Goal: Book appointment/travel/reservation

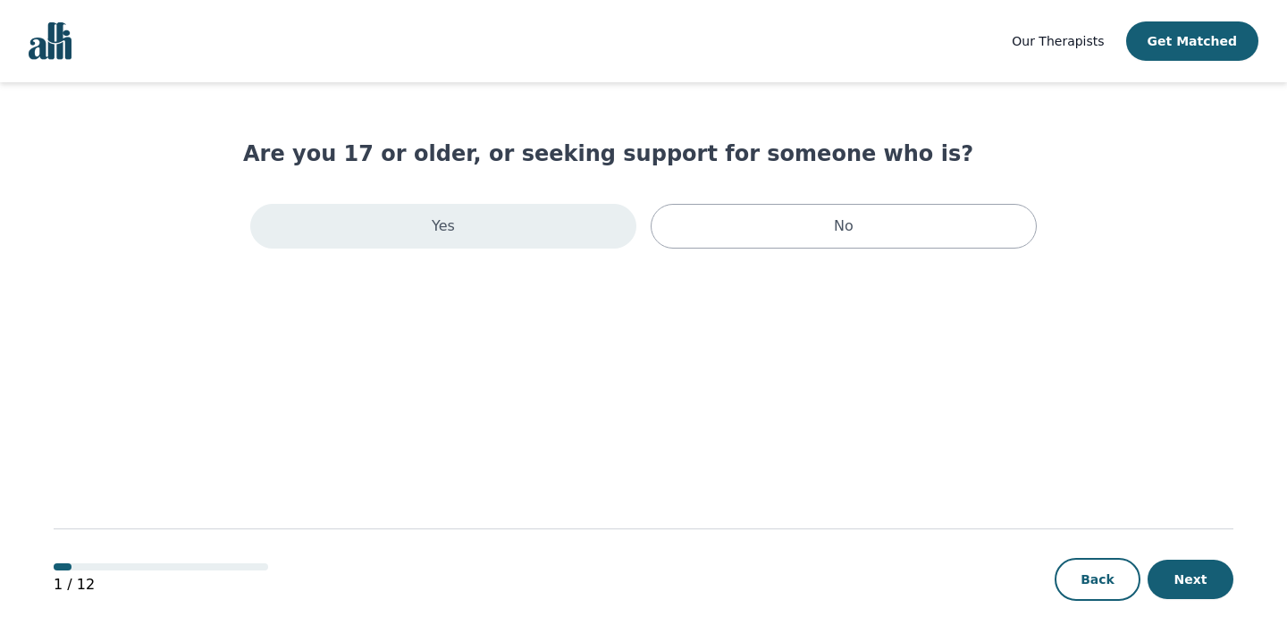
click at [501, 240] on div "Yes" at bounding box center [443, 226] width 386 height 45
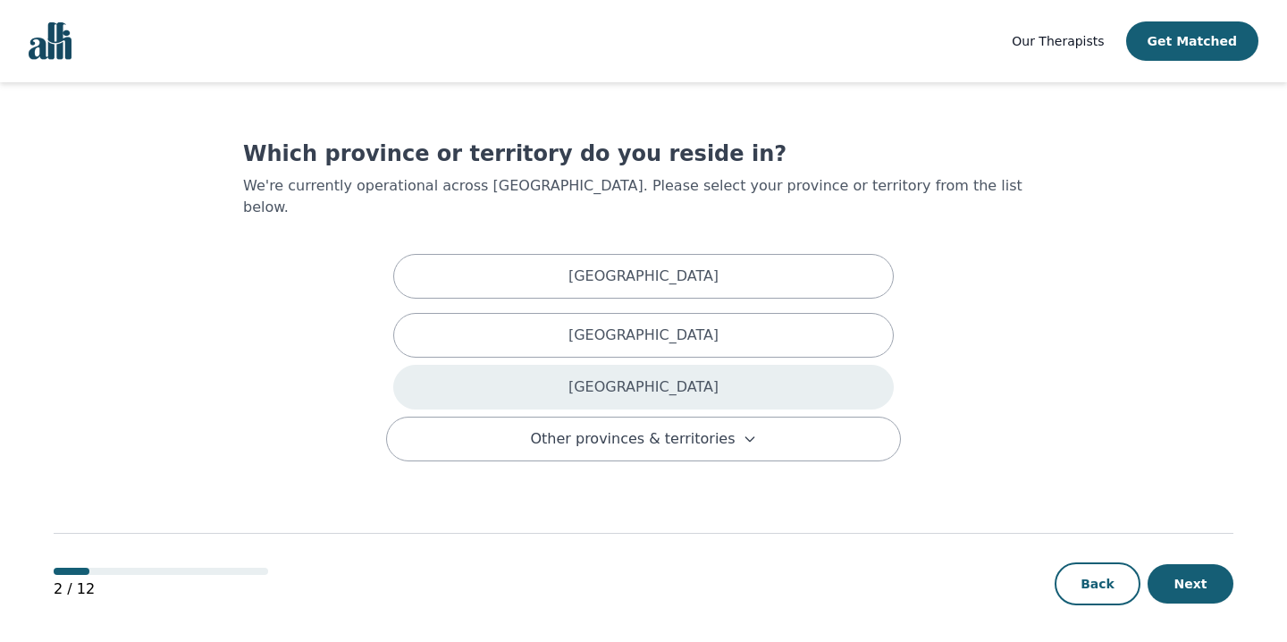
click at [633, 376] on p "Ontario" at bounding box center [643, 386] width 150 height 21
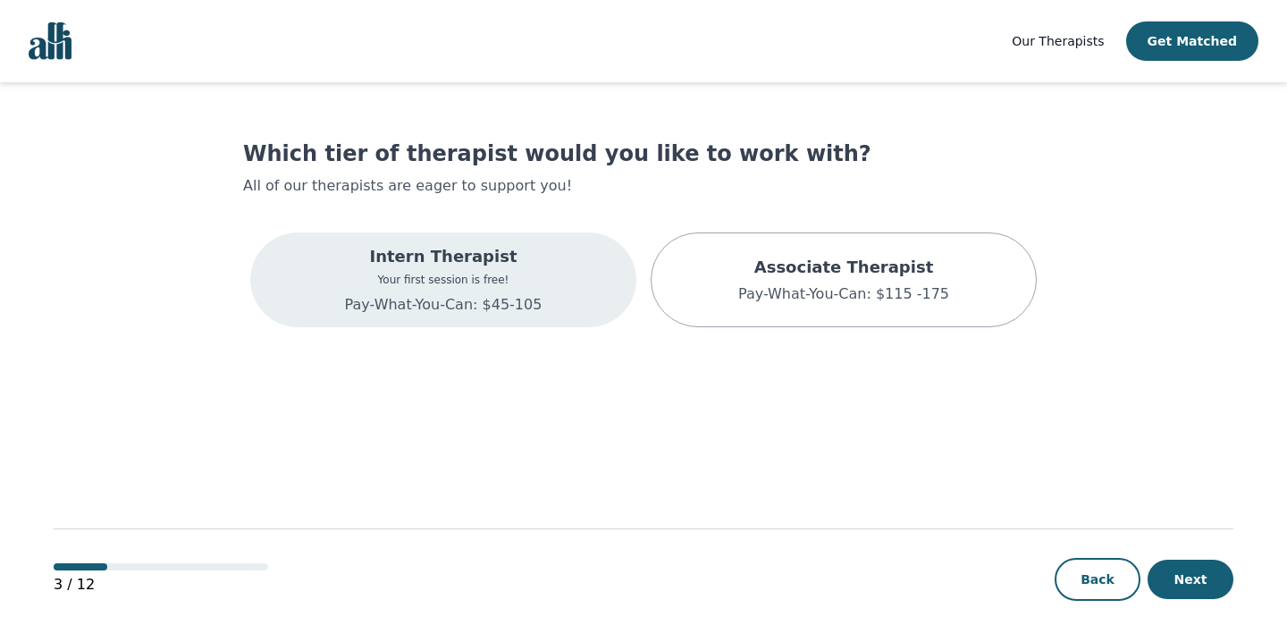
click at [489, 258] on p "Intern Therapist" at bounding box center [444, 256] width 198 height 25
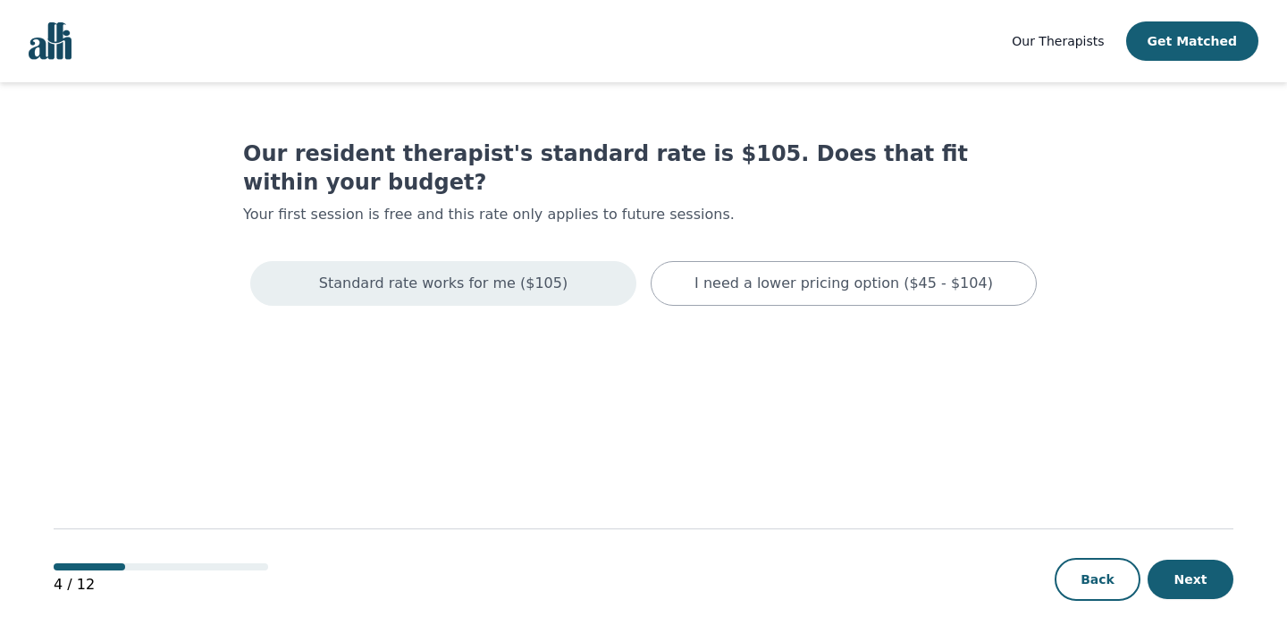
click at [528, 273] on p "Standard rate works for me ($105)" at bounding box center [443, 283] width 248 height 21
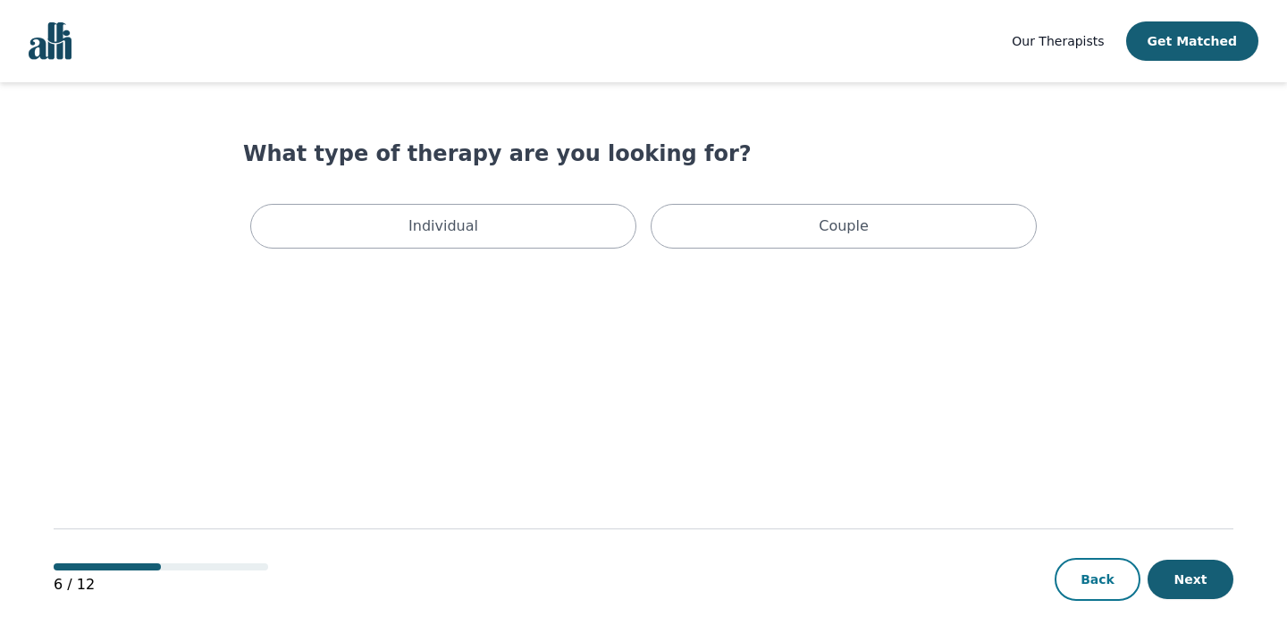
click at [1130, 577] on button "Back" at bounding box center [1098, 579] width 86 height 43
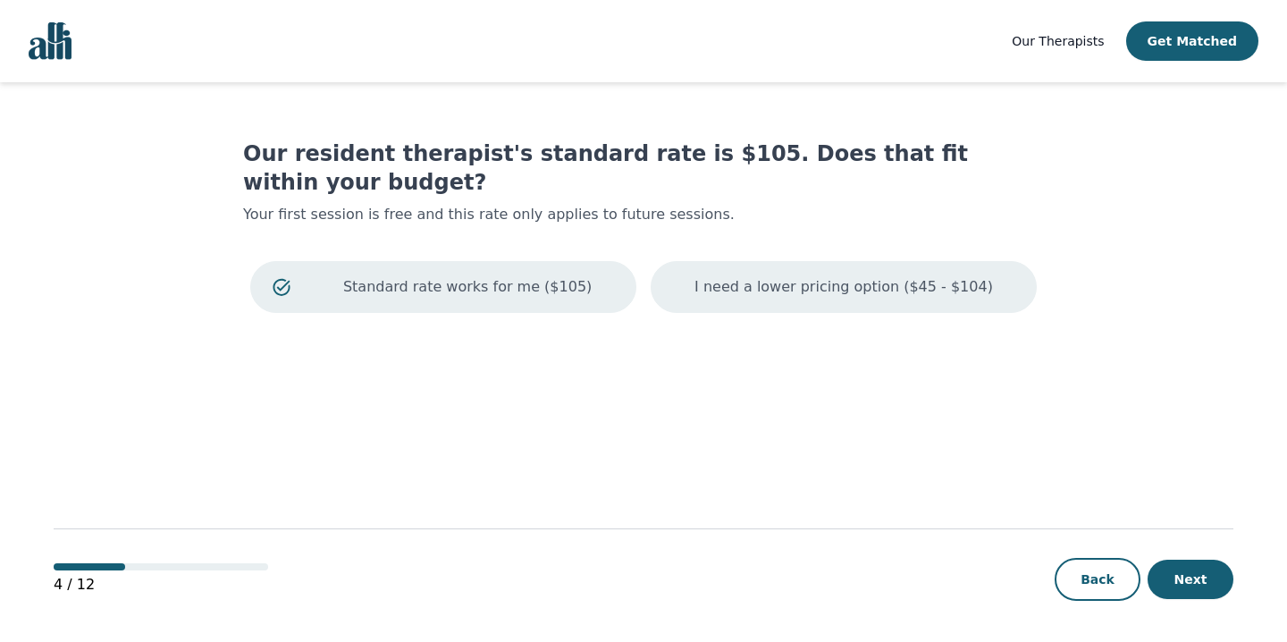
click at [807, 274] on div "I need a lower pricing option ($45 - $104)" at bounding box center [844, 287] width 386 height 52
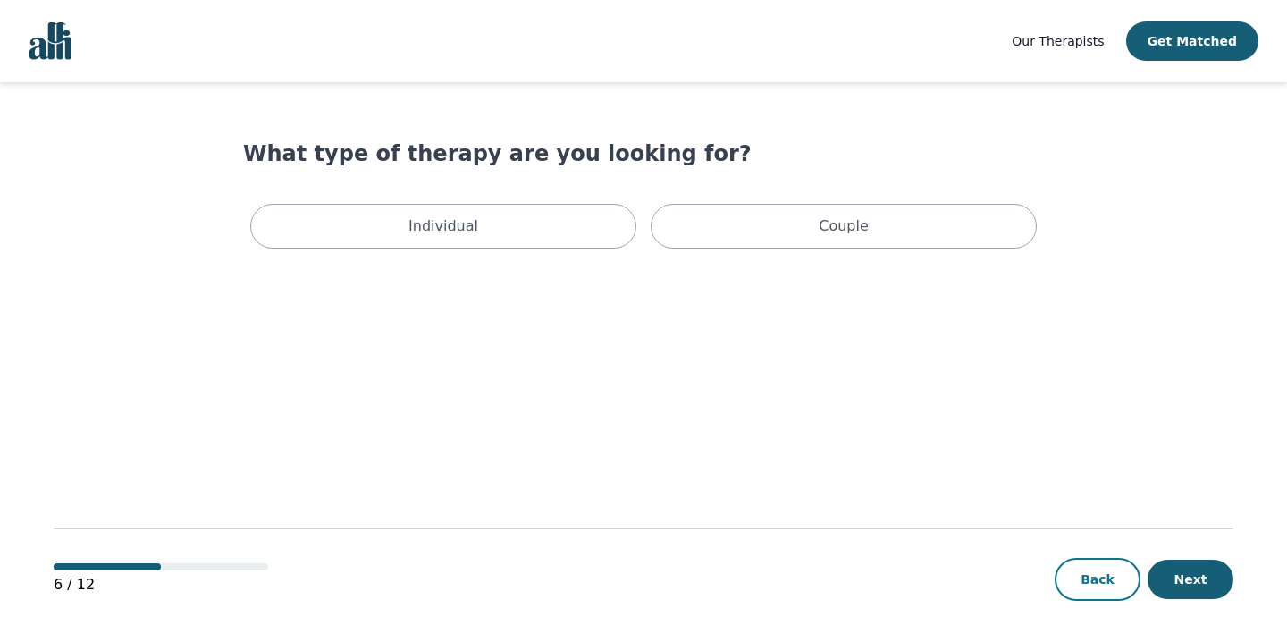
click at [1071, 586] on button "Back" at bounding box center [1098, 579] width 86 height 43
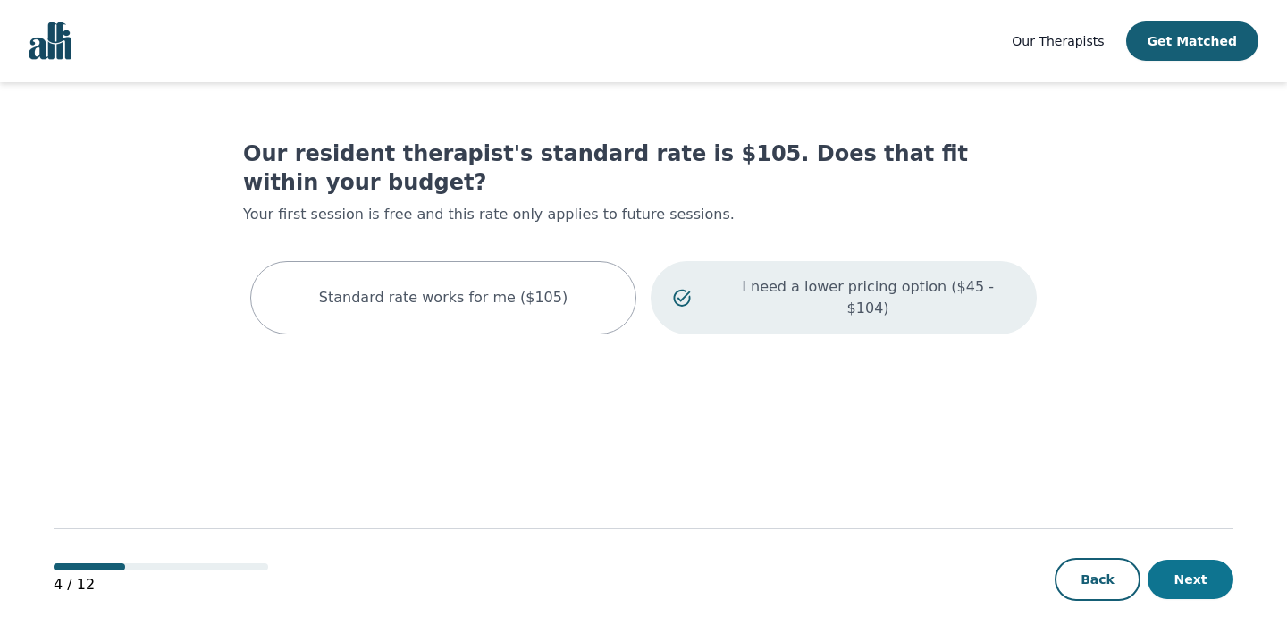
click at [1217, 576] on button "Next" at bounding box center [1191, 579] width 86 height 39
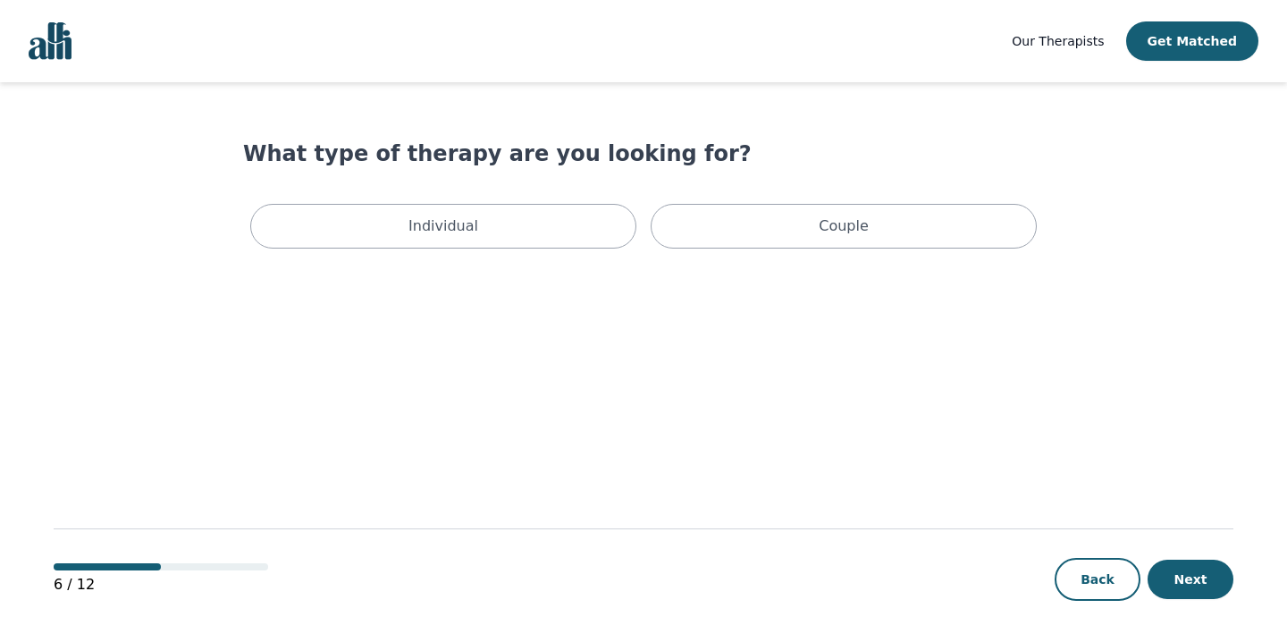
click at [543, 197] on div "Individual Couple" at bounding box center [643, 226] width 801 height 59
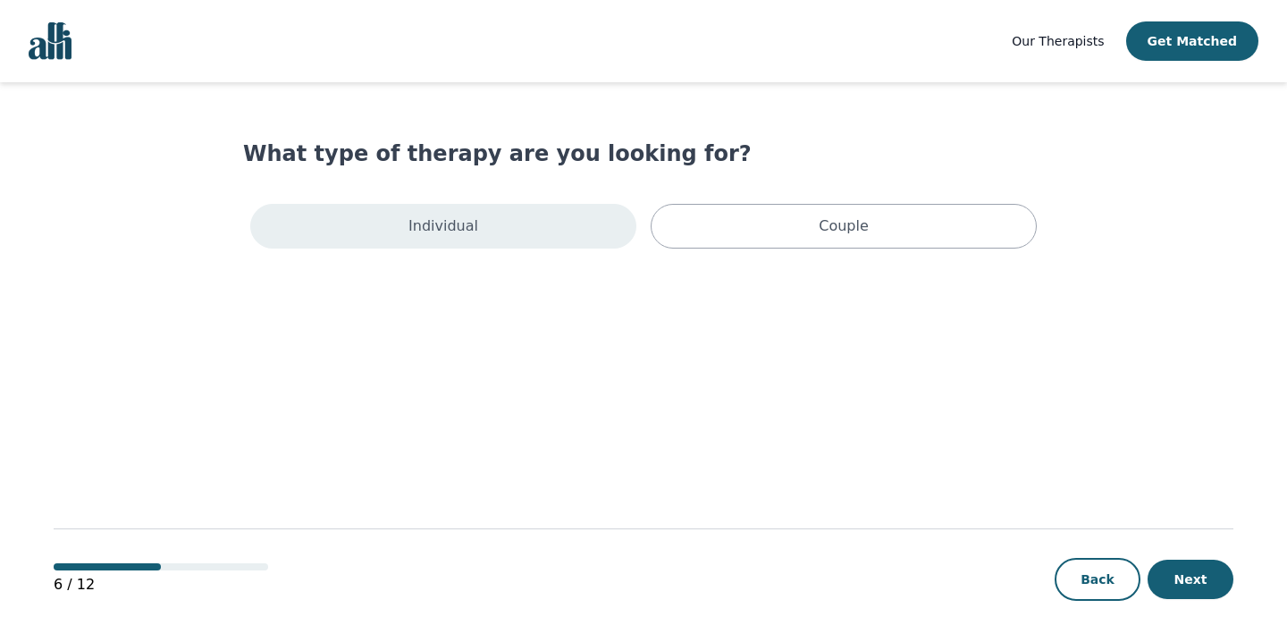
click at [497, 221] on div "Individual" at bounding box center [443, 226] width 386 height 45
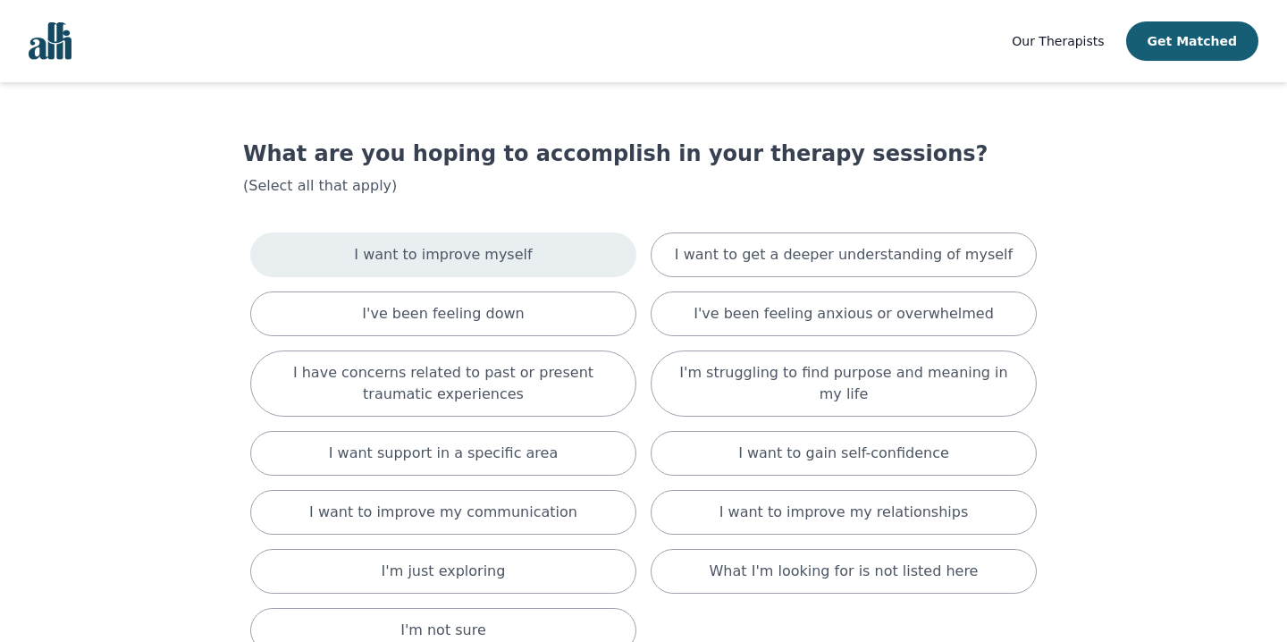
click at [562, 252] on div "I want to improve myself" at bounding box center [443, 254] width 386 height 45
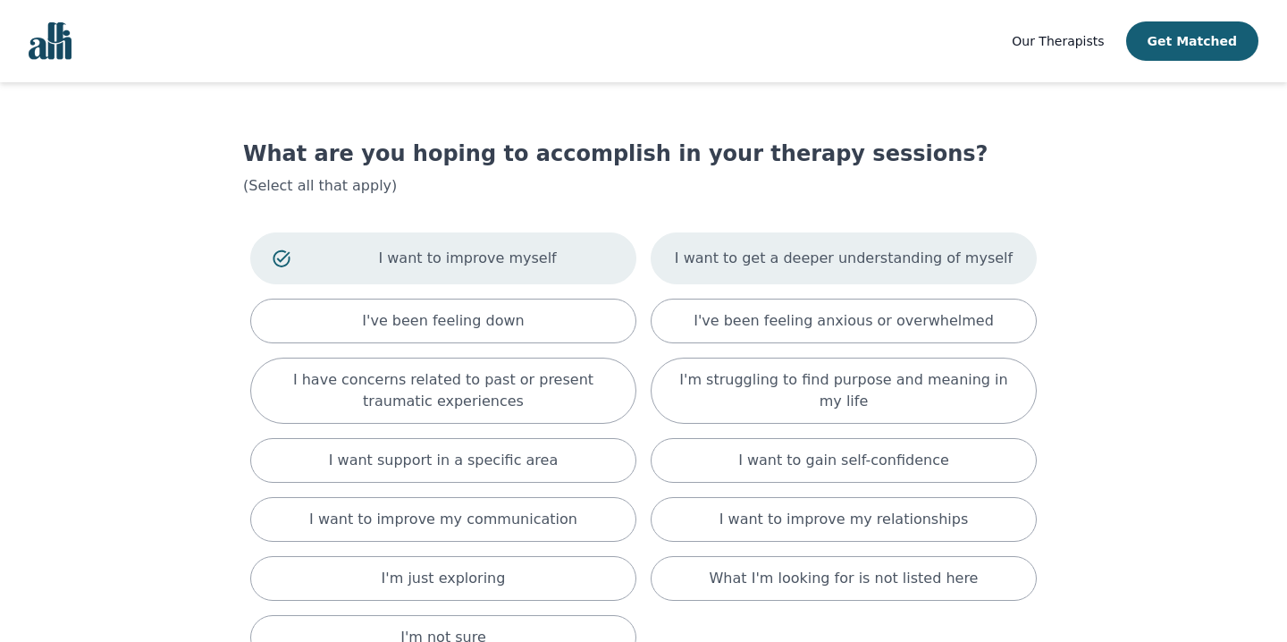
click at [821, 259] on p "I want to get a deeper understanding of myself" at bounding box center [844, 258] width 338 height 21
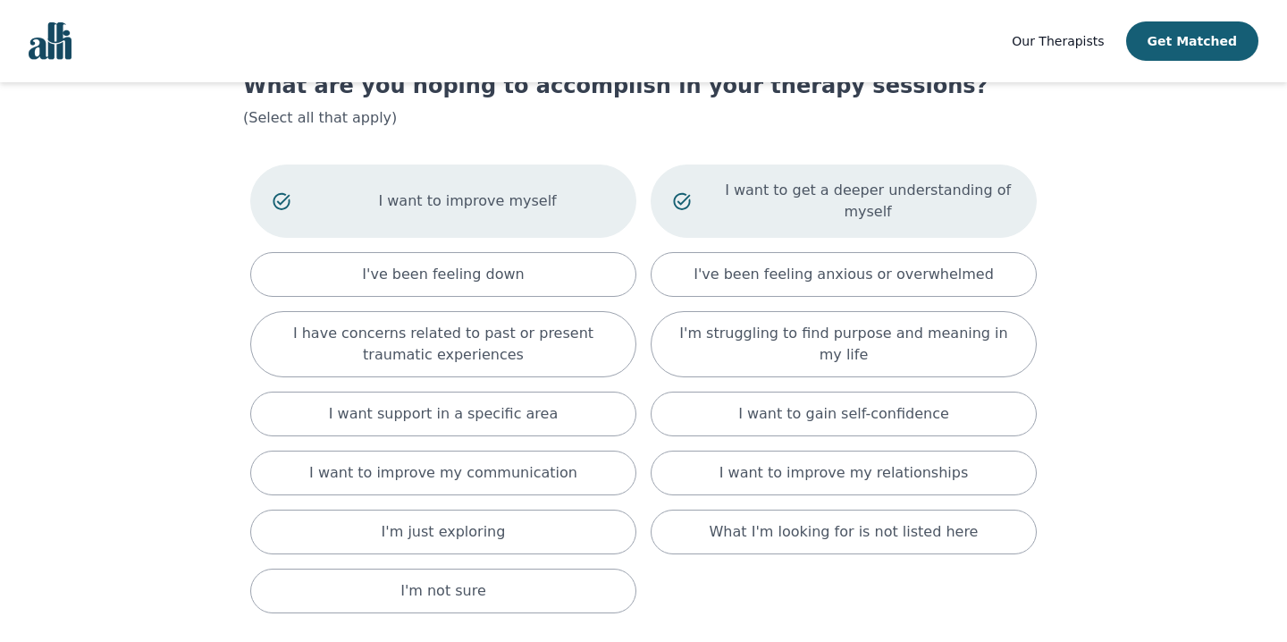
scroll to position [81, 0]
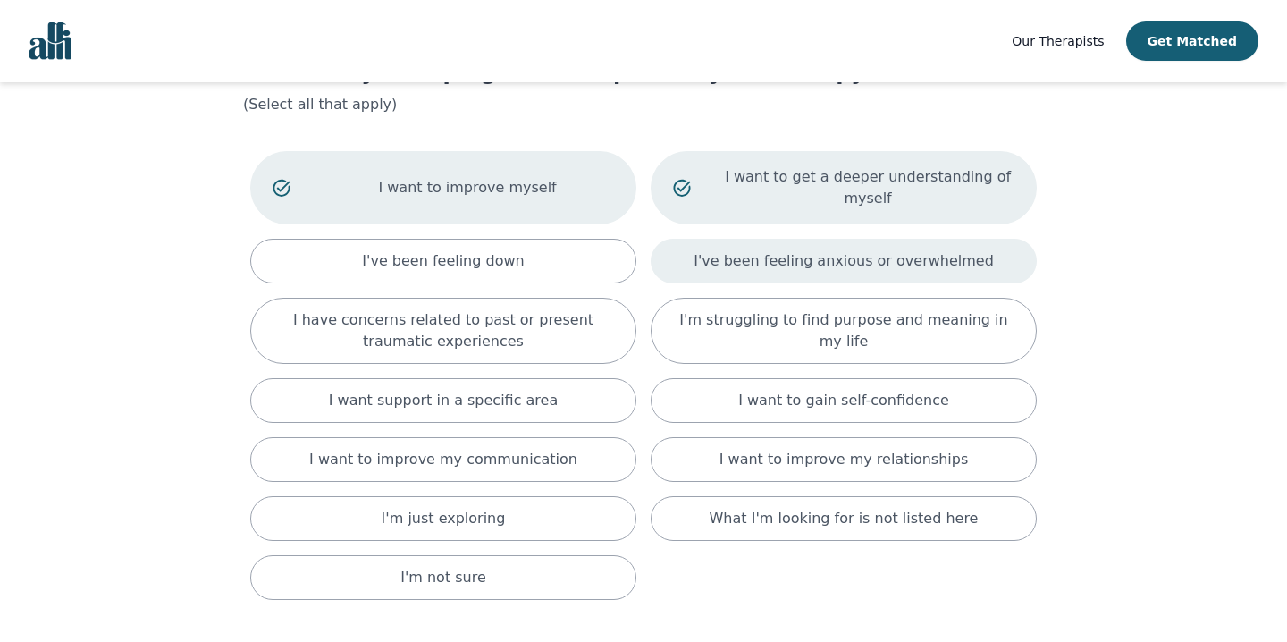
click at [920, 260] on p "I've been feeling anxious or overwhelmed" at bounding box center [844, 260] width 300 height 21
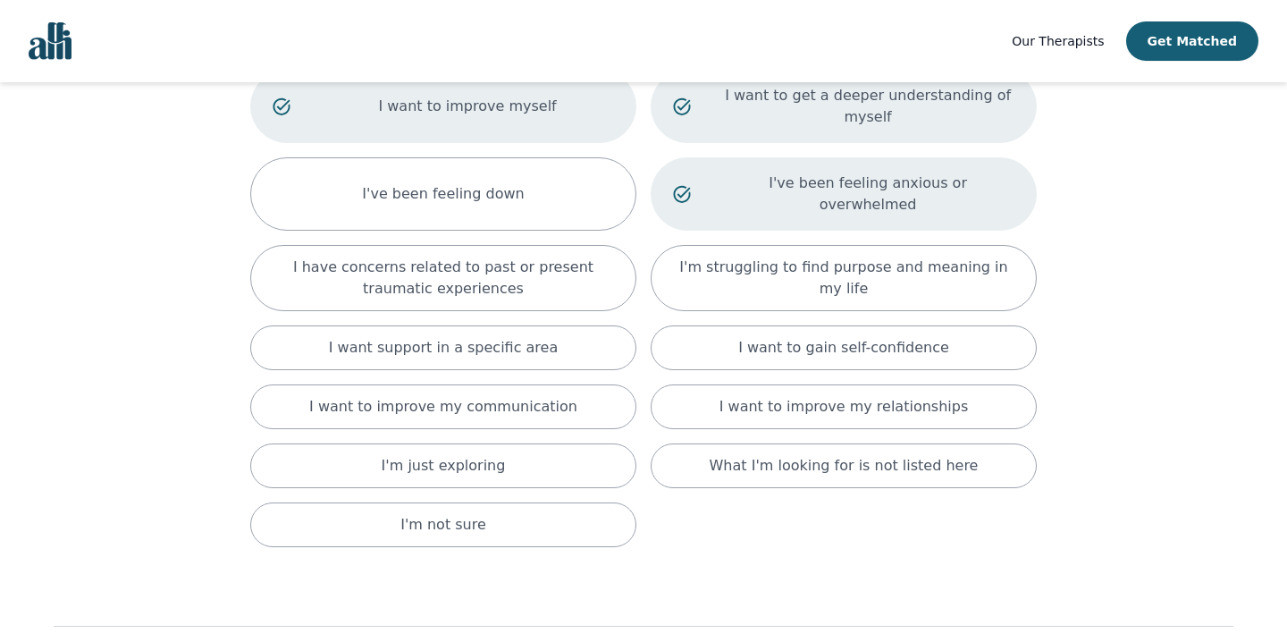
scroll to position [174, 0]
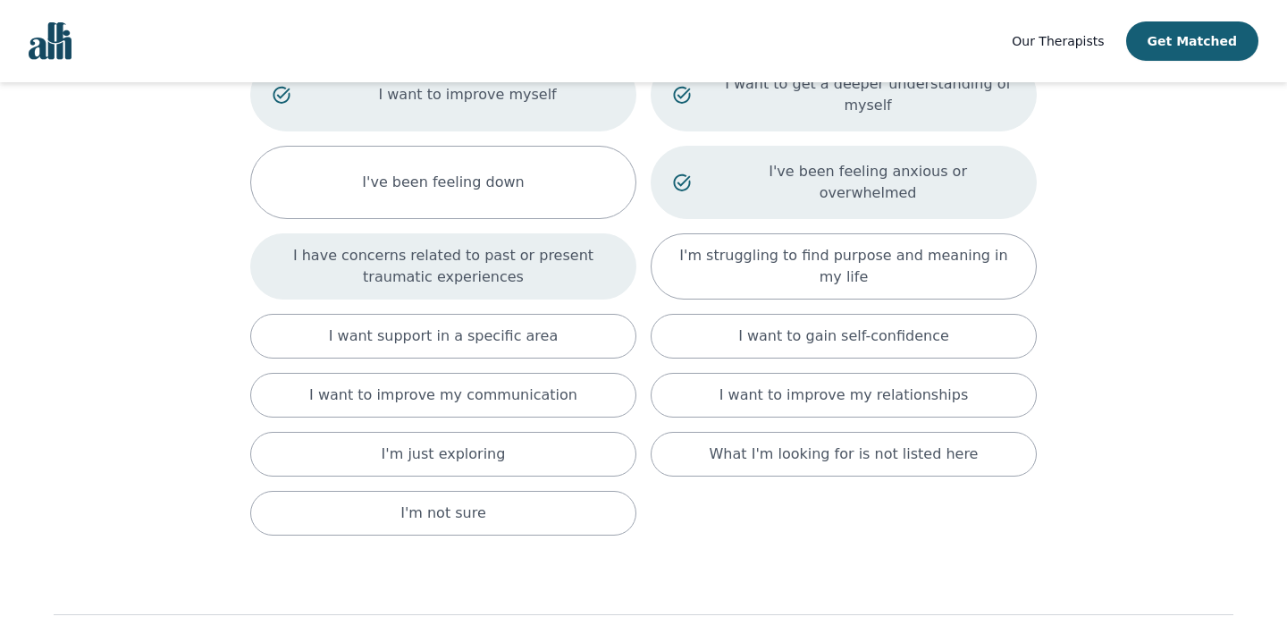
click at [497, 248] on p "I have concerns related to past or present traumatic experiences" at bounding box center [443, 266] width 341 height 43
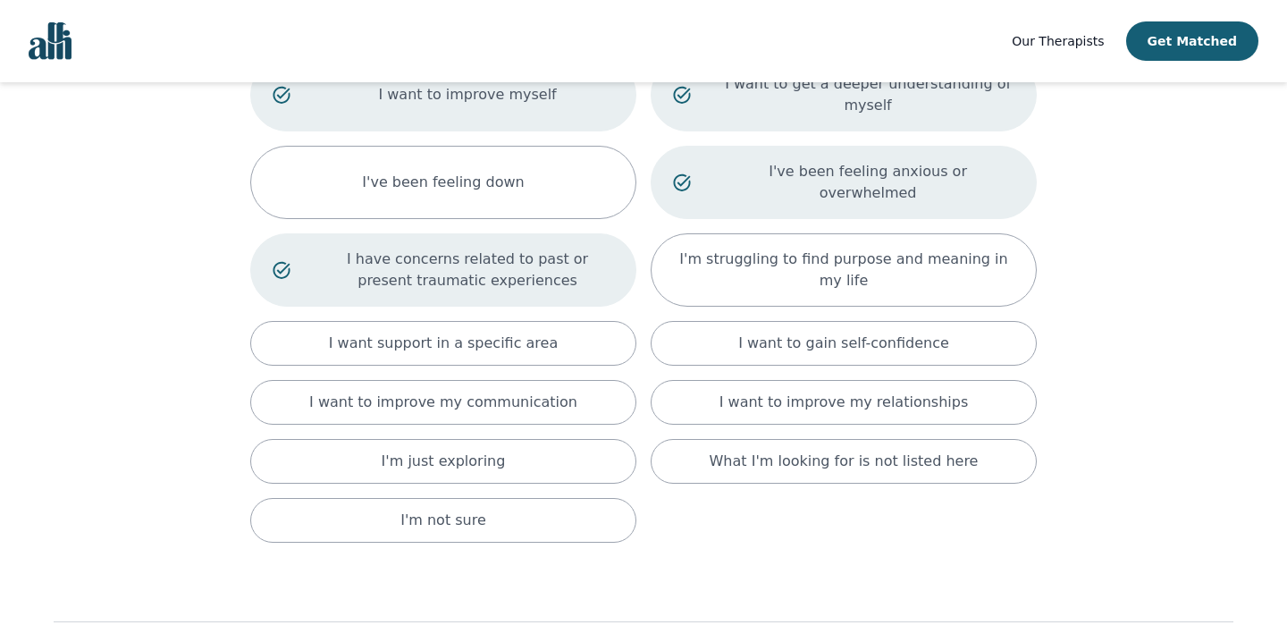
click at [497, 248] on p "I have concerns related to past or present traumatic experiences" at bounding box center [467, 269] width 293 height 43
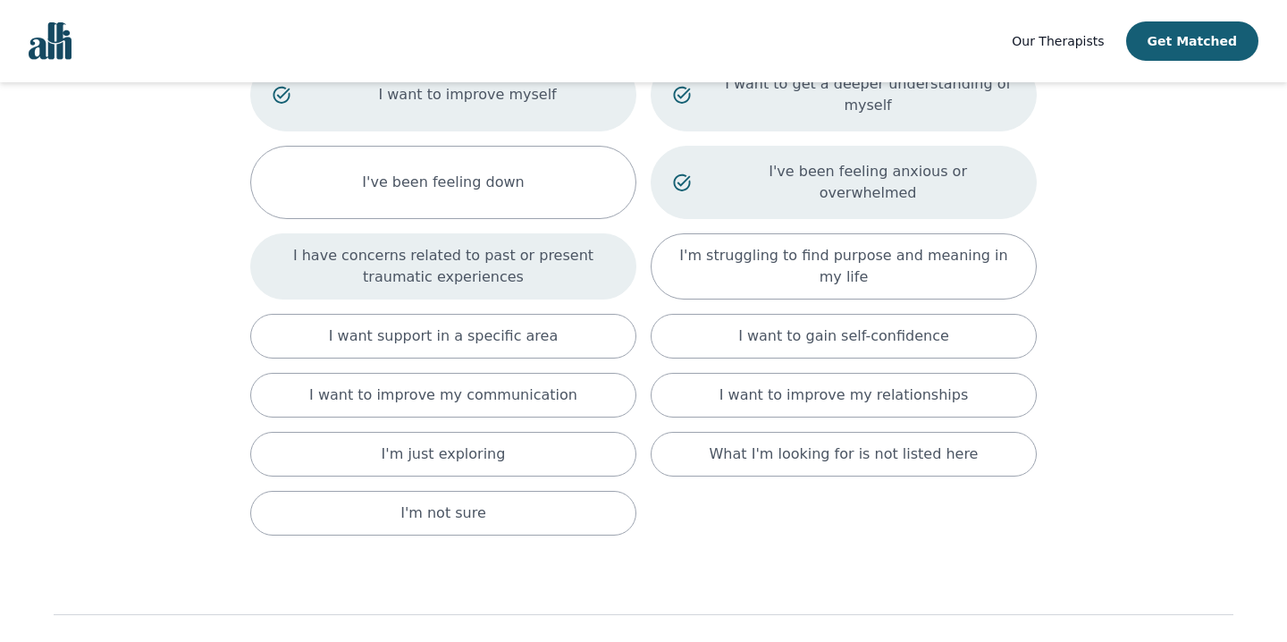
click at [273, 253] on p "I have concerns related to past or present traumatic experiences" at bounding box center [443, 266] width 341 height 43
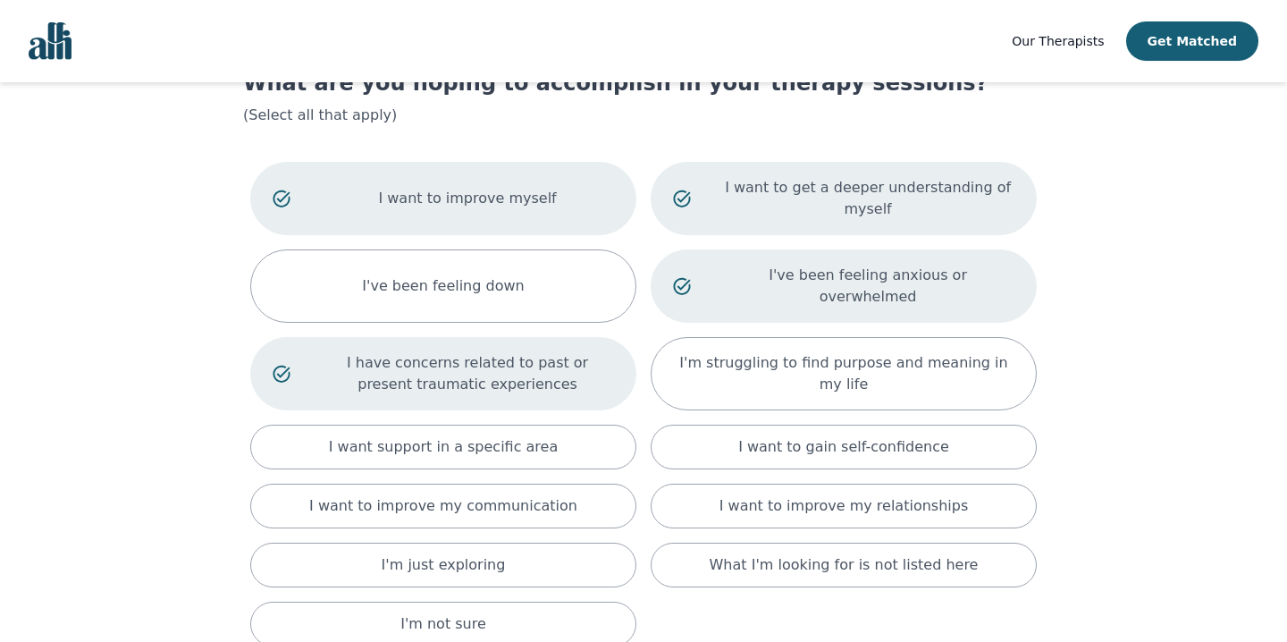
scroll to position [66, 0]
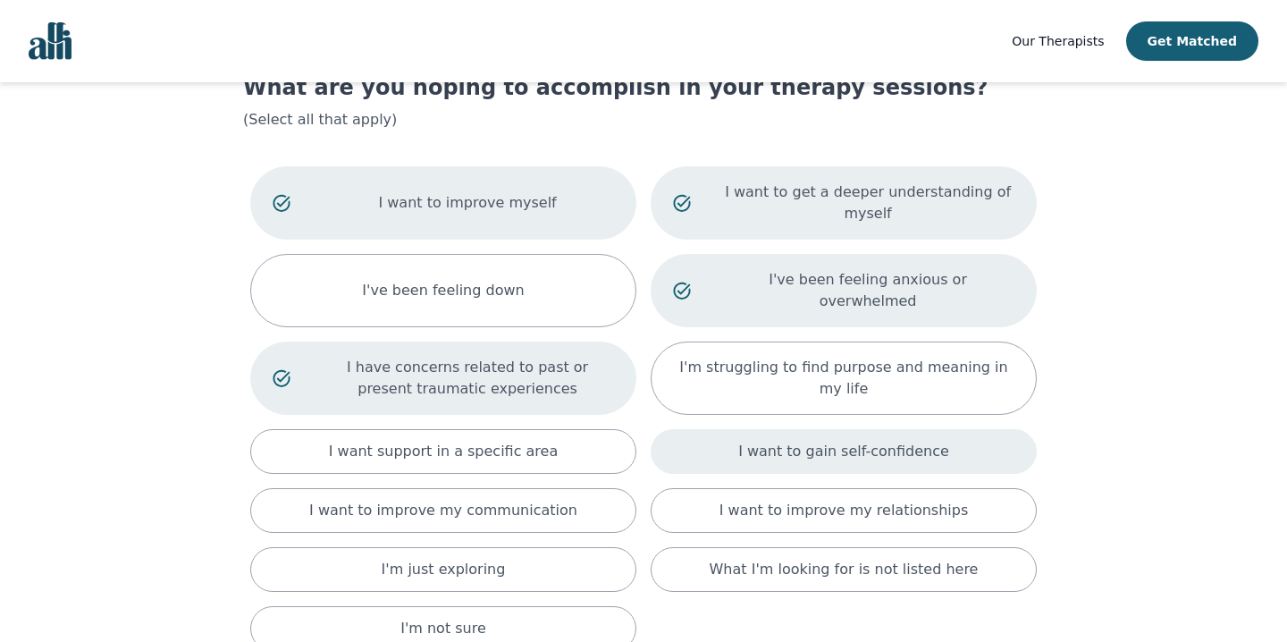
click at [882, 441] on p "I want to gain self-confidence" at bounding box center [843, 451] width 211 height 21
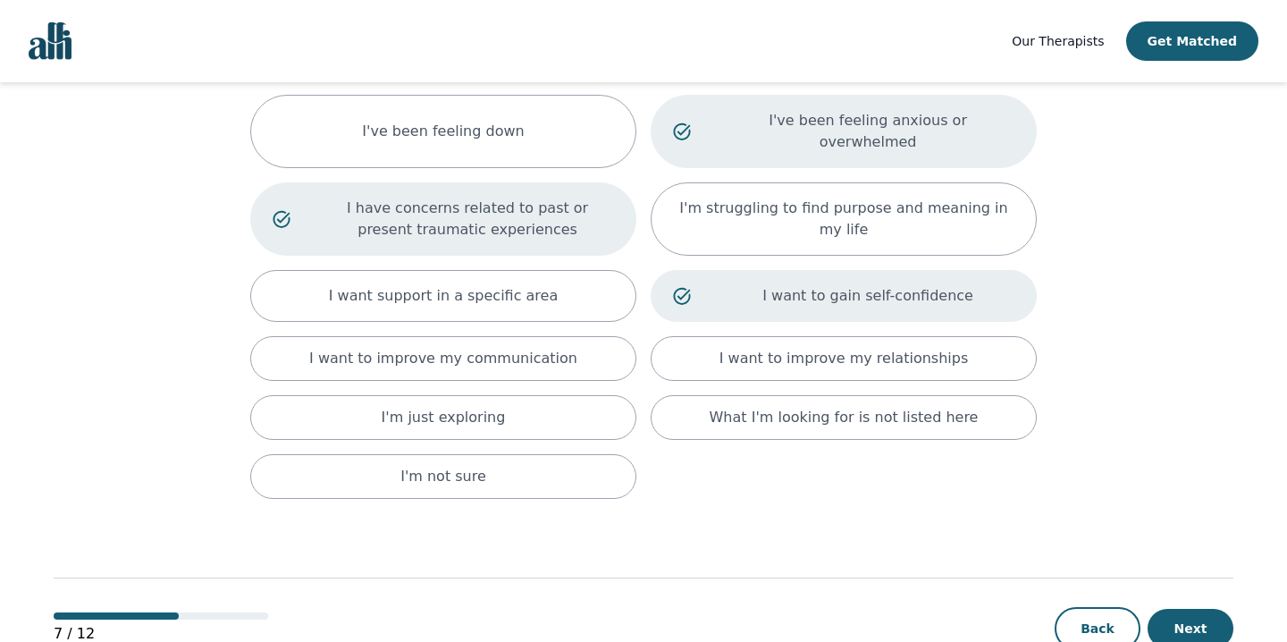
scroll to position [255, 0]
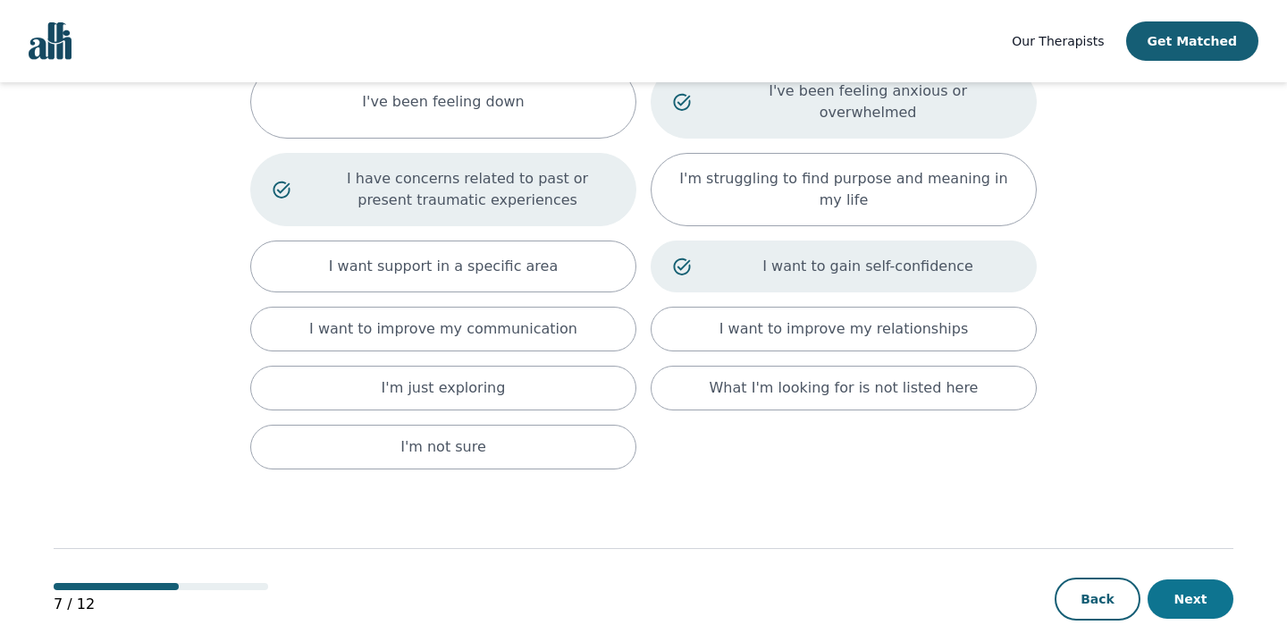
click at [1209, 579] on button "Next" at bounding box center [1191, 598] width 86 height 39
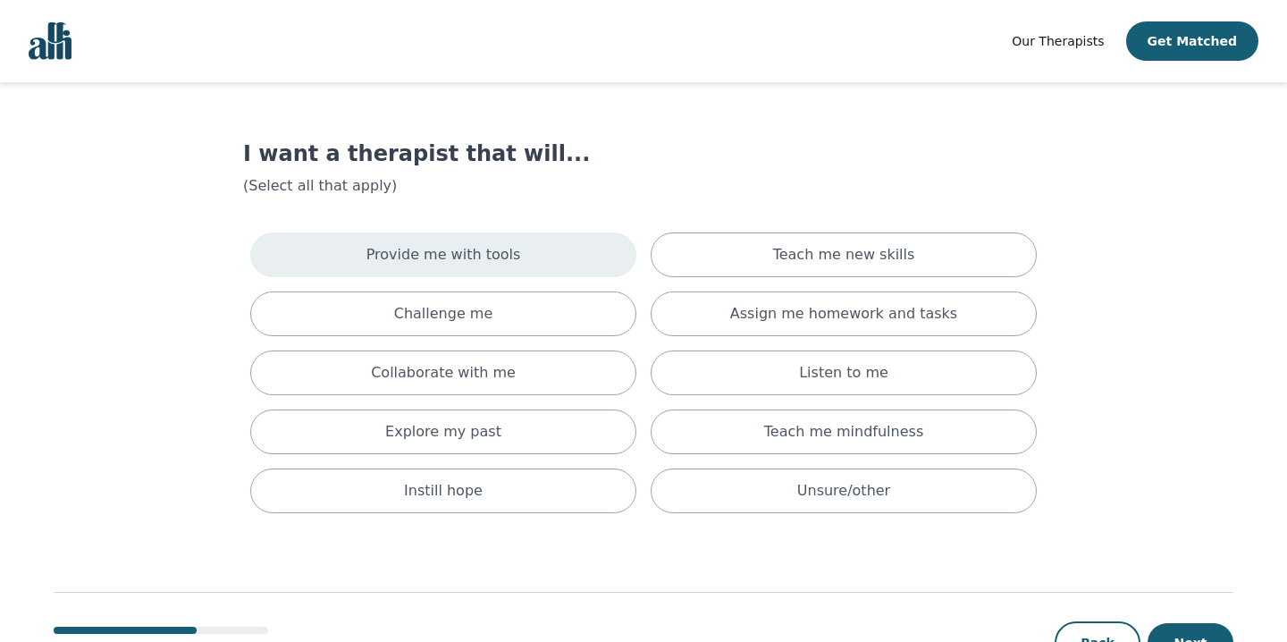
click at [413, 268] on div "Provide me with tools" at bounding box center [443, 254] width 386 height 45
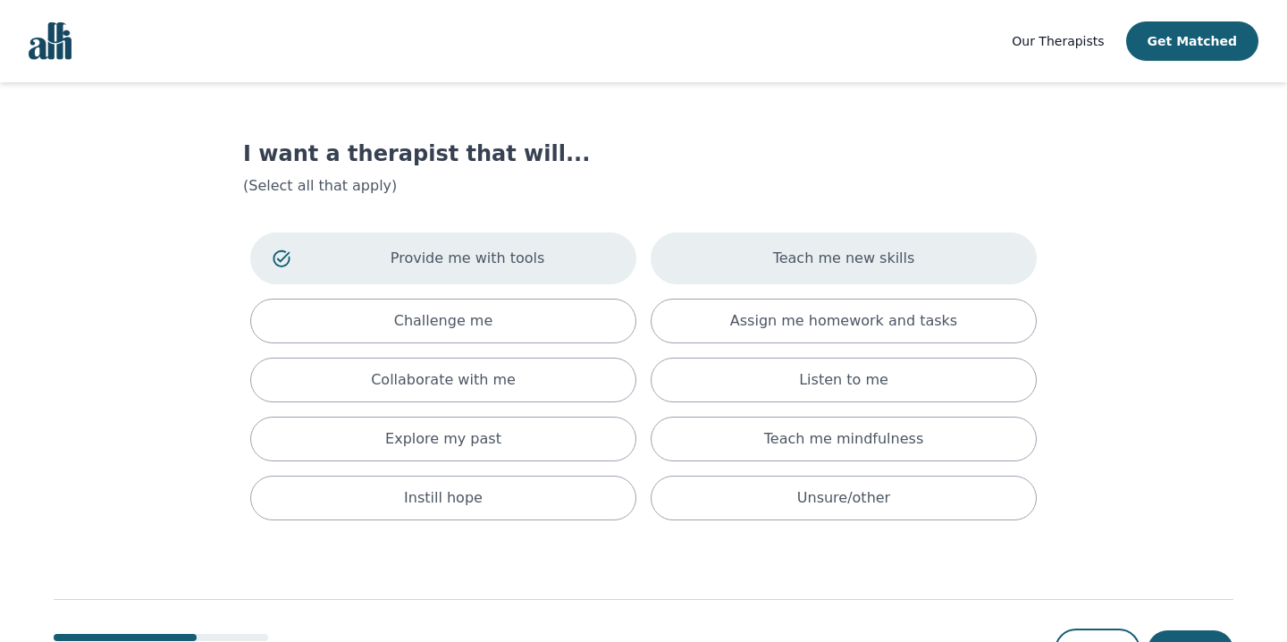
click at [726, 263] on div "Teach me new skills" at bounding box center [844, 258] width 386 height 52
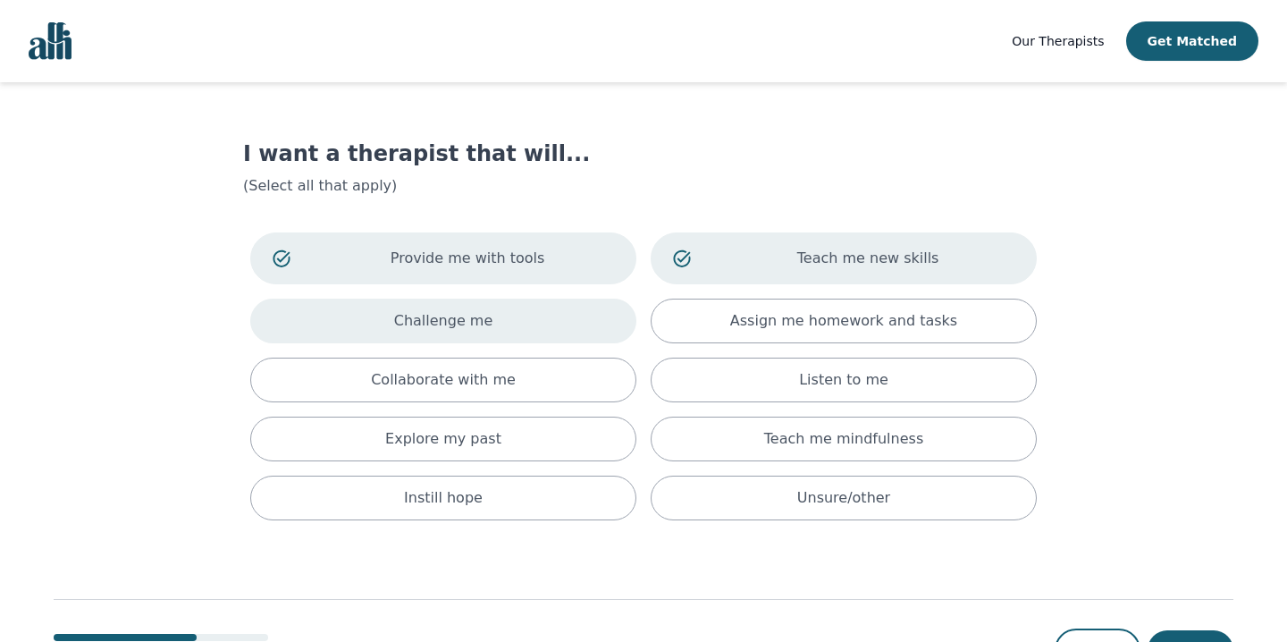
click at [515, 332] on div "Challenge me" at bounding box center [443, 321] width 386 height 45
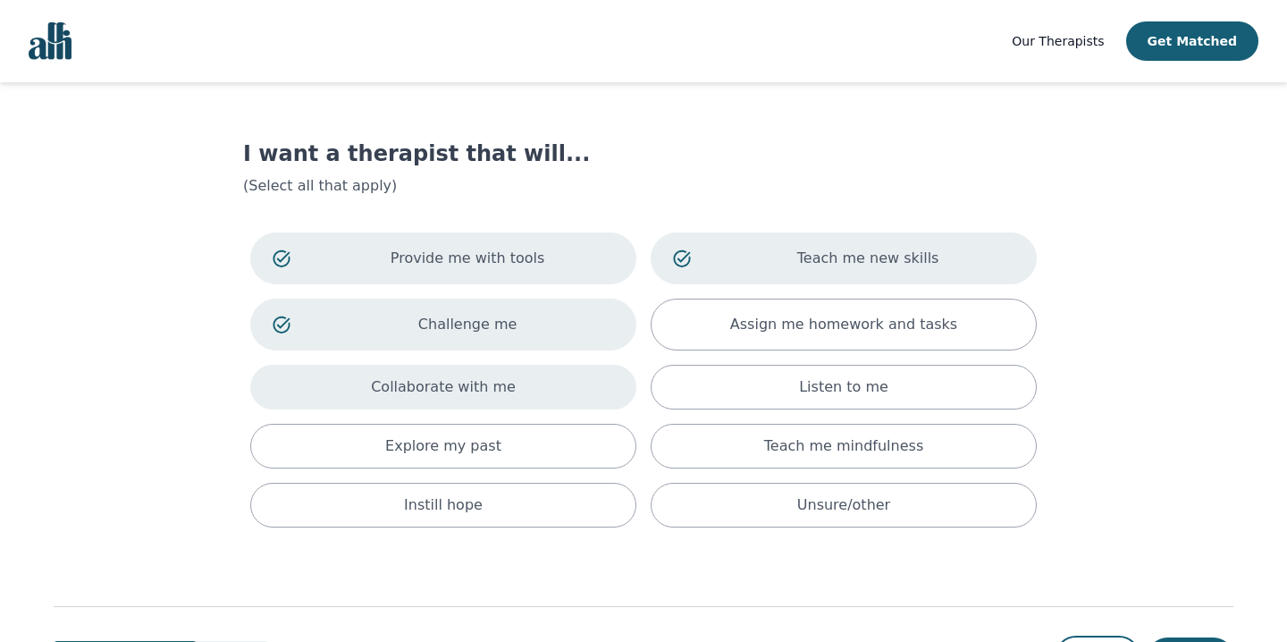
click at [495, 391] on p "Collaborate with me" at bounding box center [443, 386] width 145 height 21
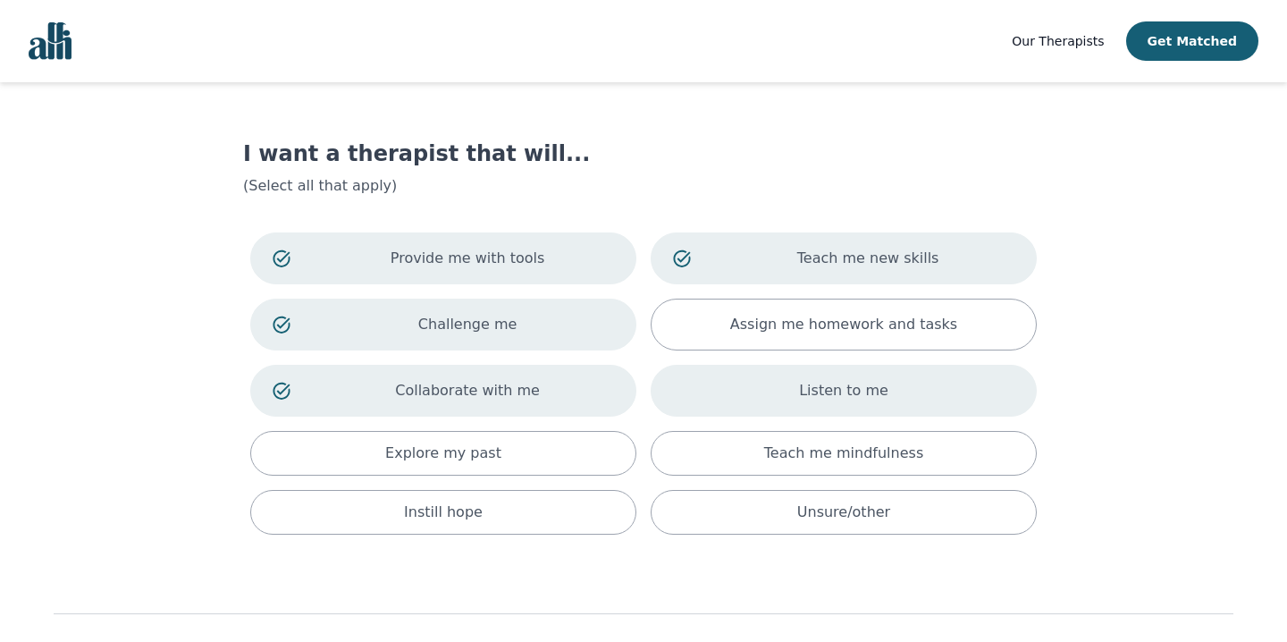
click at [726, 395] on div "Listen to me" at bounding box center [844, 391] width 386 height 52
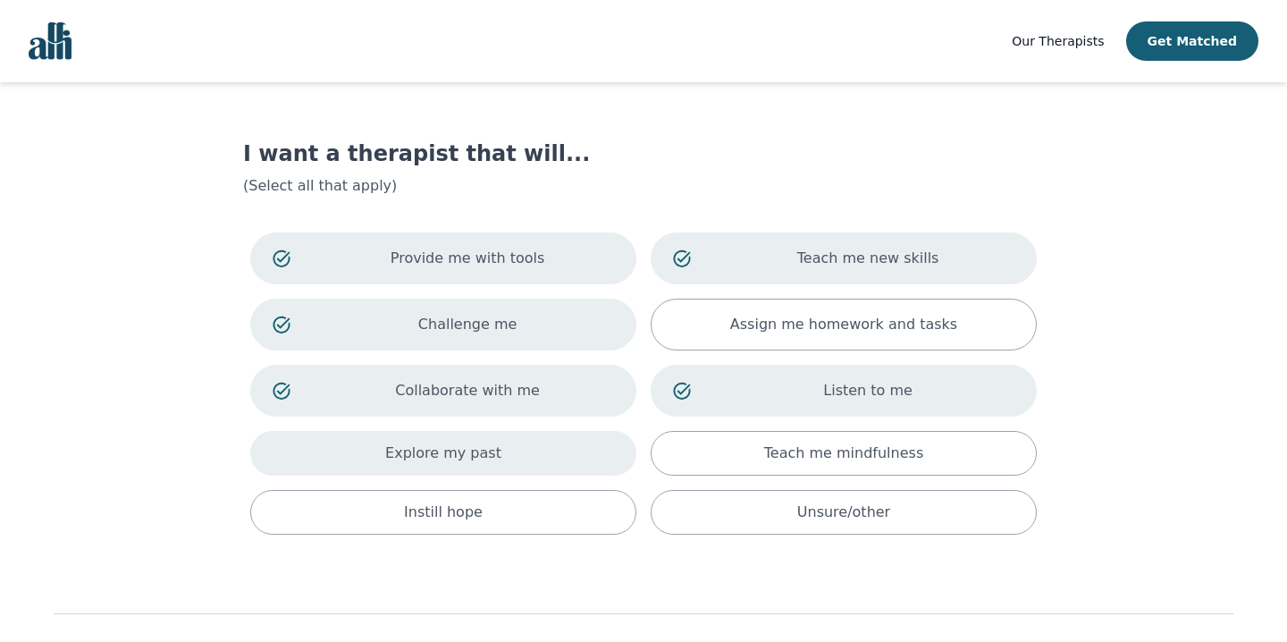
click at [519, 457] on div "Explore my past" at bounding box center [443, 453] width 386 height 45
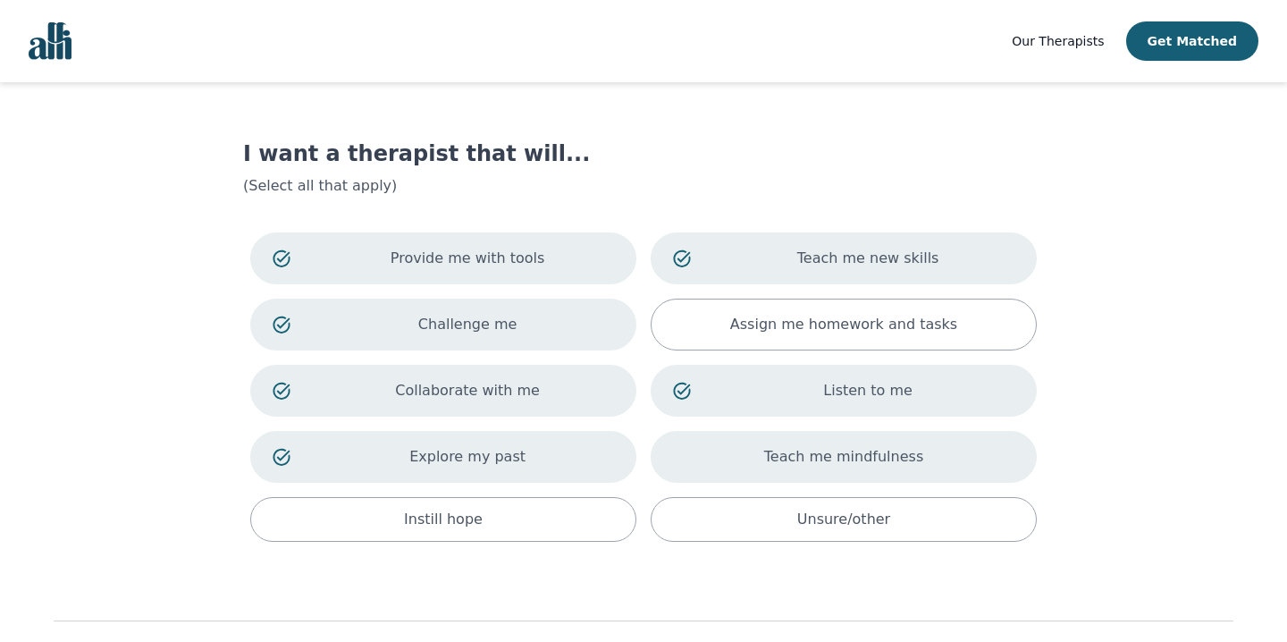
click at [725, 466] on div "Teach me mindfulness" at bounding box center [844, 457] width 386 height 52
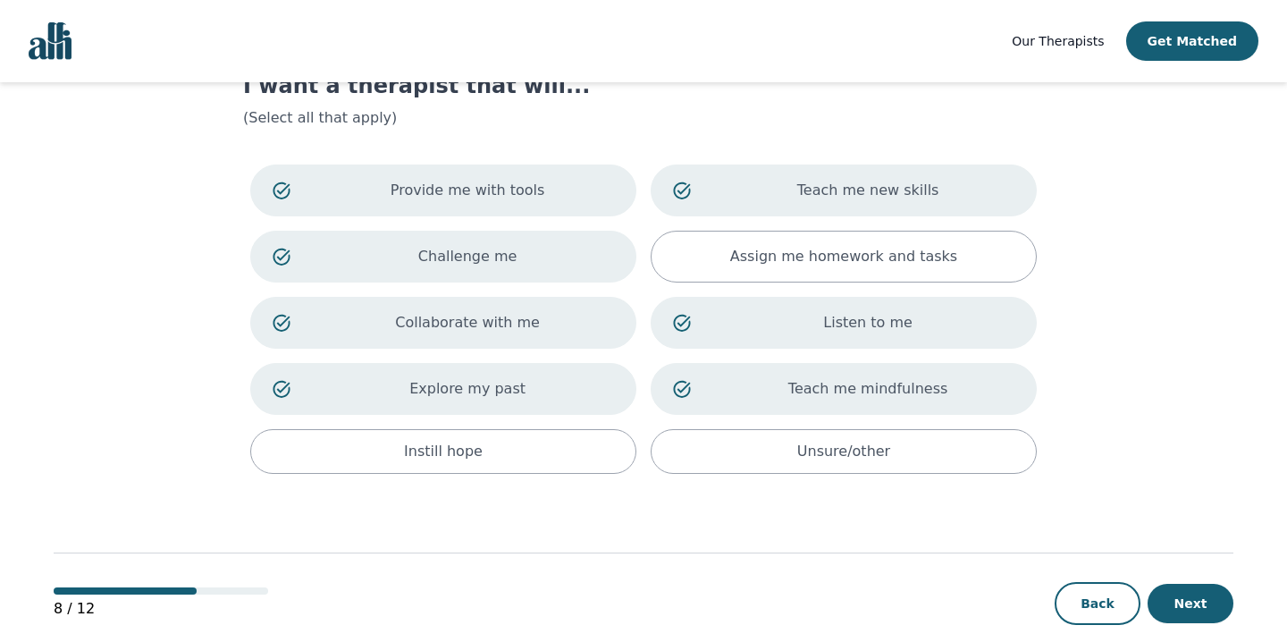
scroll to position [94, 0]
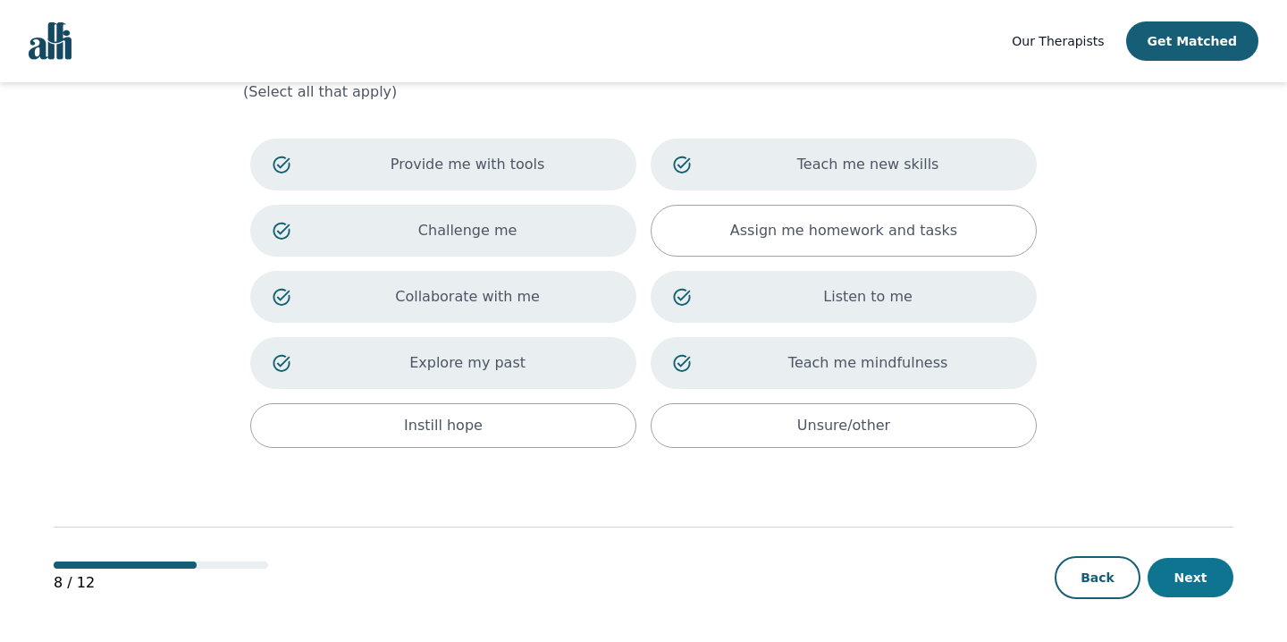
click at [1206, 574] on button "Next" at bounding box center [1191, 577] width 86 height 39
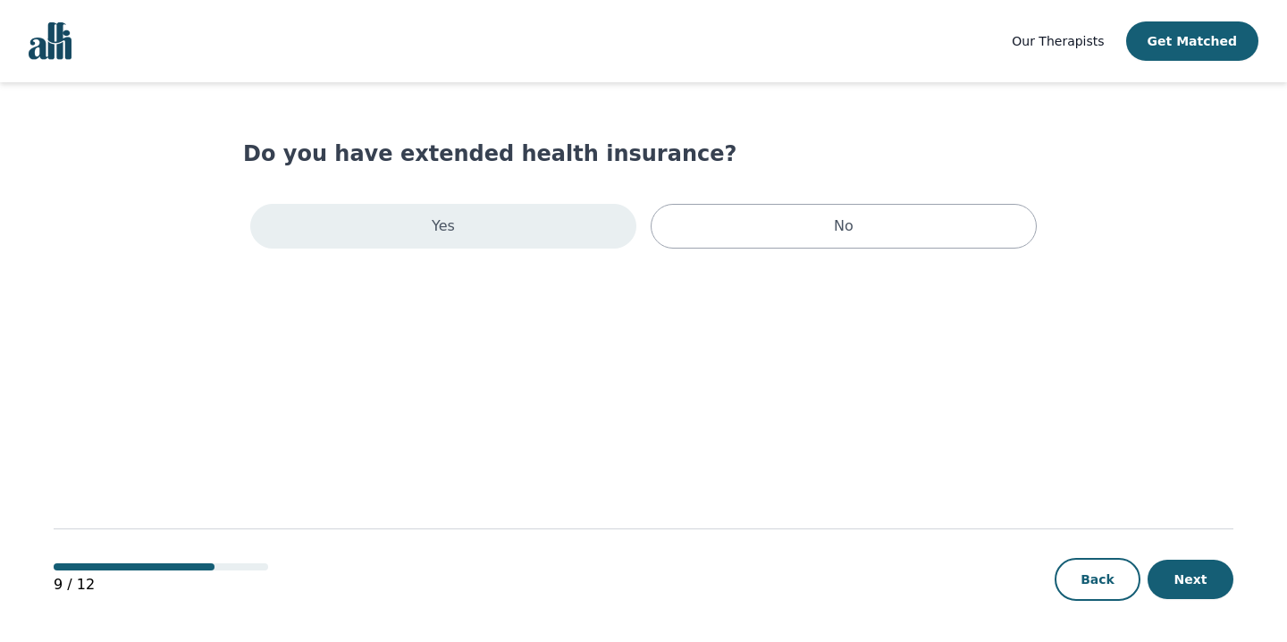
click at [494, 231] on div "Yes" at bounding box center [443, 226] width 386 height 45
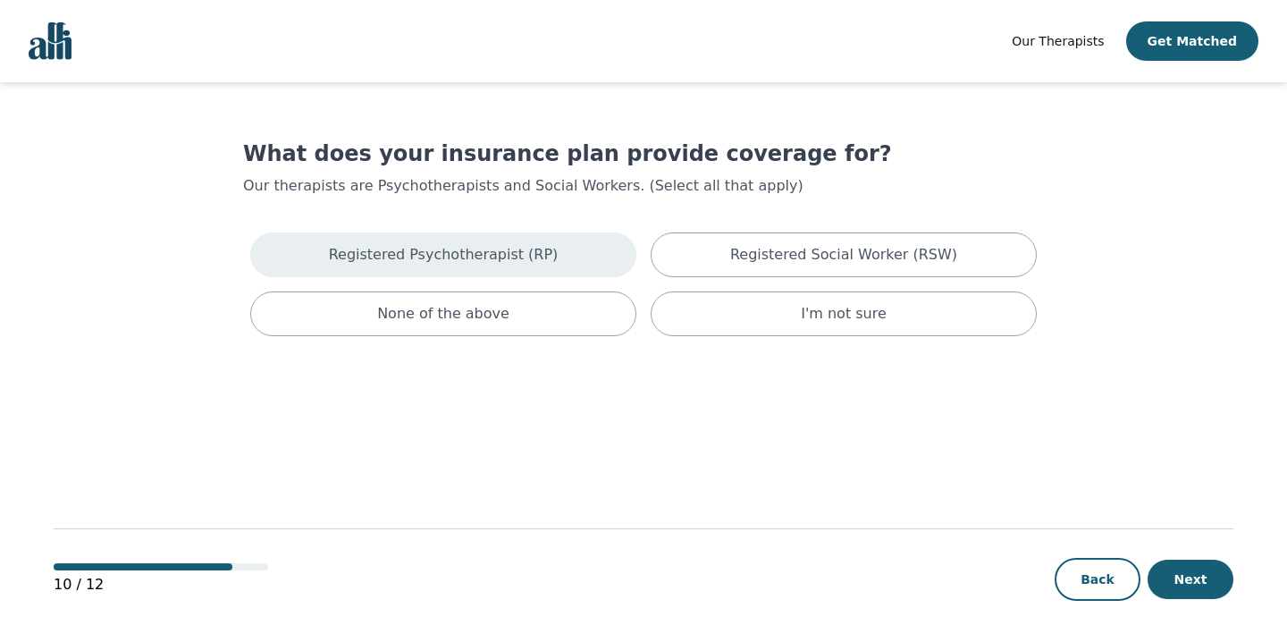
click at [568, 272] on div "Registered Psychotherapist (RP)" at bounding box center [443, 254] width 386 height 45
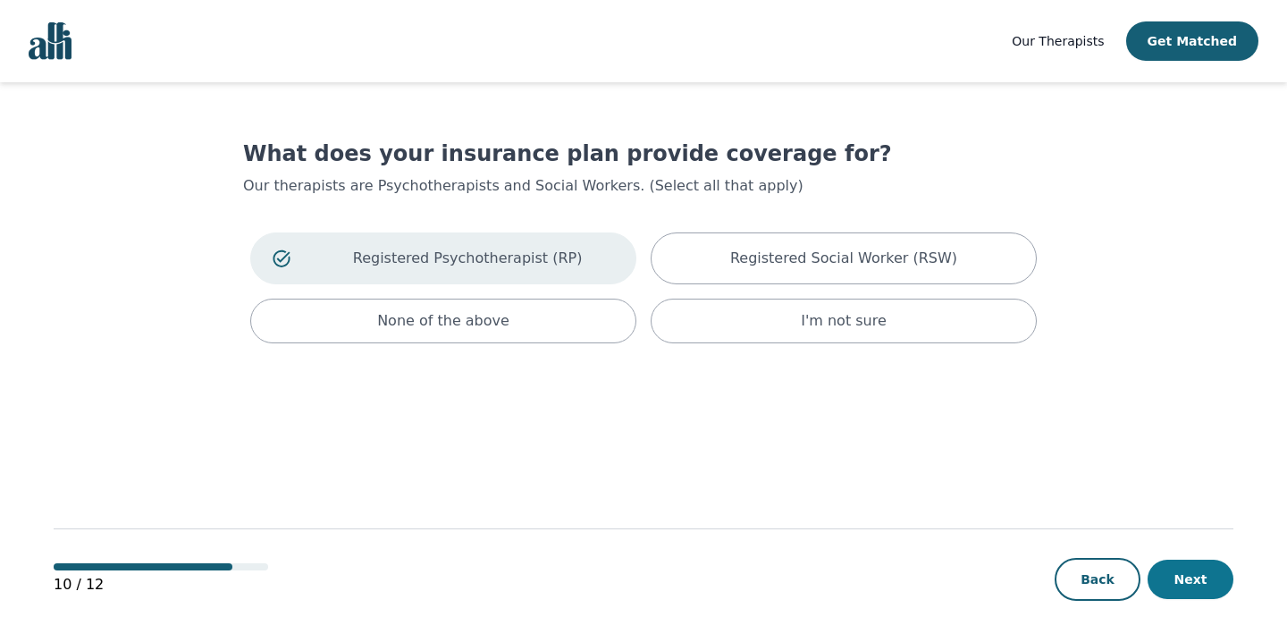
click at [1199, 572] on button "Next" at bounding box center [1191, 579] width 86 height 39
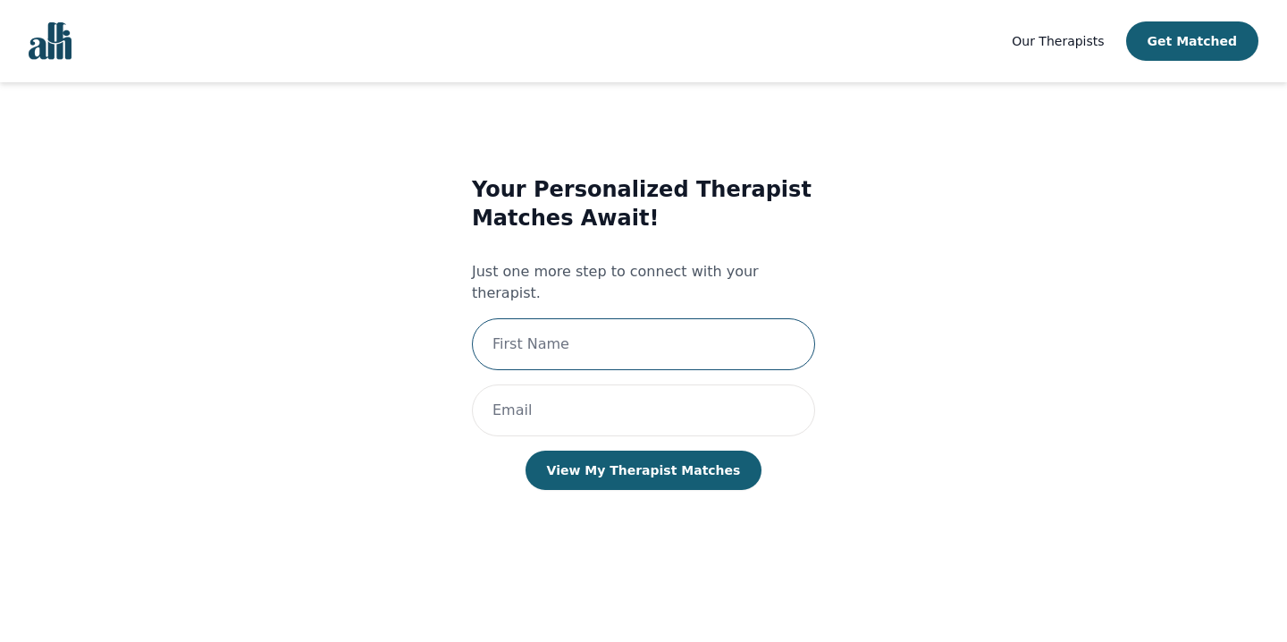
click at [633, 318] on input "text" at bounding box center [643, 344] width 343 height 52
type input "Julia"
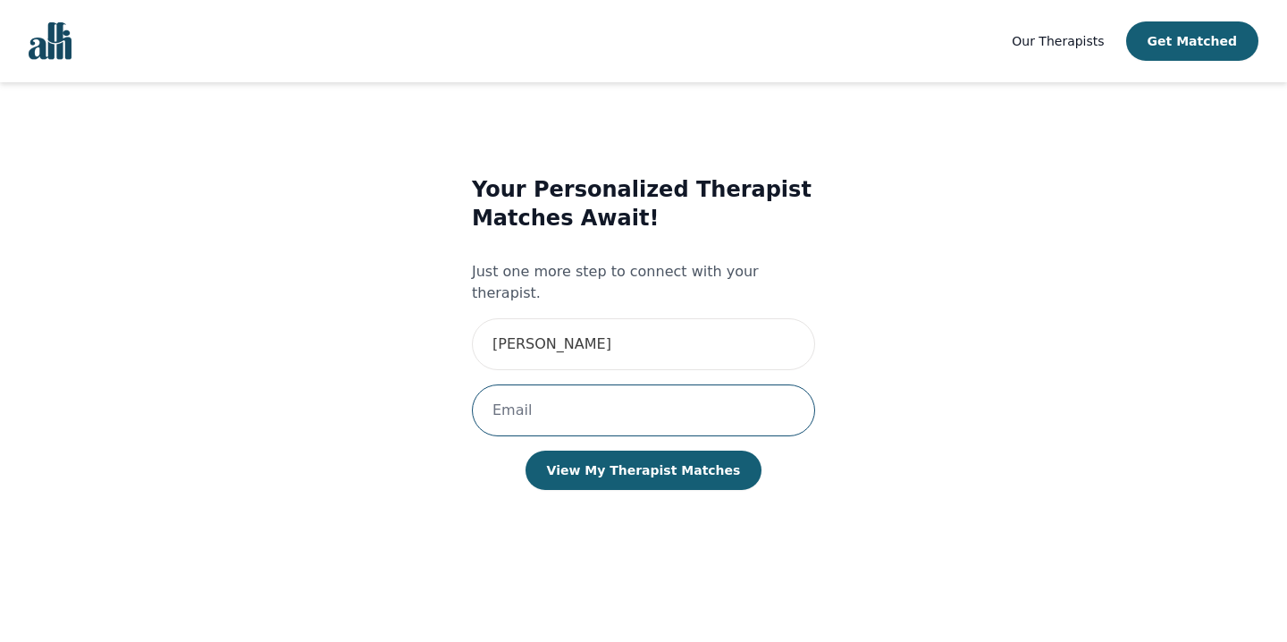
click at [577, 408] on input "email" at bounding box center [643, 410] width 343 height 52
type input "juliakelly@rogers.com"
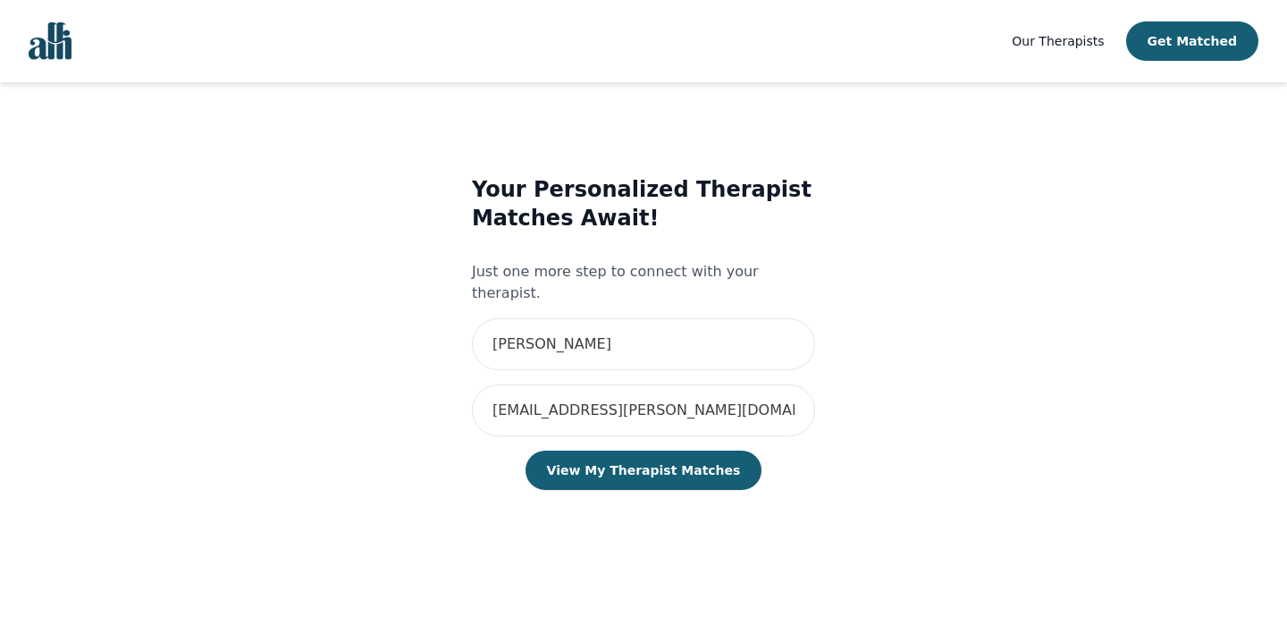
click at [1140, 368] on main "Your Personalized Therapist Matches Await! Just one more step to connect with y…" at bounding box center [644, 362] width 1180 height 561
click at [683, 450] on button "View My Therapist Matches" at bounding box center [644, 469] width 237 height 39
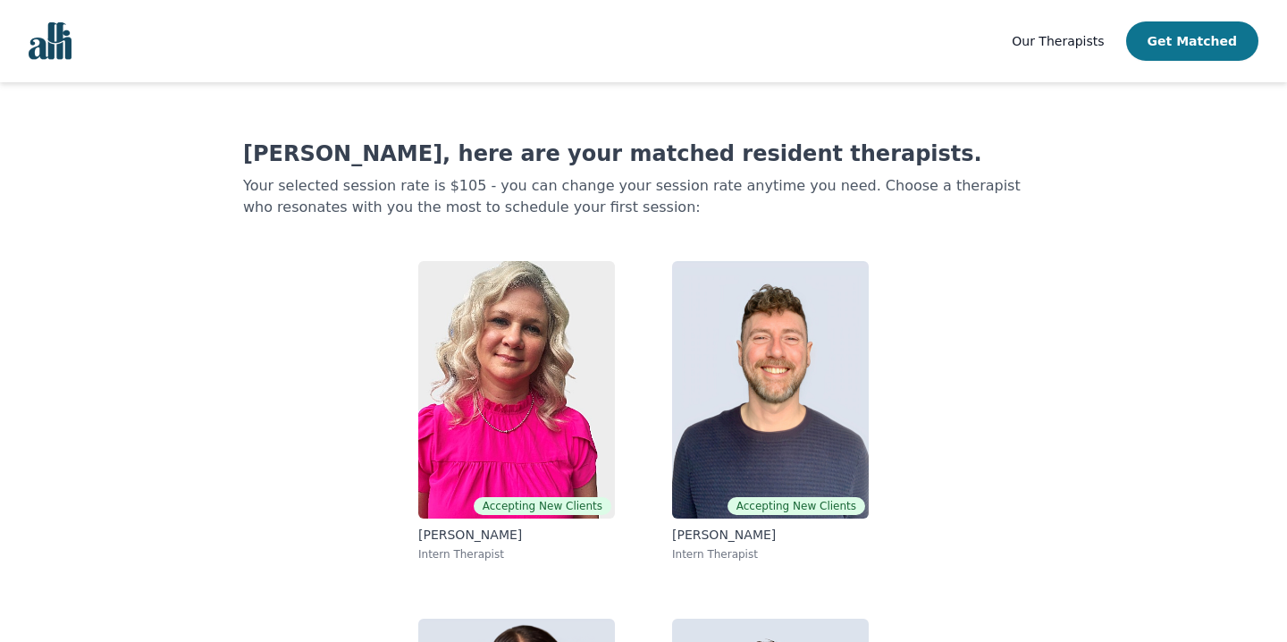
click at [1199, 25] on button "Get Matched" at bounding box center [1192, 40] width 132 height 39
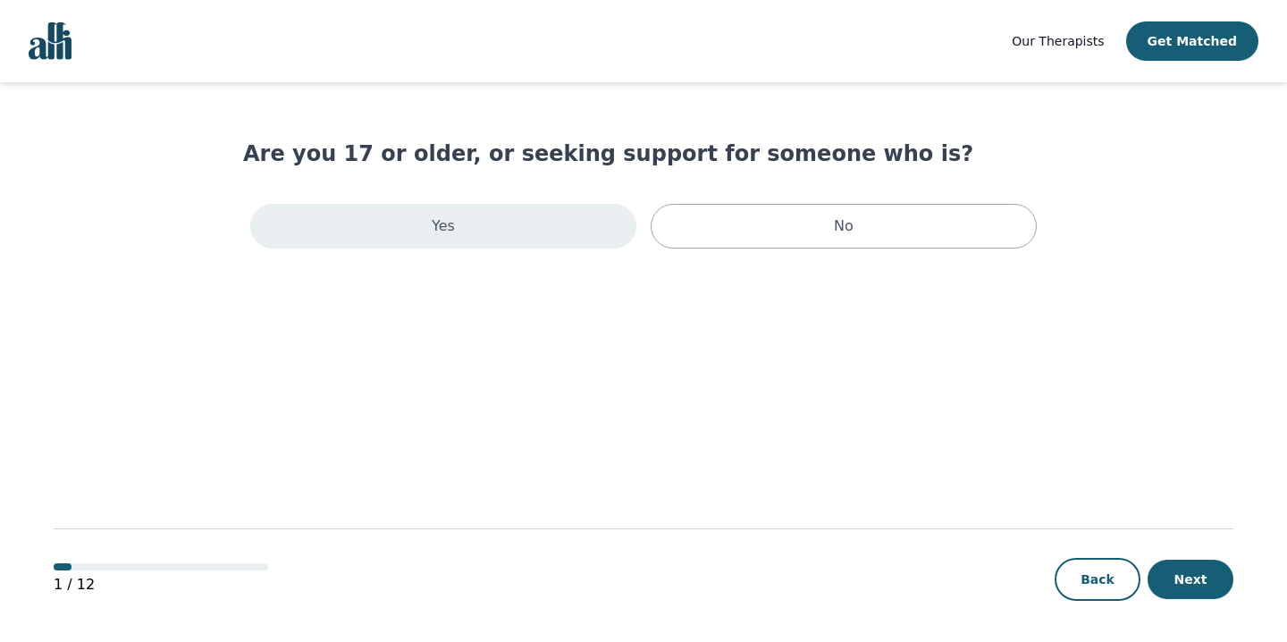
click at [601, 231] on div "Yes" at bounding box center [443, 226] width 386 height 45
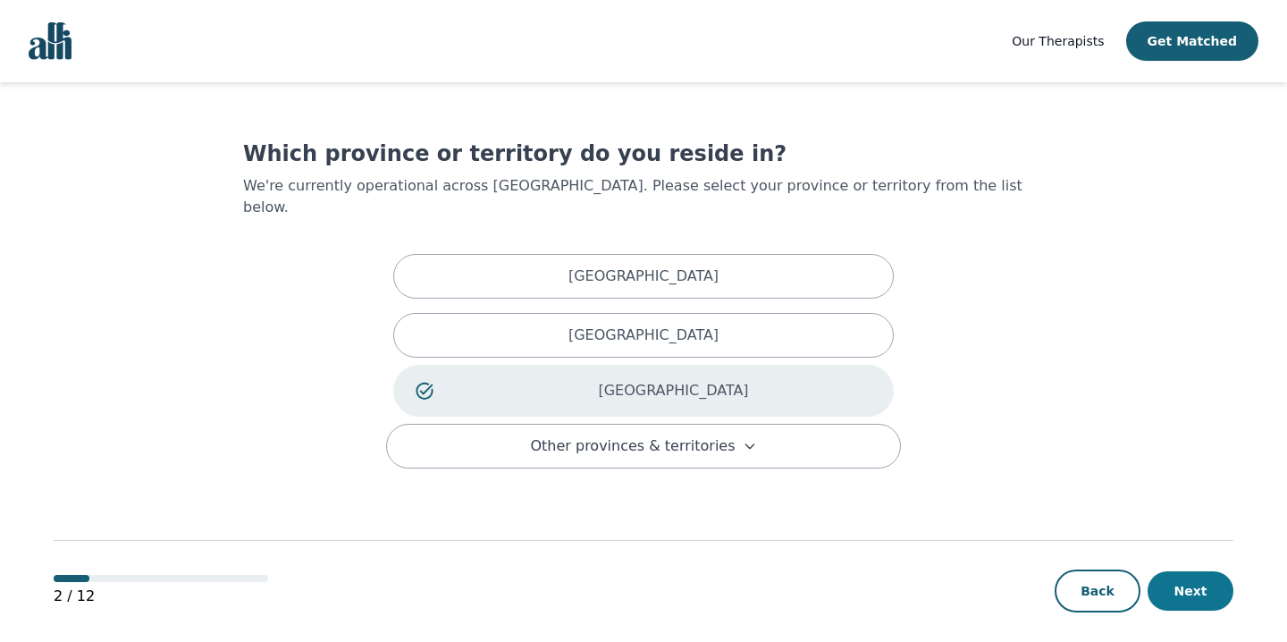
click at [1199, 574] on button "Next" at bounding box center [1191, 590] width 86 height 39
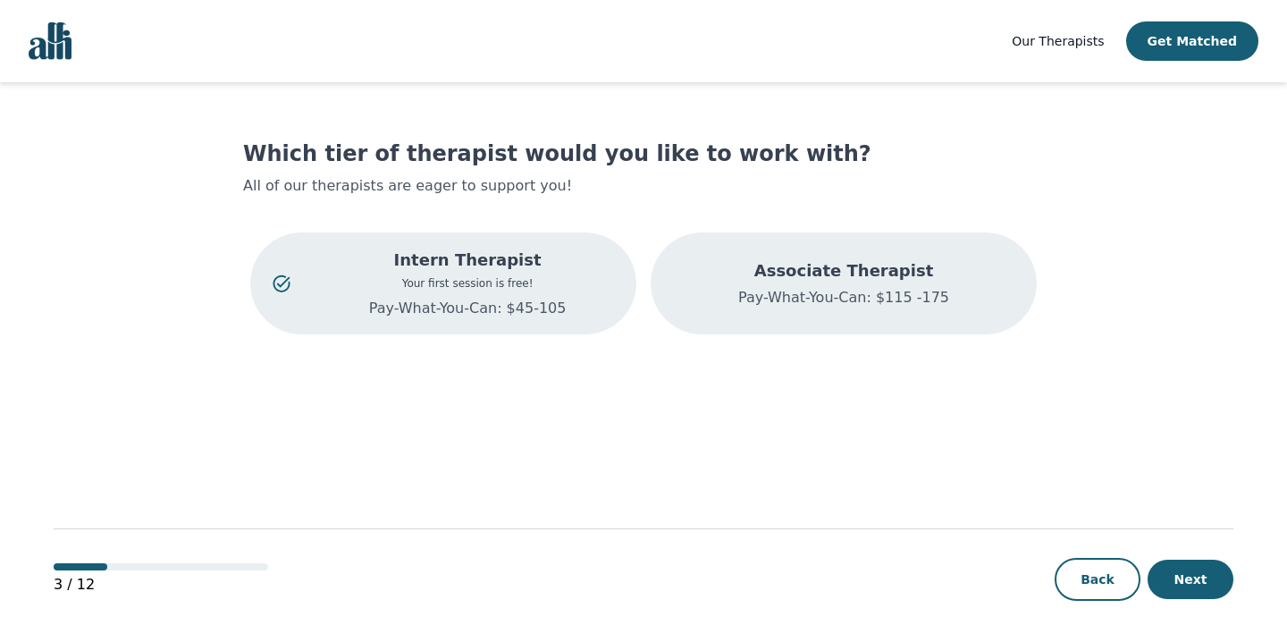
click at [871, 295] on p "Pay-What-You-Can: $115 -175" at bounding box center [843, 297] width 211 height 21
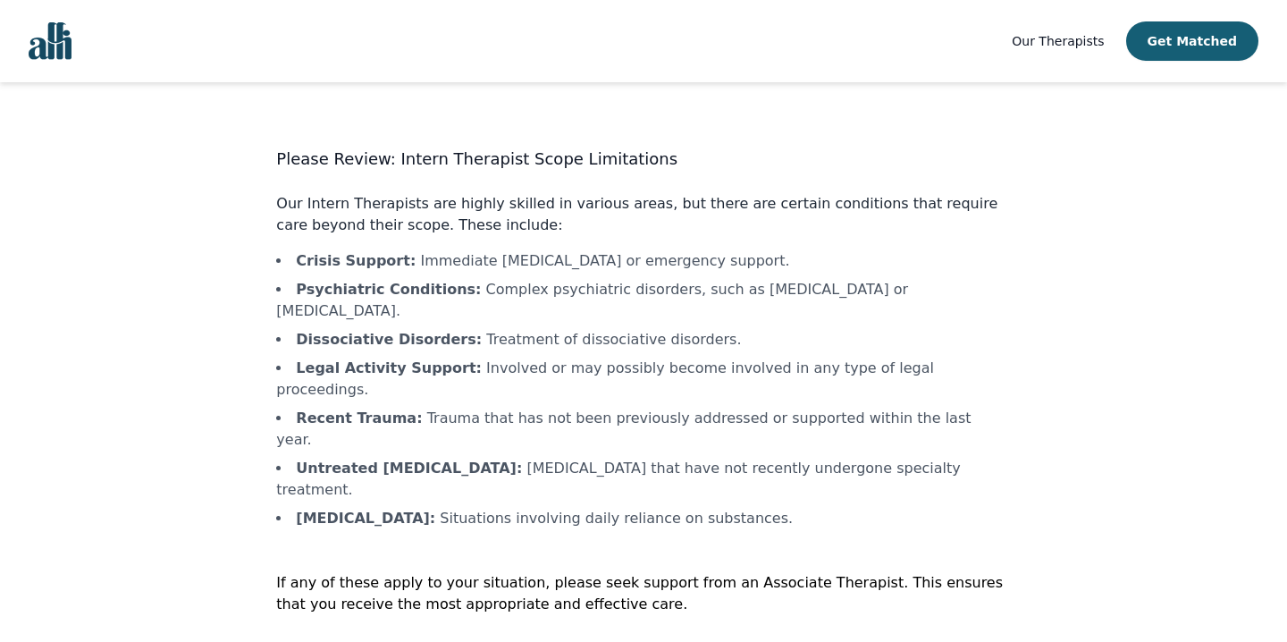
scroll to position [2, 0]
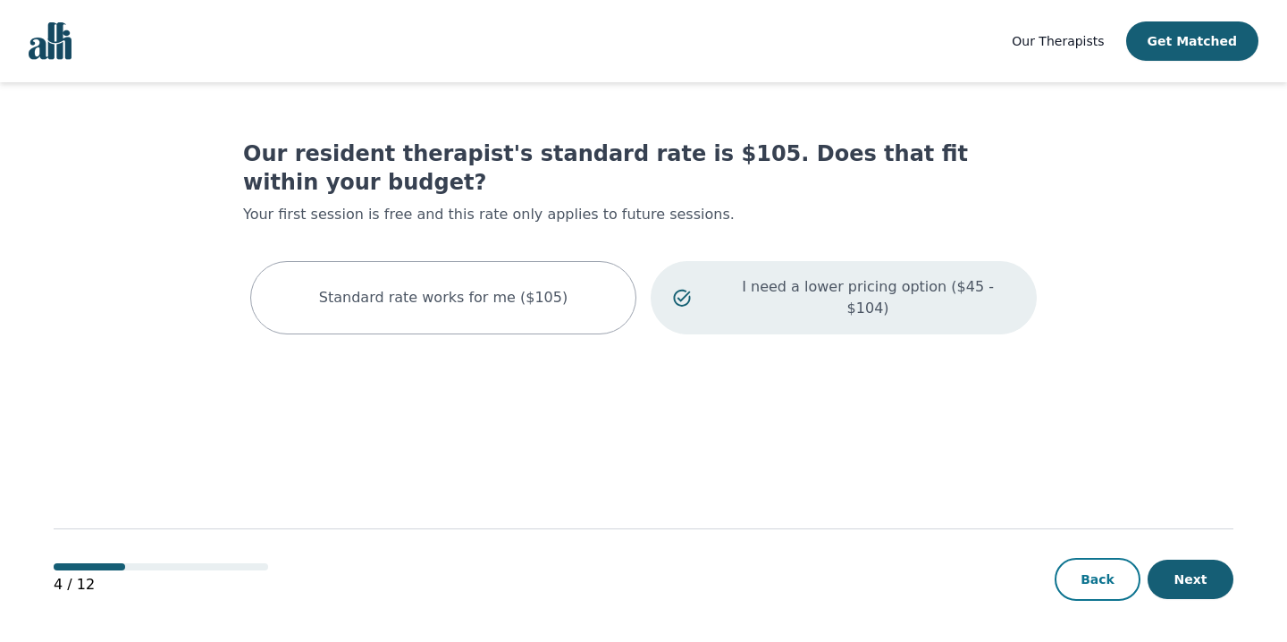
click at [1091, 577] on button "Back" at bounding box center [1098, 579] width 86 height 43
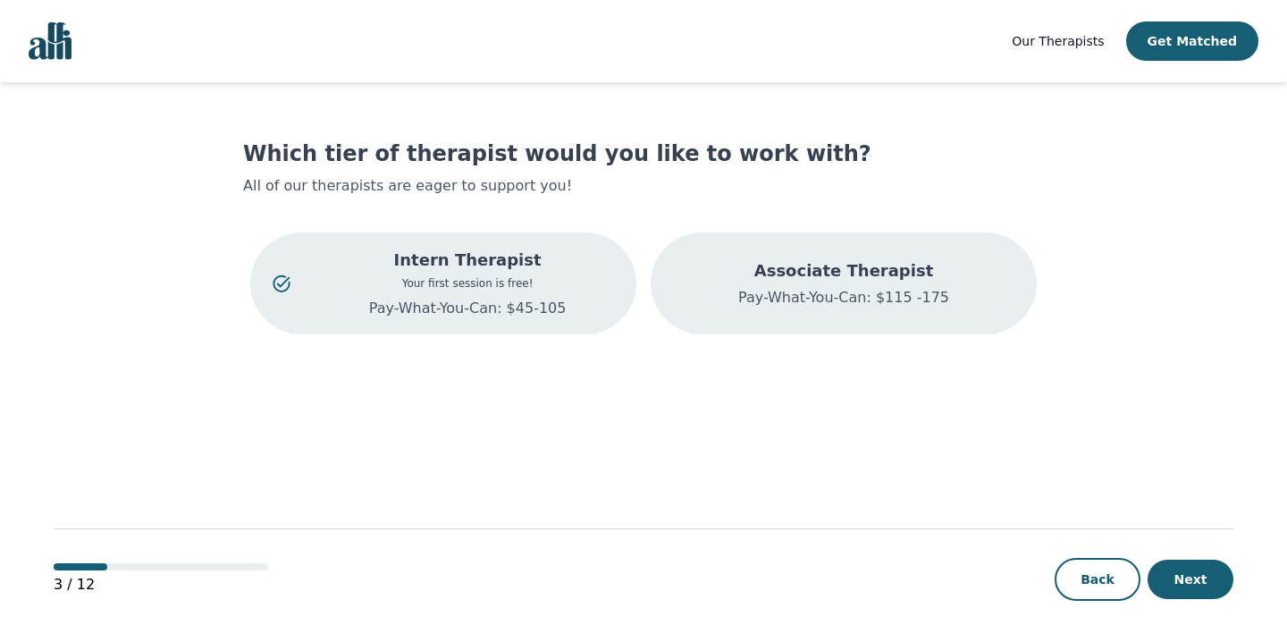
click at [795, 261] on p "Associate Therapist" at bounding box center [843, 270] width 211 height 25
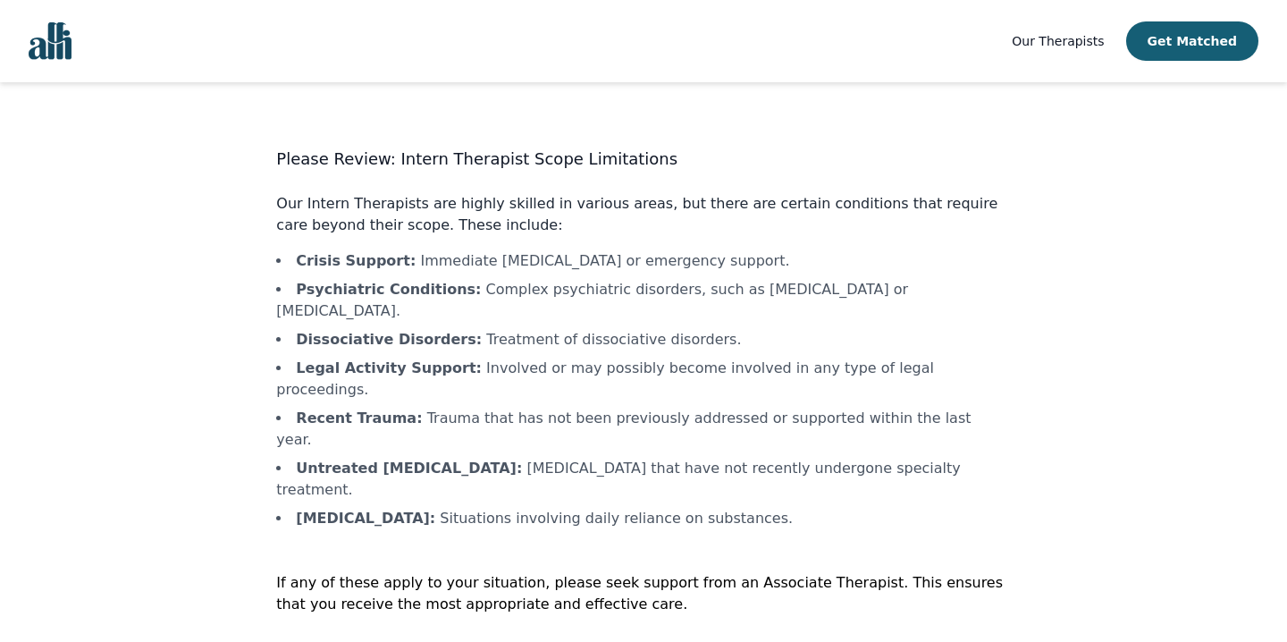
scroll to position [2, 0]
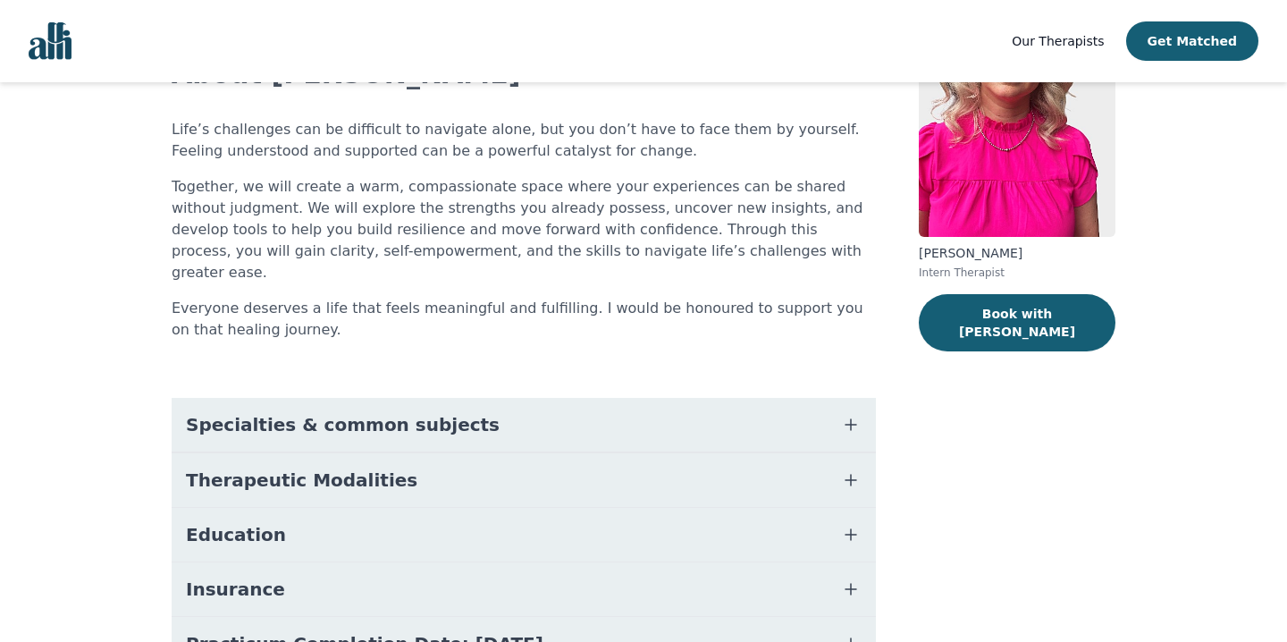
scroll to position [175, 0]
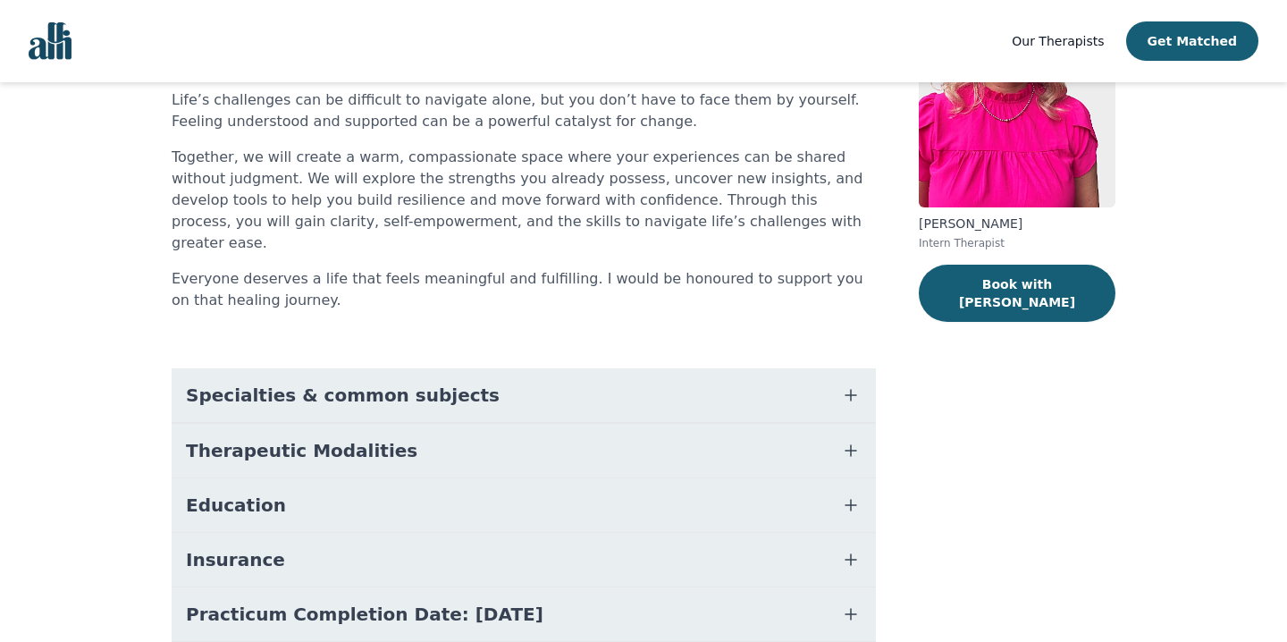
click at [821, 370] on button "Specialties & common subjects" at bounding box center [524, 395] width 704 height 54
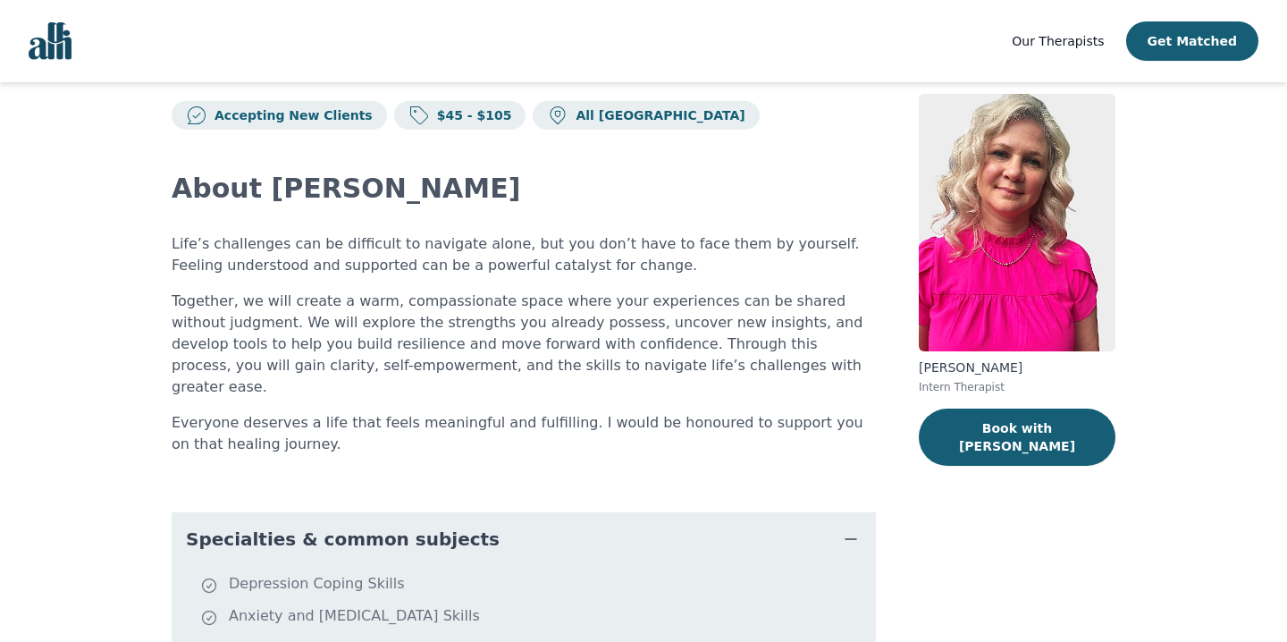
scroll to position [0, 0]
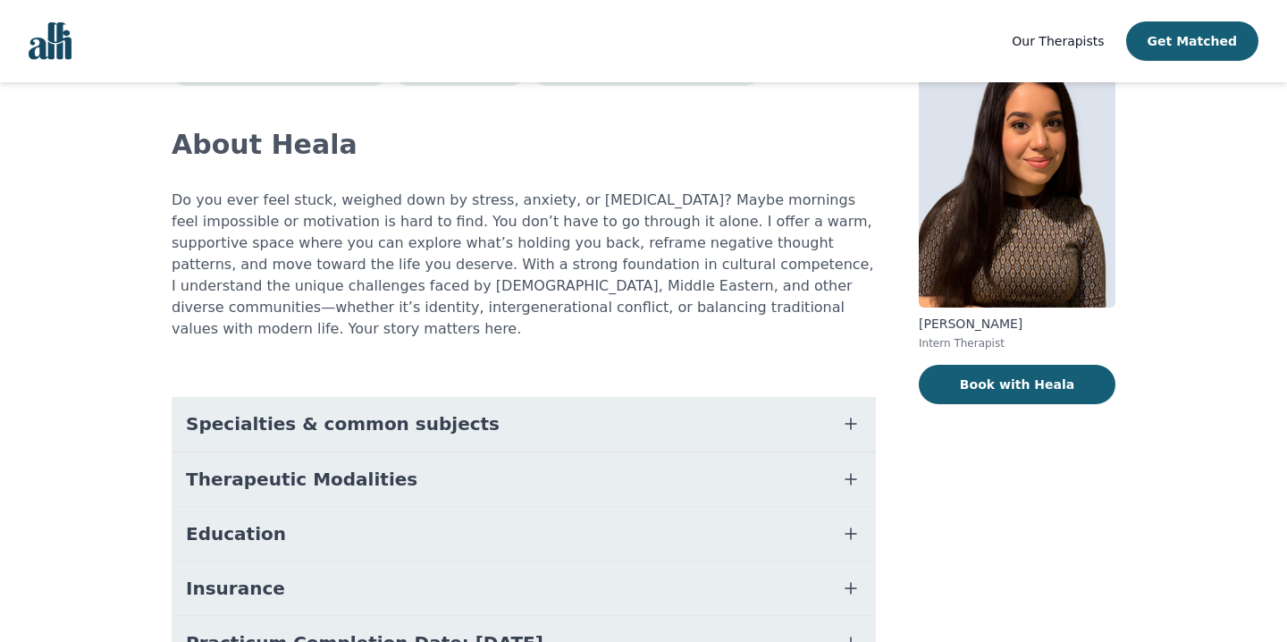
scroll to position [105, 0]
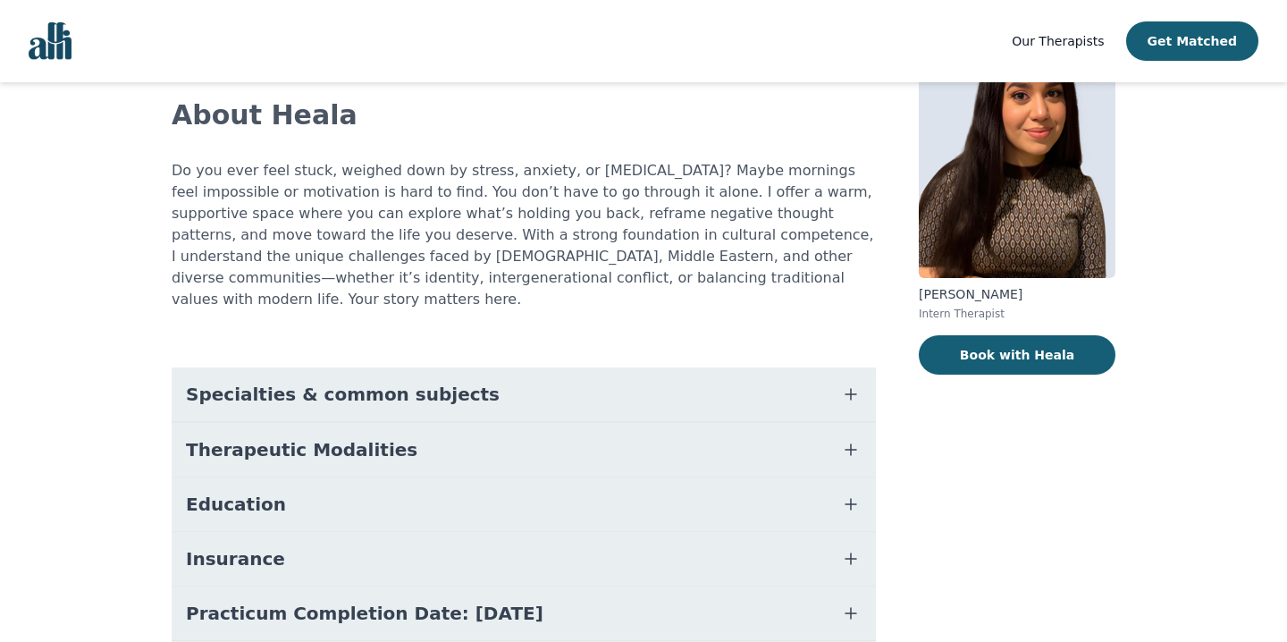
click at [564, 367] on button "Specialties & common subjects" at bounding box center [524, 394] width 704 height 54
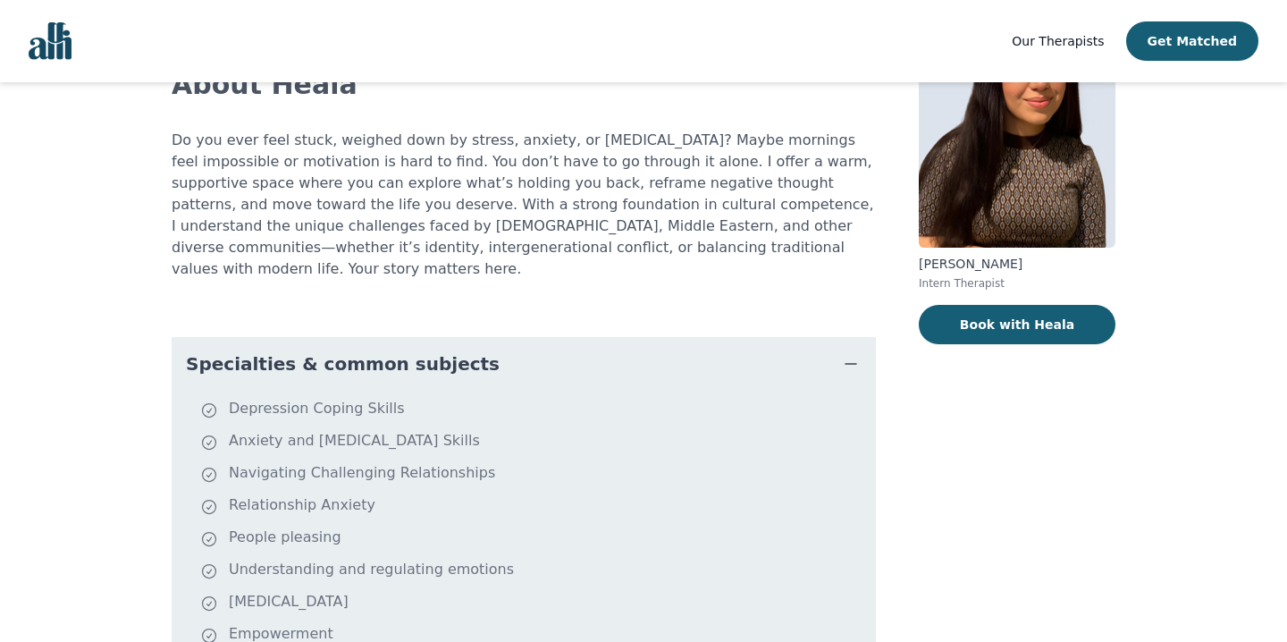
scroll to position [0, 0]
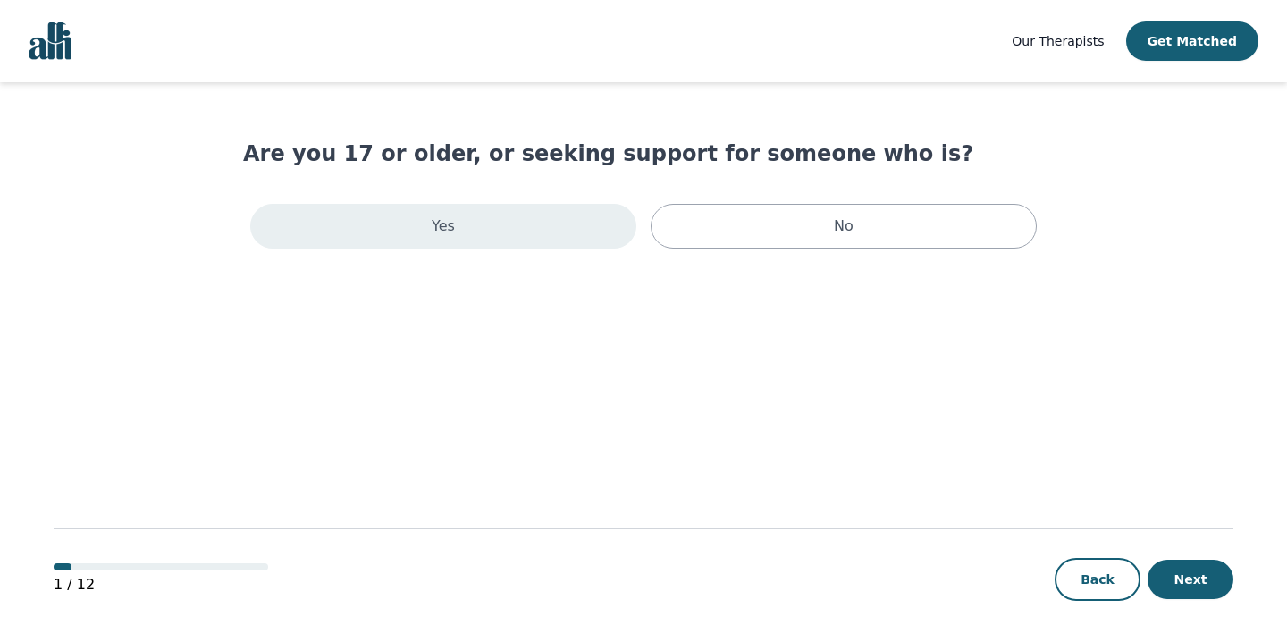
click at [511, 230] on div "Yes" at bounding box center [443, 226] width 386 height 45
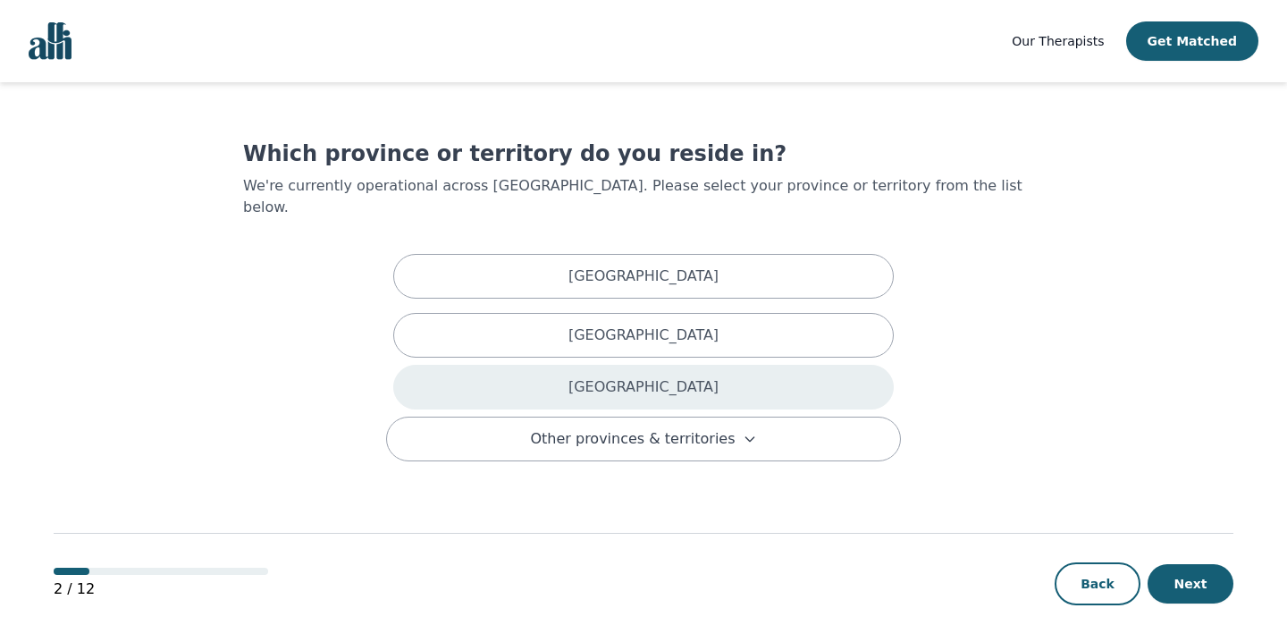
click at [631, 376] on p "Ontario" at bounding box center [643, 386] width 150 height 21
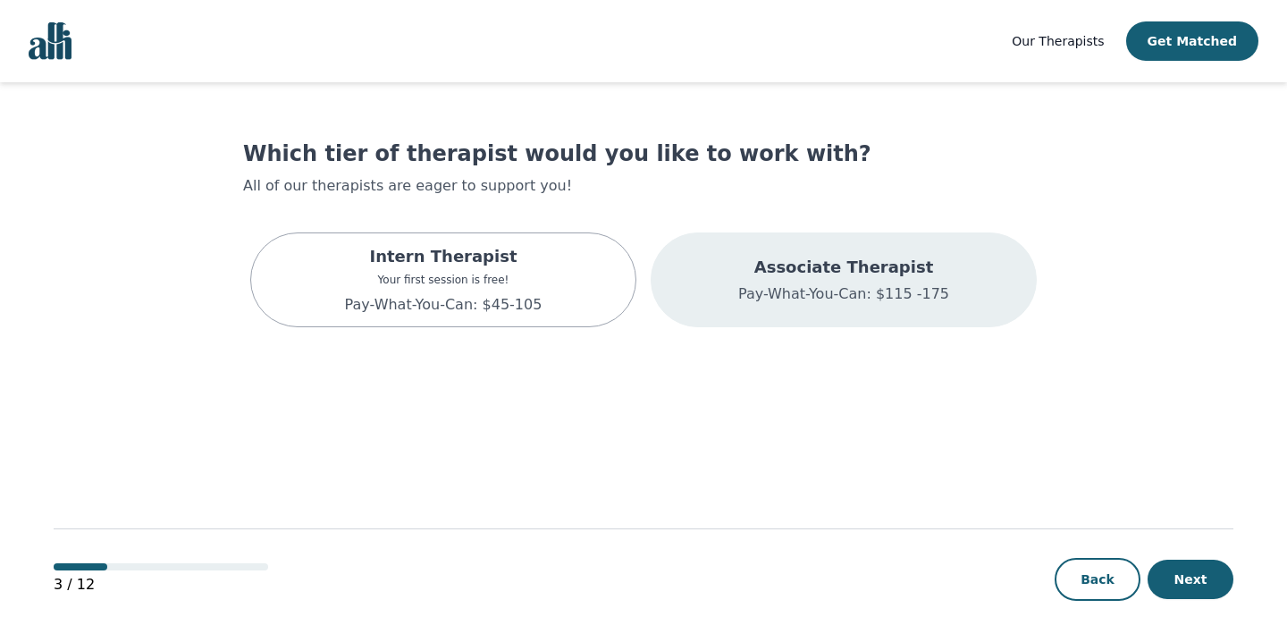
click at [791, 279] on p "Associate Therapist" at bounding box center [843, 267] width 211 height 25
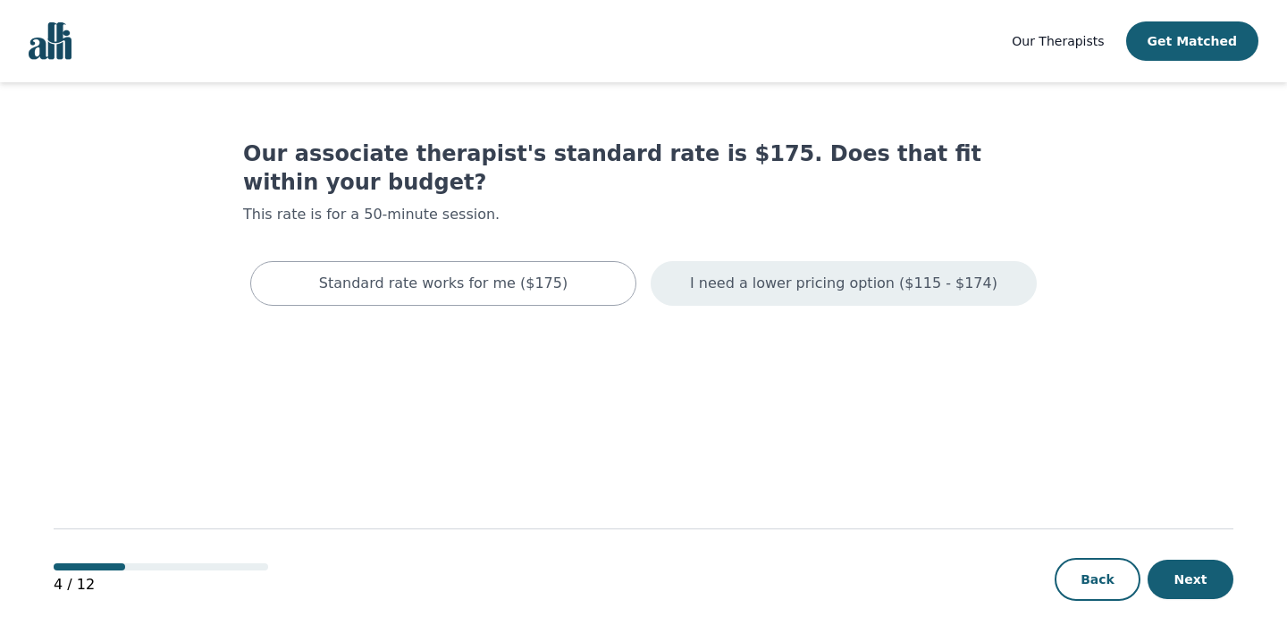
click at [809, 273] on p "I need a lower pricing option ($115 - $174)" at bounding box center [843, 283] width 307 height 21
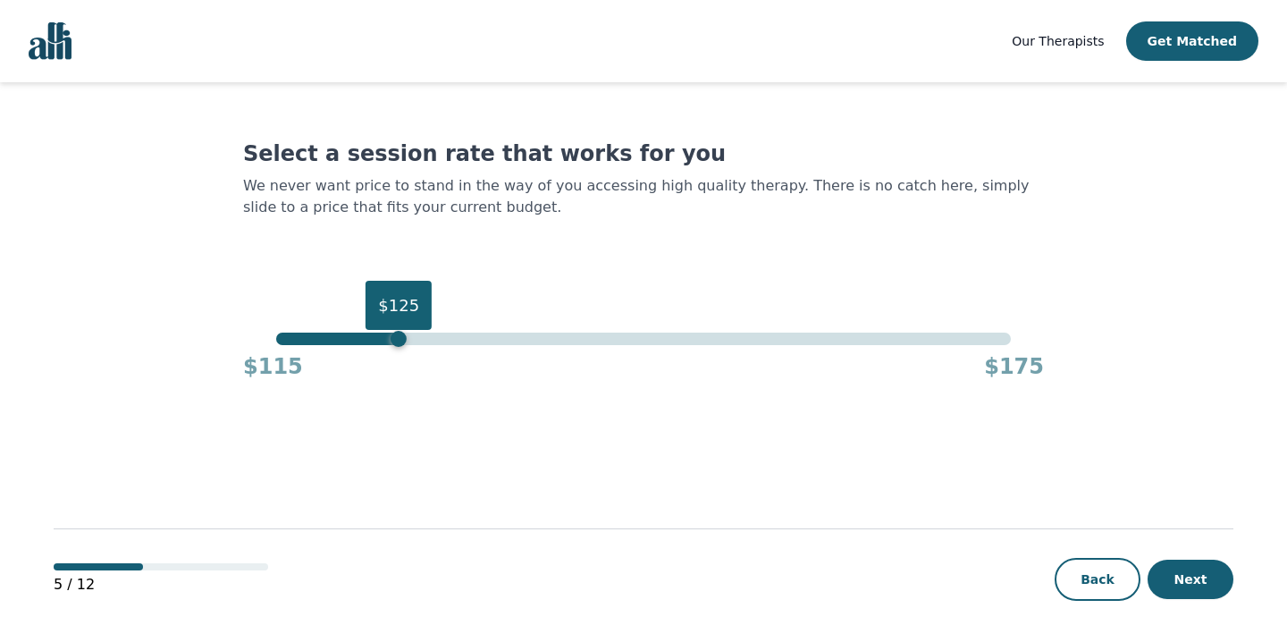
drag, startPoint x: 1009, startPoint y: 340, endPoint x: 395, endPoint y: 345, distance: 614.1
click at [395, 345] on div "$125" at bounding box center [399, 339] width 16 height 16
click at [488, 402] on main "Select a session rate that works for you We never want price to stand in the wa…" at bounding box center [644, 362] width 1180 height 561
click at [1191, 574] on button "Next" at bounding box center [1191, 579] width 86 height 39
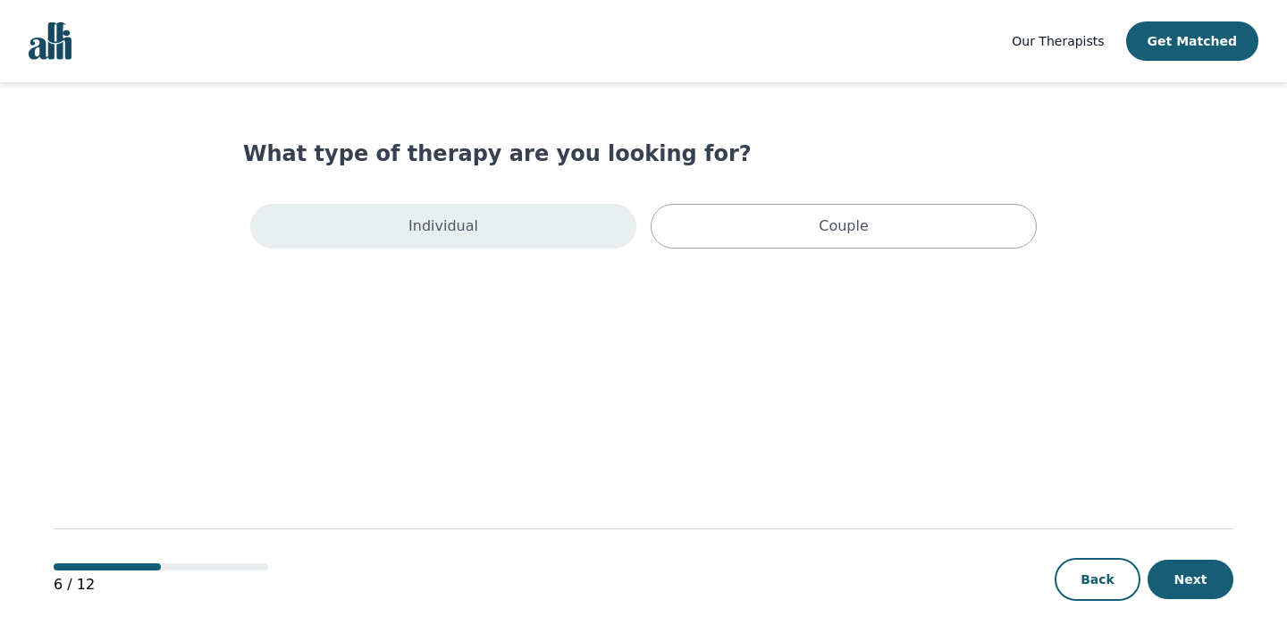
click at [516, 221] on div "Individual" at bounding box center [443, 226] width 386 height 45
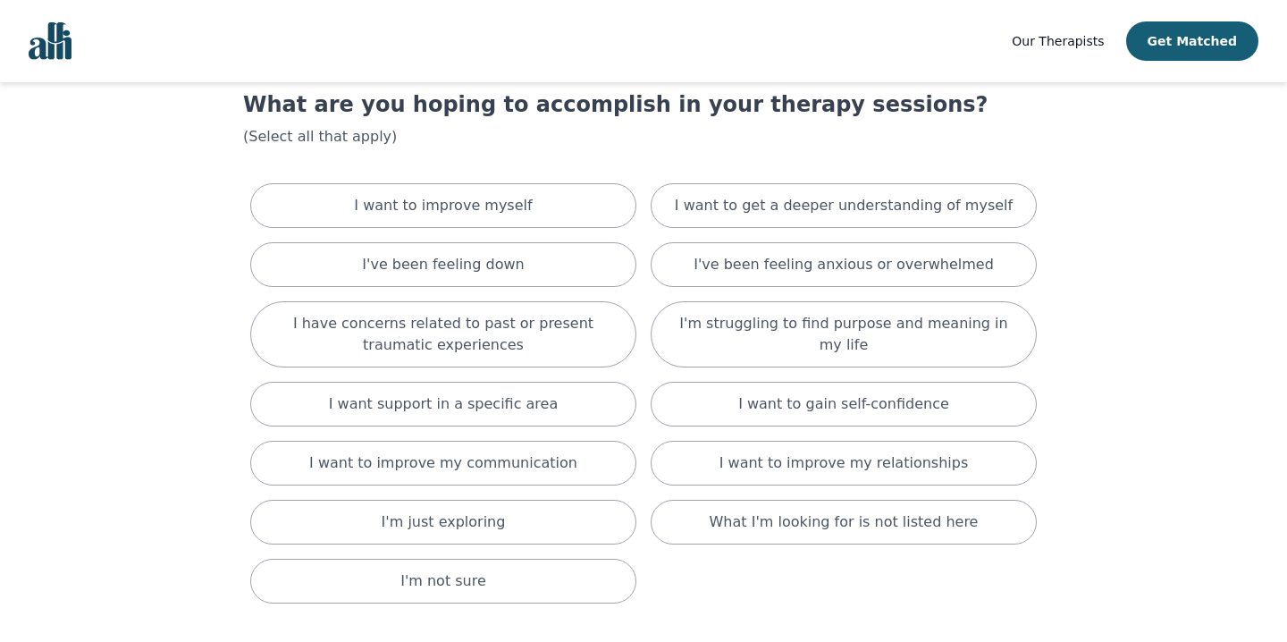
scroll to position [55, 0]
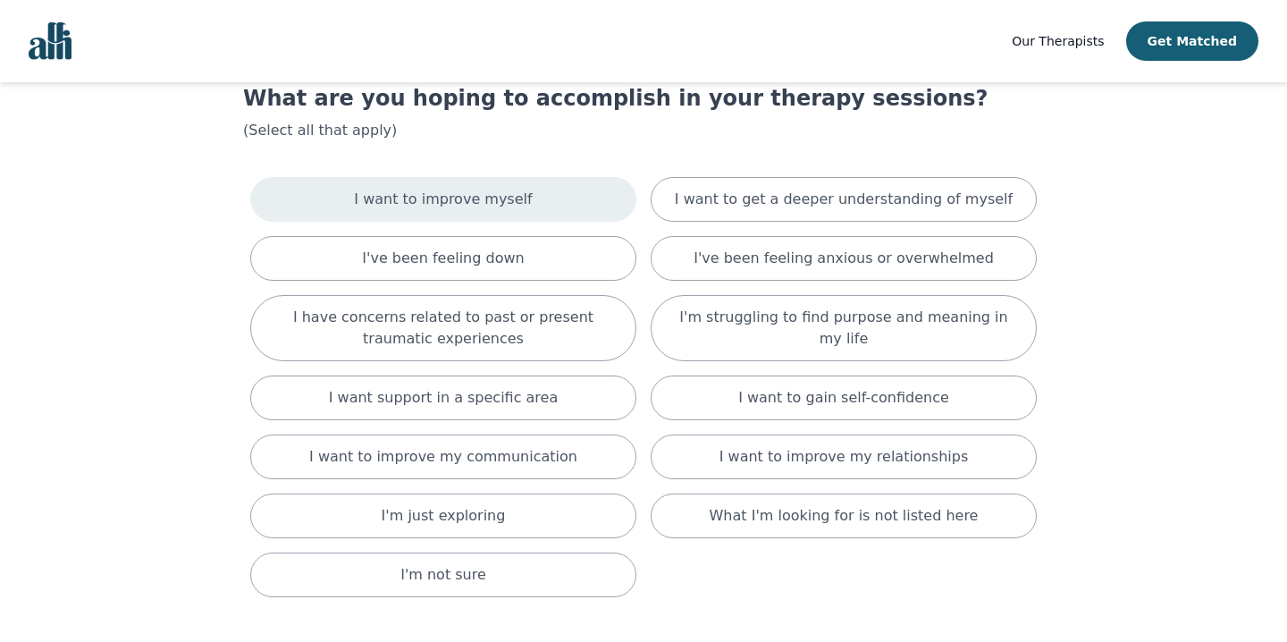
click at [446, 198] on p "I want to improve myself" at bounding box center [443, 199] width 178 height 21
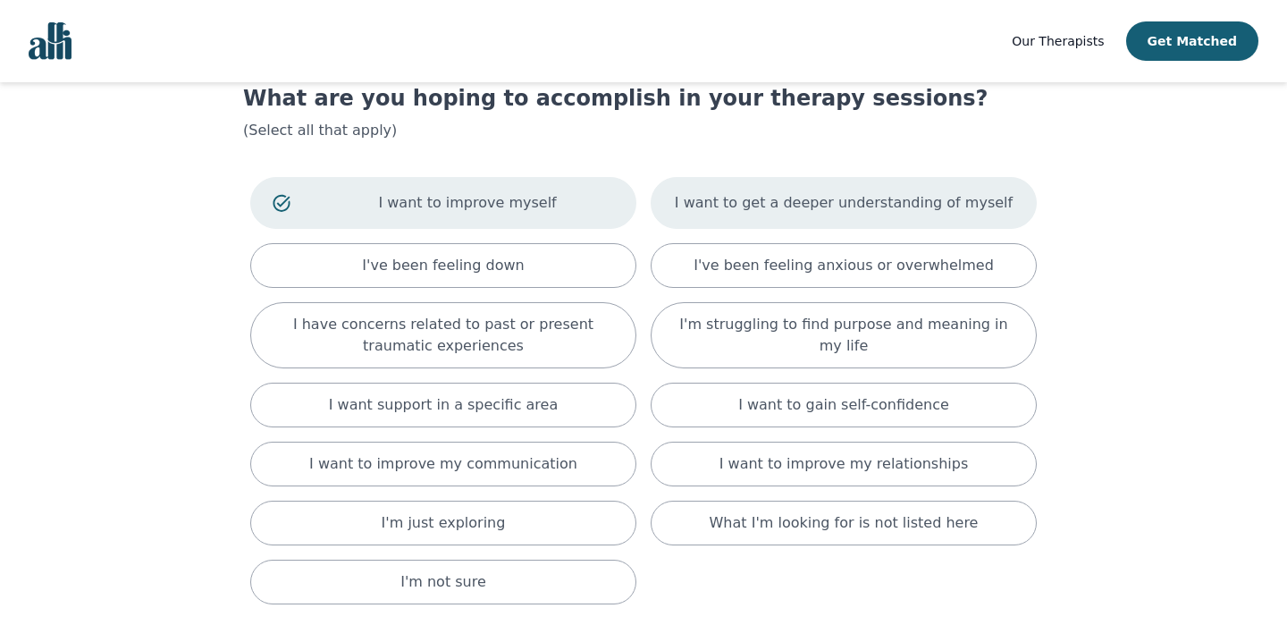
click at [802, 185] on div "I want to get a deeper understanding of myself" at bounding box center [844, 203] width 386 height 52
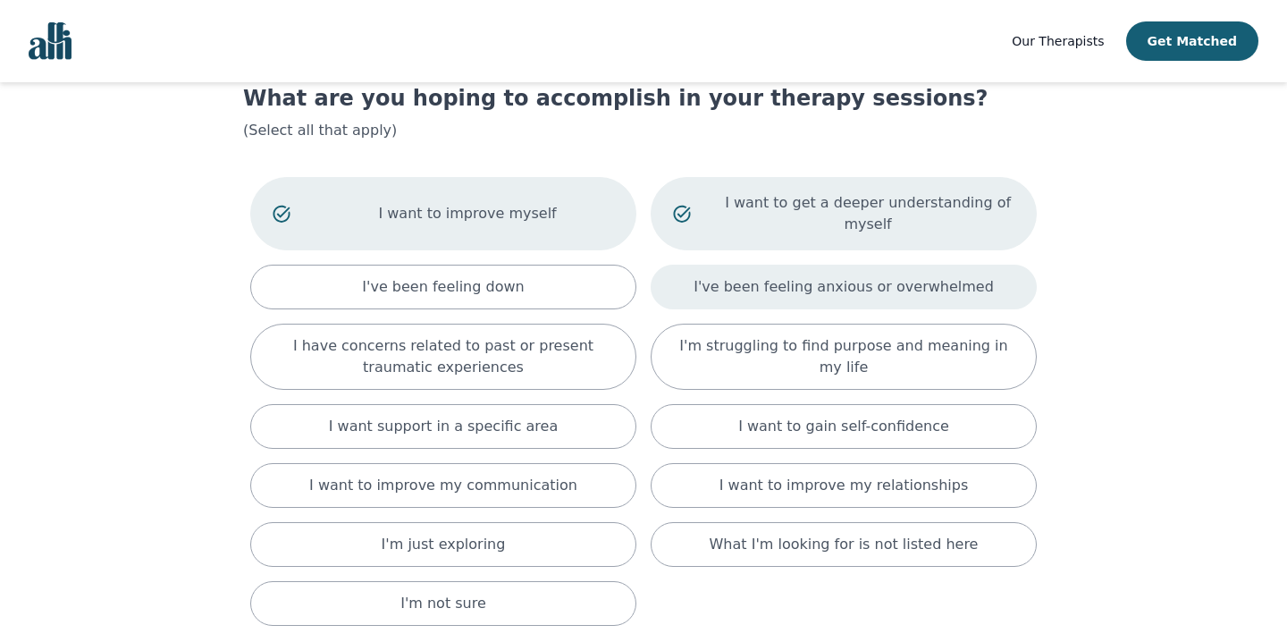
click at [771, 291] on p "I've been feeling anxious or overwhelmed" at bounding box center [844, 286] width 300 height 21
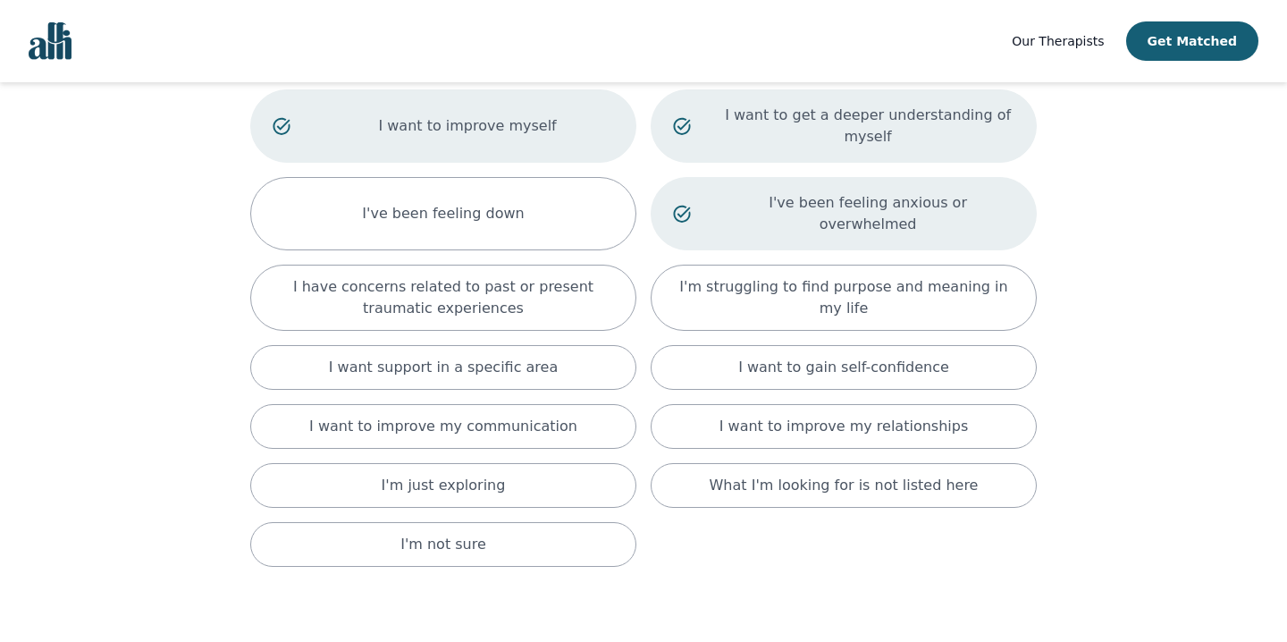
scroll to position [151, 0]
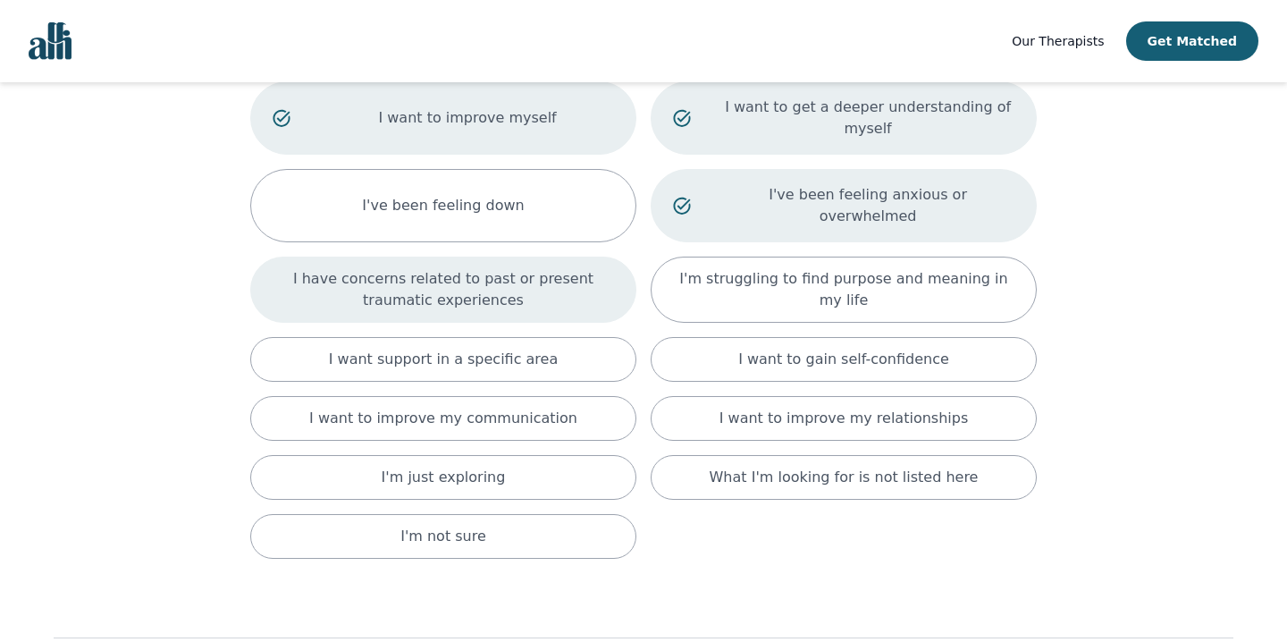
click at [565, 276] on p "I have concerns related to past or present traumatic experiences" at bounding box center [443, 289] width 341 height 43
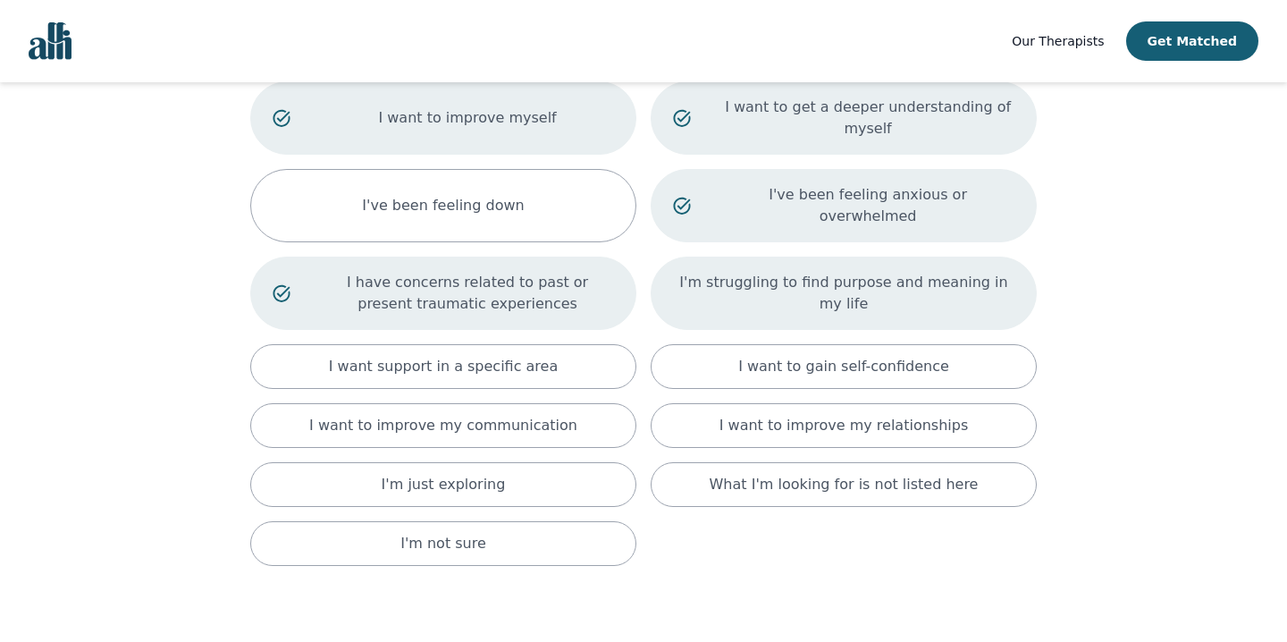
click at [803, 272] on p "I'm struggling to find purpose and meaning in my life" at bounding box center [843, 293] width 341 height 43
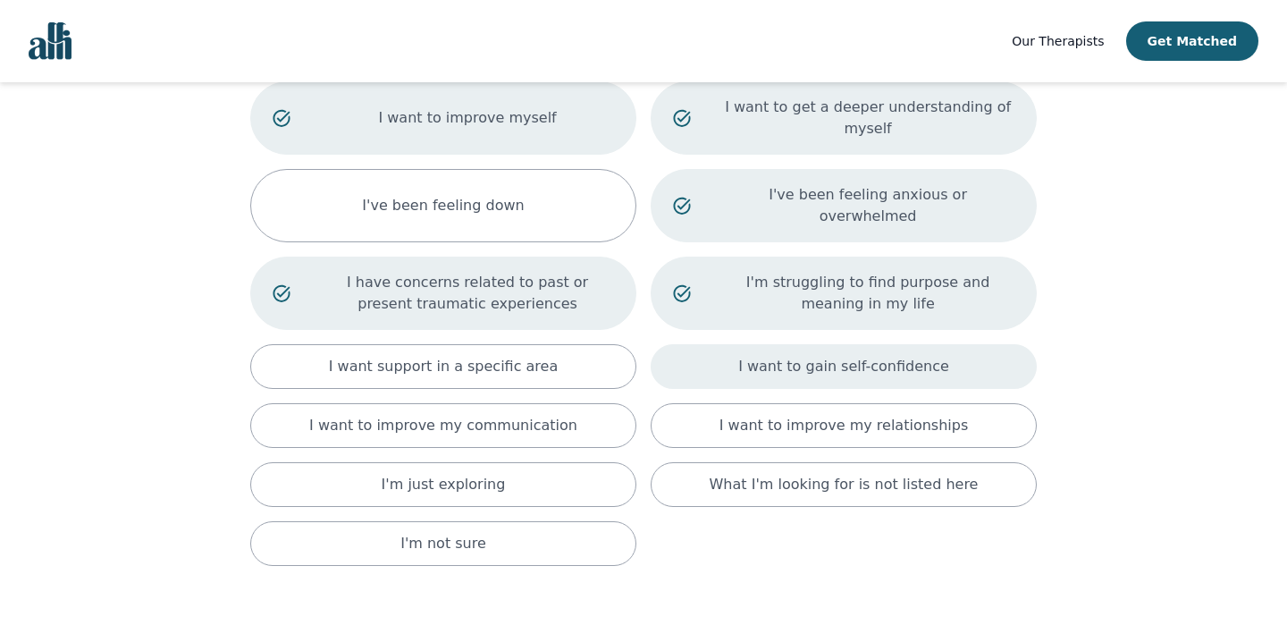
click at [728, 352] on div "I want to gain self-confidence" at bounding box center [844, 366] width 386 height 45
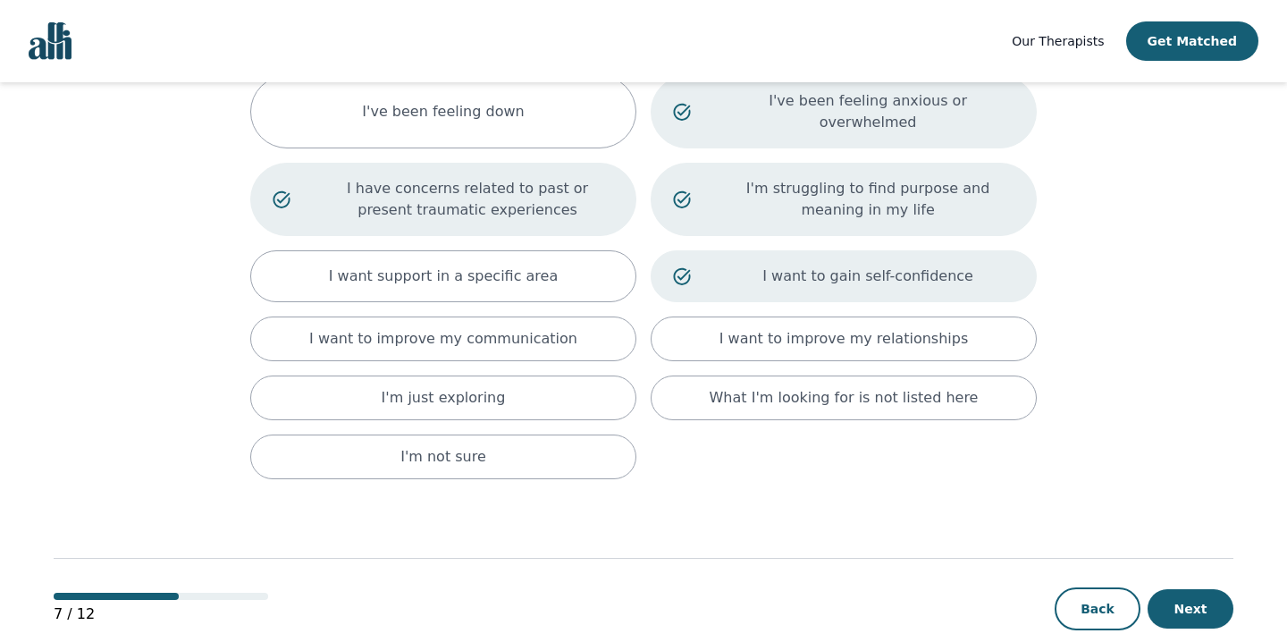
scroll to position [255, 0]
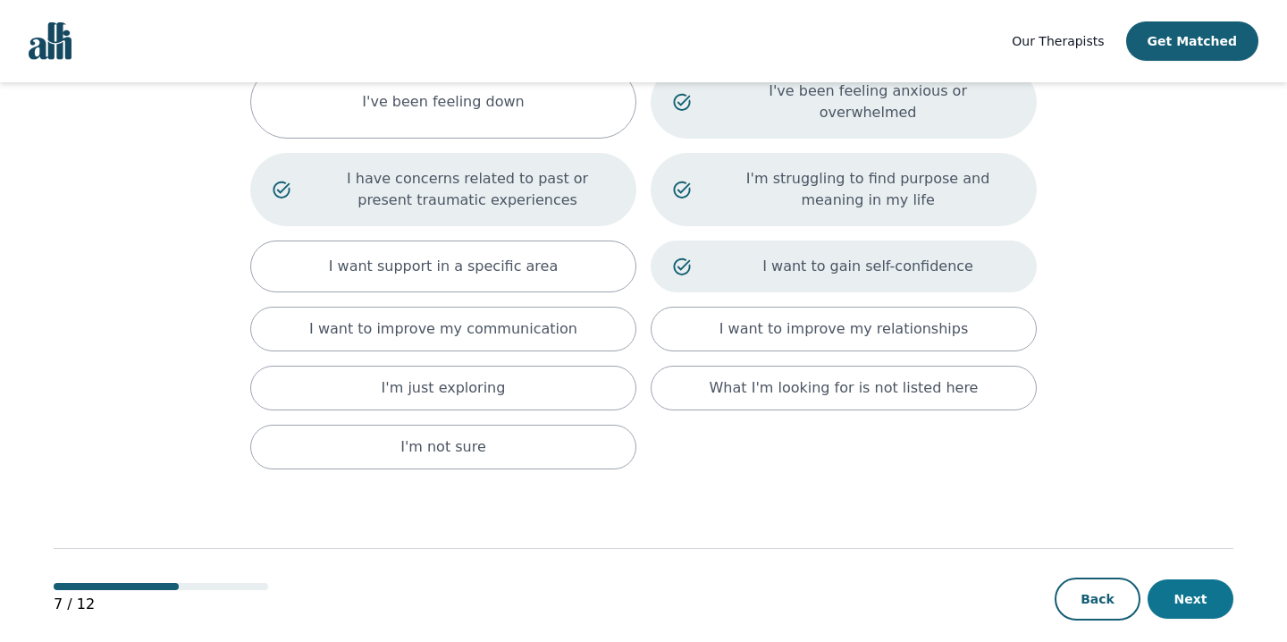
click at [1205, 580] on button "Next" at bounding box center [1191, 598] width 86 height 39
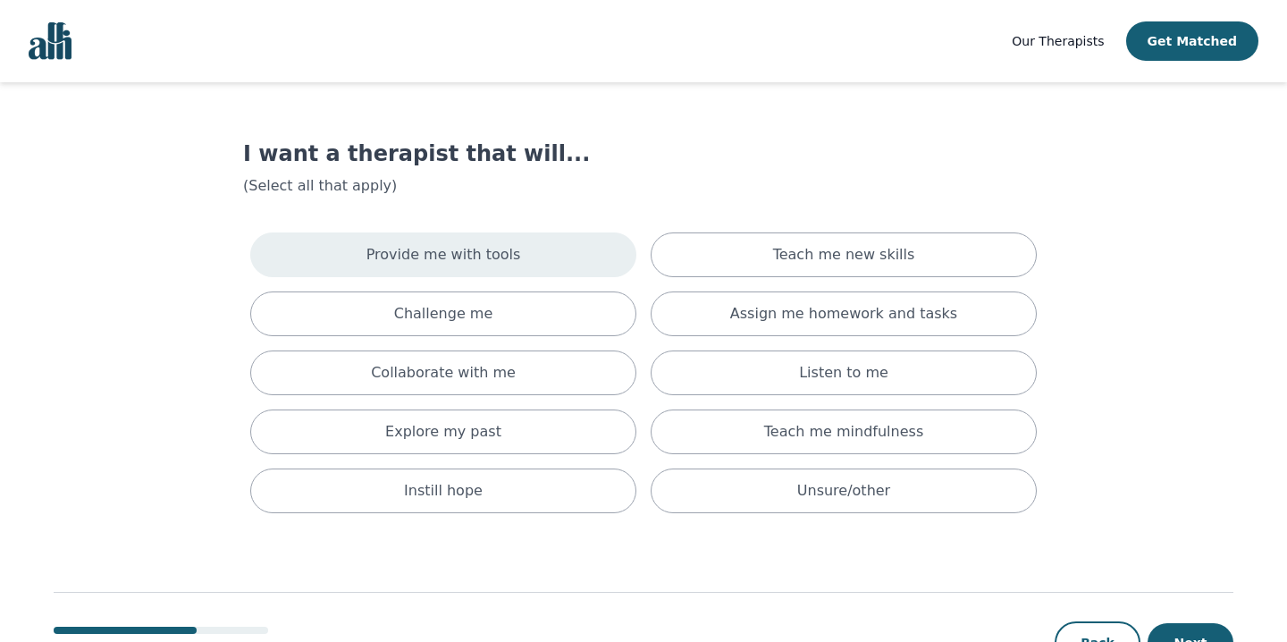
click at [555, 262] on div "Provide me with tools" at bounding box center [443, 254] width 386 height 45
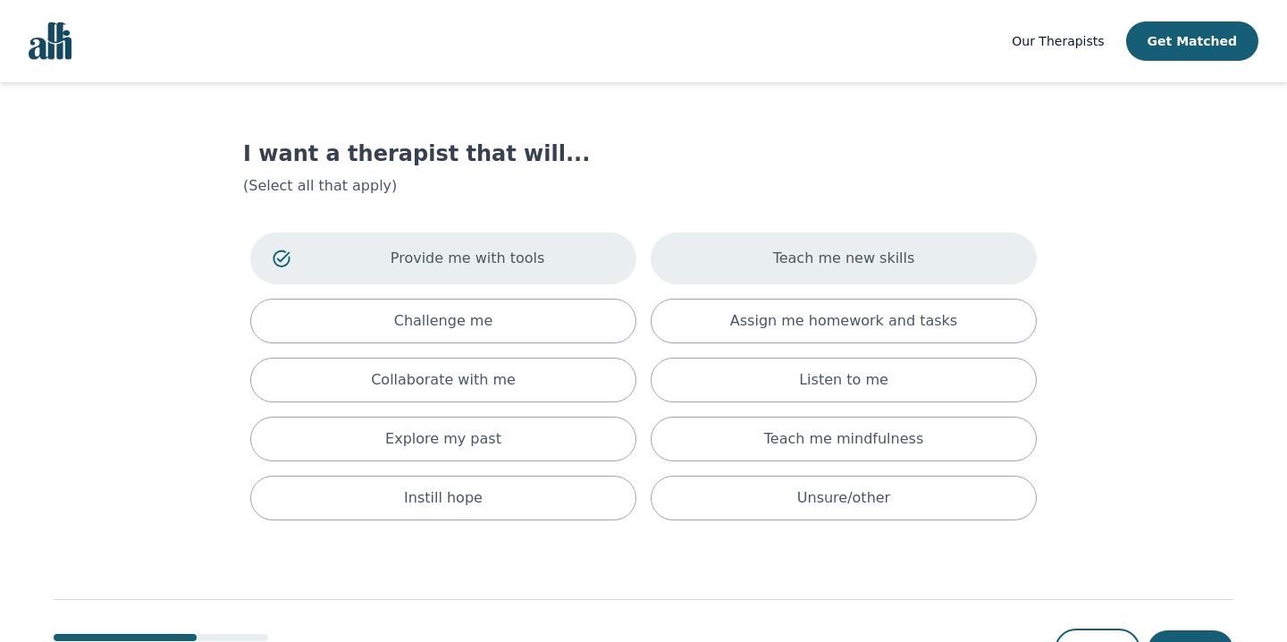
click at [776, 256] on div "Teach me new skills" at bounding box center [844, 258] width 386 height 52
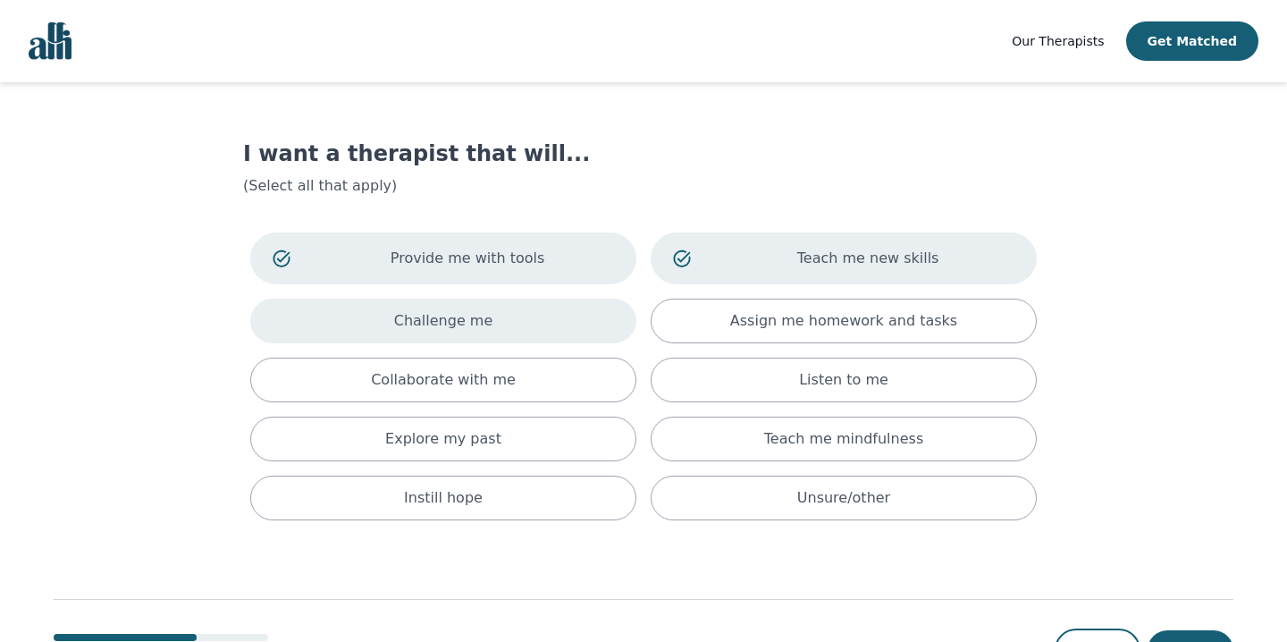
click at [542, 336] on div "Challenge me" at bounding box center [443, 321] width 386 height 45
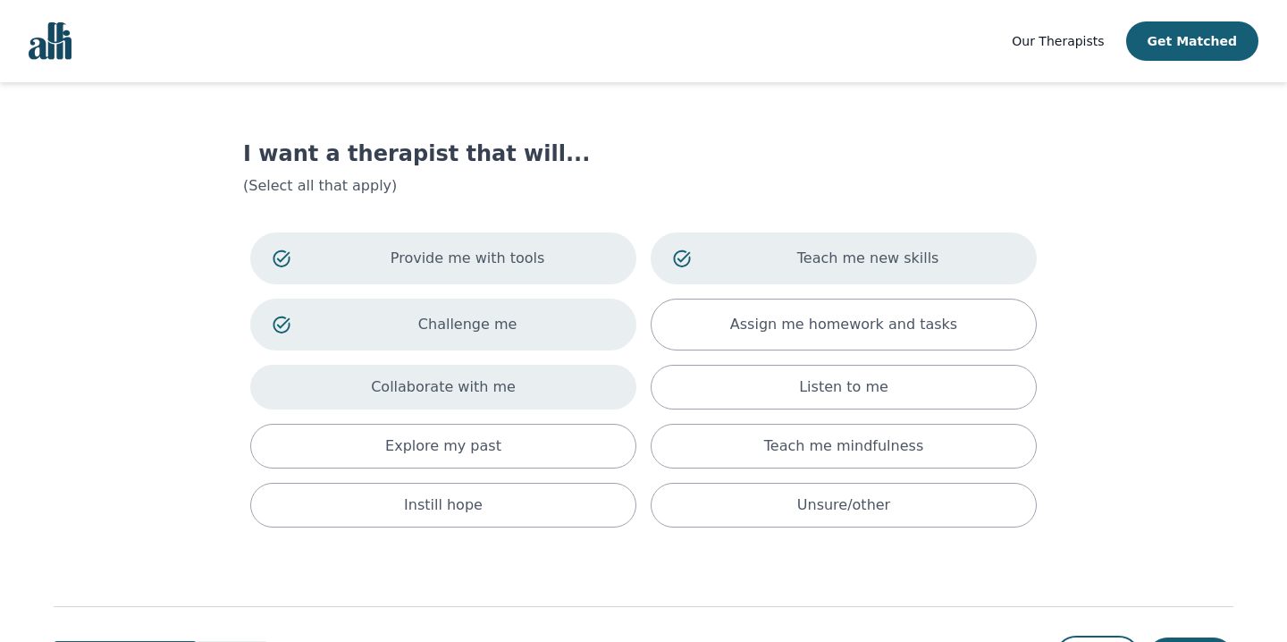
click at [511, 385] on div "Collaborate with me" at bounding box center [443, 387] width 386 height 45
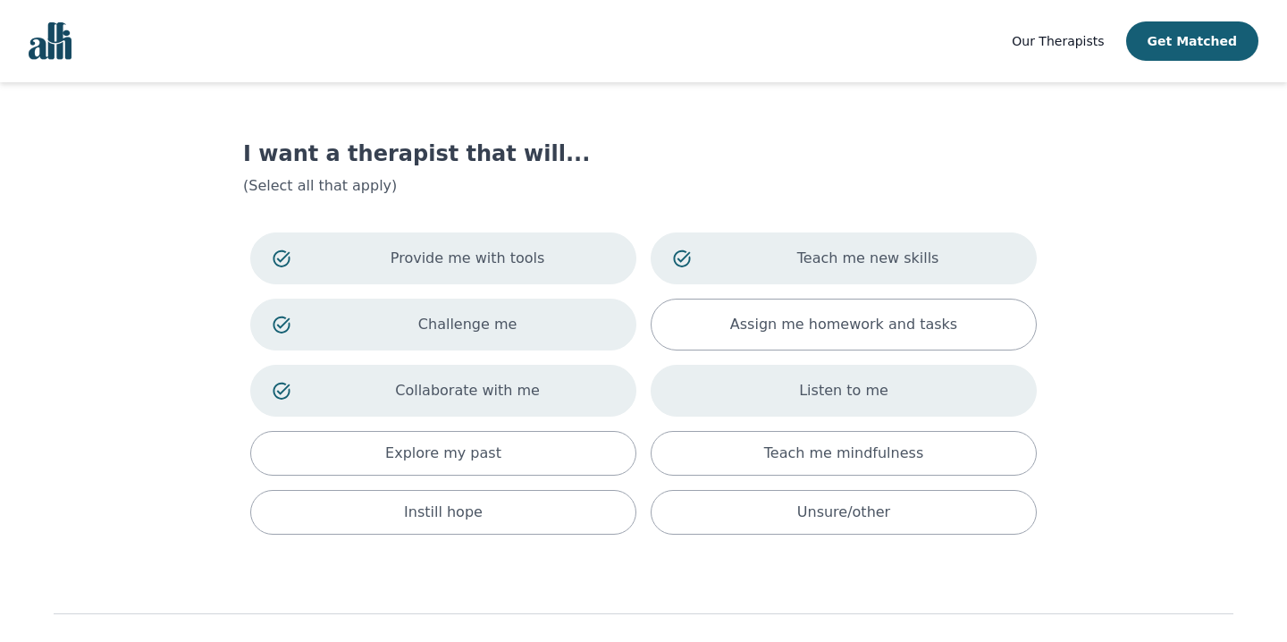
click at [774, 389] on div "Listen to me" at bounding box center [844, 391] width 386 height 52
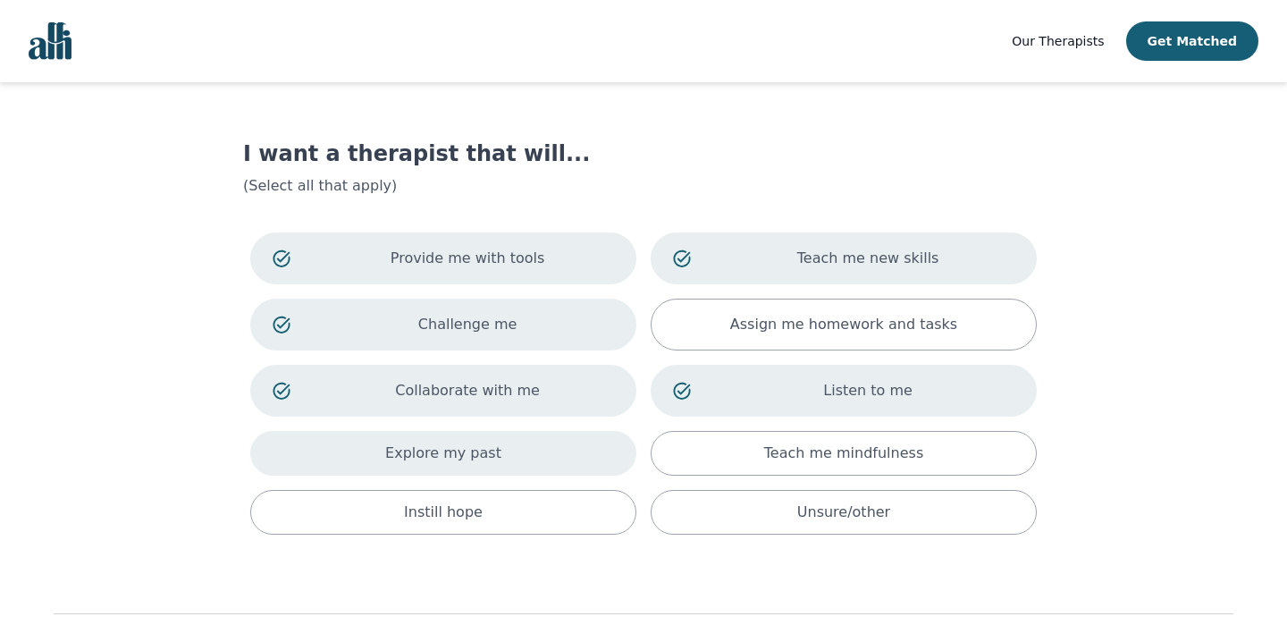
click at [551, 437] on div "Explore my past" at bounding box center [443, 453] width 386 height 45
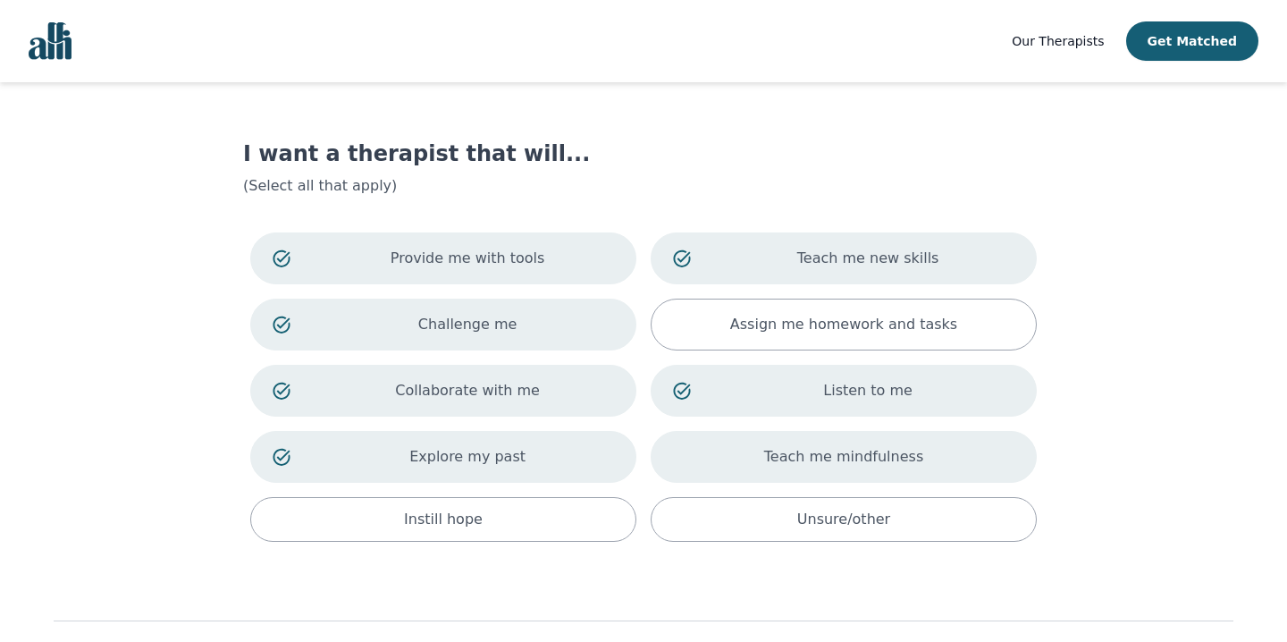
click at [737, 447] on div "Teach me mindfulness" at bounding box center [844, 457] width 386 height 52
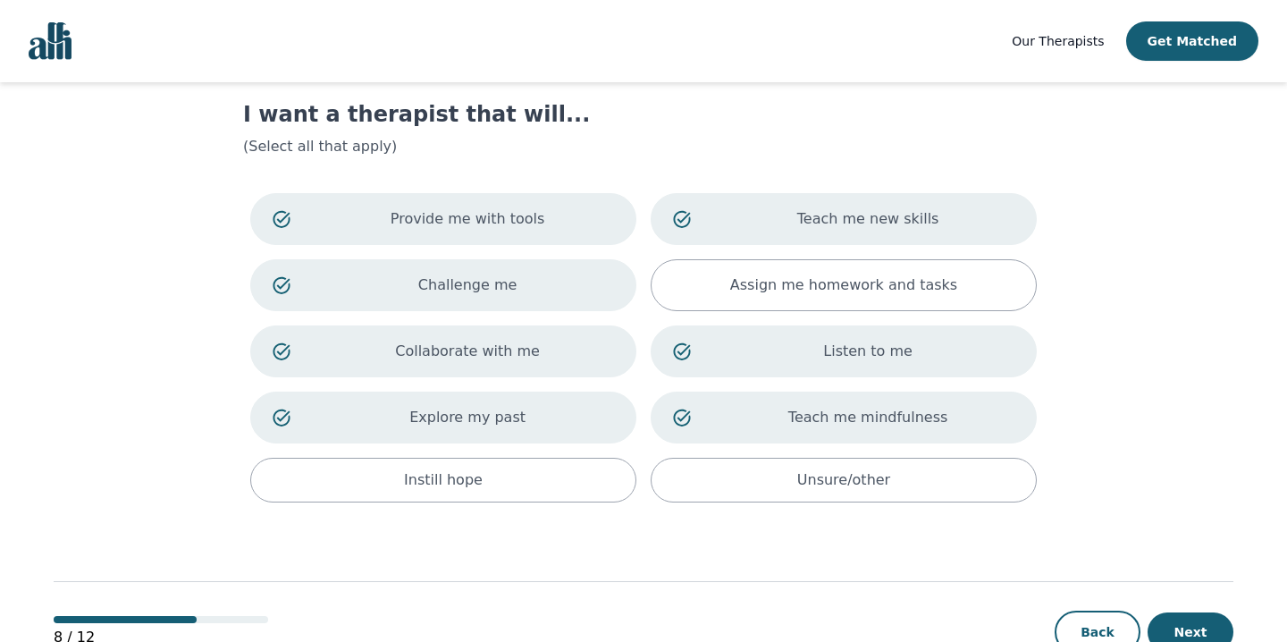
scroll to position [94, 0]
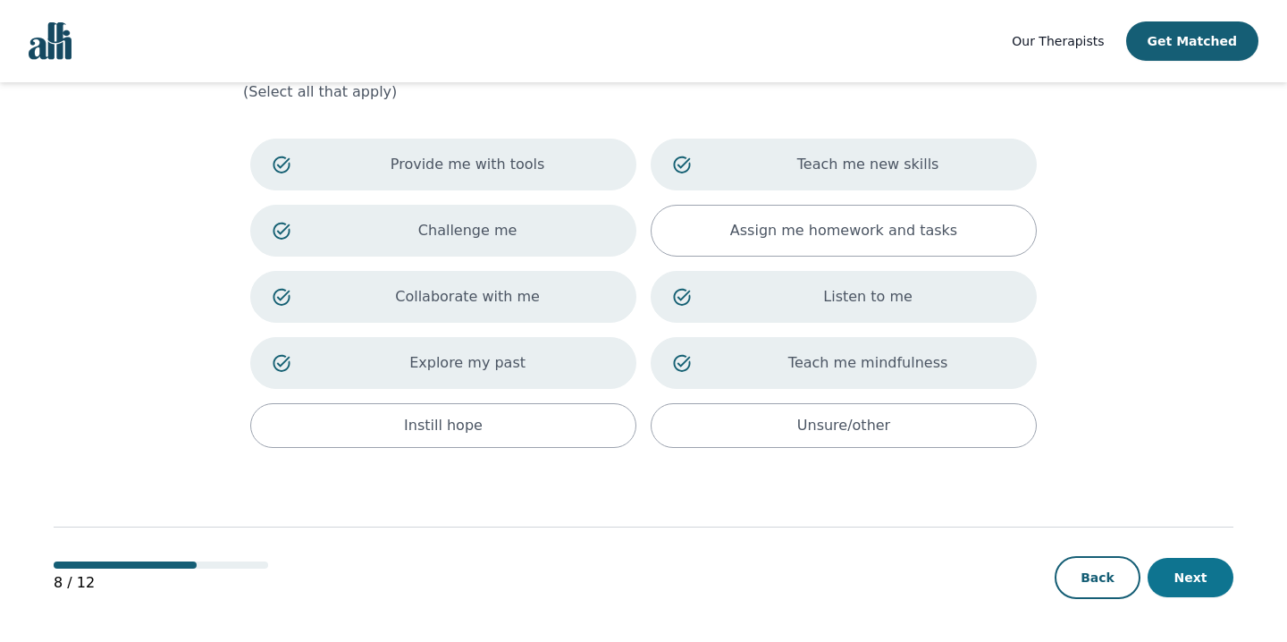
click at [1191, 577] on button "Next" at bounding box center [1191, 577] width 86 height 39
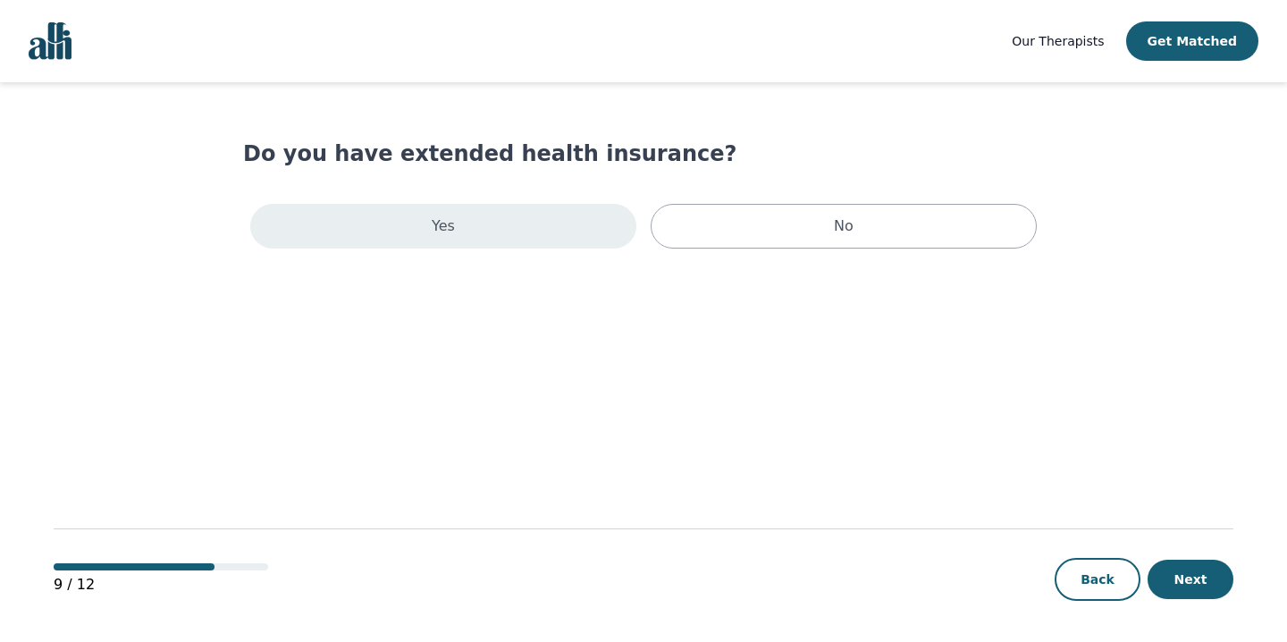
click at [530, 241] on div "Yes" at bounding box center [443, 226] width 386 height 45
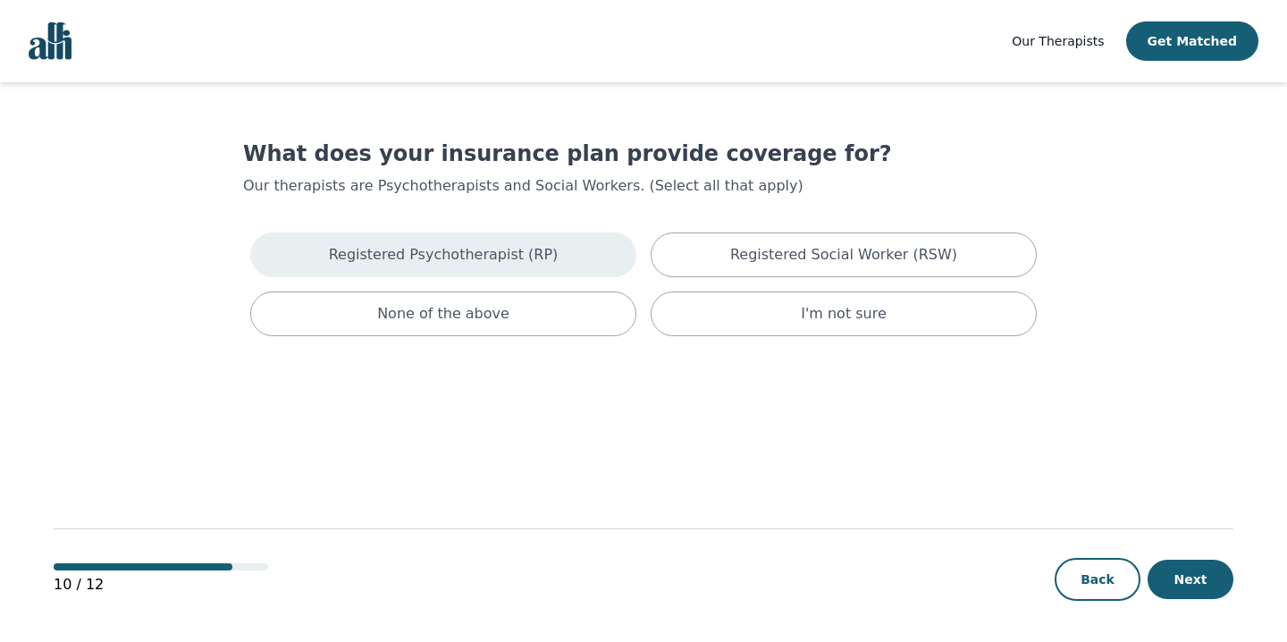
click at [571, 265] on div "Registered Psychotherapist (RP)" at bounding box center [443, 254] width 386 height 45
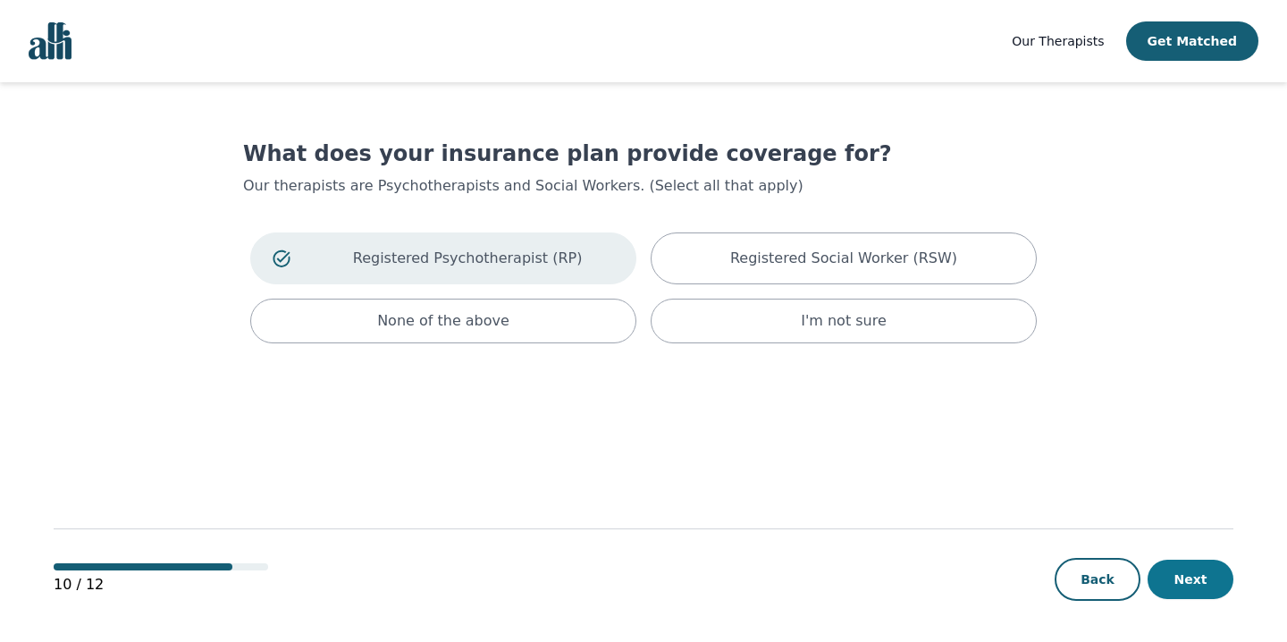
click at [1198, 593] on button "Next" at bounding box center [1191, 579] width 86 height 39
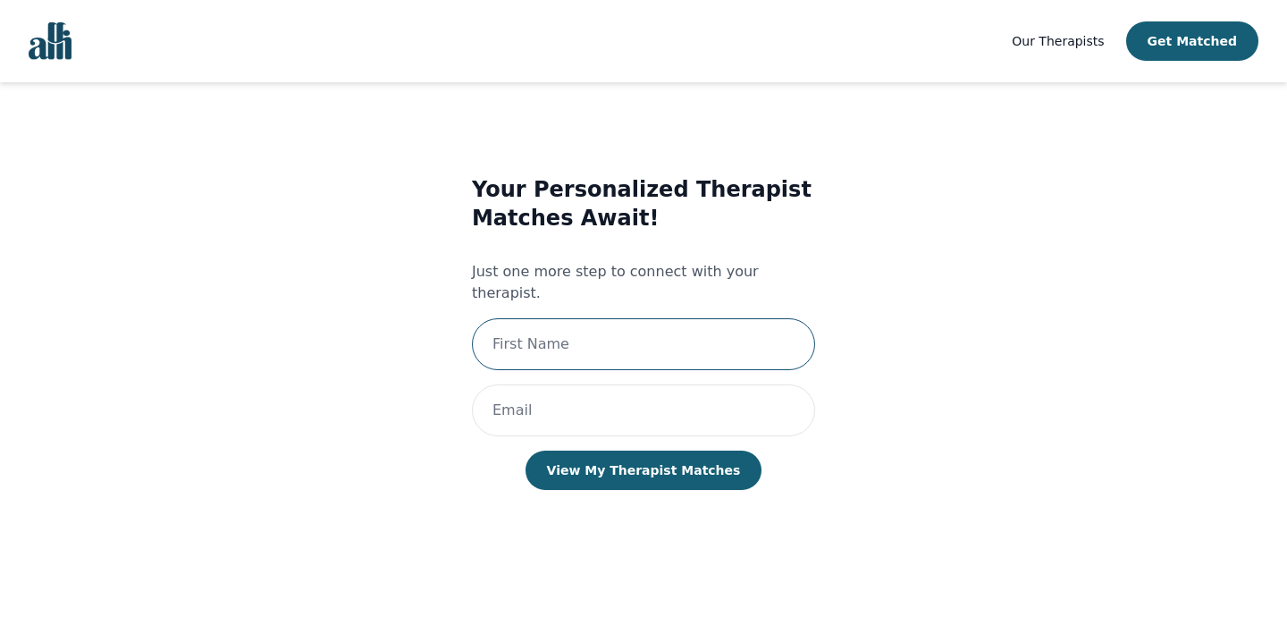
click at [655, 330] on input "text" at bounding box center [643, 344] width 343 height 52
type input "Julia"
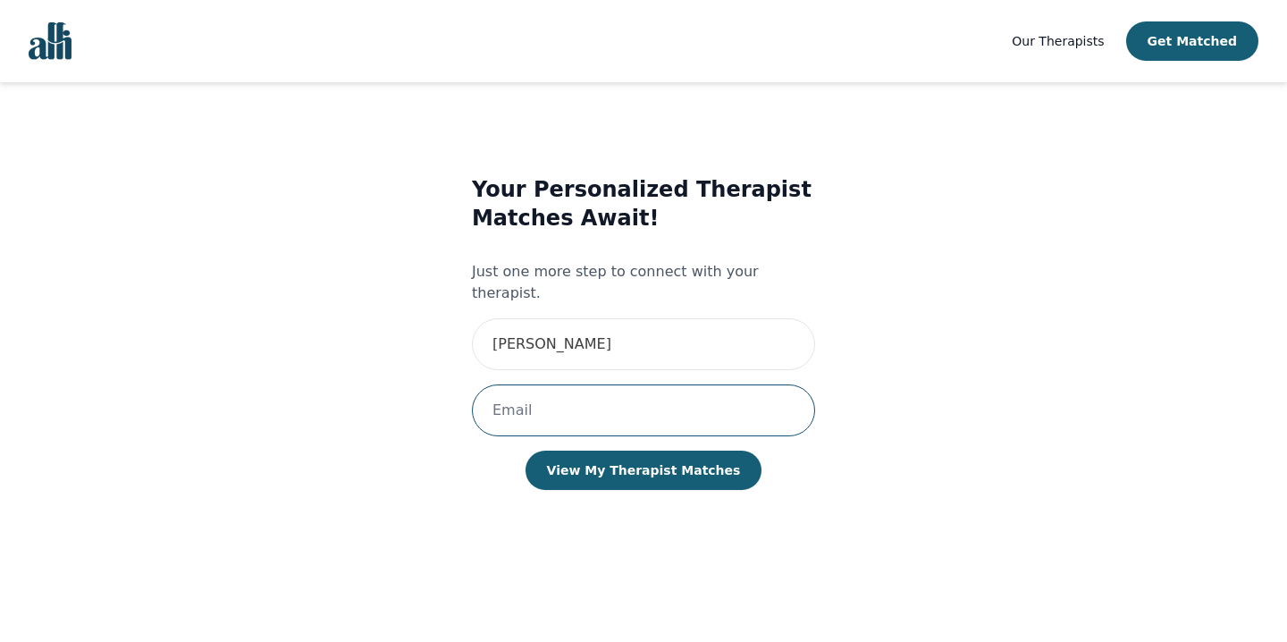
click at [546, 384] on input "email" at bounding box center [643, 410] width 343 height 52
type input "juliakelly@rogers.com"
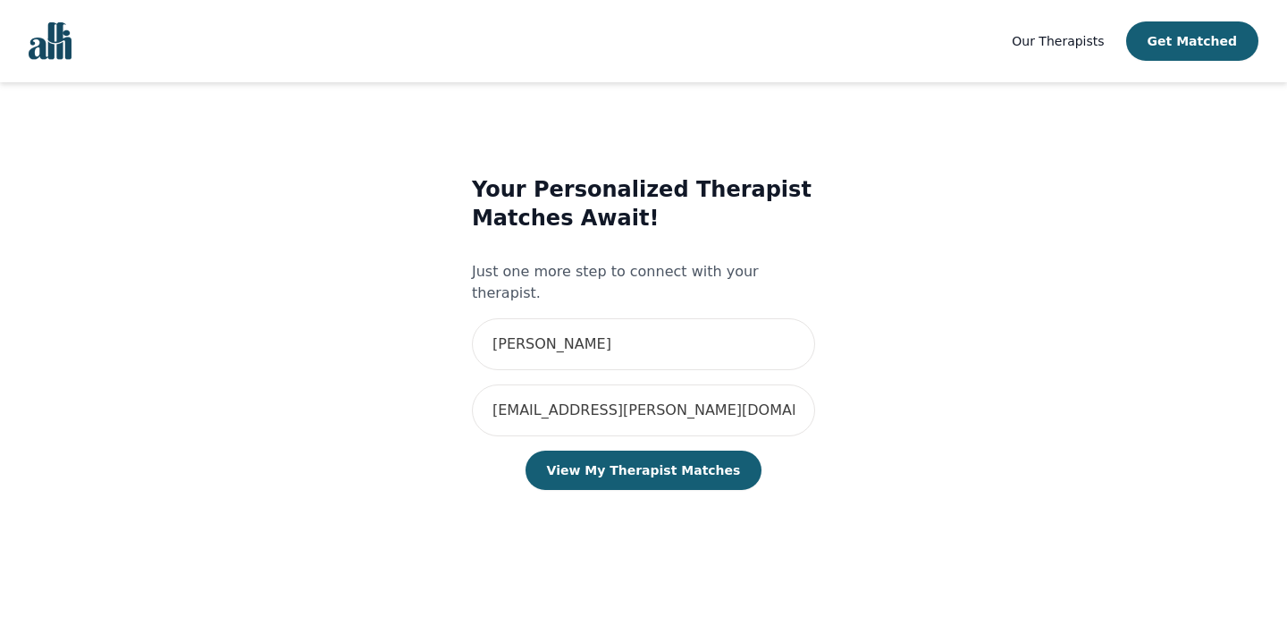
click at [938, 362] on div "Your Personalized Therapist Matches Await! Just one more step to connect with y…" at bounding box center [643, 351] width 734 height 408
click at [654, 452] on button "View My Therapist Matches" at bounding box center [644, 469] width 237 height 39
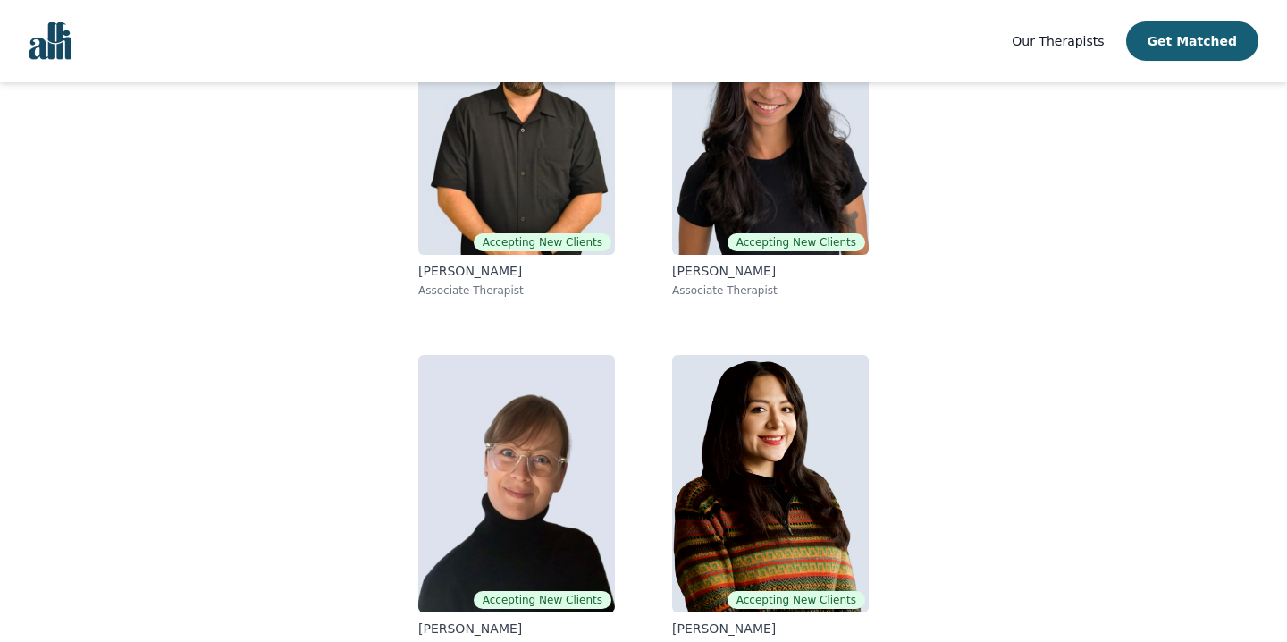
scroll to position [291, 0]
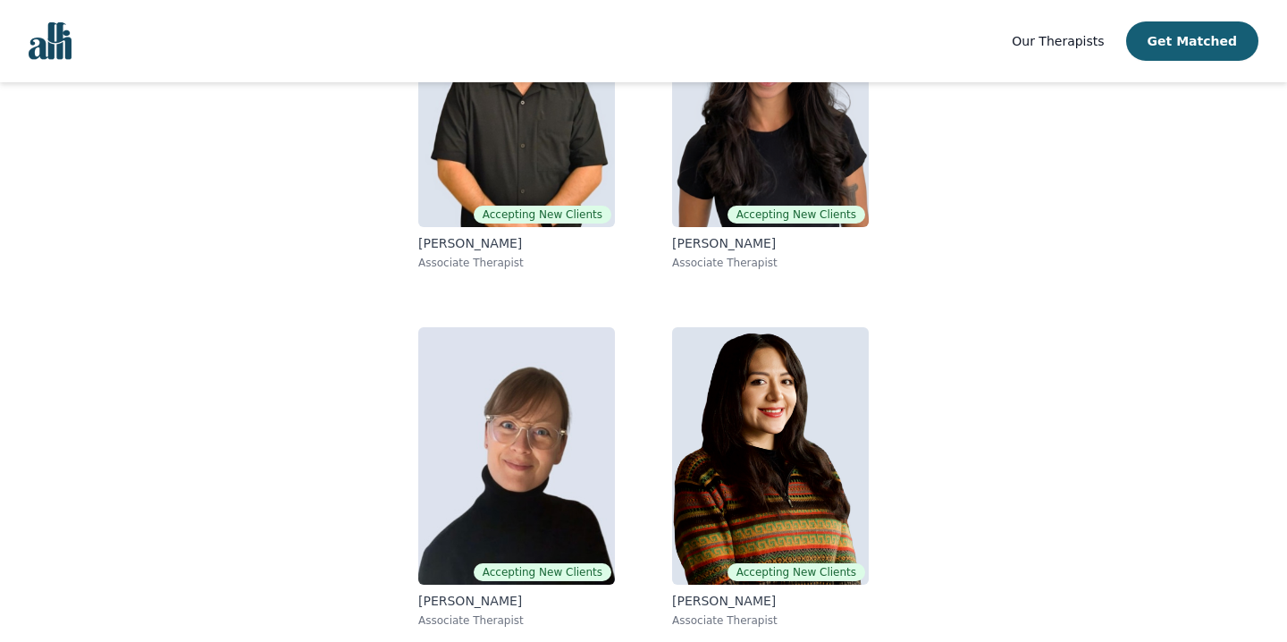
click at [1070, 45] on span "Our Therapists" at bounding box center [1058, 41] width 92 height 14
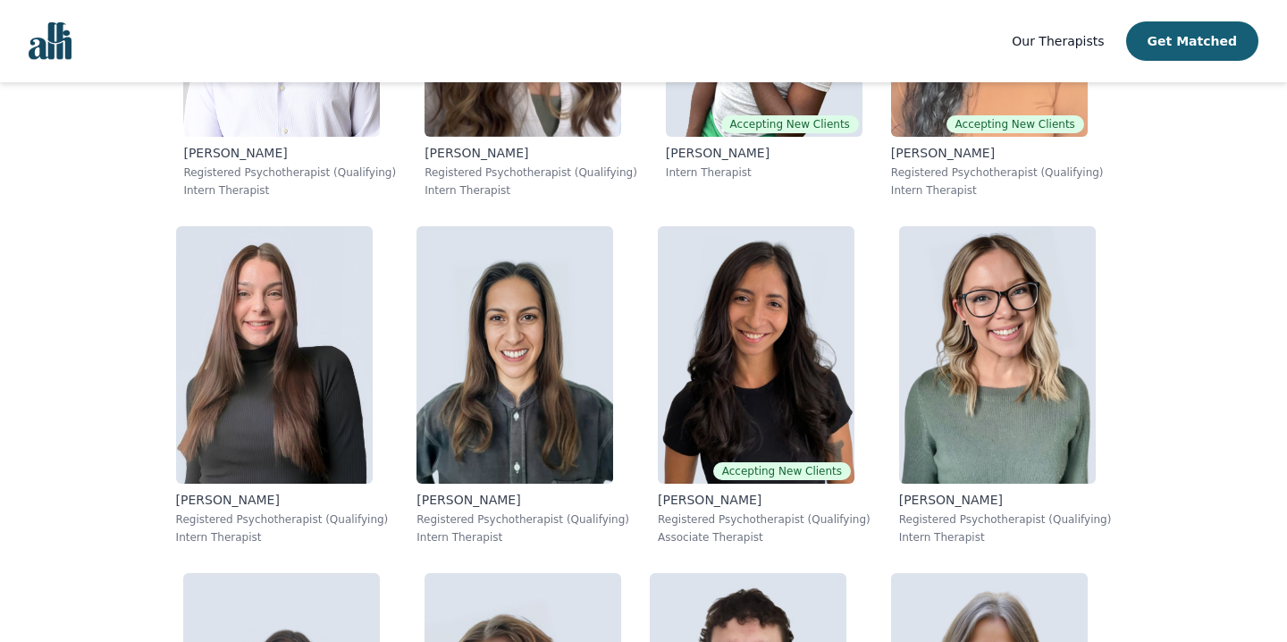
scroll to position [11008, 0]
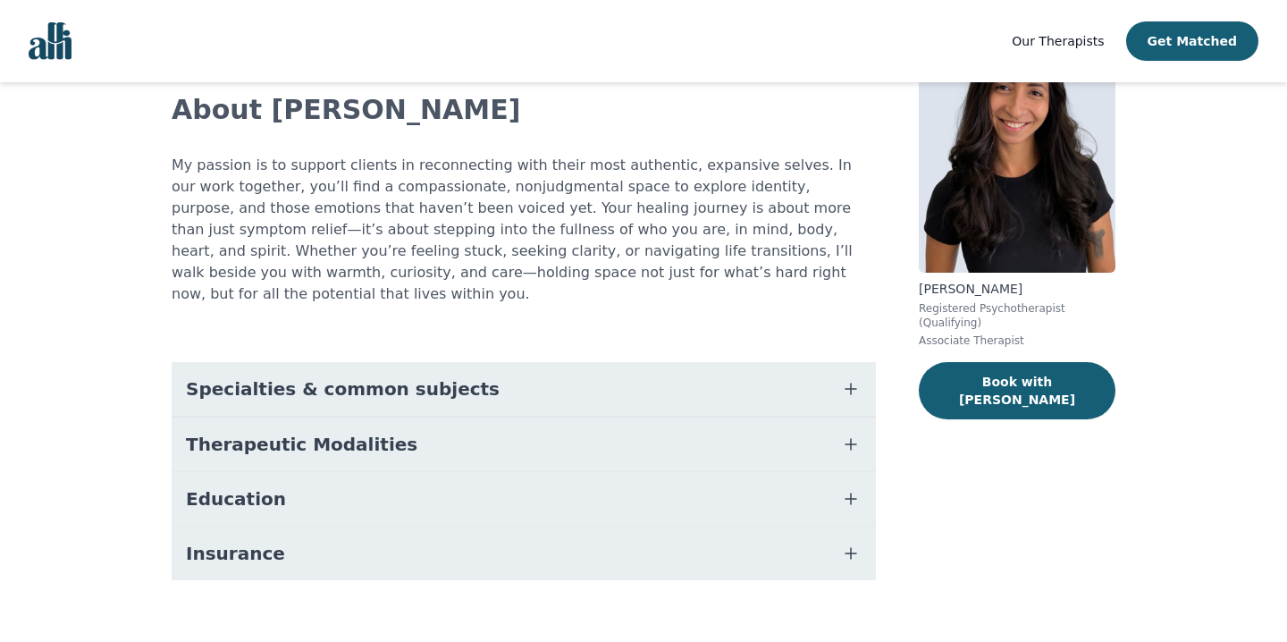
scroll to position [113, 0]
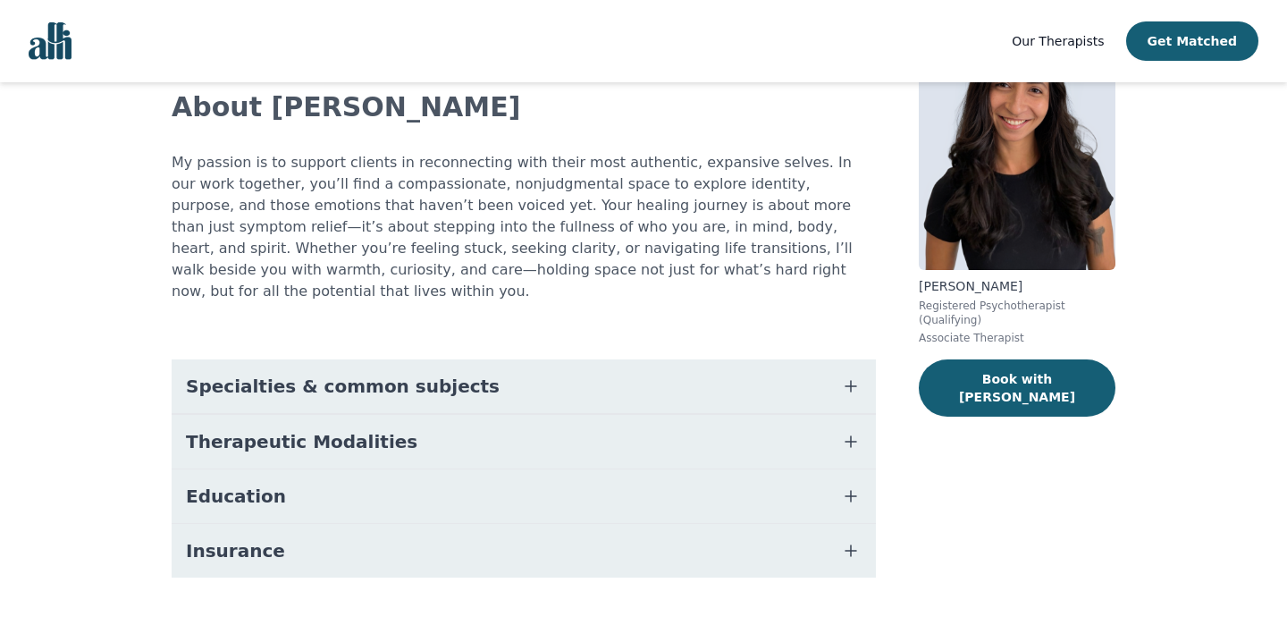
click at [488, 383] on button "Specialties & common subjects" at bounding box center [524, 386] width 704 height 54
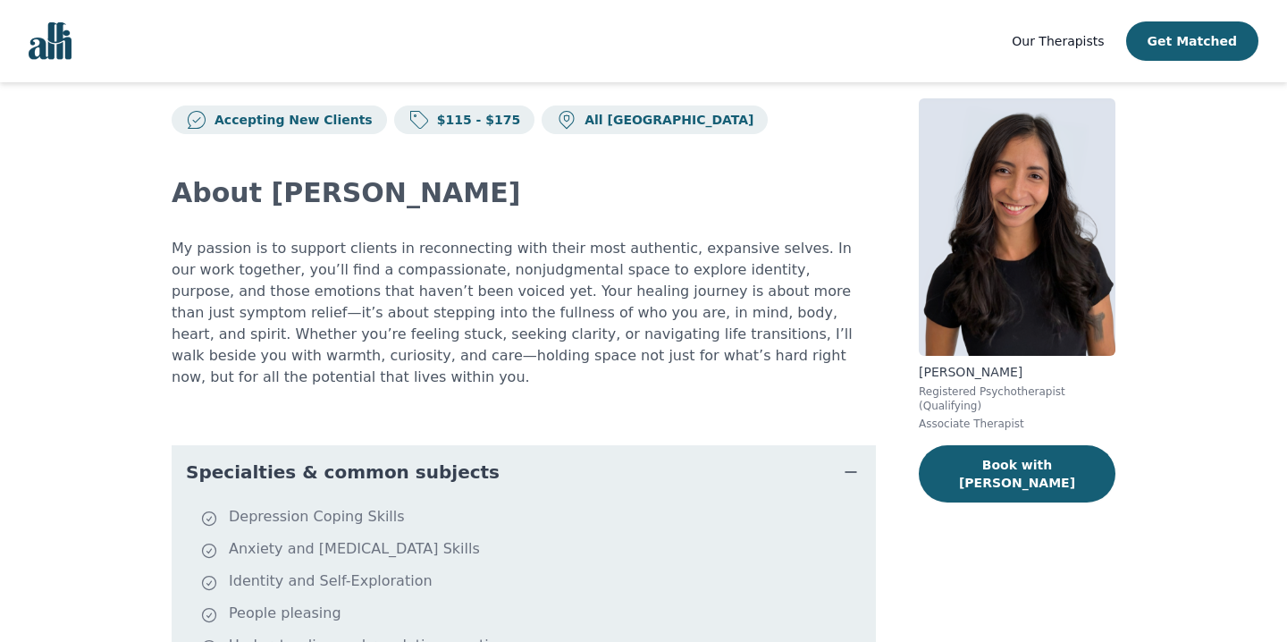
scroll to position [0, 0]
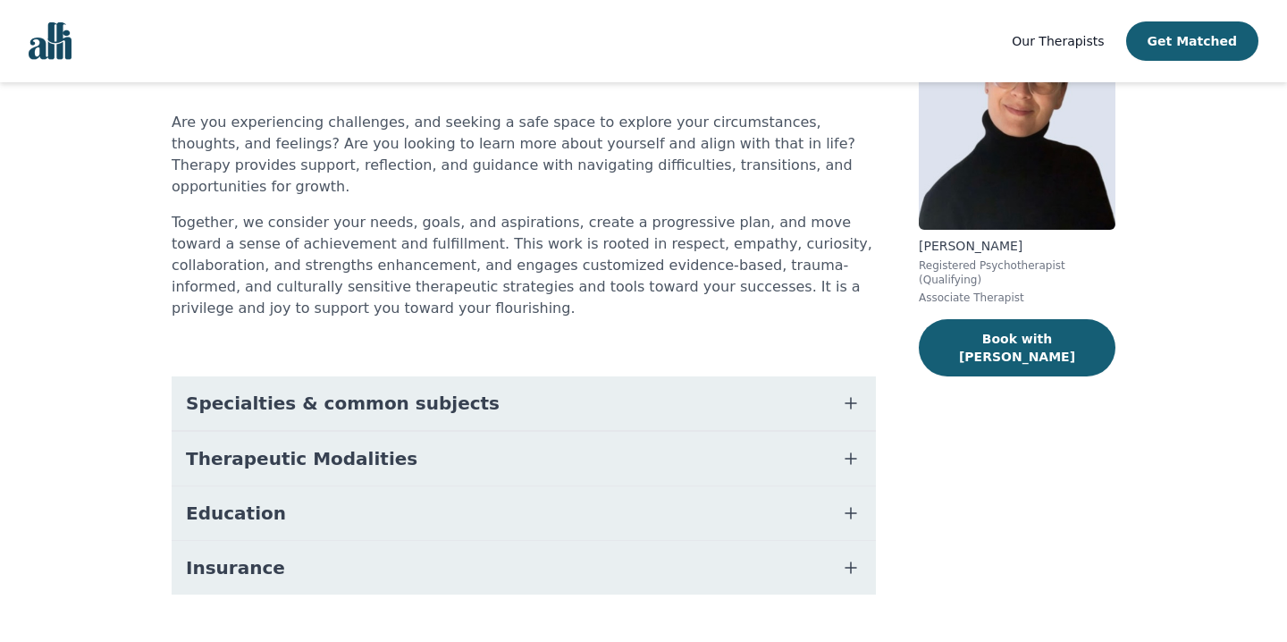
scroll to position [170, 0]
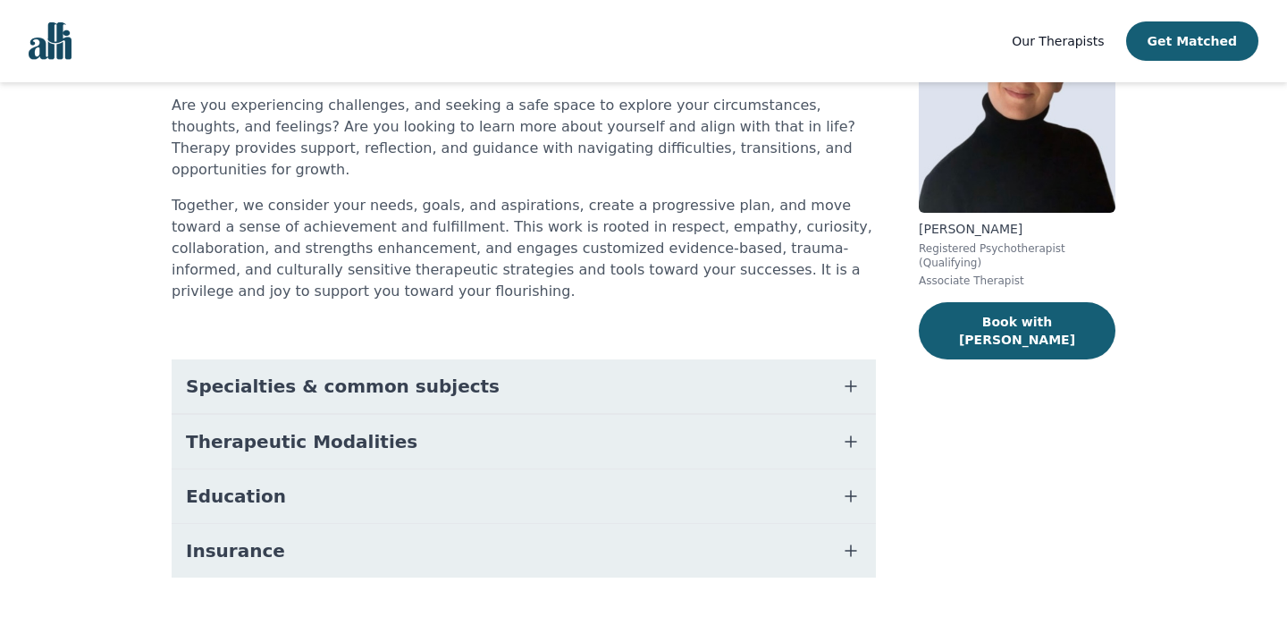
click at [492, 363] on button "Specialties & common subjects" at bounding box center [524, 386] width 704 height 54
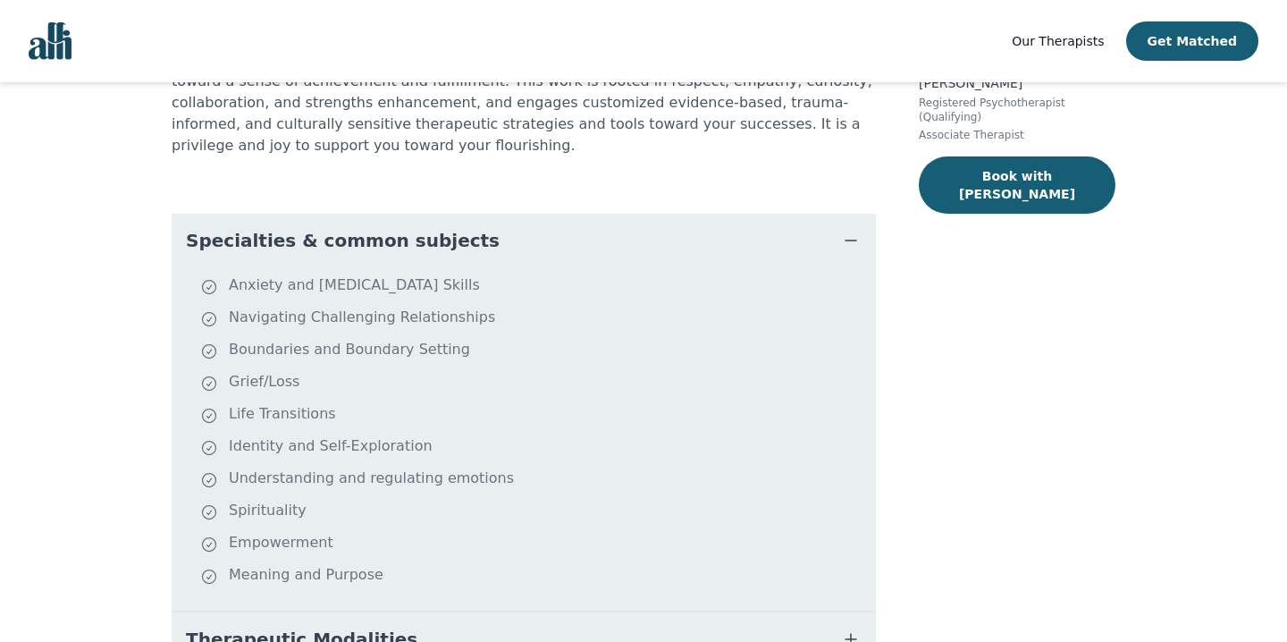
scroll to position [316, 0]
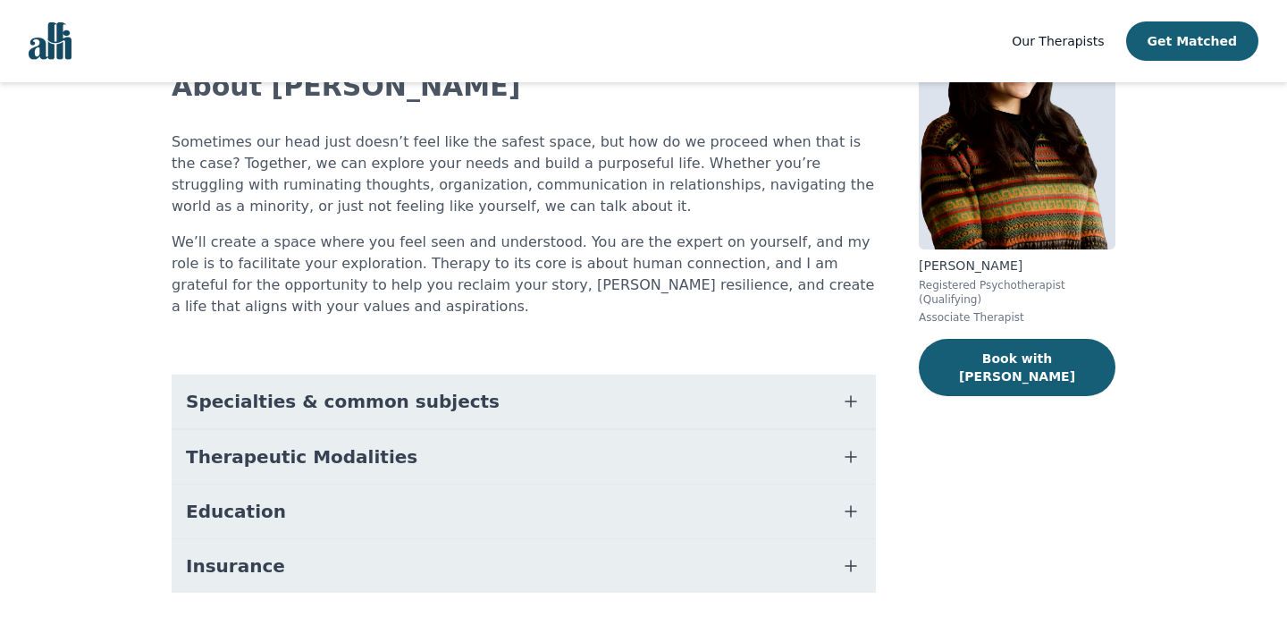
scroll to position [146, 0]
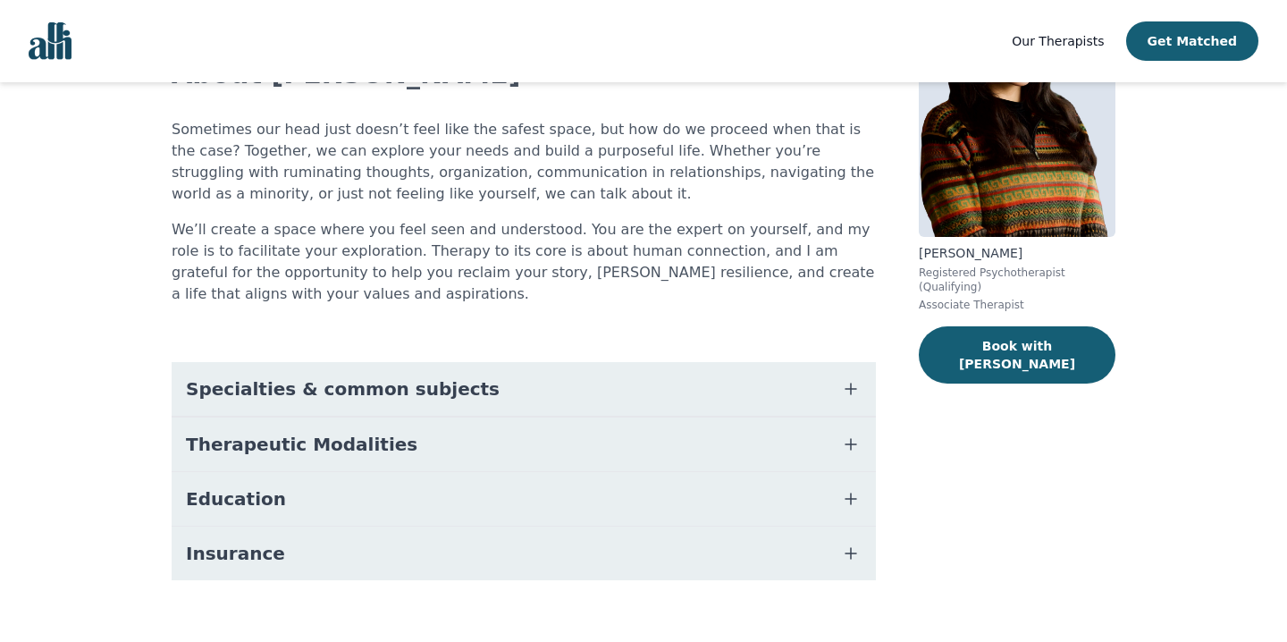
click at [440, 387] on span "Specialties & common subjects" at bounding box center [343, 388] width 314 height 25
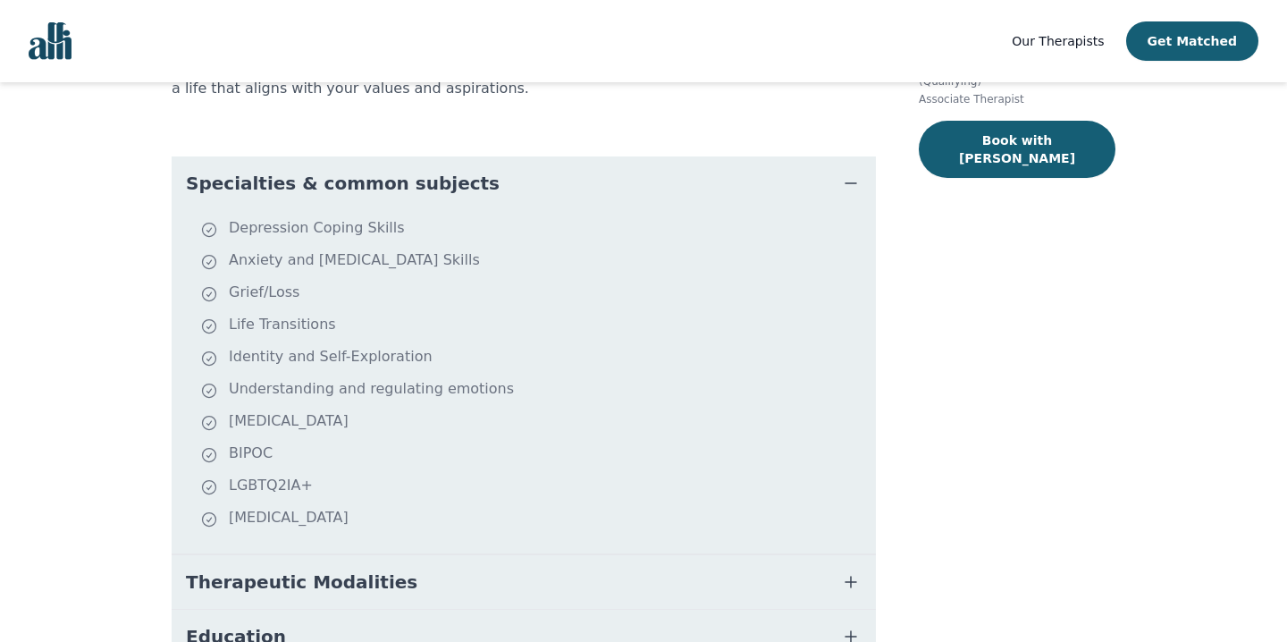
scroll to position [0, 0]
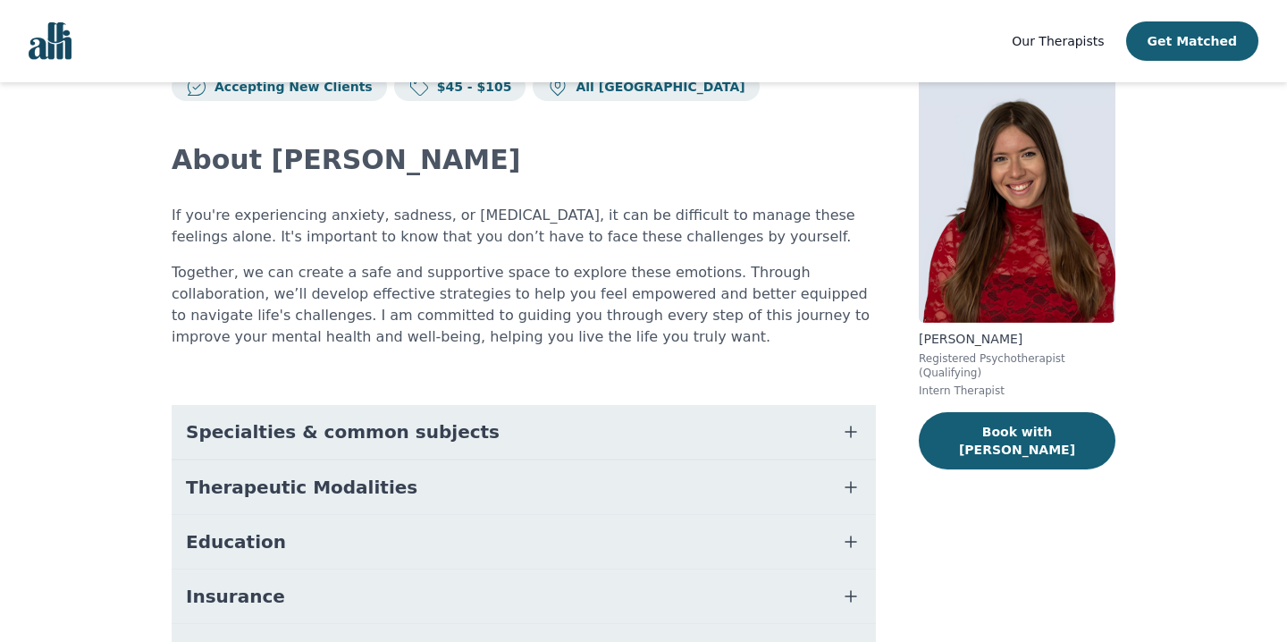
scroll to position [81, 0]
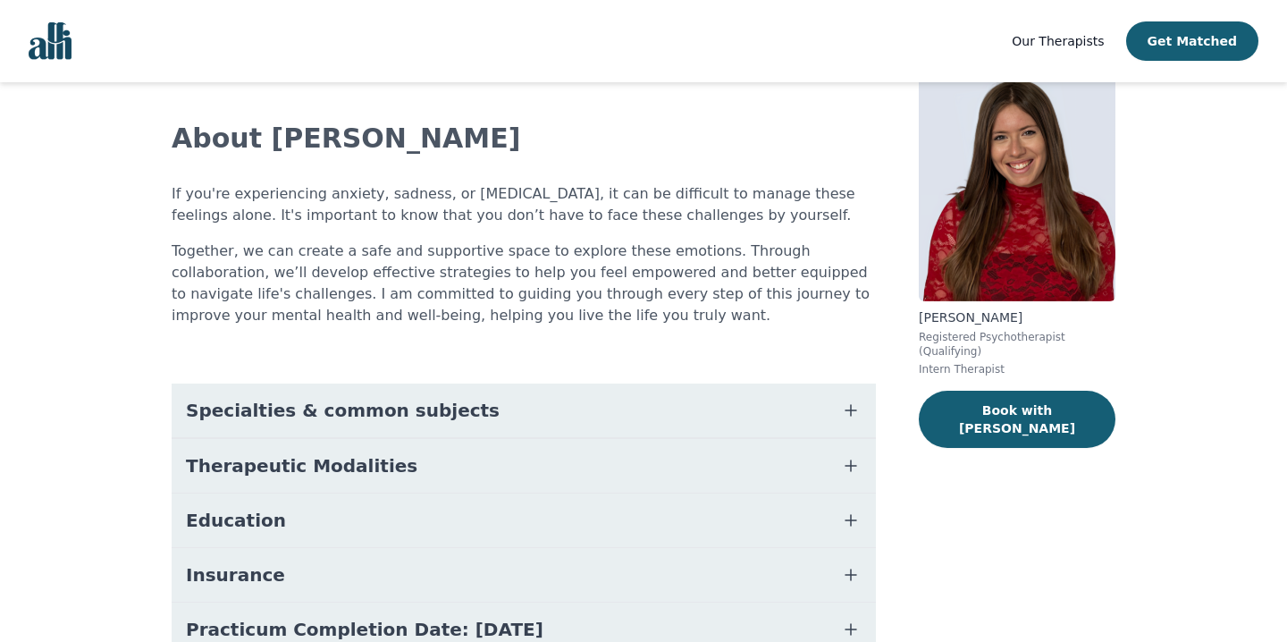
click at [812, 420] on button "Specialties & common subjects" at bounding box center [524, 410] width 704 height 54
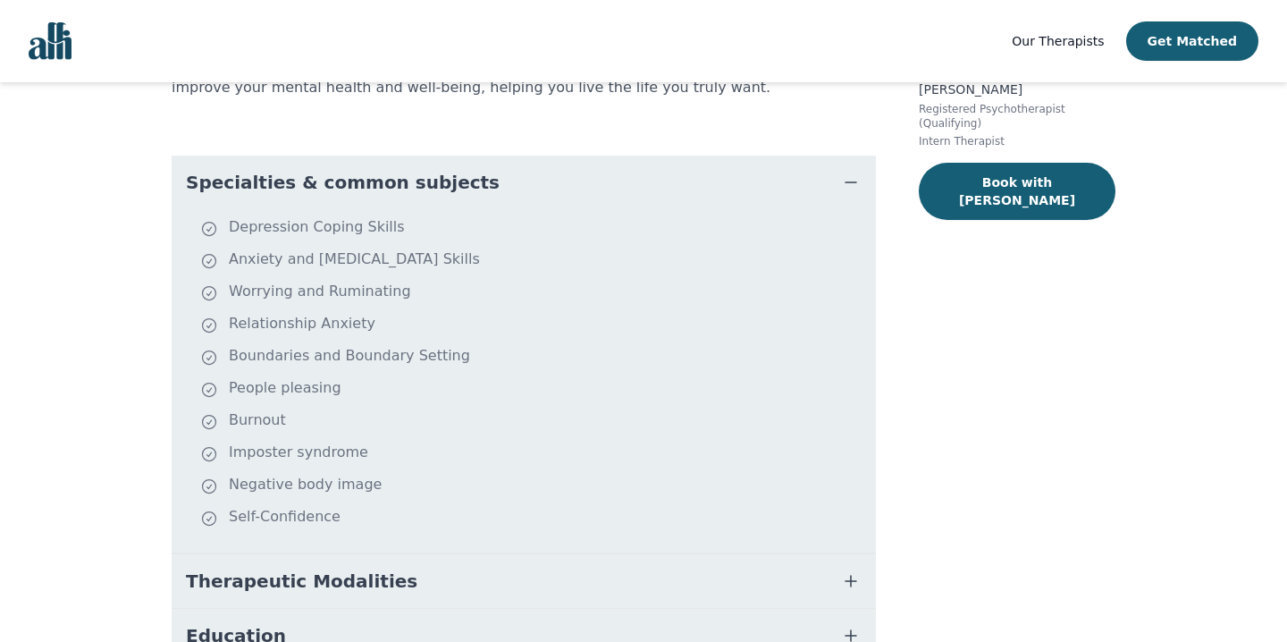
scroll to position [308, 0]
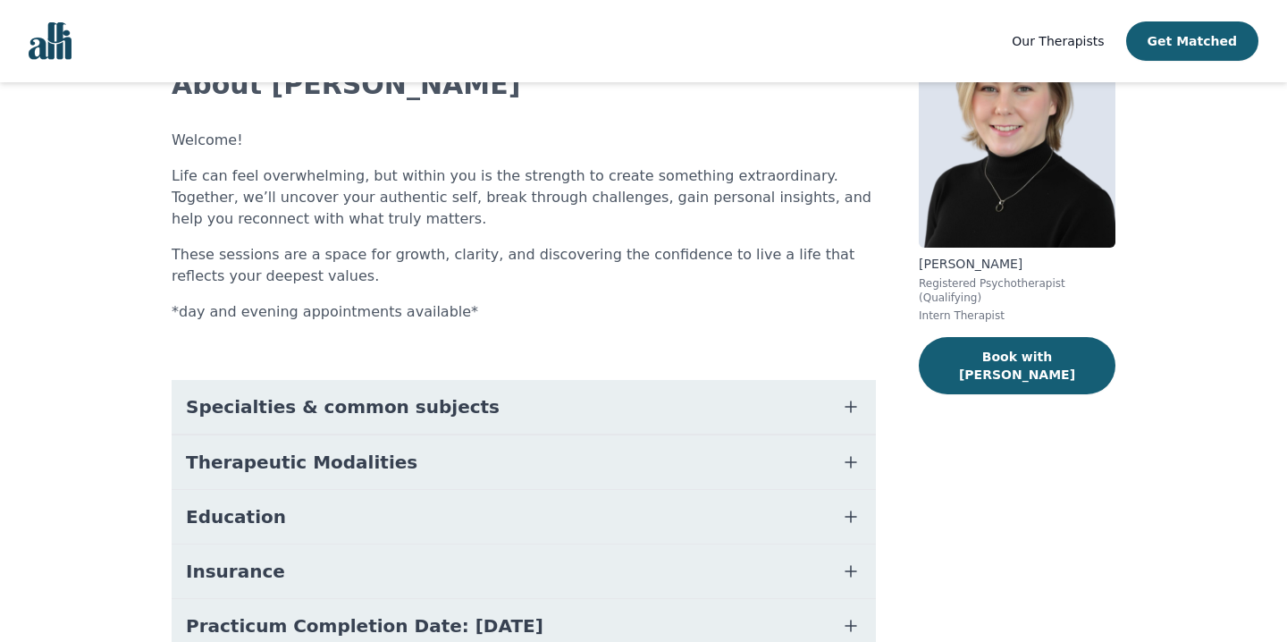
scroll to position [179, 0]
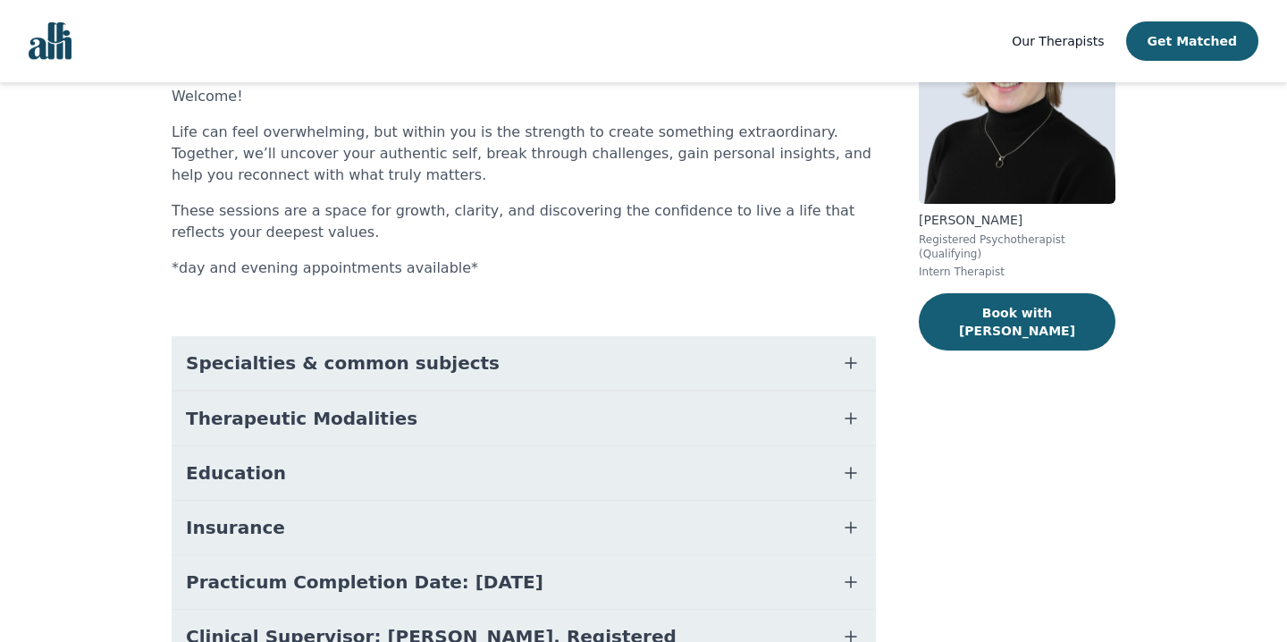
click at [824, 364] on button "Specialties & common subjects" at bounding box center [524, 363] width 704 height 54
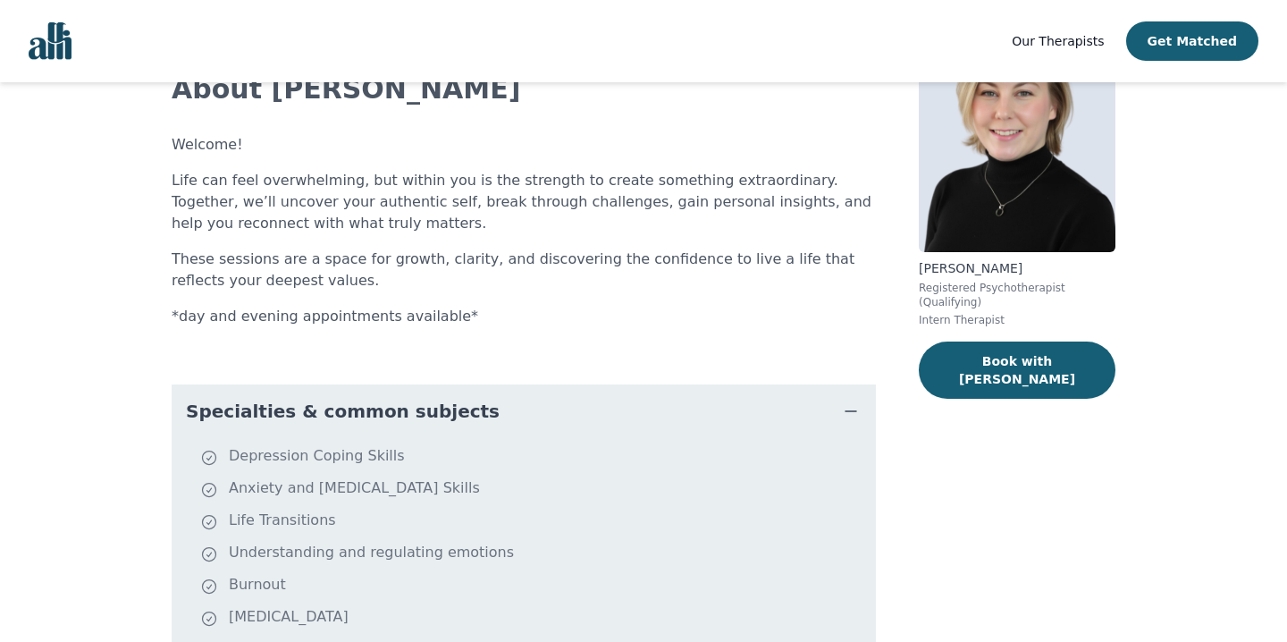
scroll to position [0, 0]
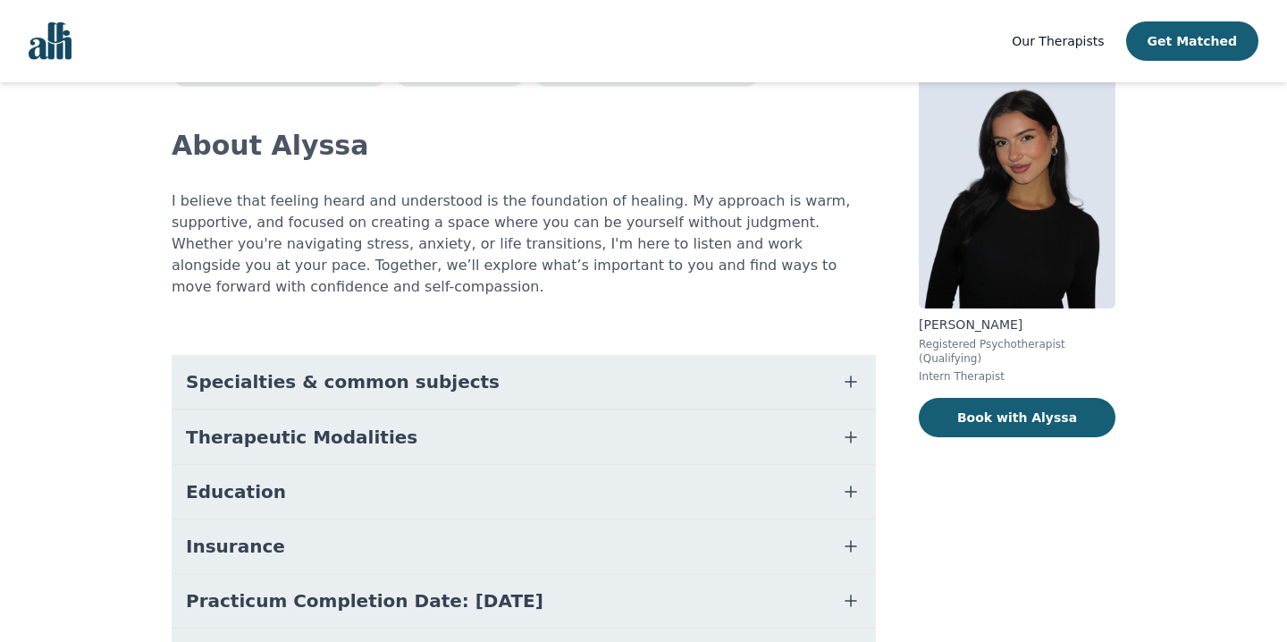
scroll to position [105, 0]
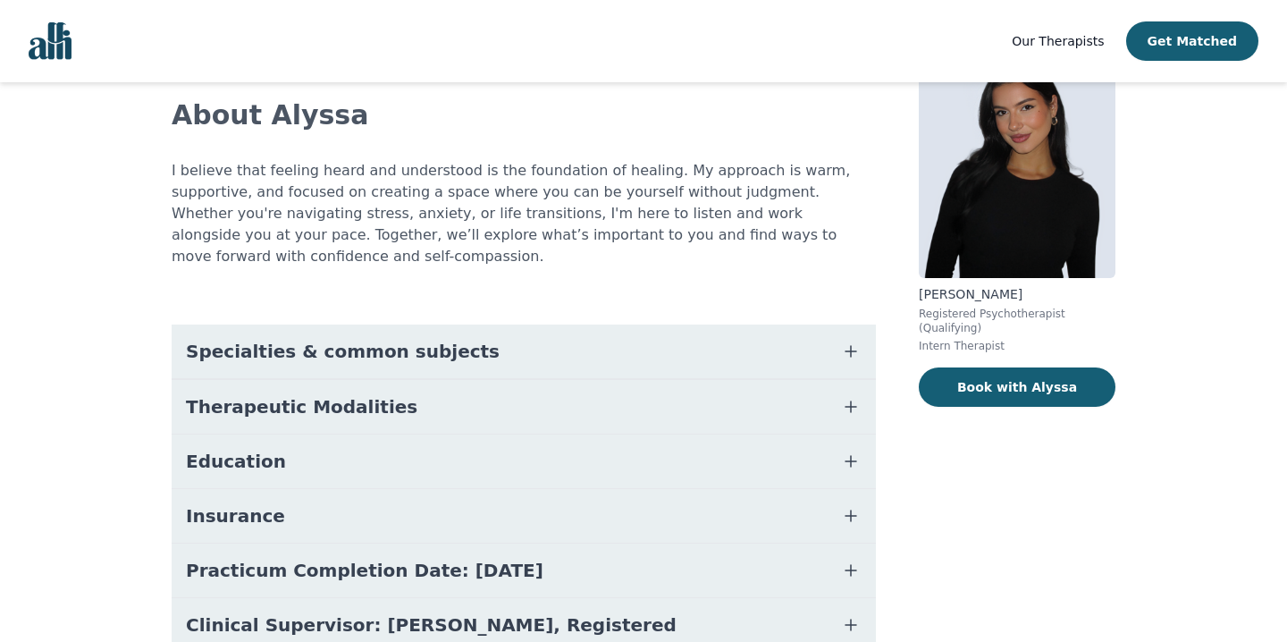
click at [506, 332] on button "Specialties & common subjects" at bounding box center [524, 351] width 704 height 54
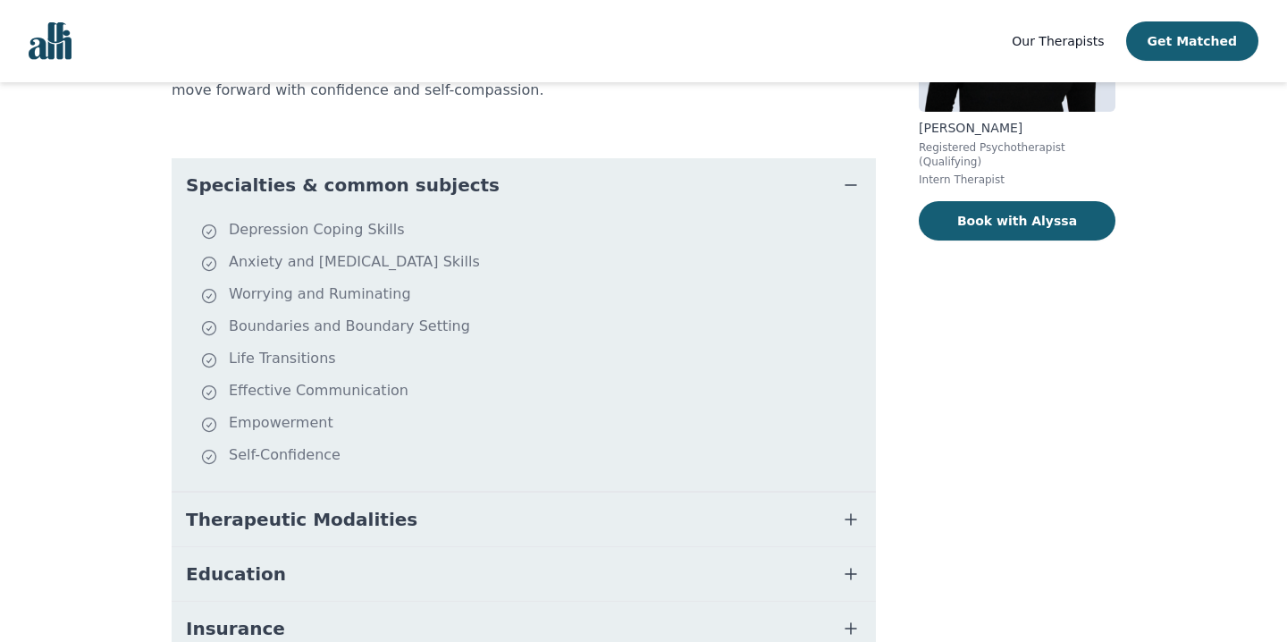
scroll to position [282, 0]
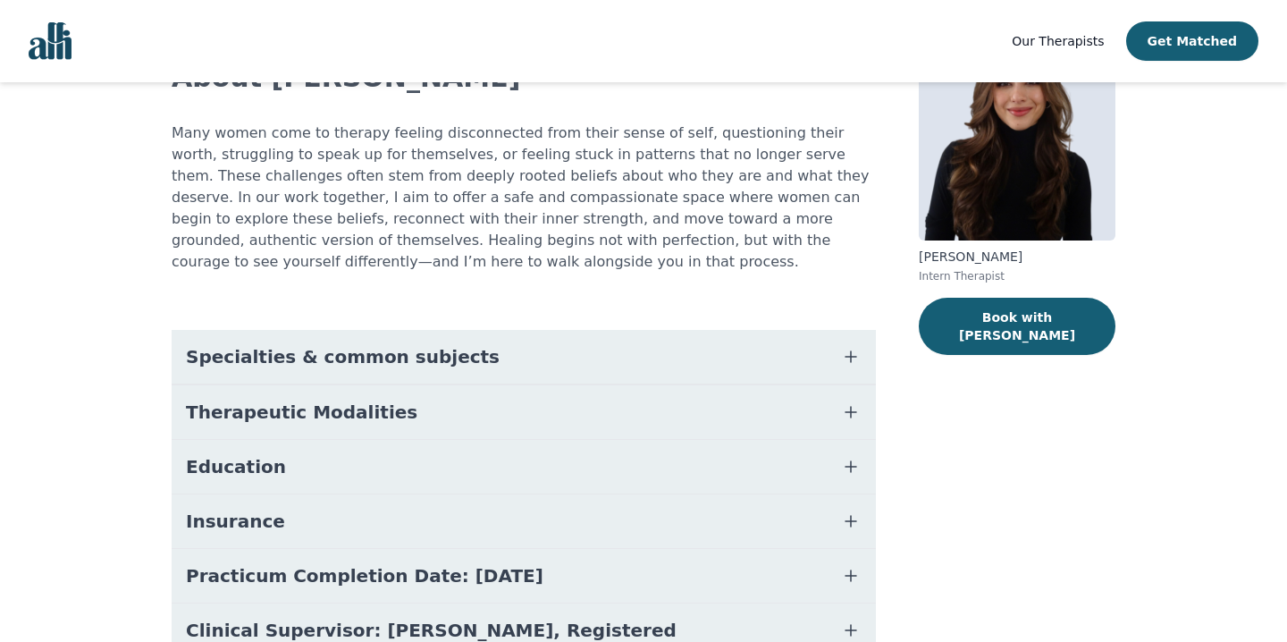
scroll to position [151, 0]
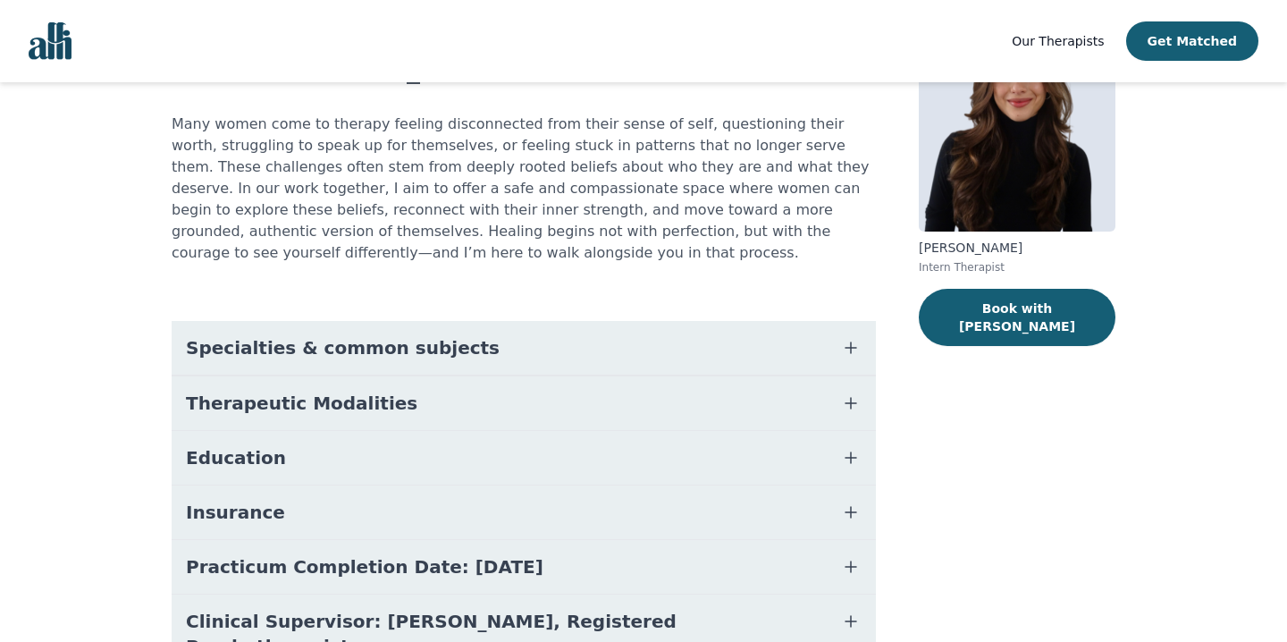
click at [400, 346] on span "Specialties & common subjects" at bounding box center [343, 347] width 314 height 25
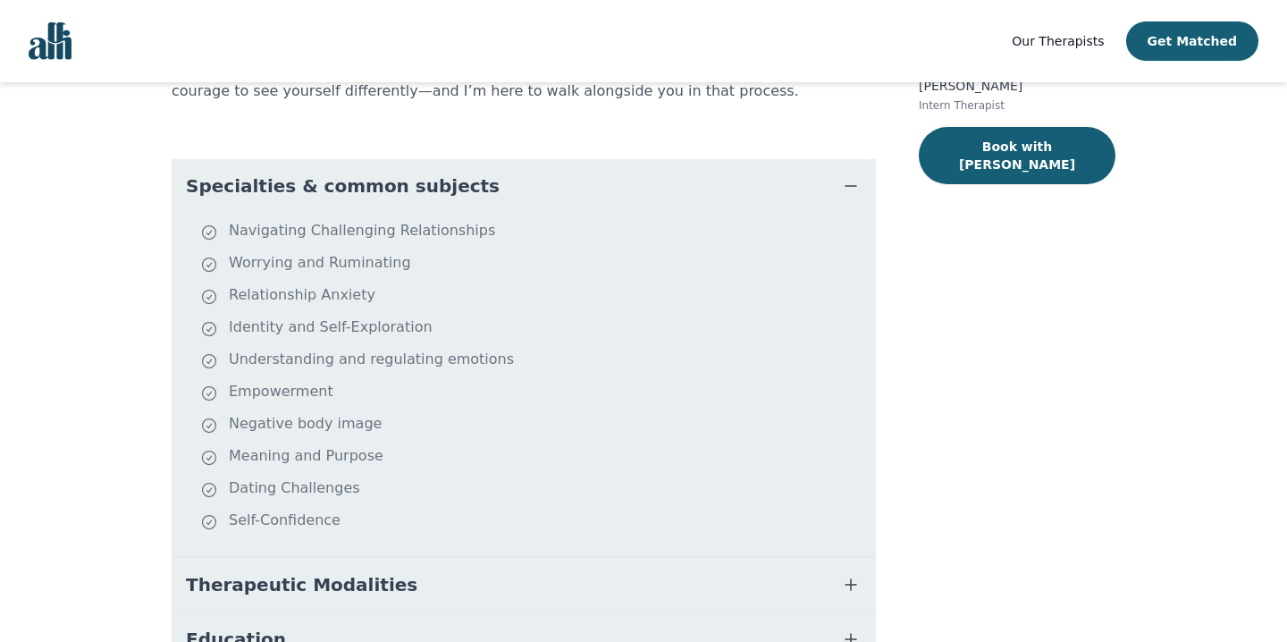
scroll to position [316, 0]
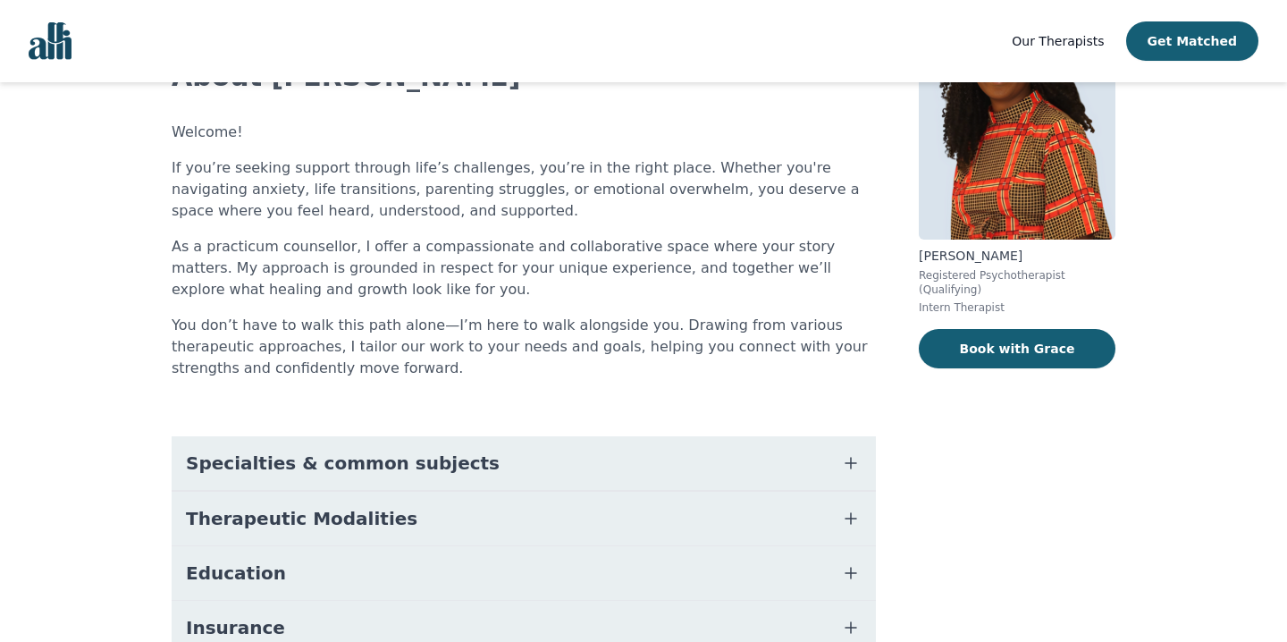
scroll to position [147, 0]
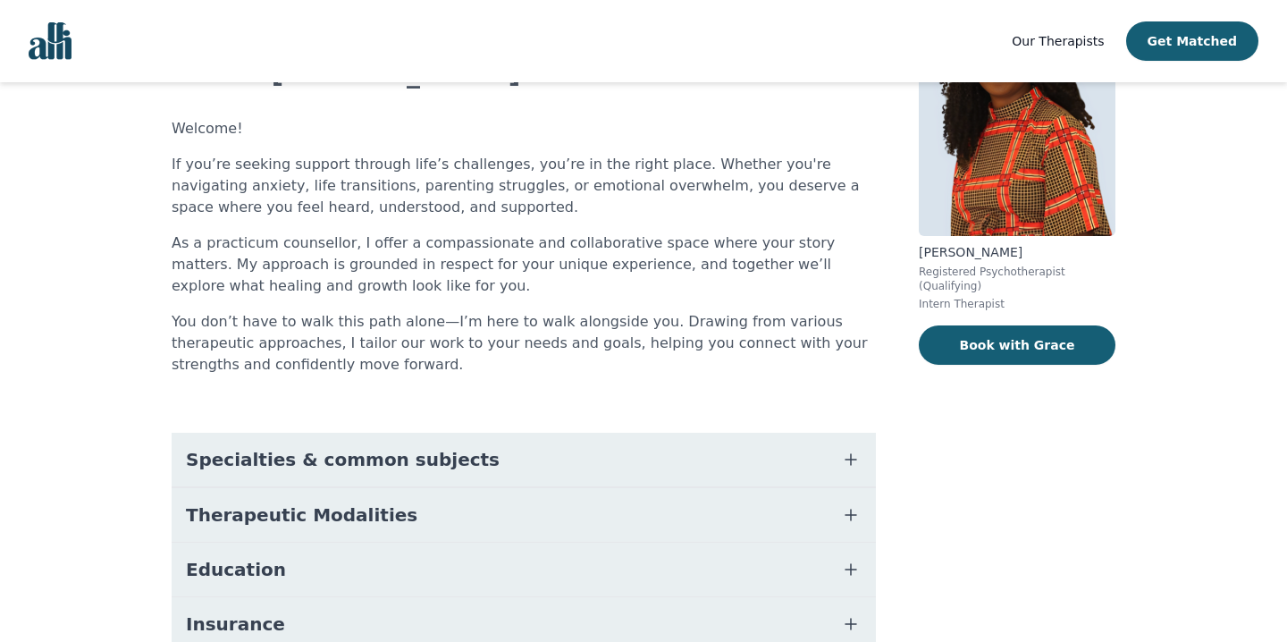
click at [452, 459] on button "Specialties & common subjects" at bounding box center [524, 460] width 704 height 54
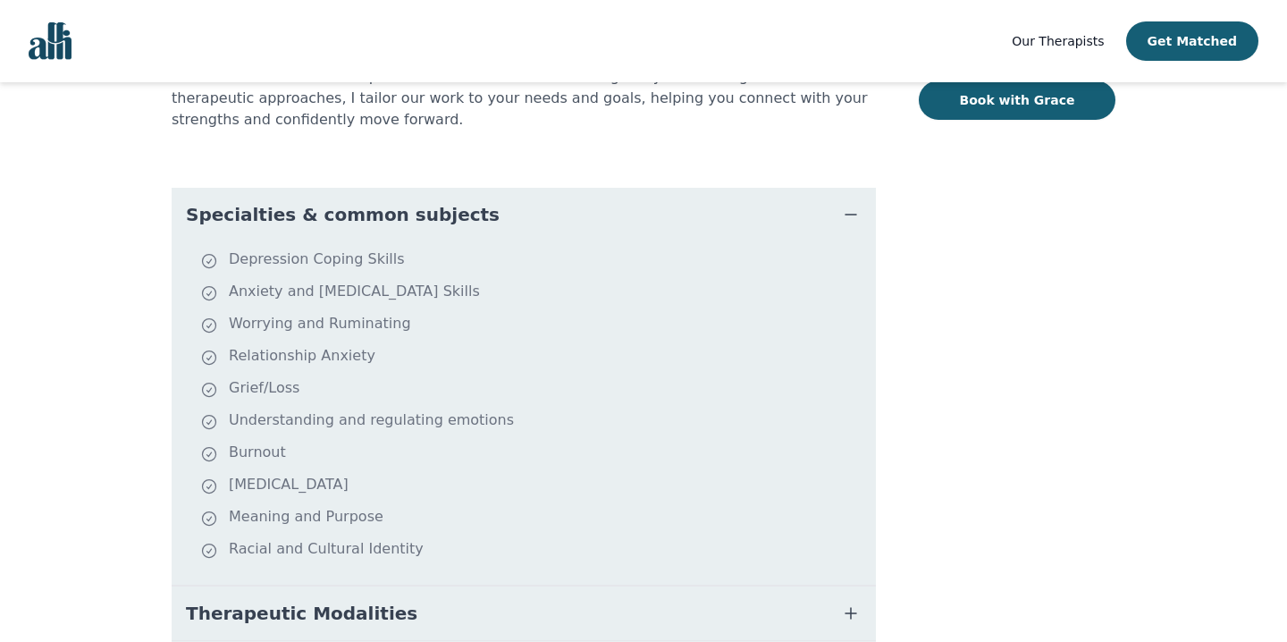
scroll to position [387, 0]
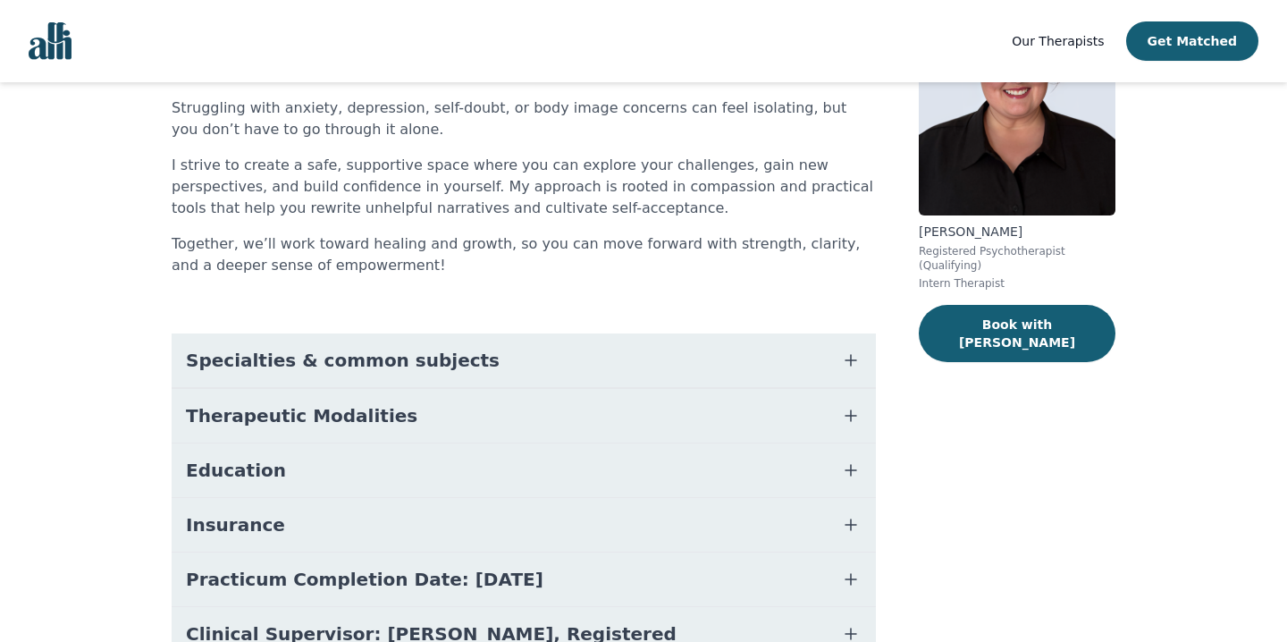
scroll to position [175, 0]
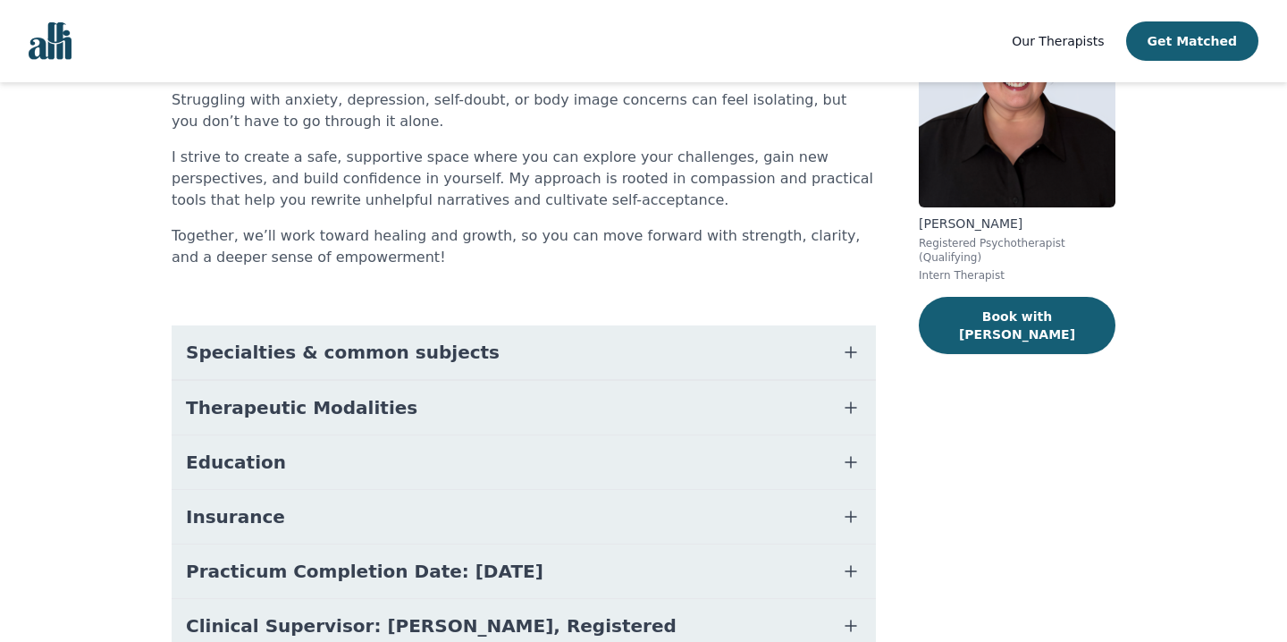
click at [362, 360] on span "Specialties & common subjects" at bounding box center [343, 352] width 314 height 25
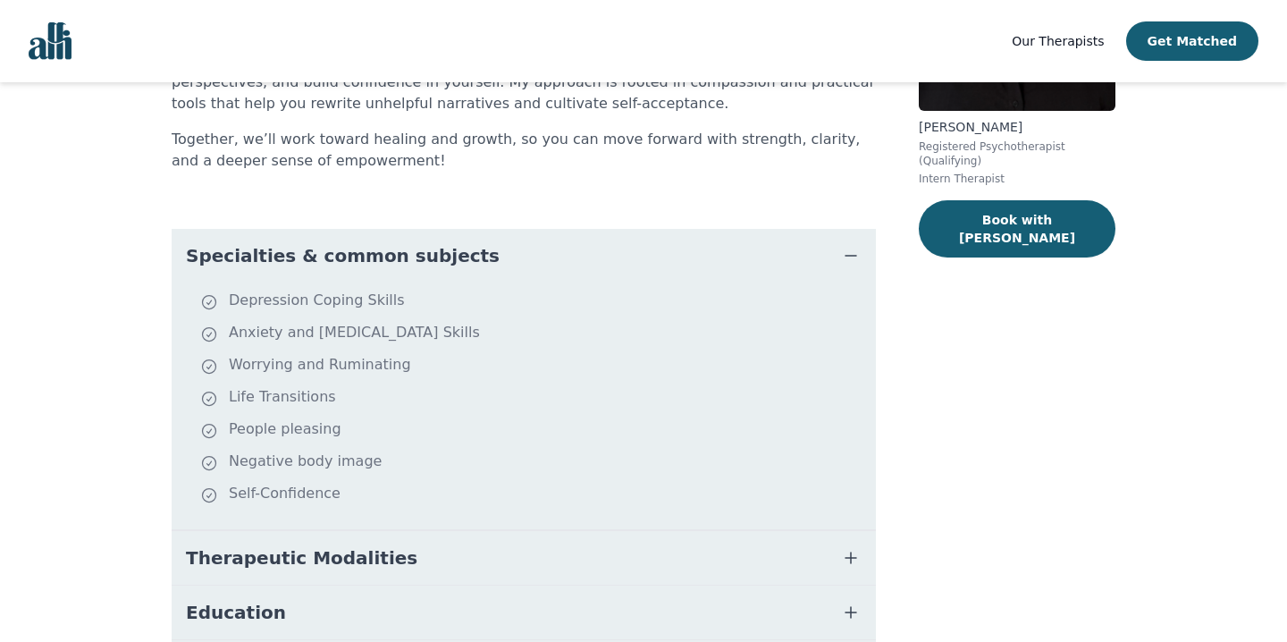
scroll to position [275, 0]
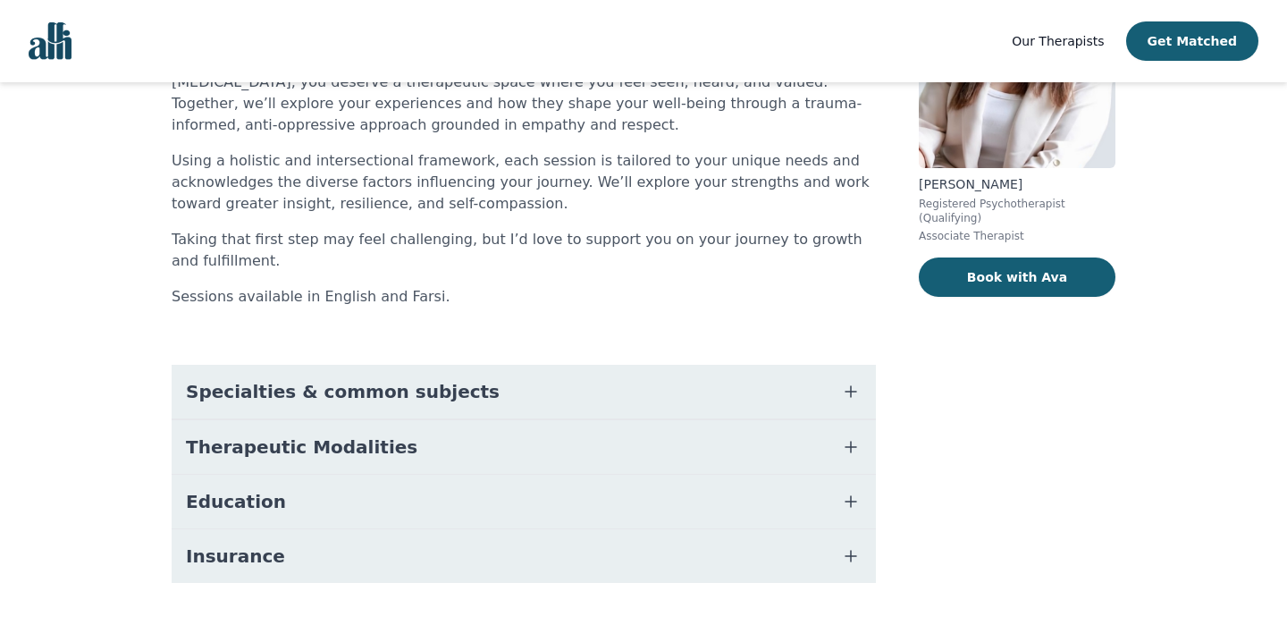
scroll to position [241, 0]
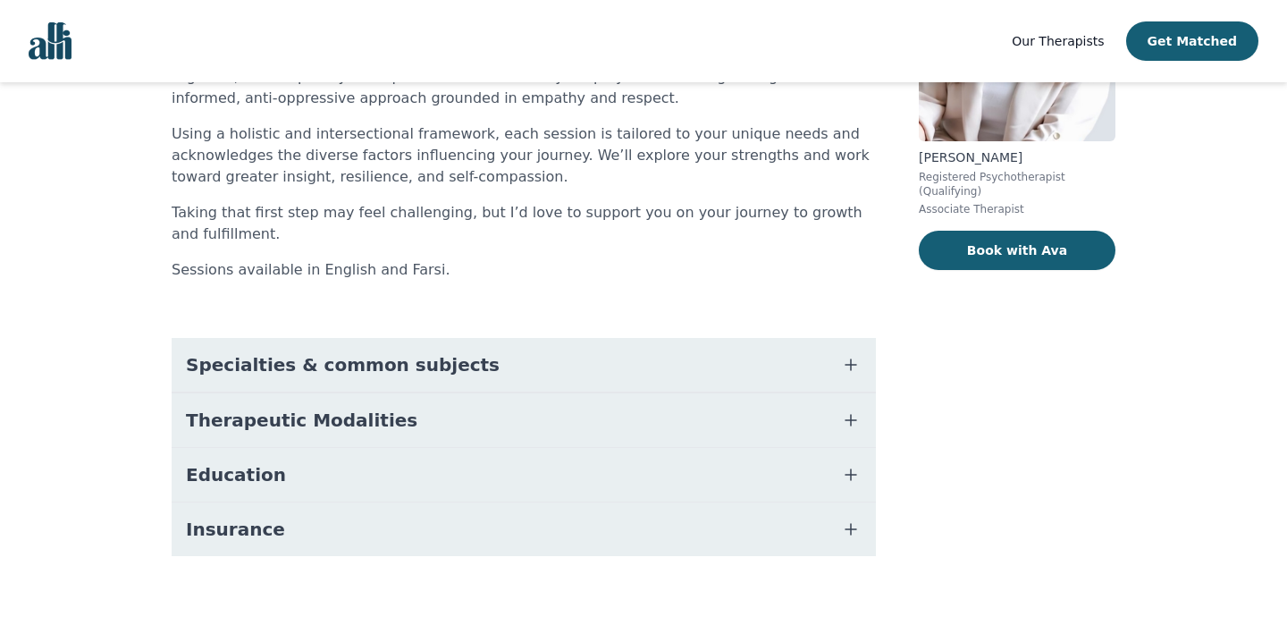
click at [383, 367] on span "Specialties & common subjects" at bounding box center [343, 364] width 314 height 25
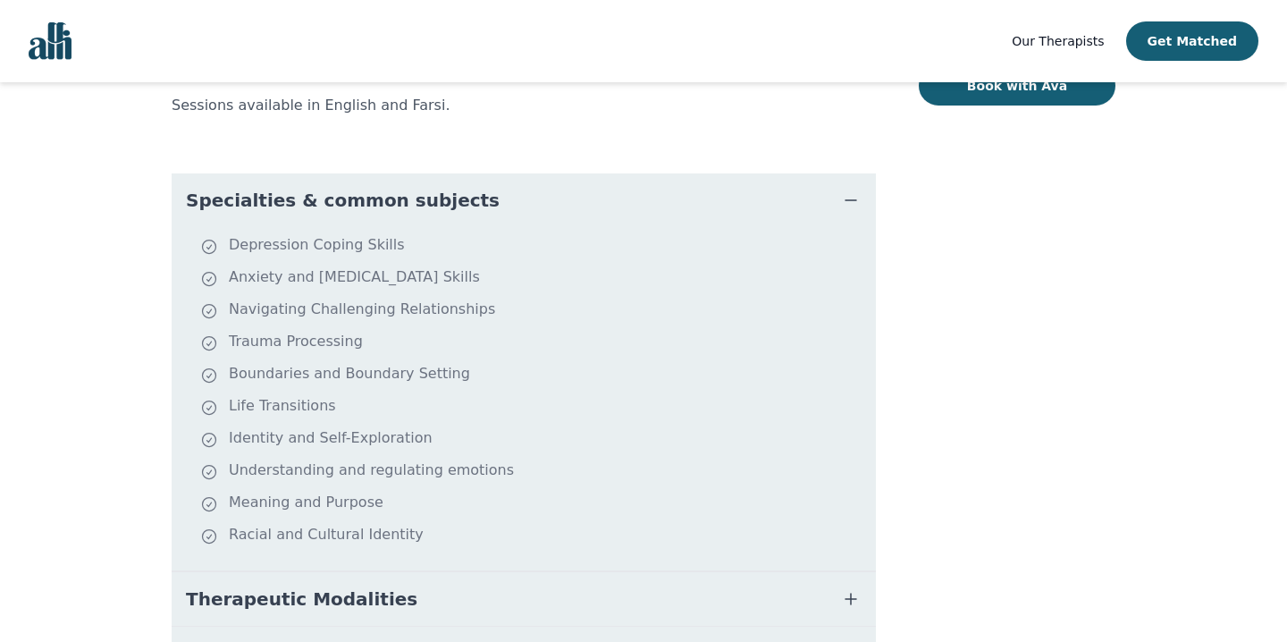
scroll to position [439, 0]
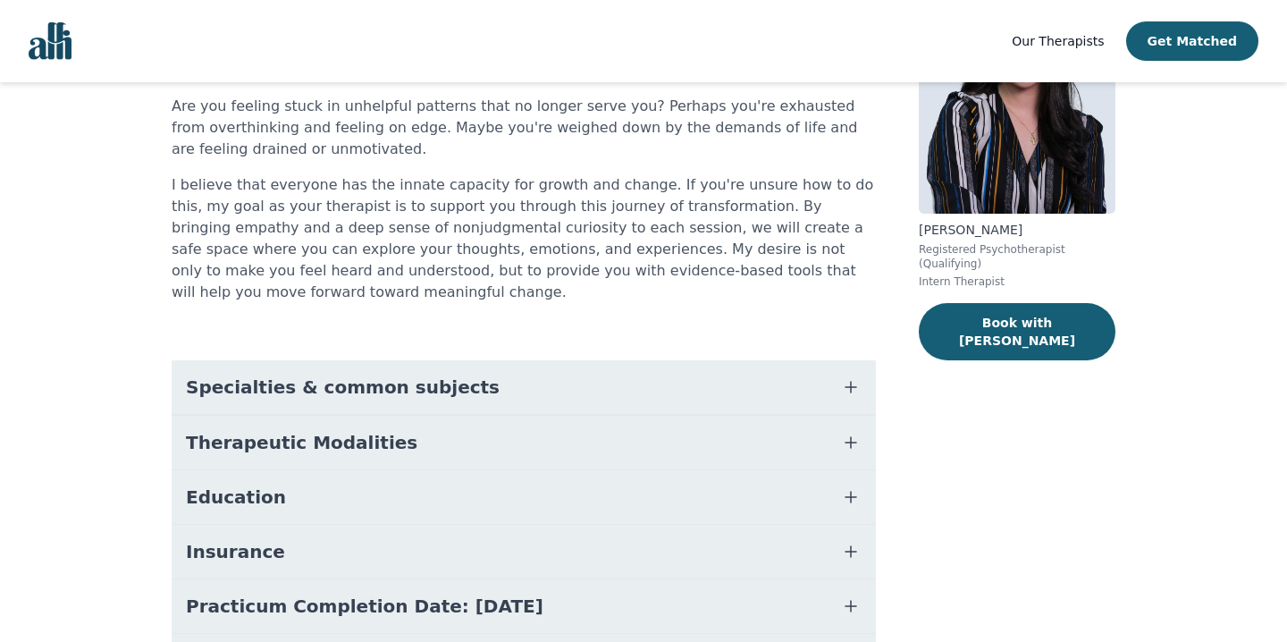
scroll to position [215, 0]
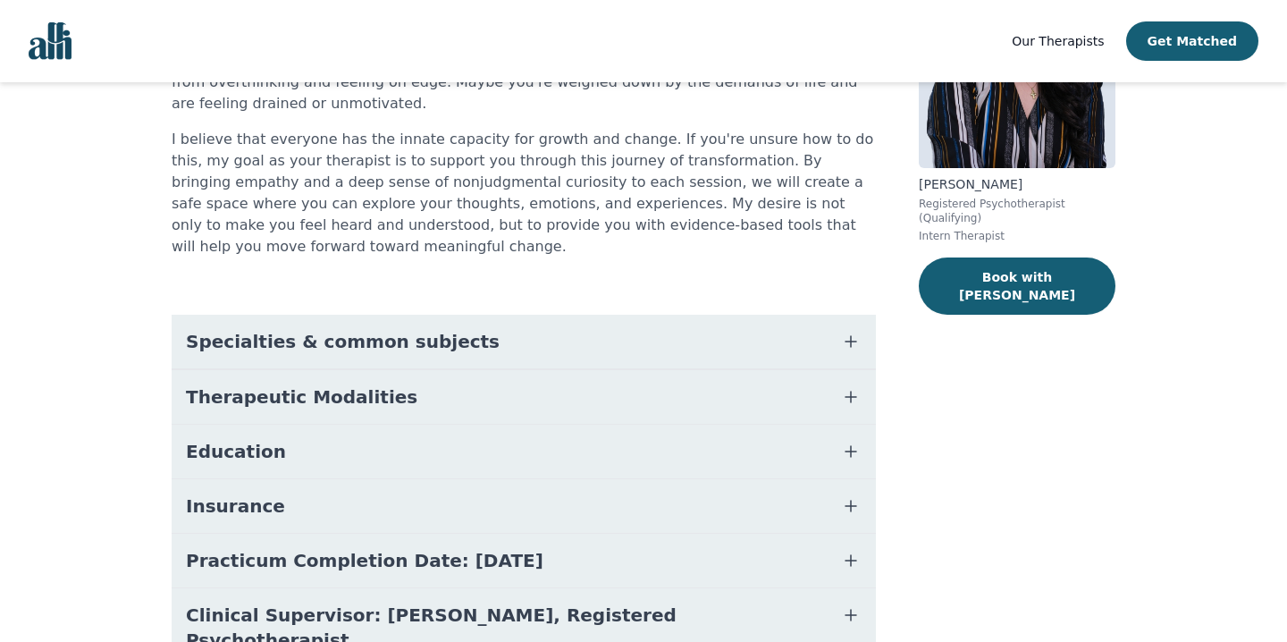
click at [364, 339] on button "Specialties & common subjects" at bounding box center [524, 342] width 704 height 54
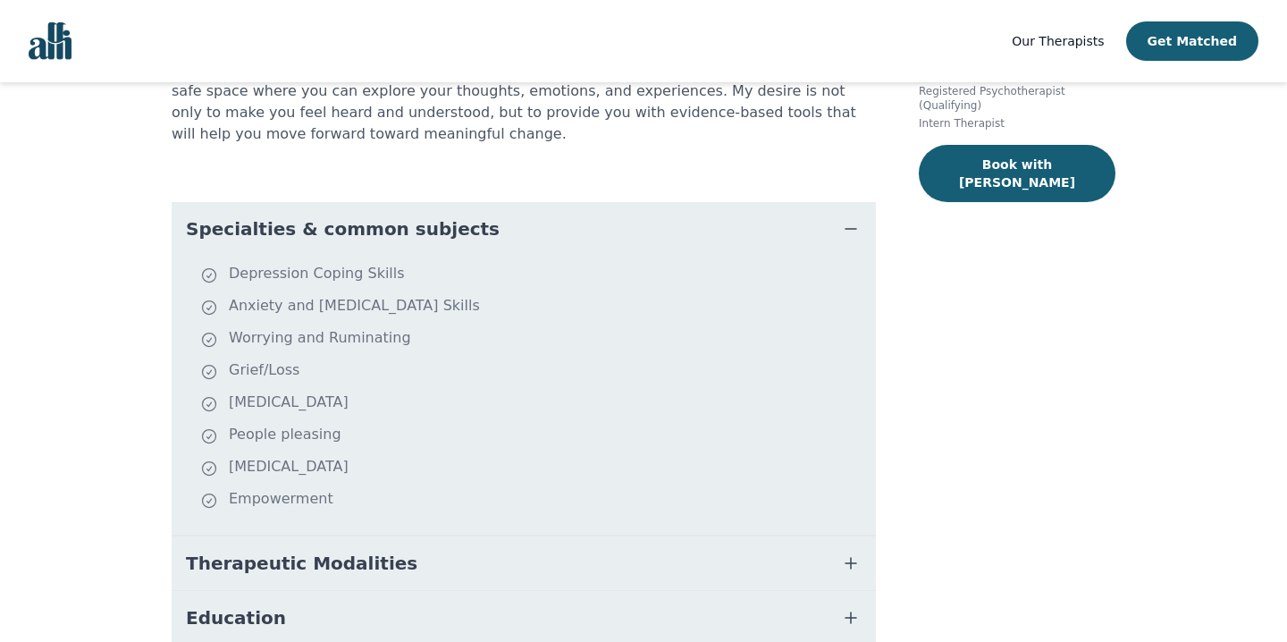
scroll to position [381, 0]
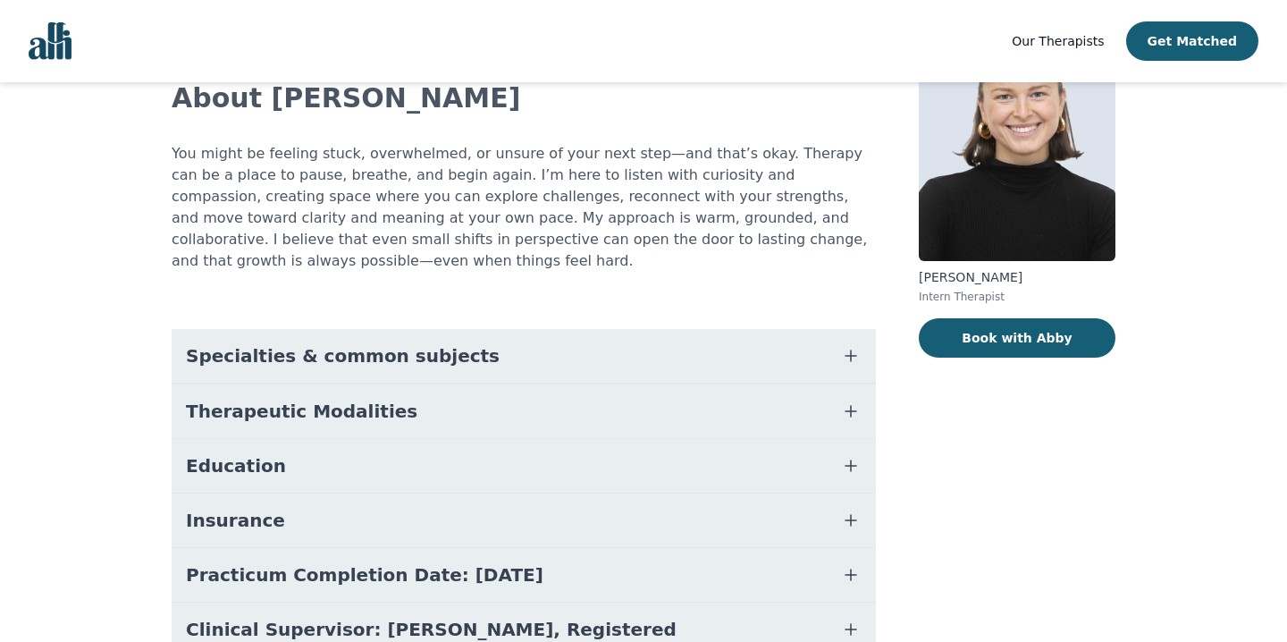
scroll to position [130, 0]
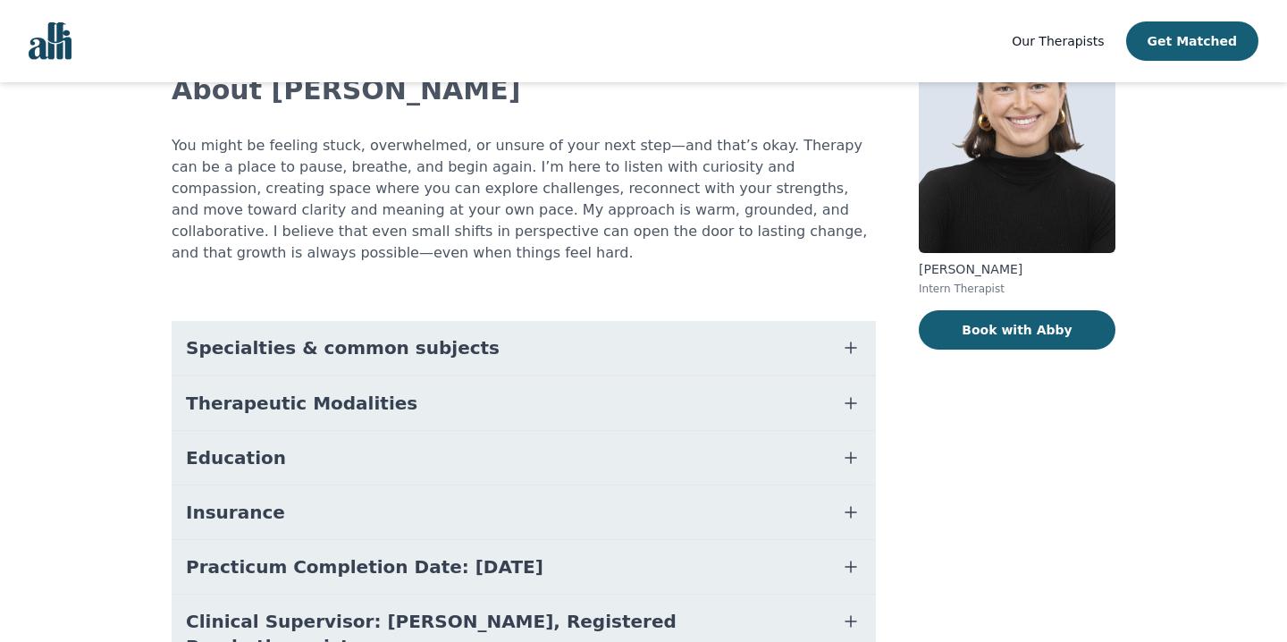
click at [459, 334] on button "Specialties & common subjects" at bounding box center [524, 348] width 704 height 54
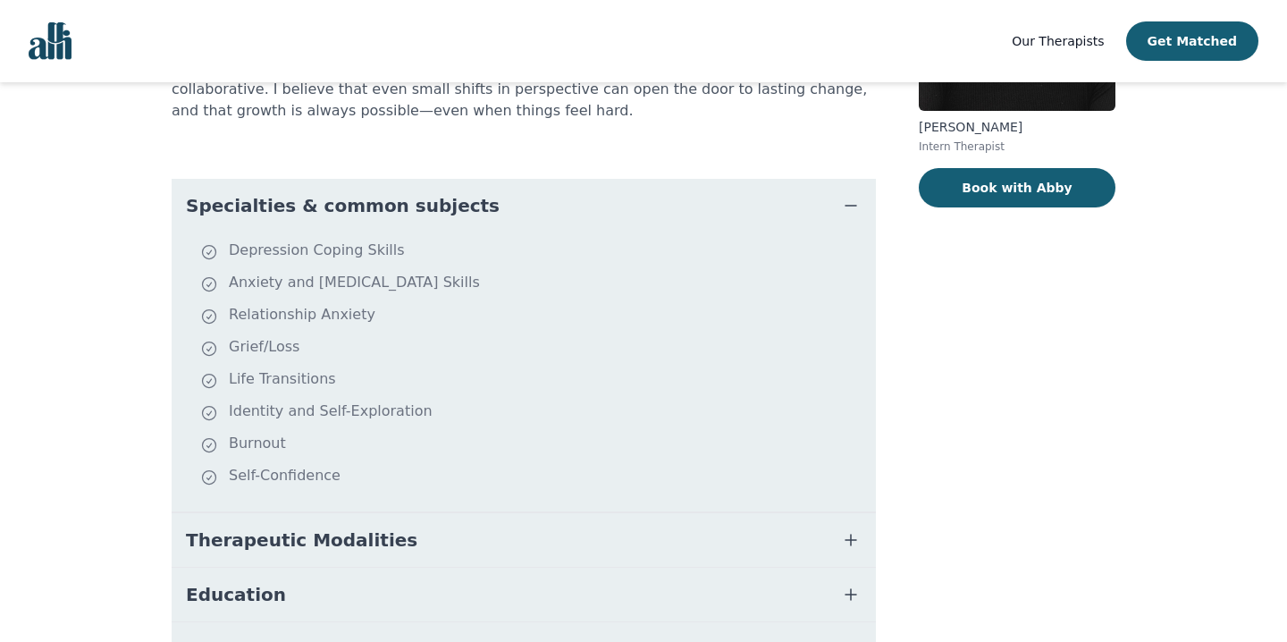
scroll to position [274, 0]
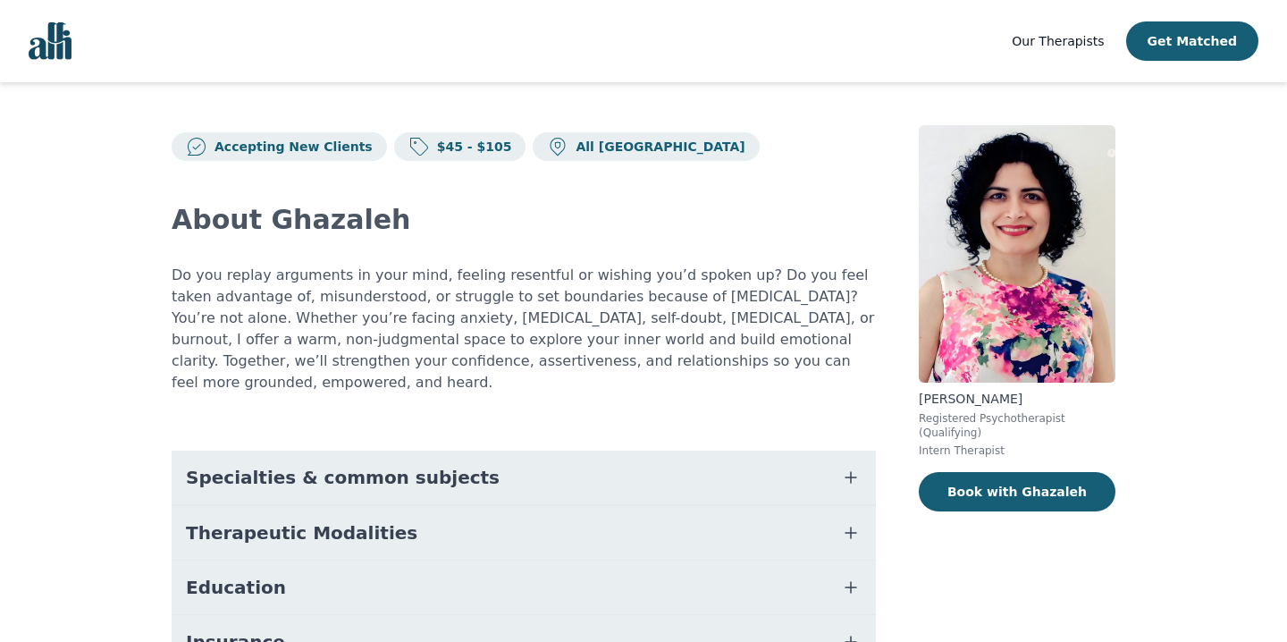
scroll to position [86, 0]
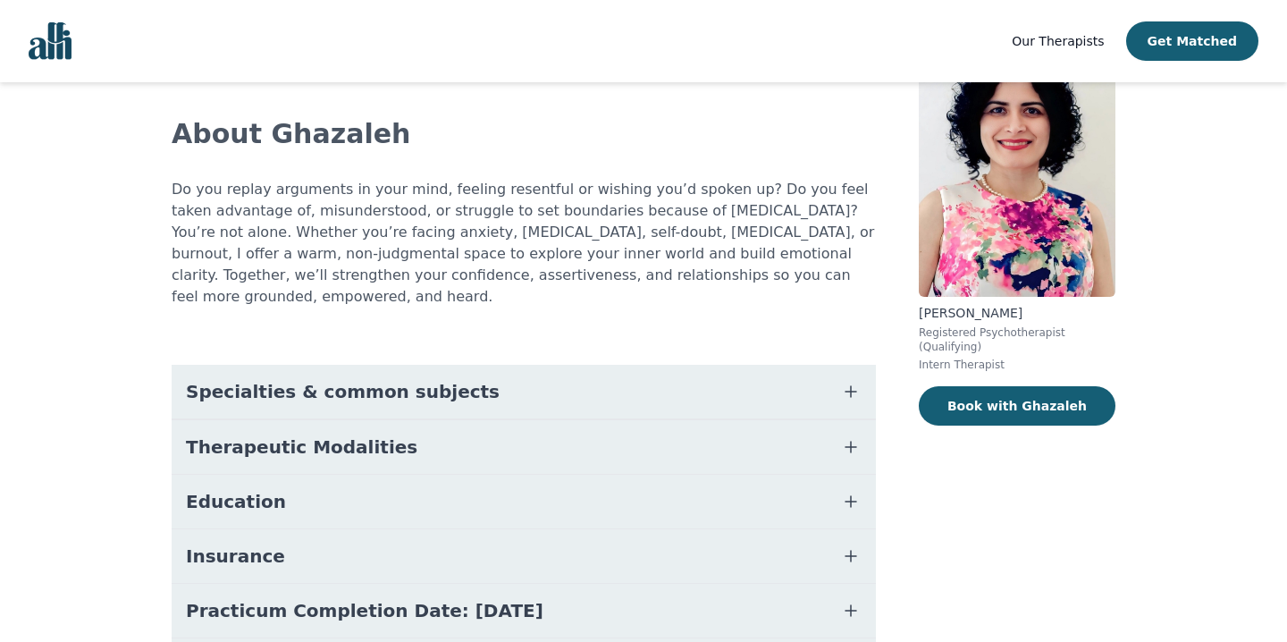
click at [450, 386] on button "Specialties & common subjects" at bounding box center [524, 392] width 704 height 54
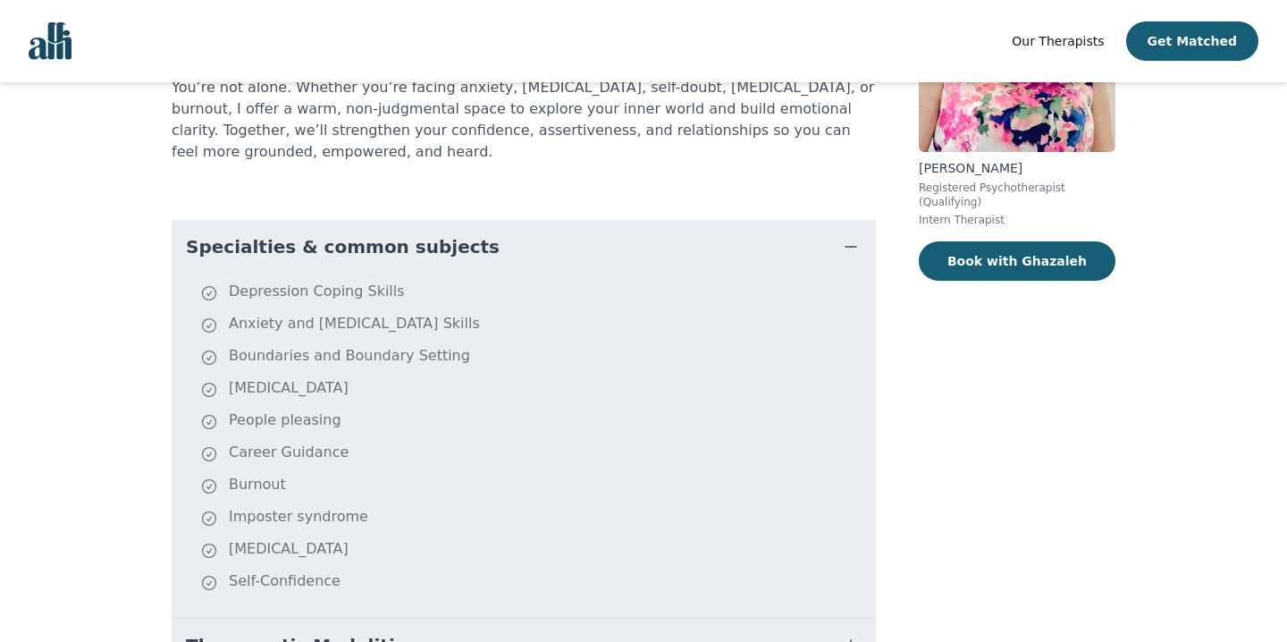
scroll to position [228, 0]
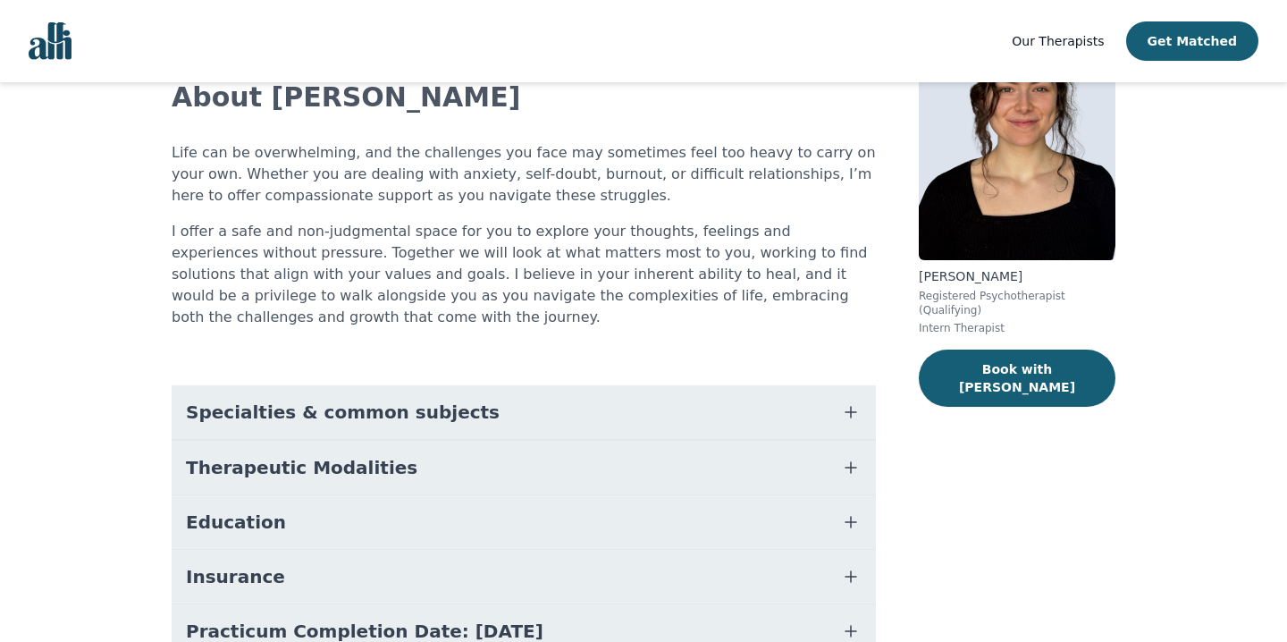
scroll to position [140, 0]
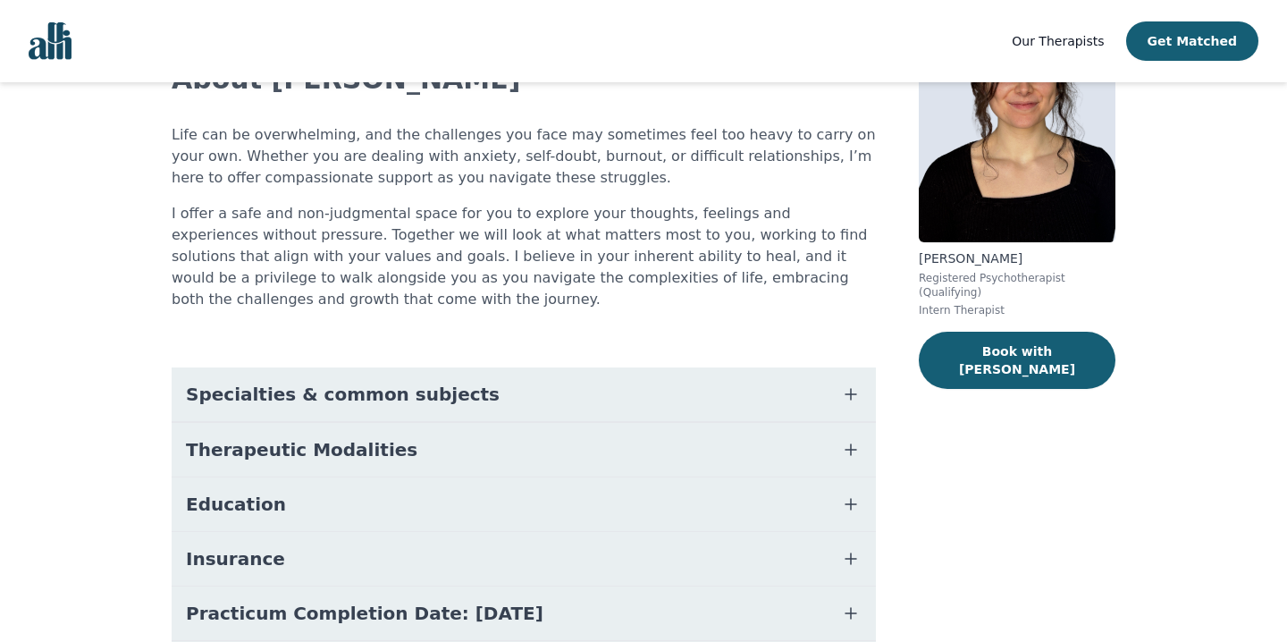
click at [395, 382] on span "Specialties & common subjects" at bounding box center [343, 394] width 314 height 25
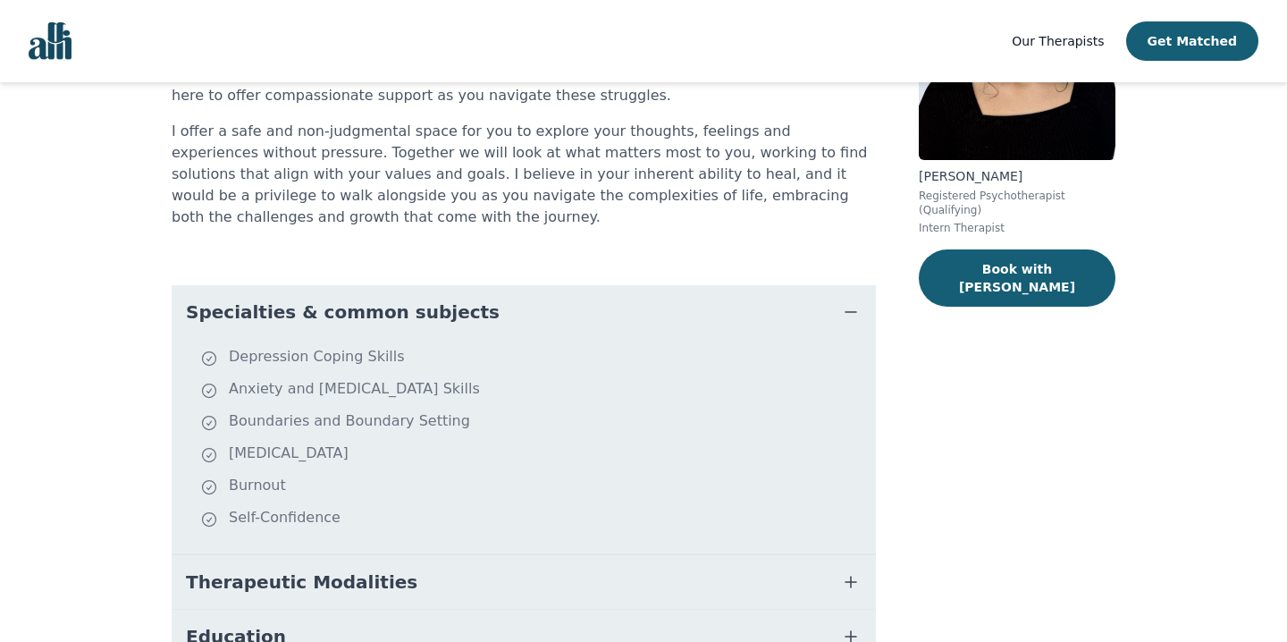
scroll to position [223, 0]
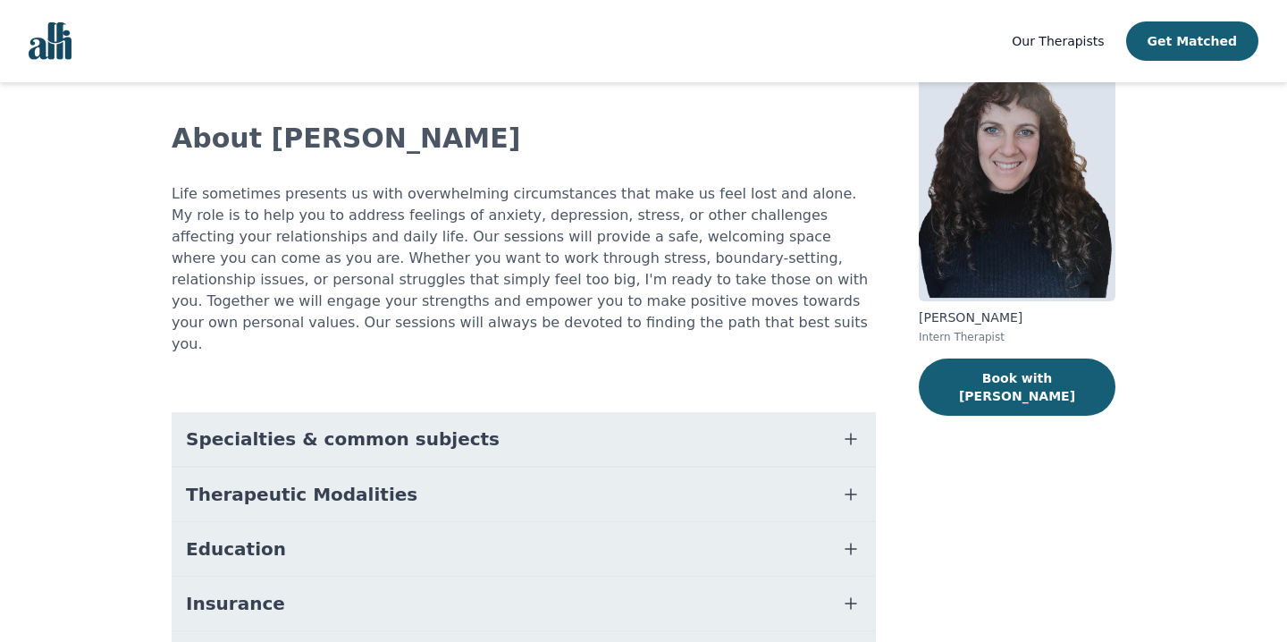
scroll to position [113, 0]
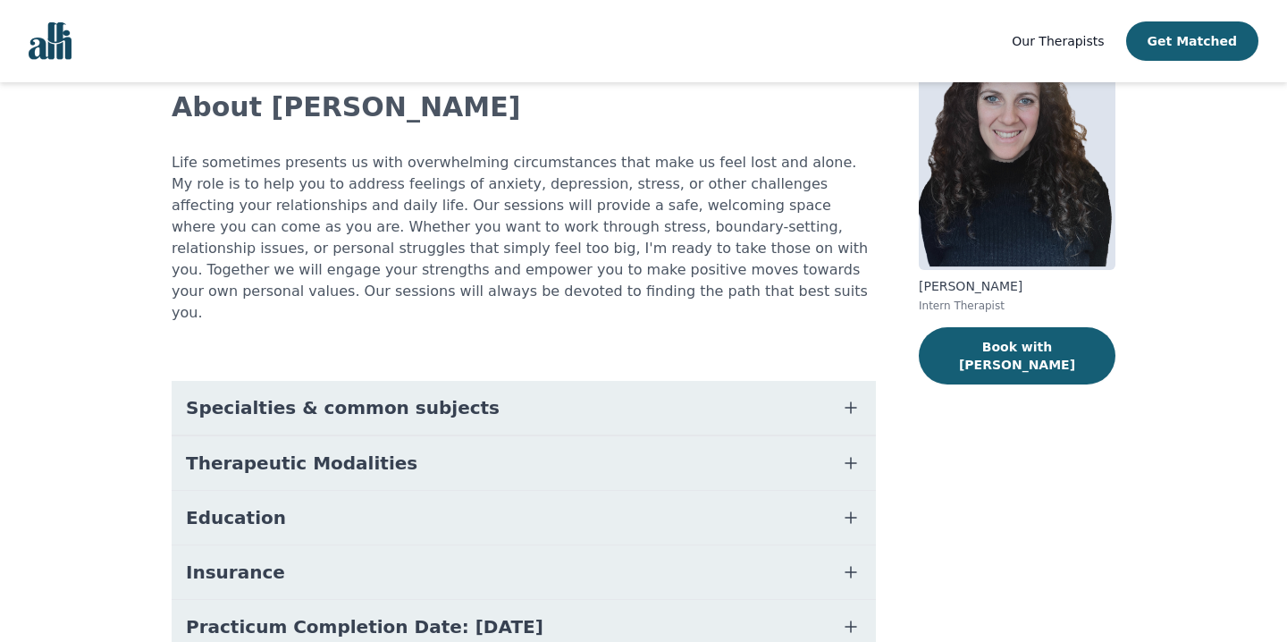
click at [399, 395] on span "Specialties & common subjects" at bounding box center [343, 407] width 314 height 25
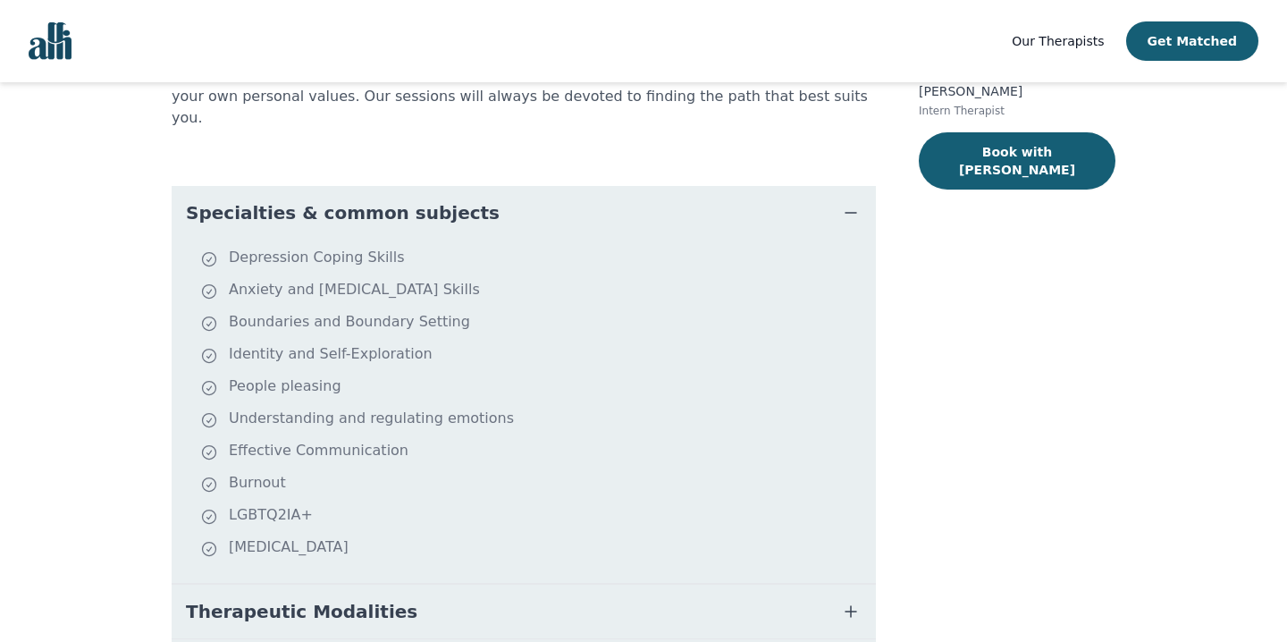
scroll to position [303, 0]
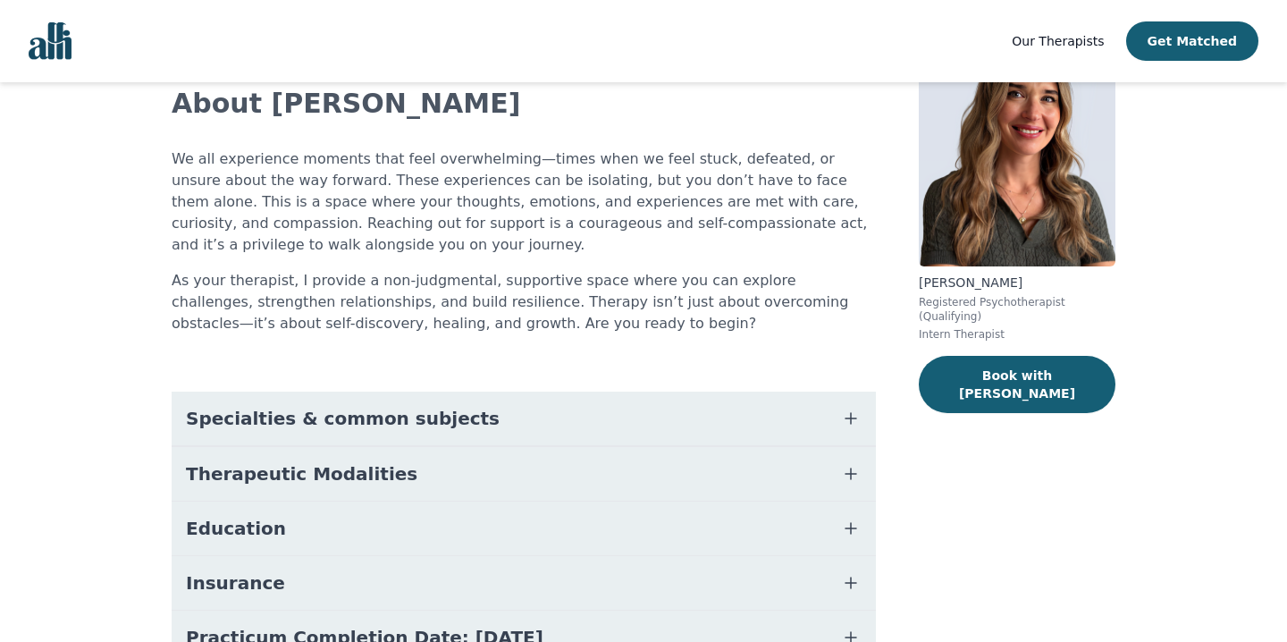
scroll to position [119, 0]
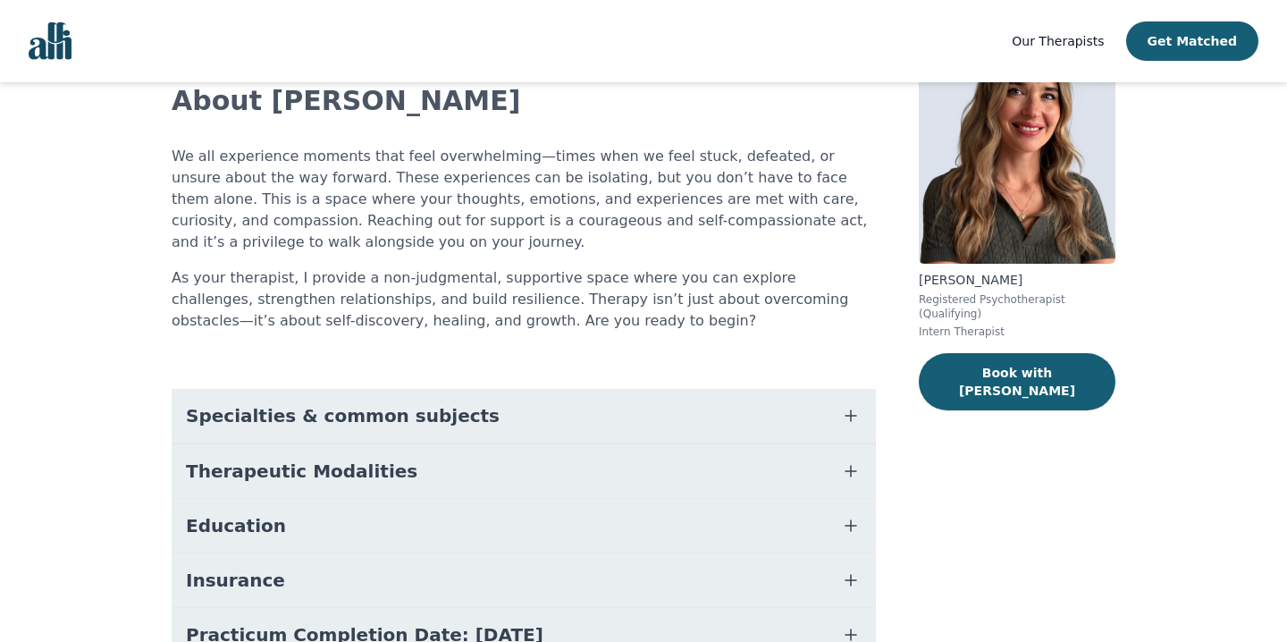
click at [468, 417] on button "Specialties & common subjects" at bounding box center [524, 416] width 704 height 54
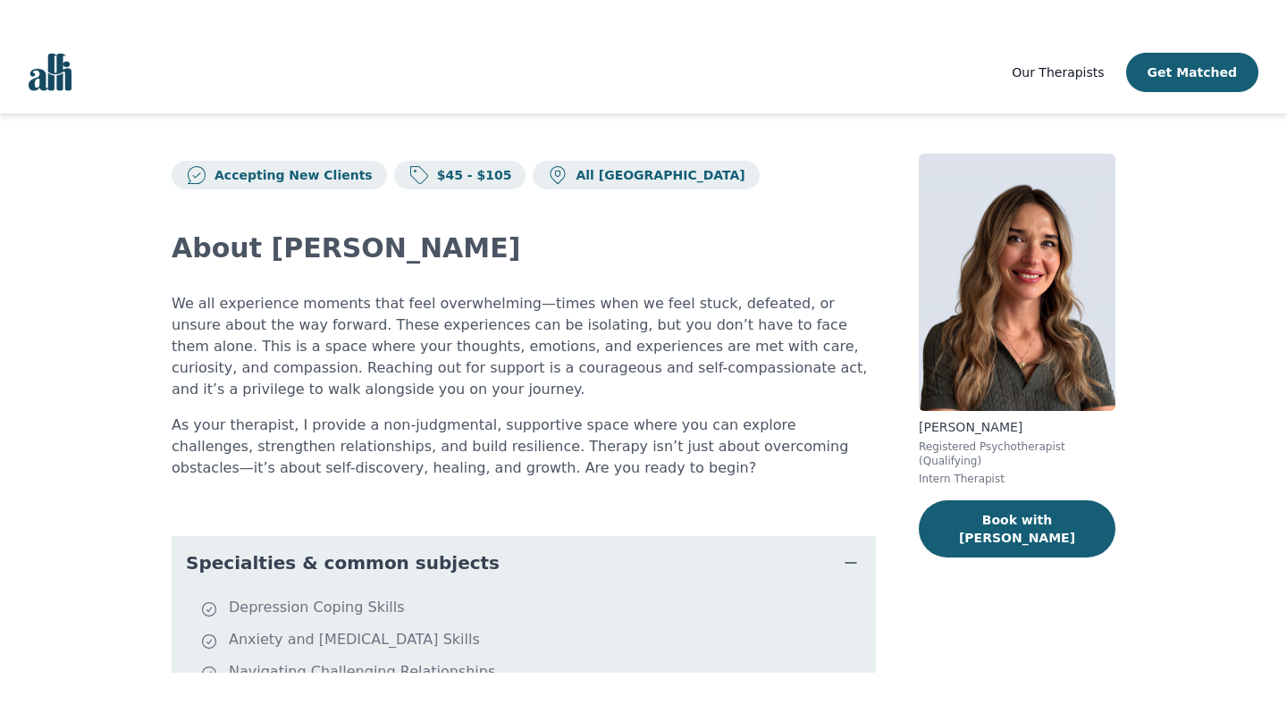
scroll to position [0, 0]
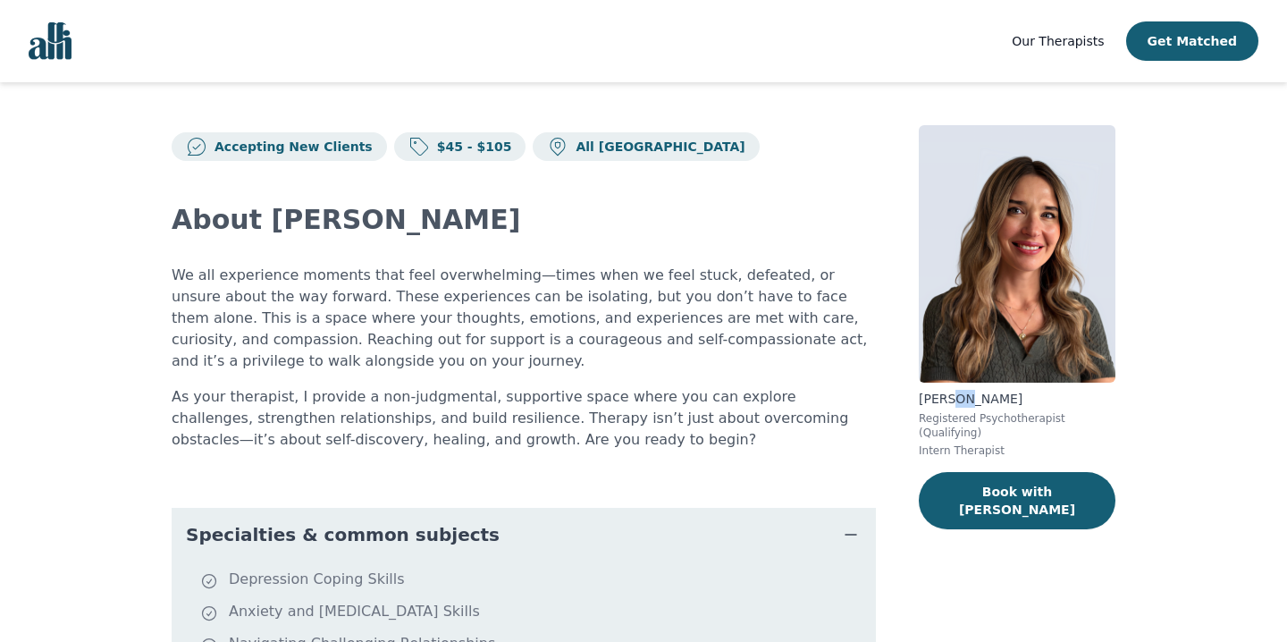
click at [950, 397] on p "Natalia Simachkevitch" at bounding box center [1017, 399] width 197 height 18
drag, startPoint x: 1045, startPoint y: 399, endPoint x: 915, endPoint y: 391, distance: 129.8
click at [980, 405] on p "Natalia Simachkevitch" at bounding box center [1017, 399] width 197 height 18
drag, startPoint x: 967, startPoint y: 400, endPoint x: 1017, endPoint y: 400, distance: 50.1
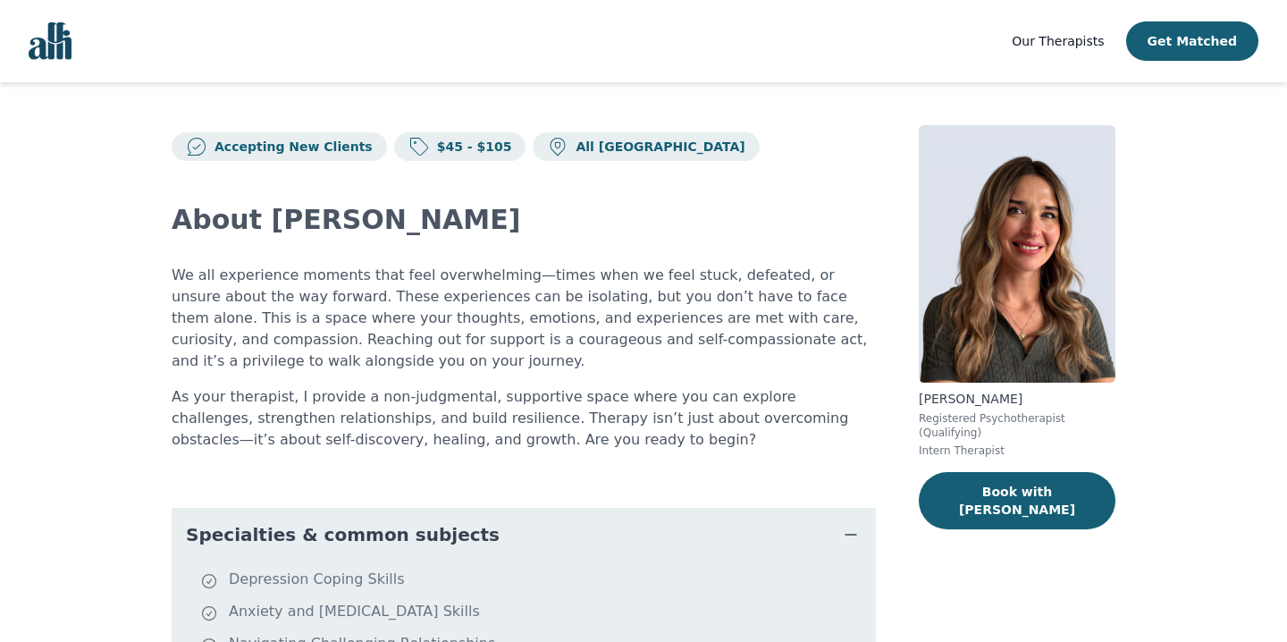
click at [1013, 400] on p "Natalia Simachkevitch" at bounding box center [1017, 399] width 197 height 18
click at [1086, 402] on p "Natalia Simachkevitch" at bounding box center [1017, 399] width 197 height 18
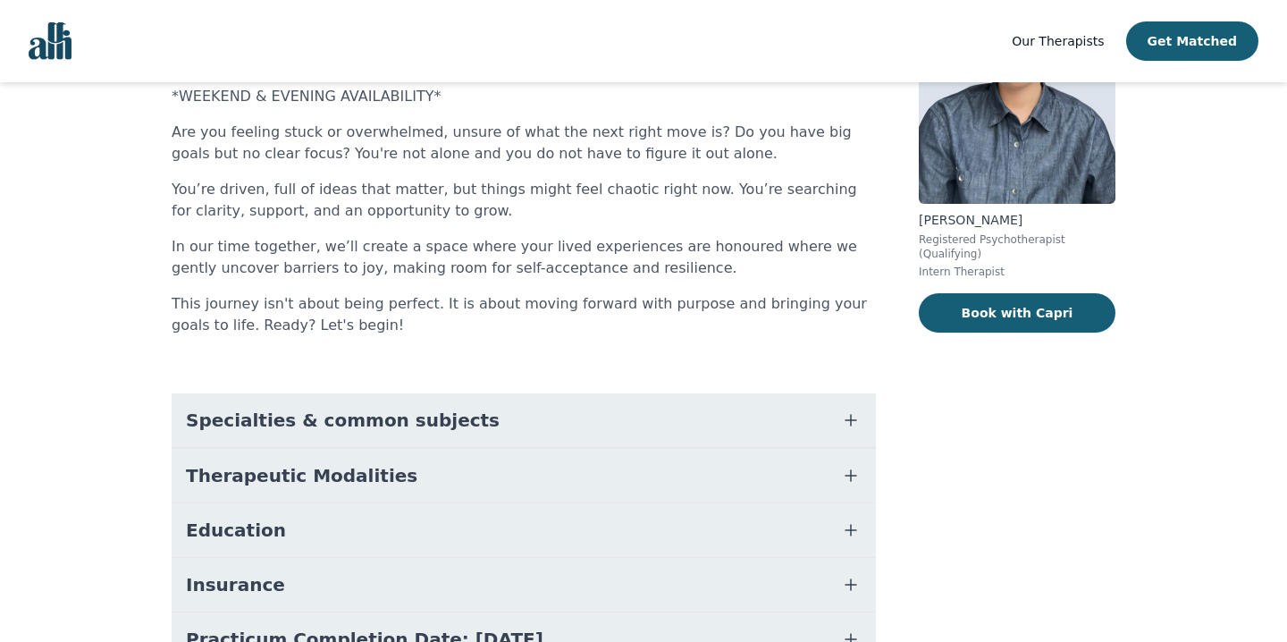
scroll to position [185, 0]
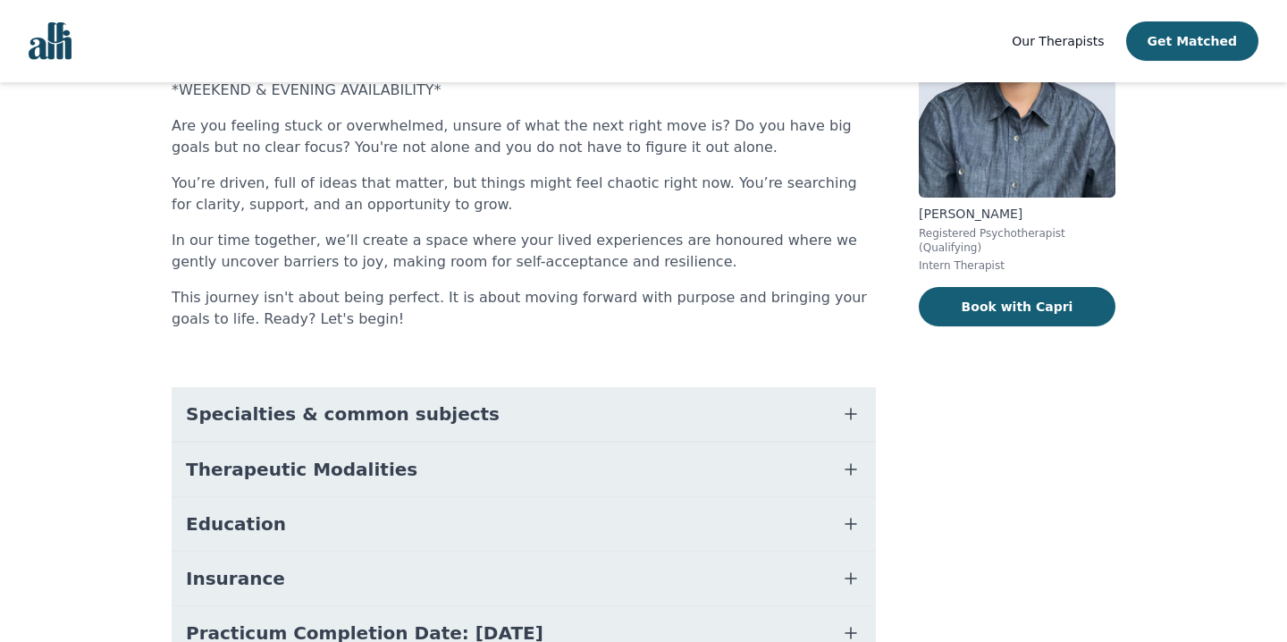
click at [425, 414] on span "Specialties & common subjects" at bounding box center [343, 413] width 314 height 25
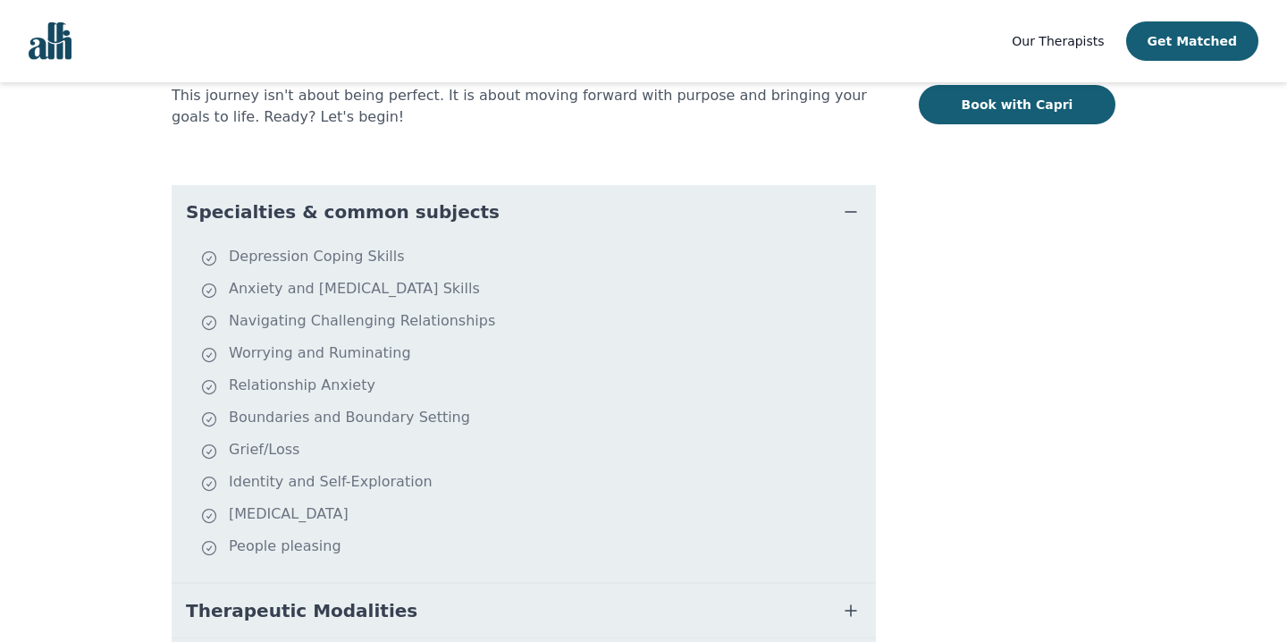
scroll to position [386, 0]
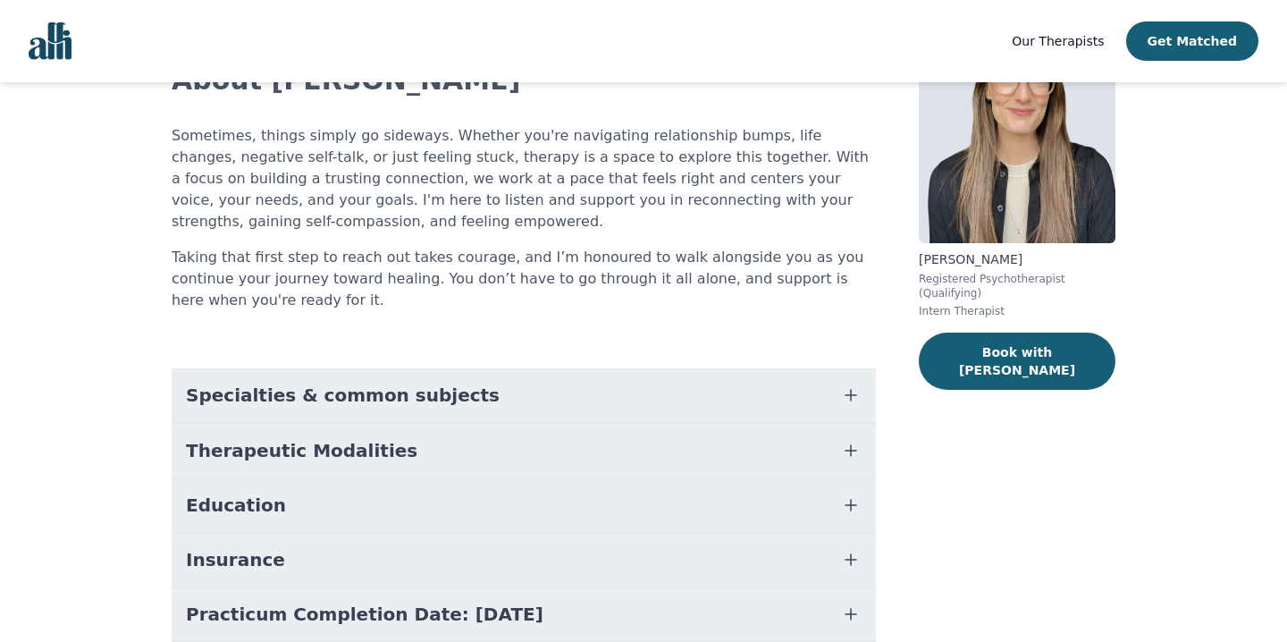
scroll to position [176, 0]
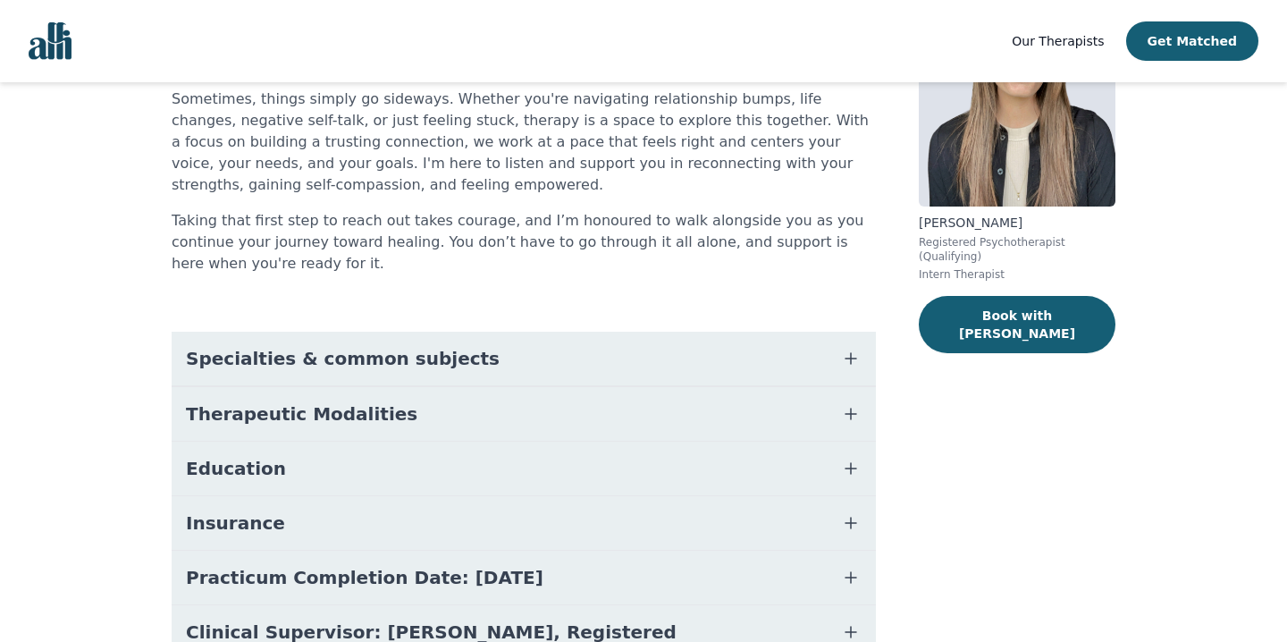
click at [355, 370] on span "Specialties & common subjects" at bounding box center [343, 358] width 314 height 25
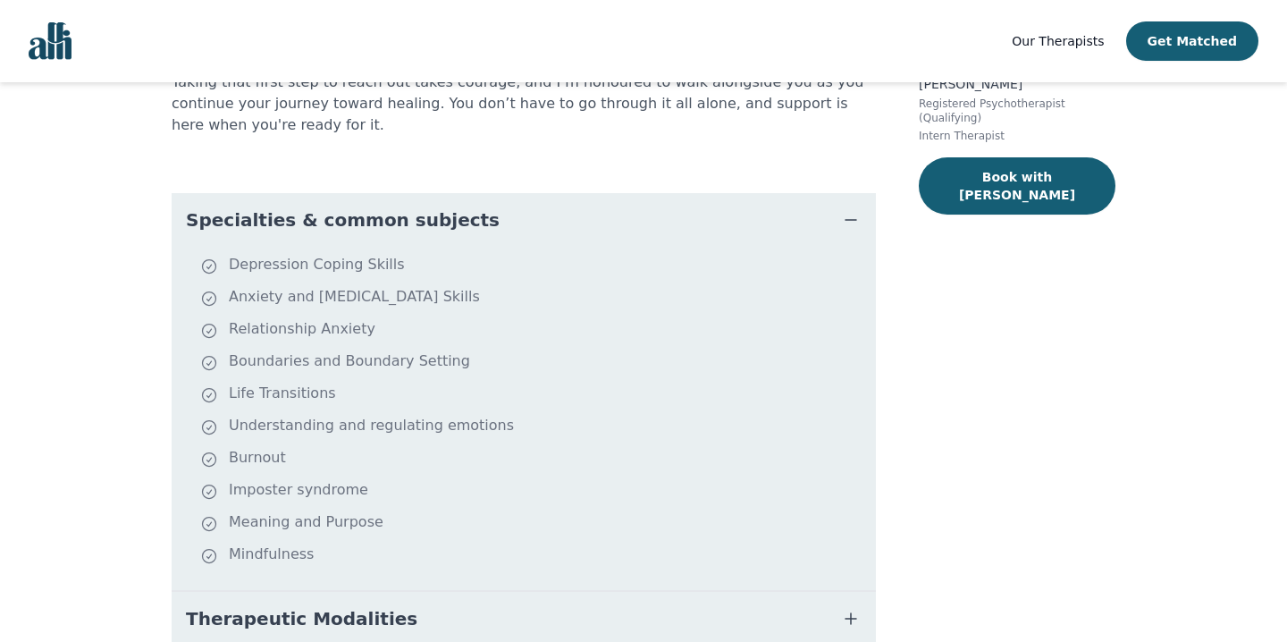
scroll to position [310, 0]
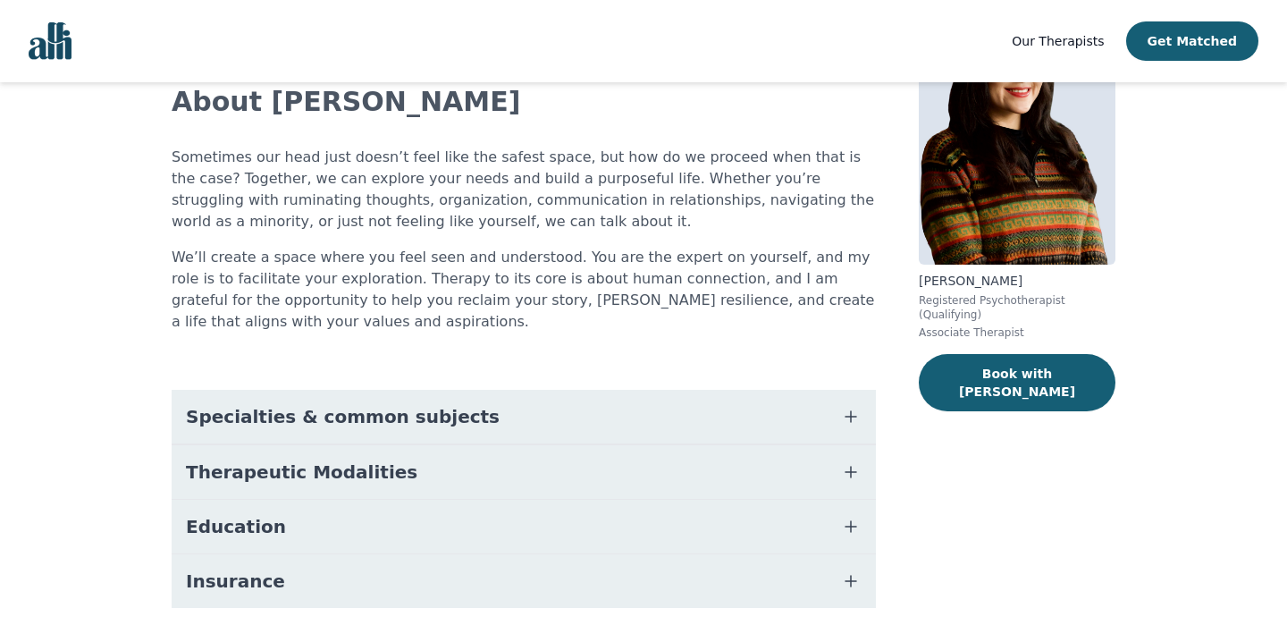
scroll to position [170, 0]
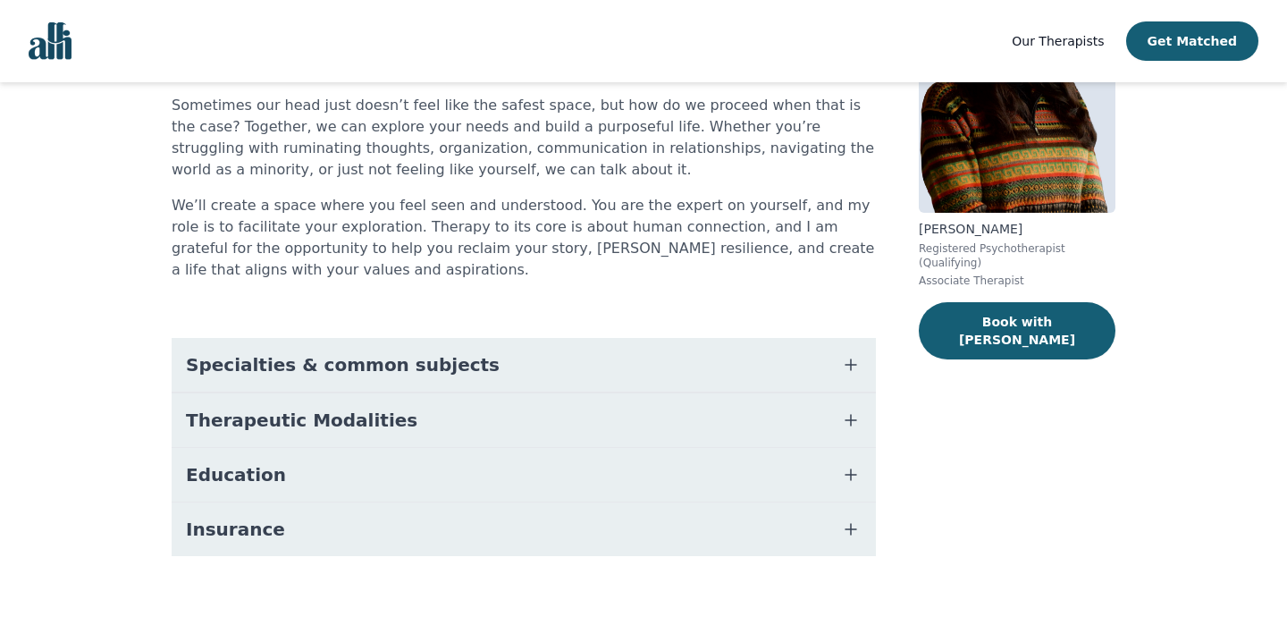
click at [411, 352] on span "Specialties & common subjects" at bounding box center [343, 364] width 314 height 25
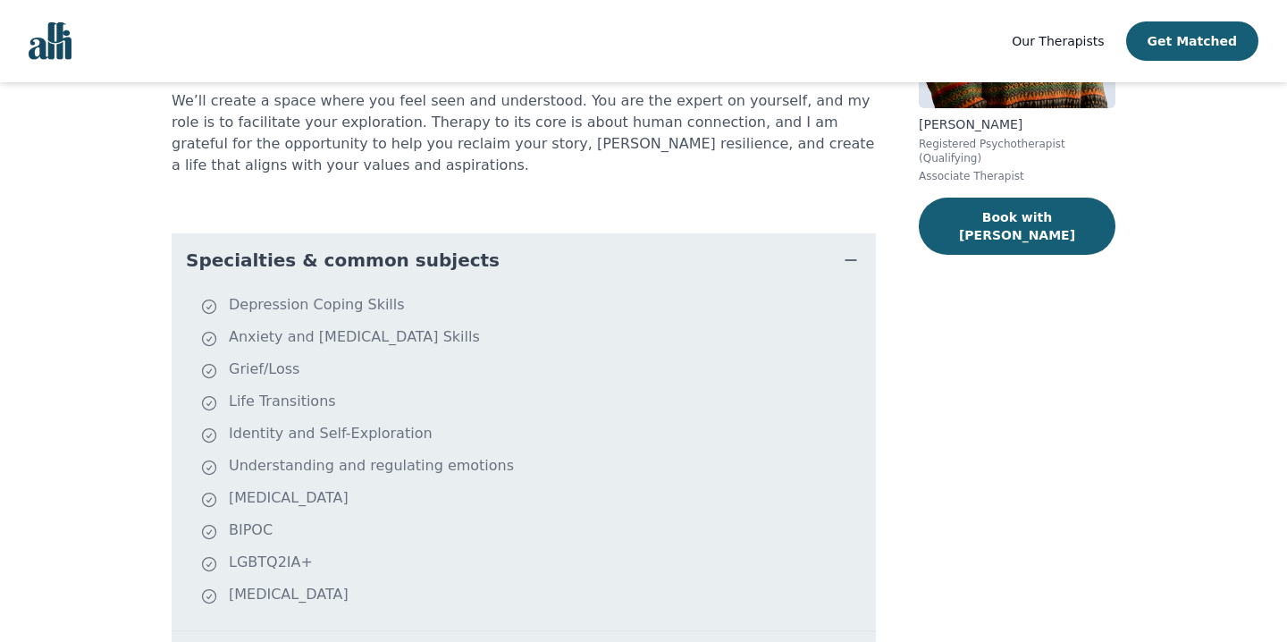
scroll to position [294, 0]
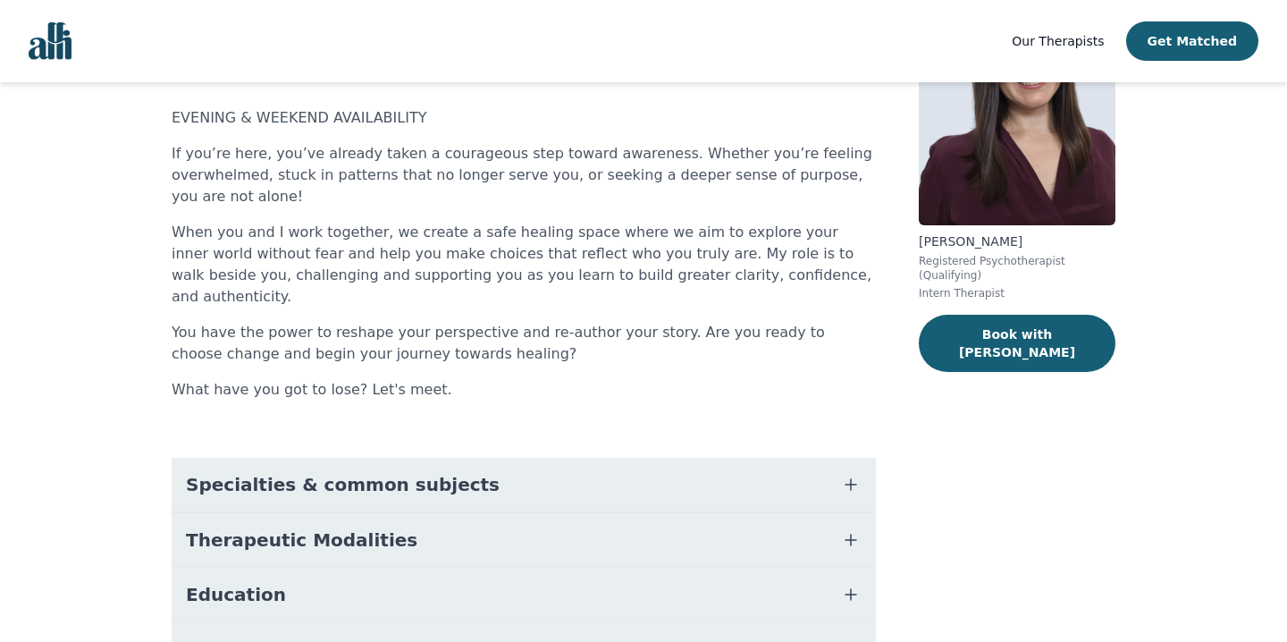
scroll to position [226, 0]
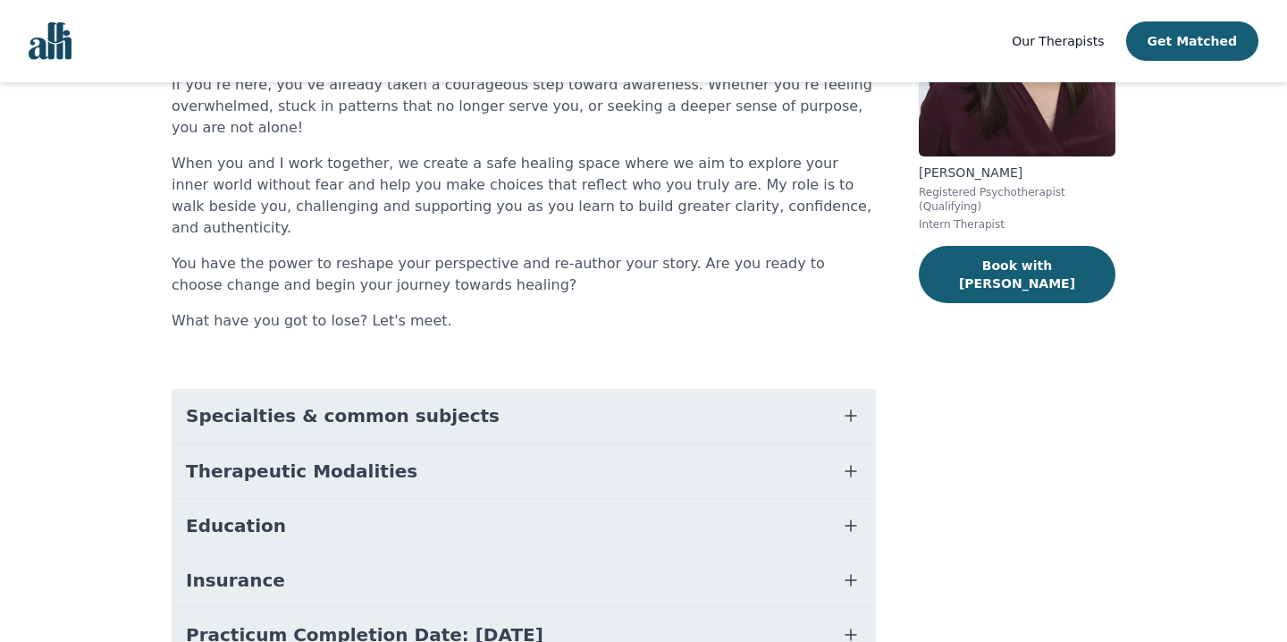
click at [422, 403] on span "Specialties & common subjects" at bounding box center [343, 415] width 314 height 25
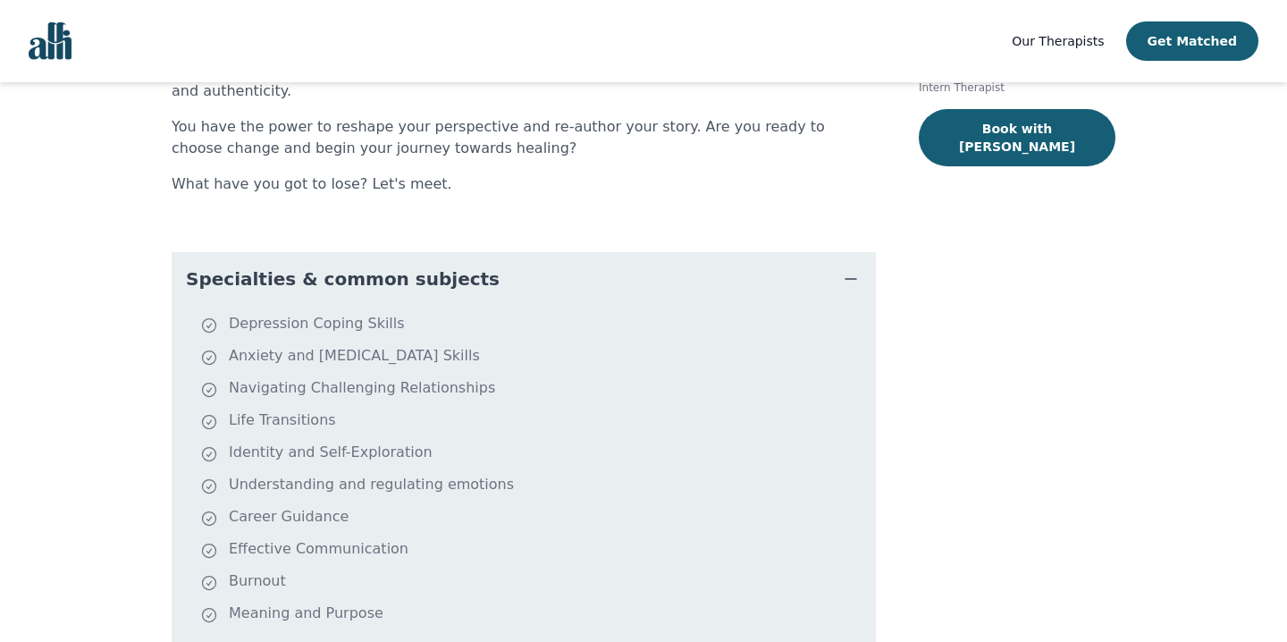
scroll to position [386, 0]
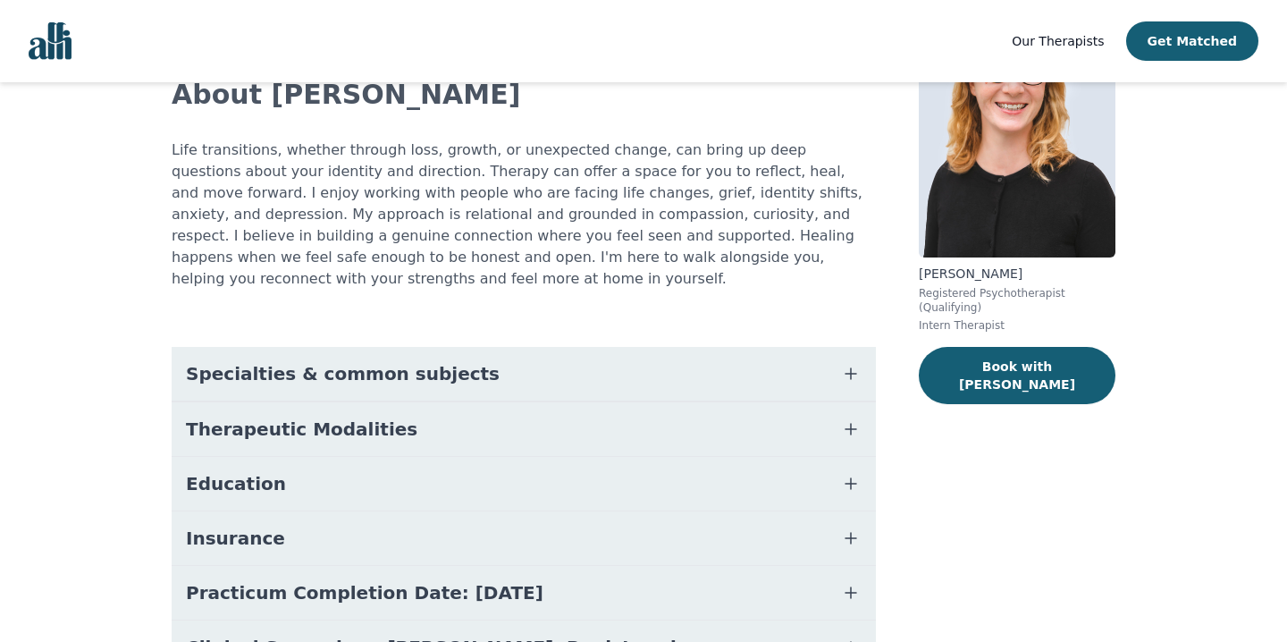
scroll to position [127, 0]
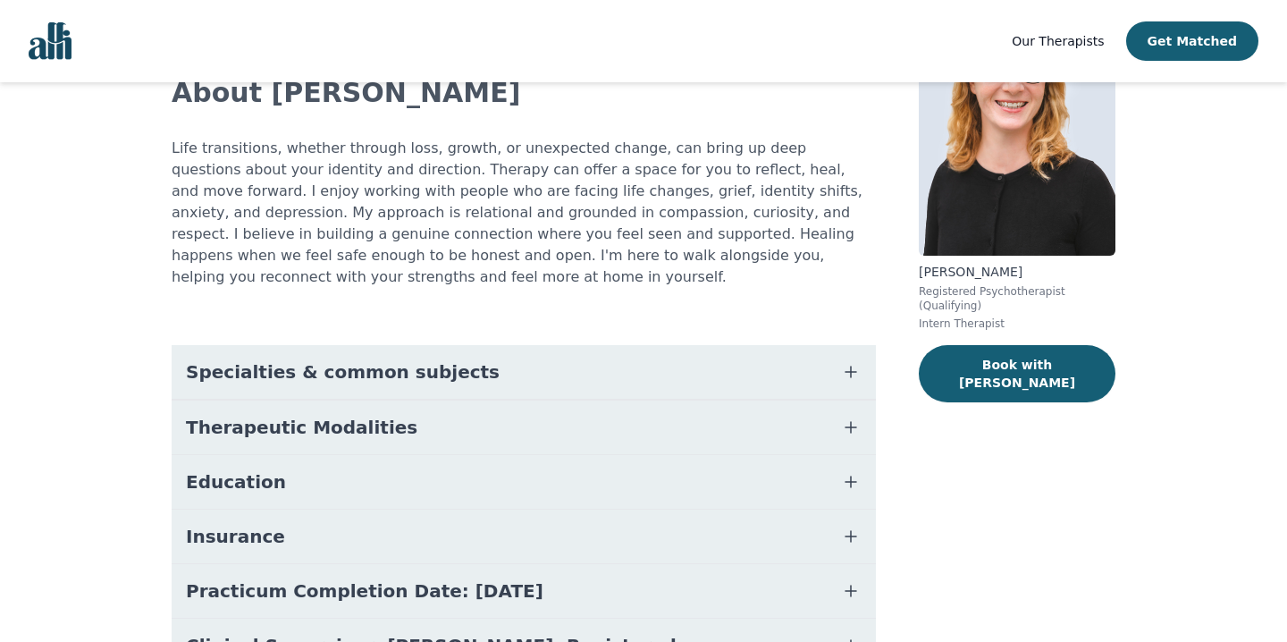
click at [442, 371] on button "Specialties & common subjects" at bounding box center [524, 372] width 704 height 54
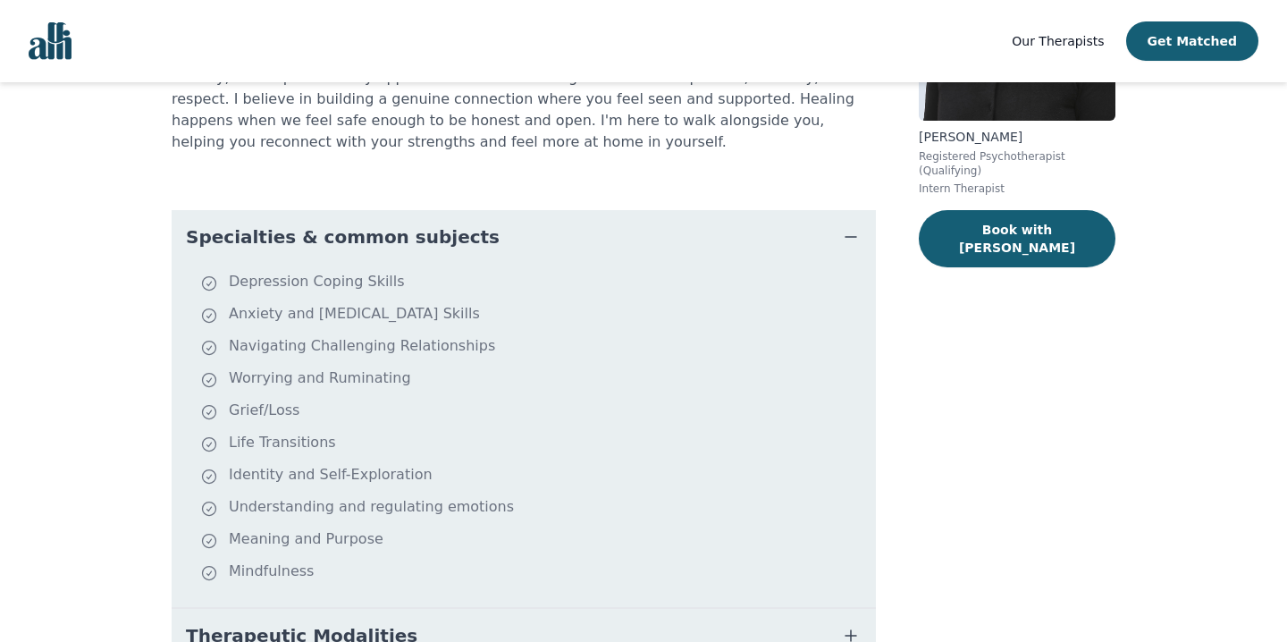
scroll to position [0, 0]
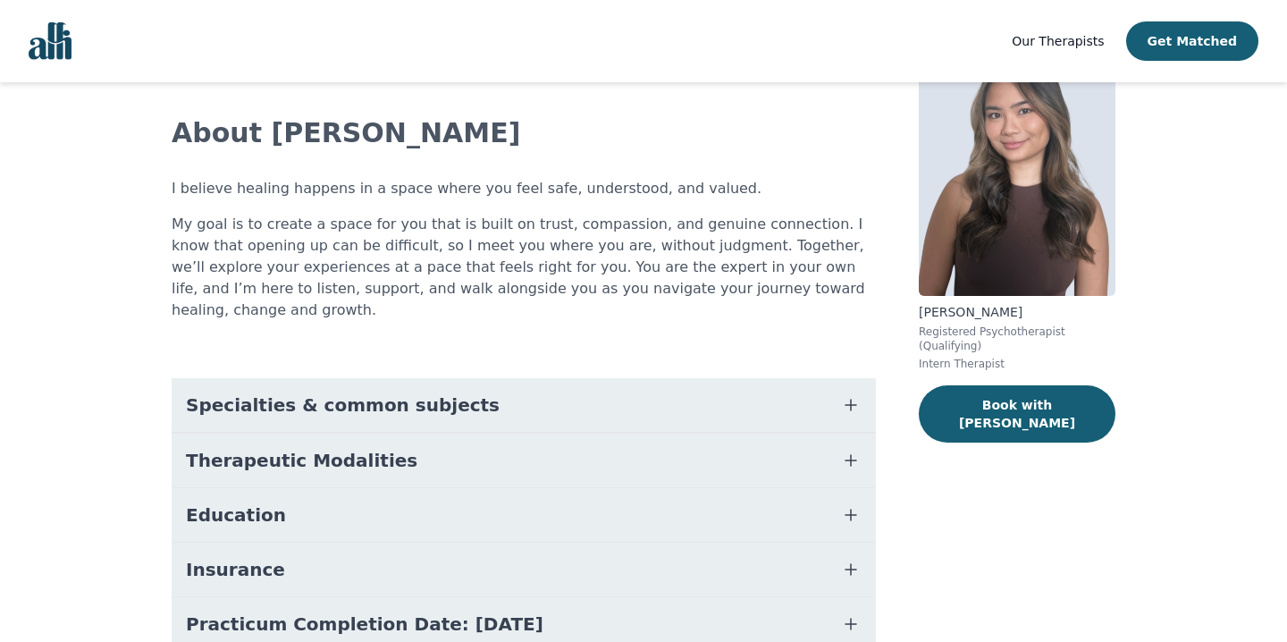
scroll to position [93, 0]
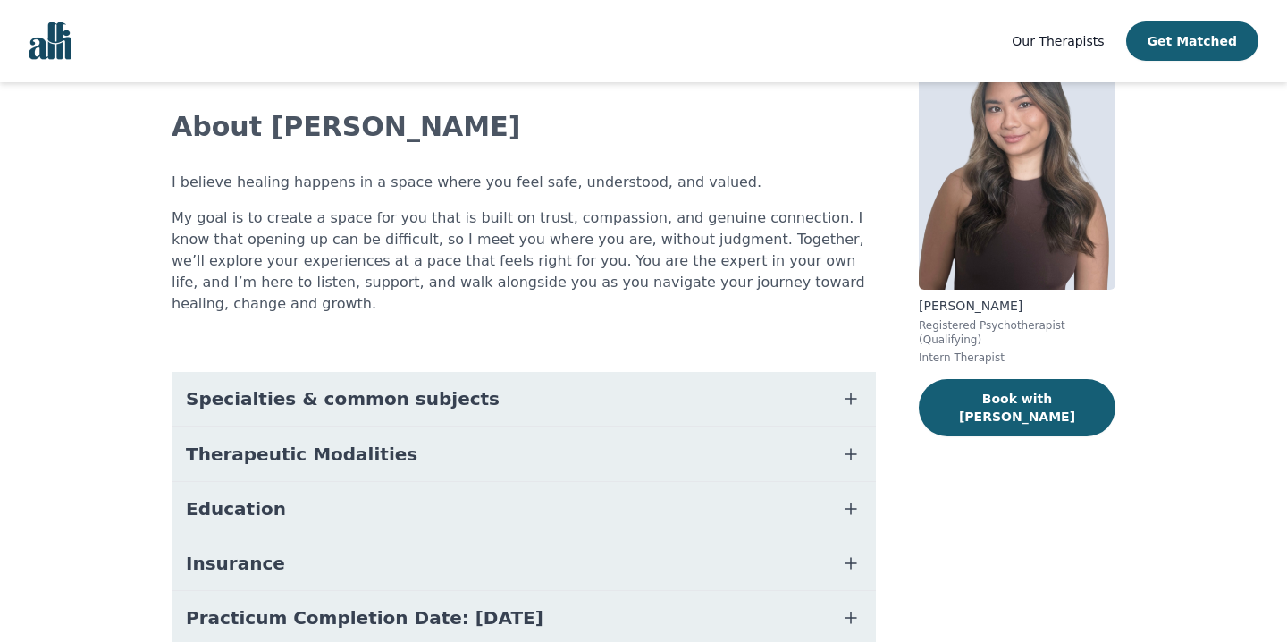
click at [589, 381] on button "Specialties & common subjects" at bounding box center [524, 399] width 704 height 54
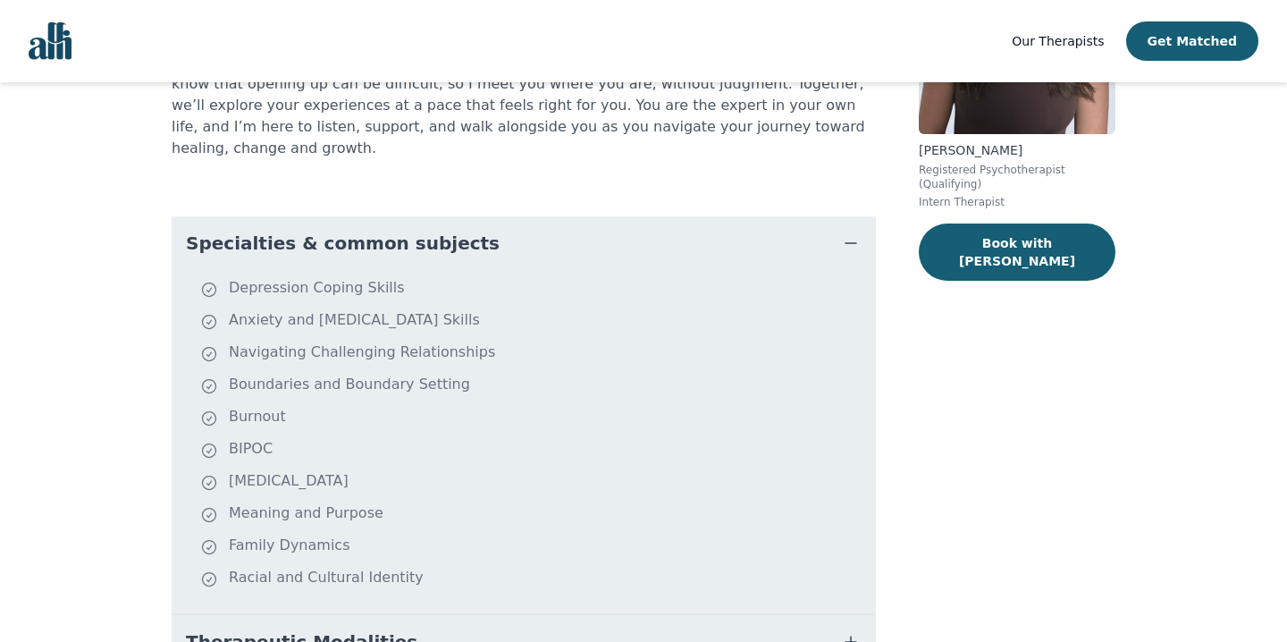
scroll to position [249, 0]
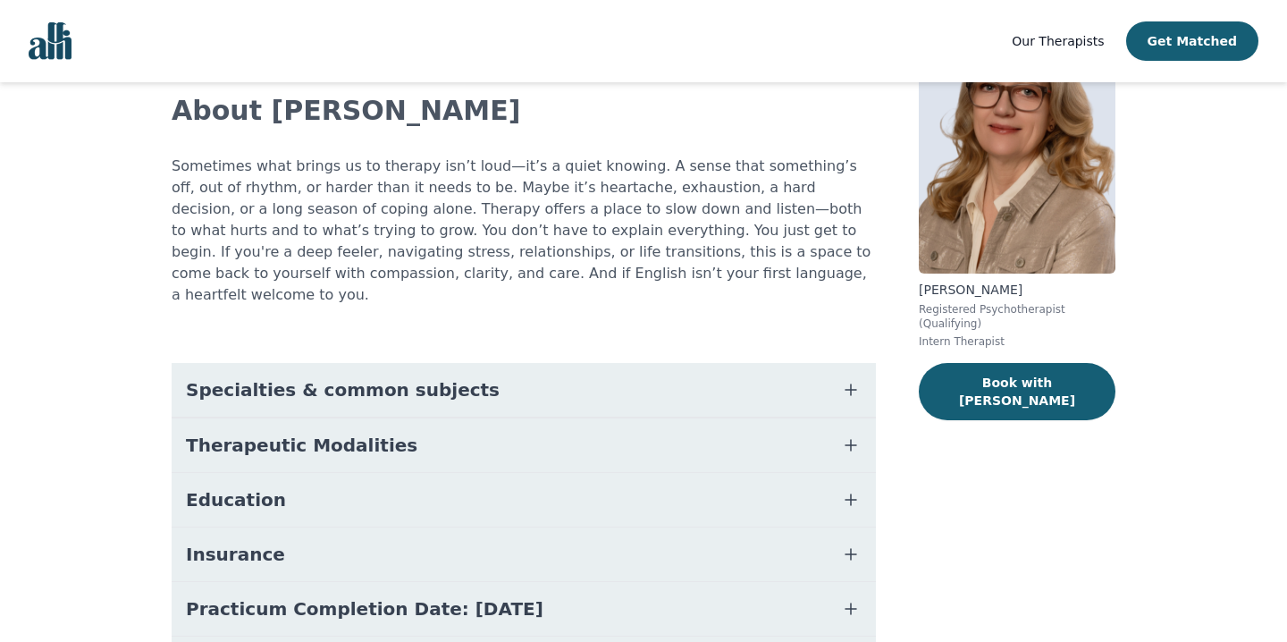
click at [435, 377] on span "Specialties & common subjects" at bounding box center [343, 389] width 314 height 25
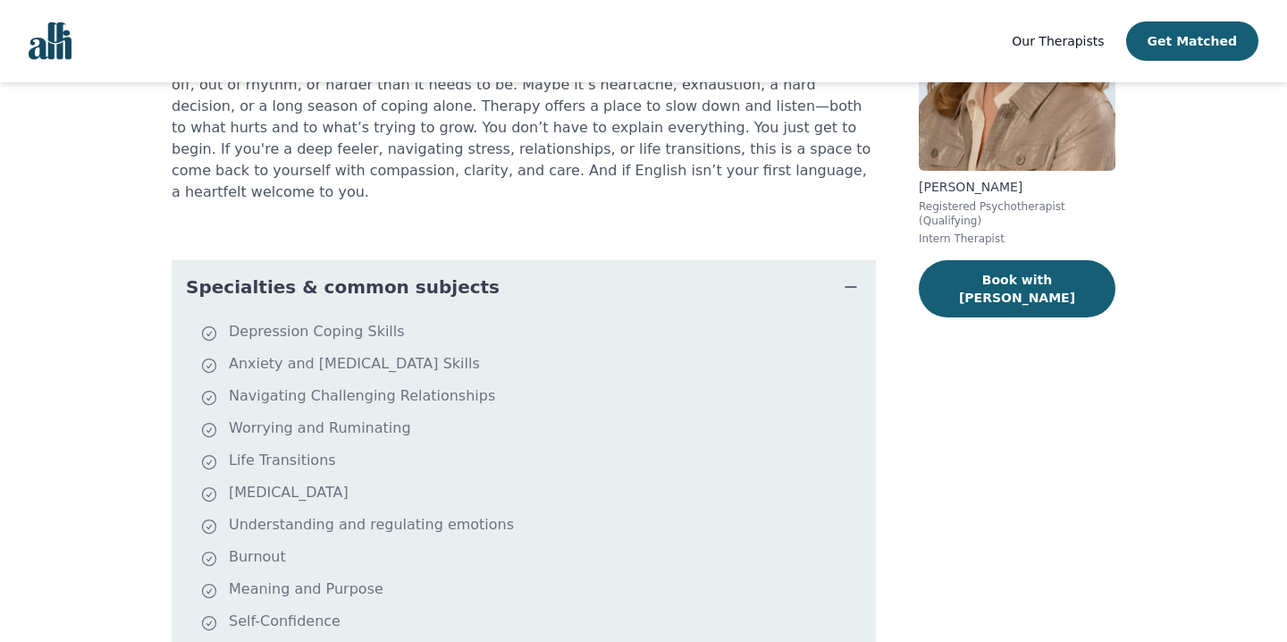
scroll to position [216, 0]
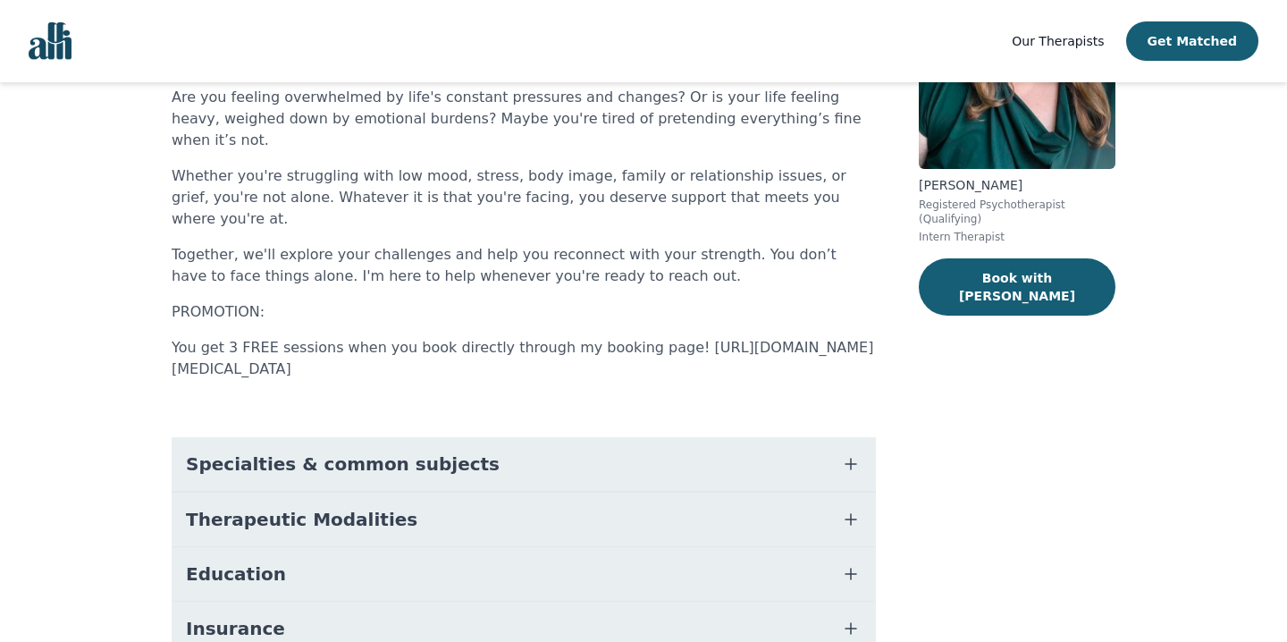
scroll to position [265, 0]
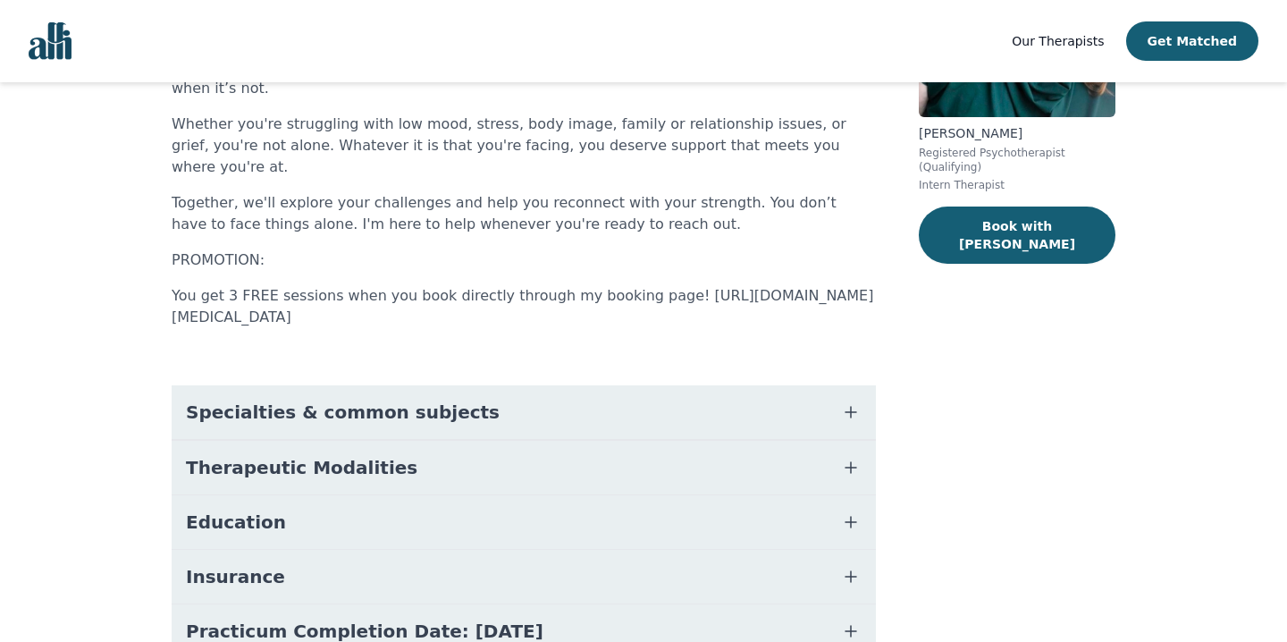
click at [404, 400] on span "Specialties & common subjects" at bounding box center [343, 412] width 314 height 25
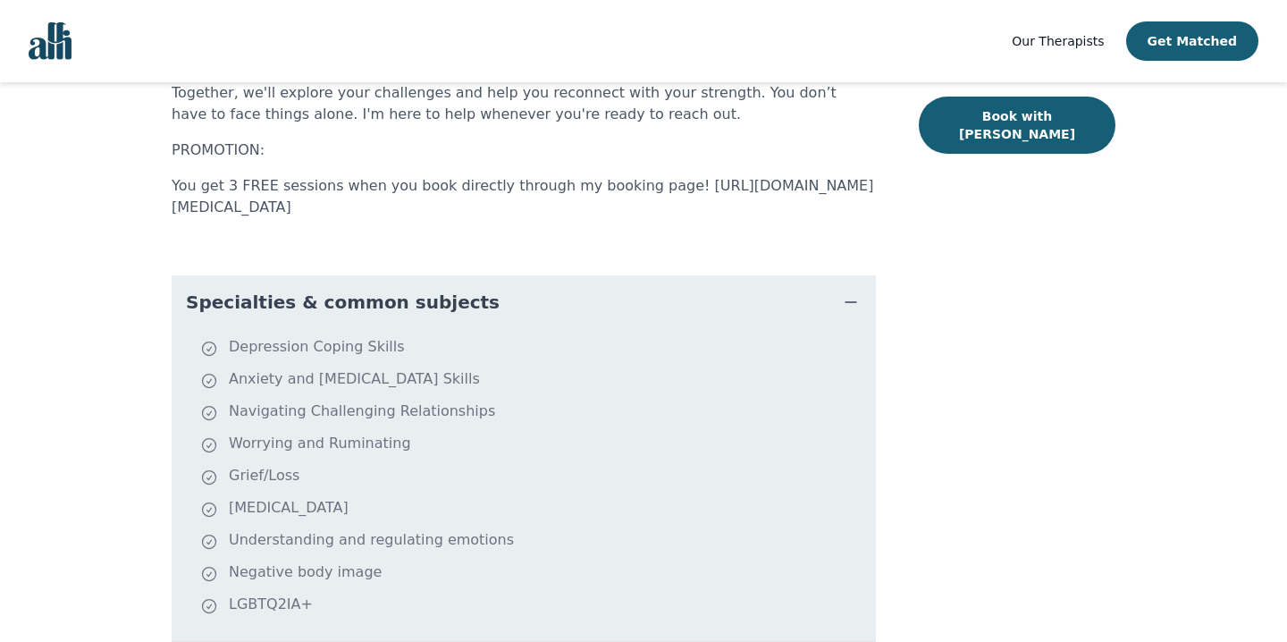
scroll to position [378, 0]
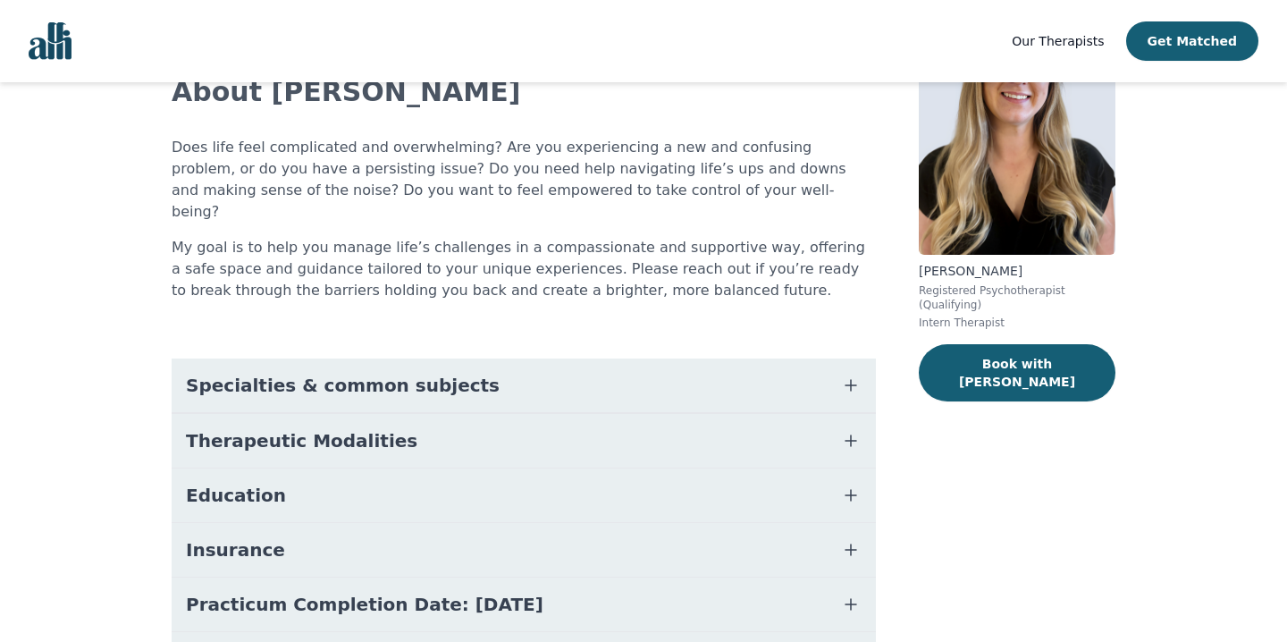
click at [349, 373] on span "Specialties & common subjects" at bounding box center [343, 385] width 314 height 25
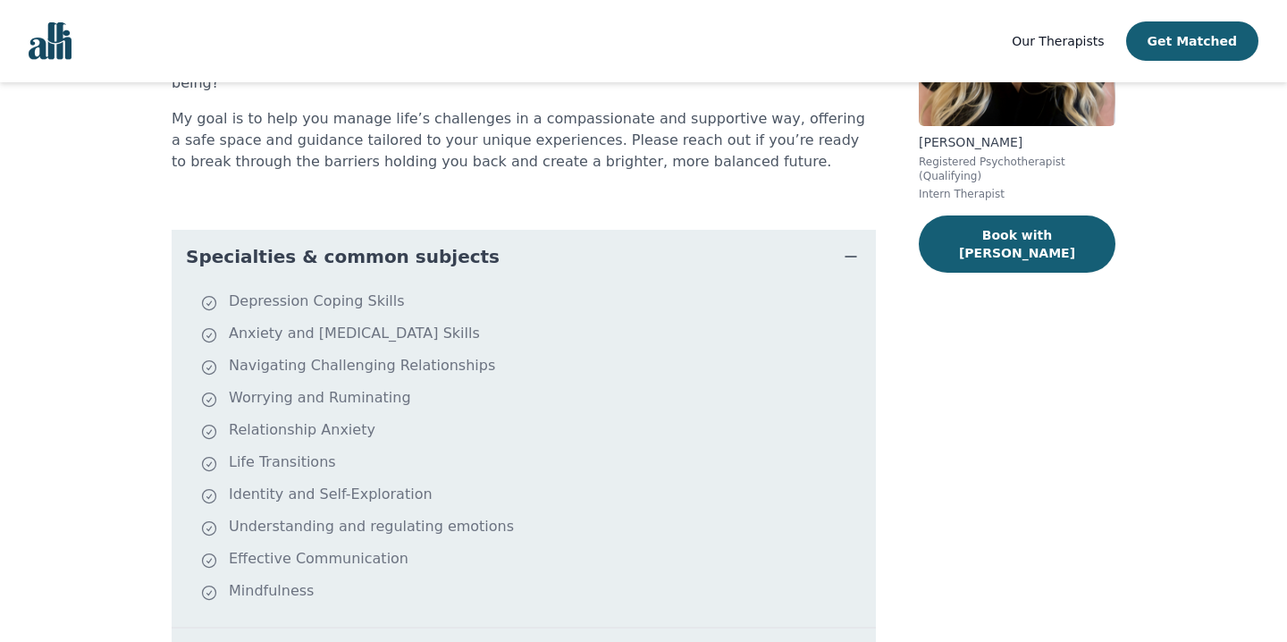
scroll to position [265, 0]
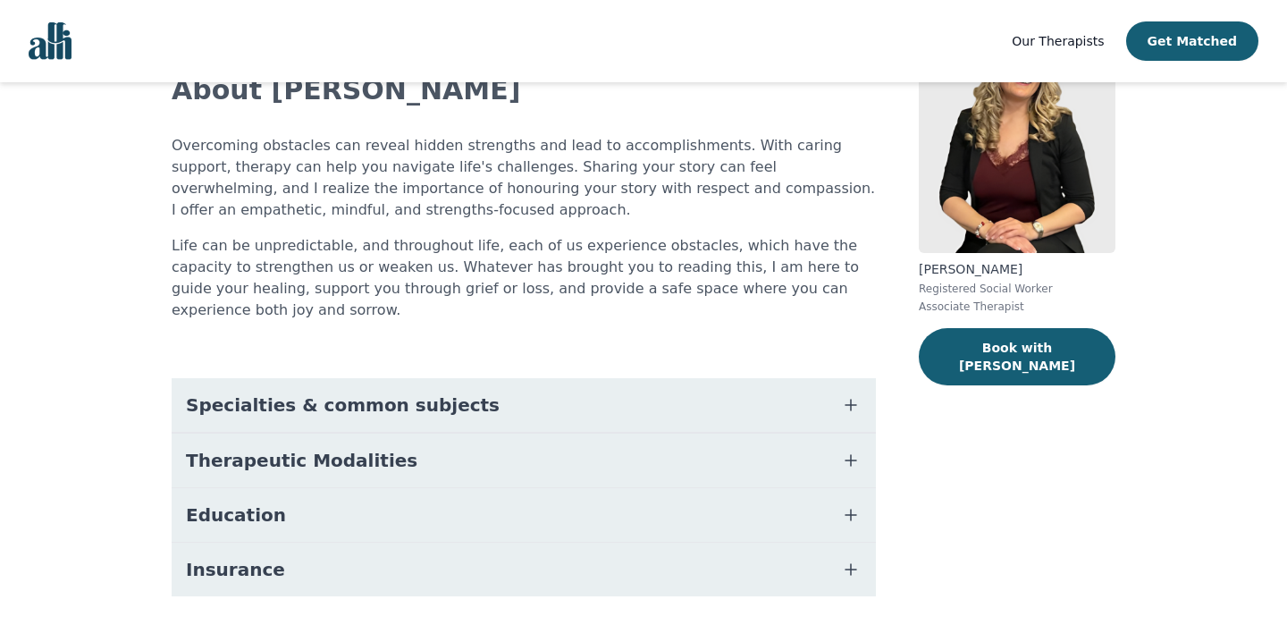
scroll to position [148, 0]
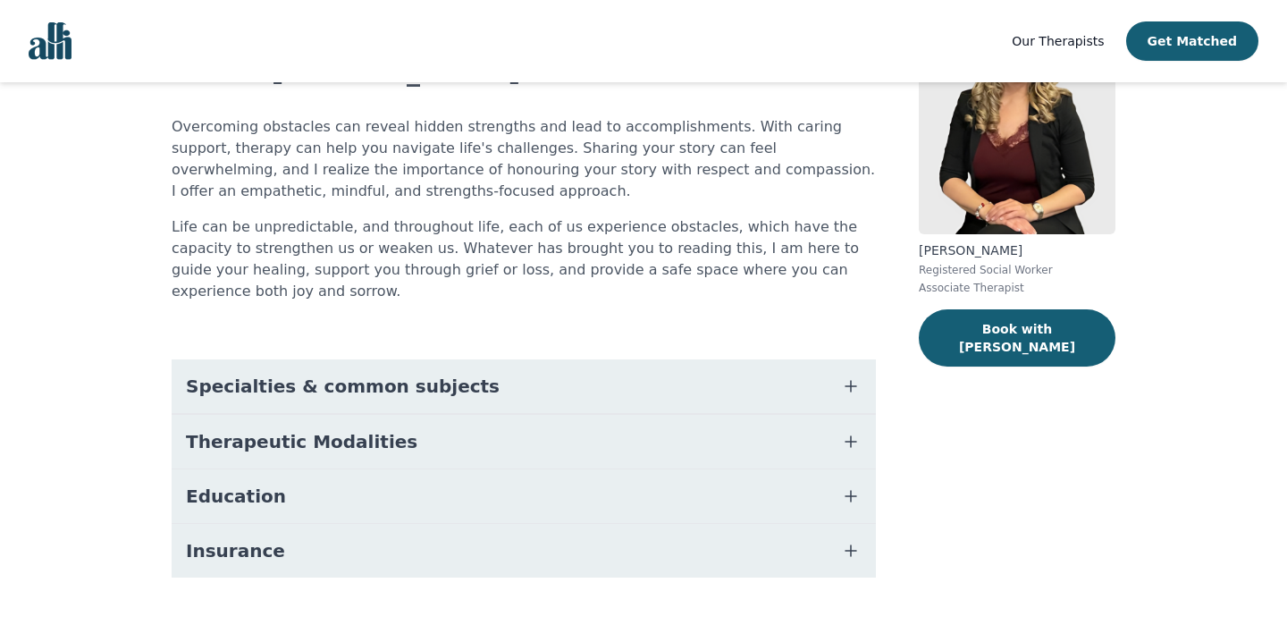
click at [325, 374] on span "Specialties & common subjects" at bounding box center [343, 386] width 314 height 25
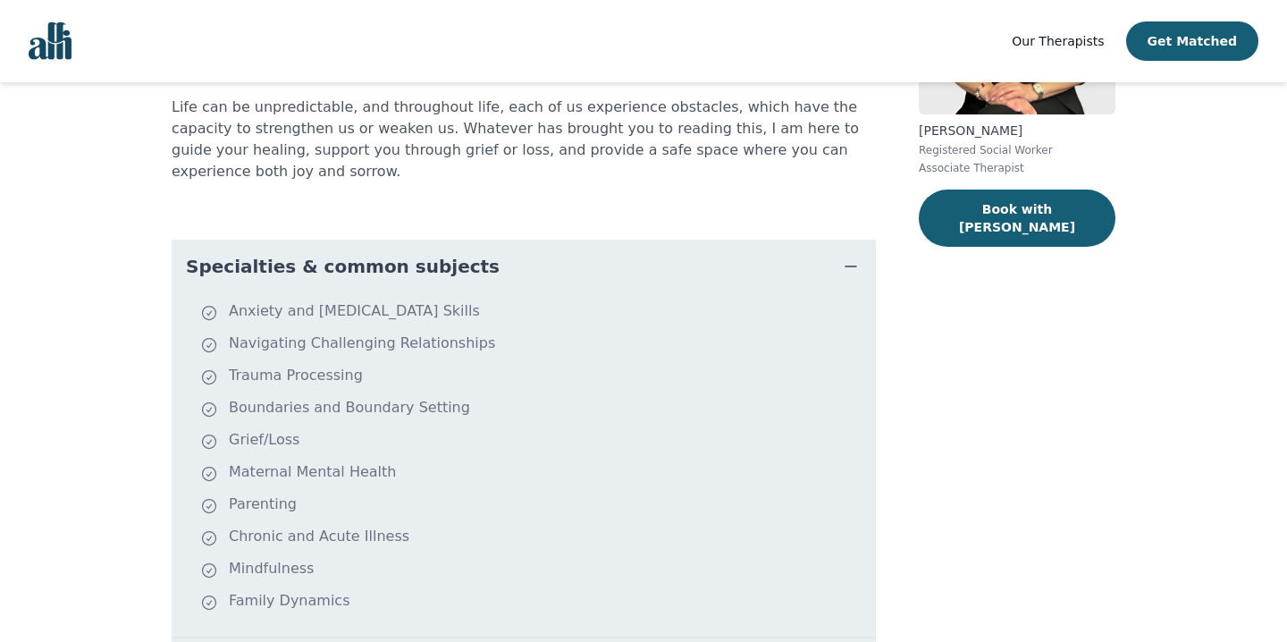
scroll to position [276, 0]
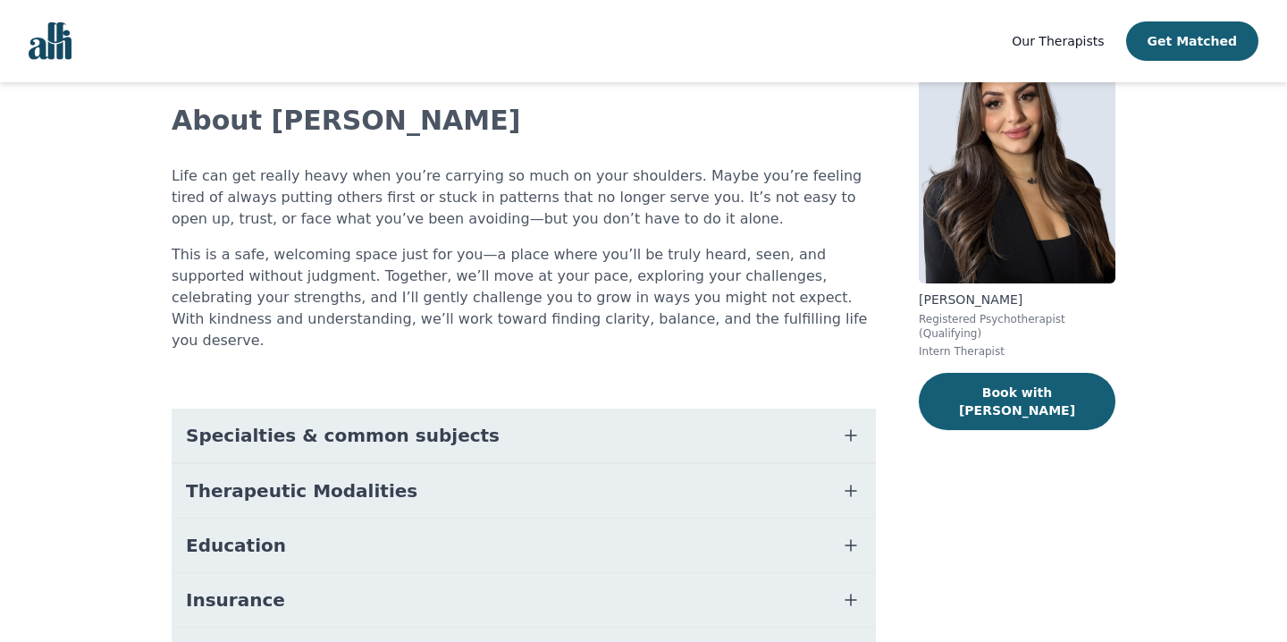
scroll to position [107, 0]
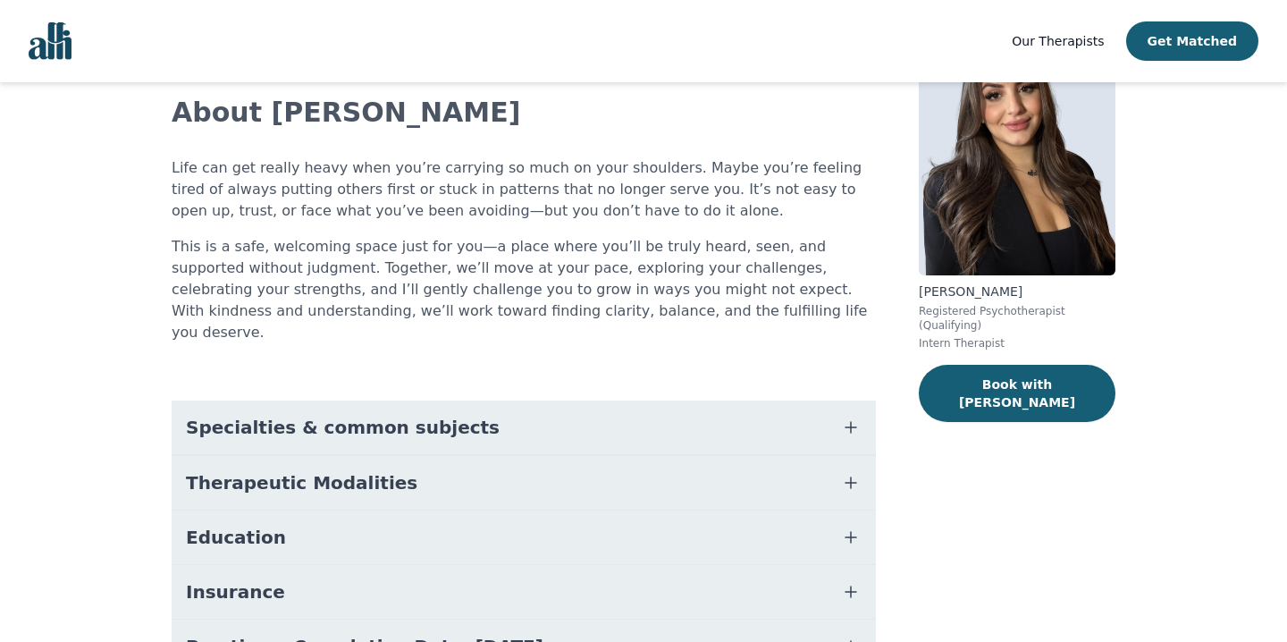
click at [308, 470] on span "Therapeutic Modalities" at bounding box center [301, 482] width 231 height 25
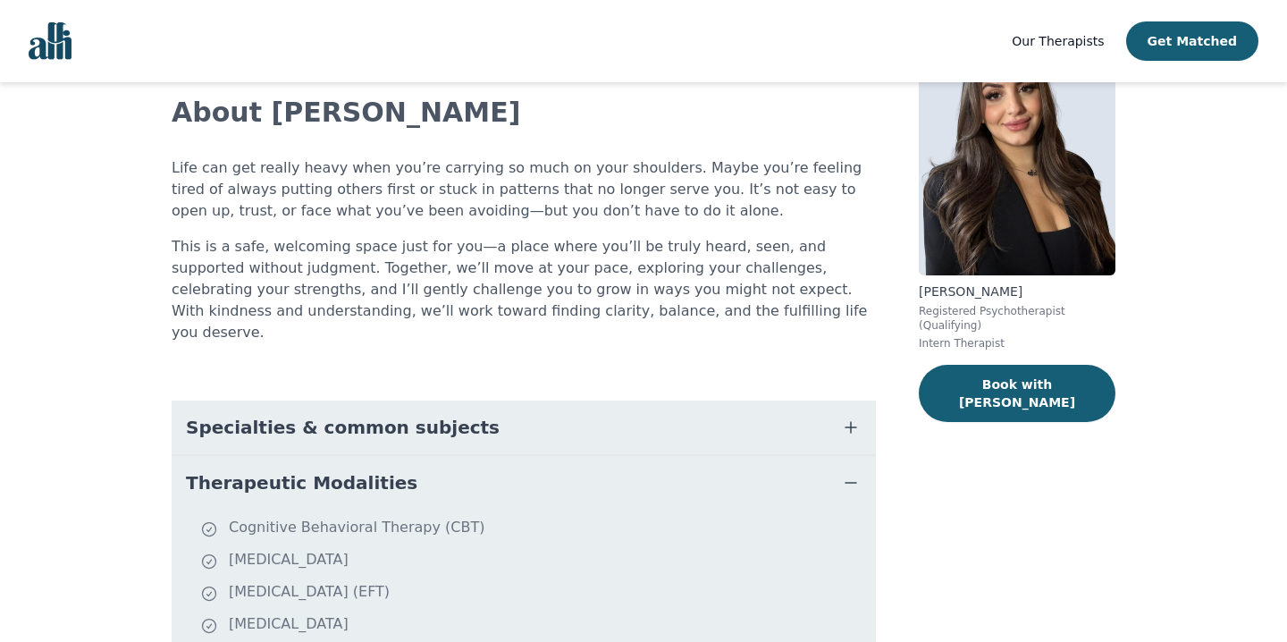
click at [296, 415] on span "Specialties & common subjects" at bounding box center [343, 427] width 314 height 25
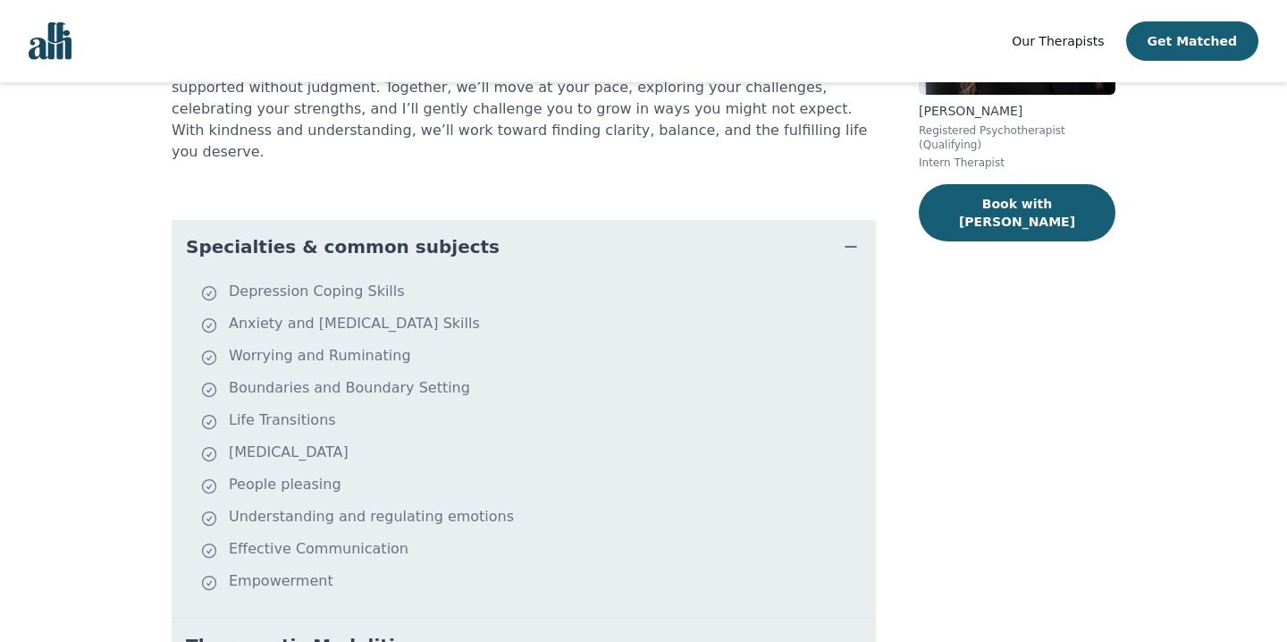
scroll to position [291, 0]
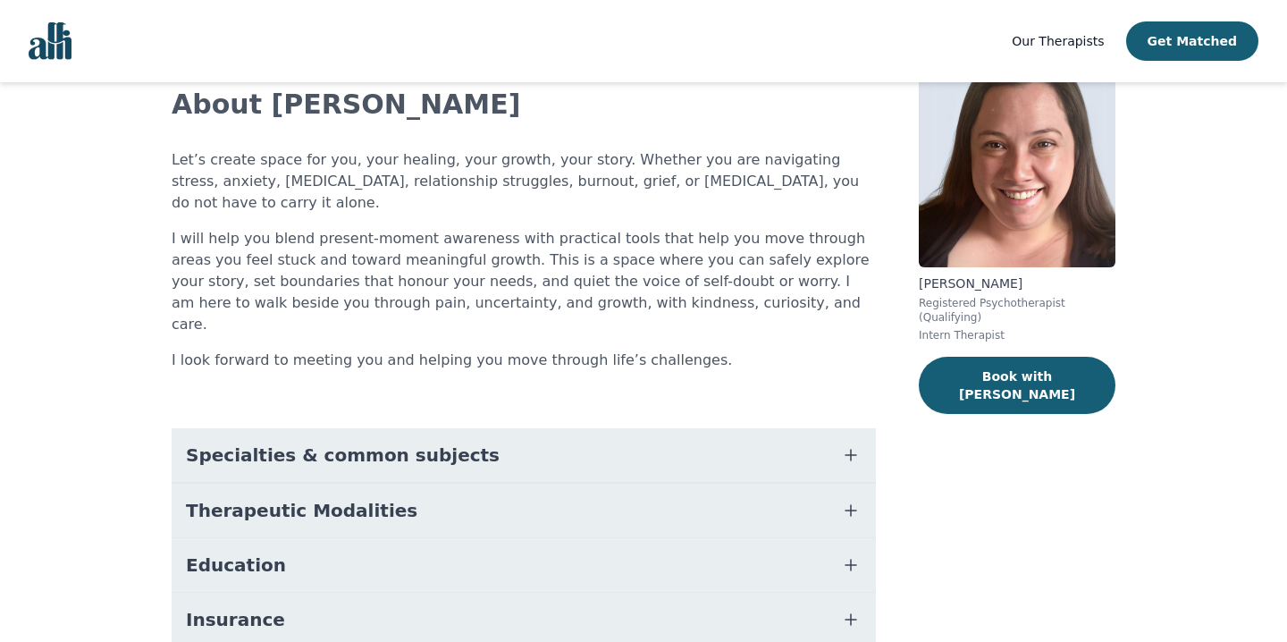
scroll to position [130, 0]
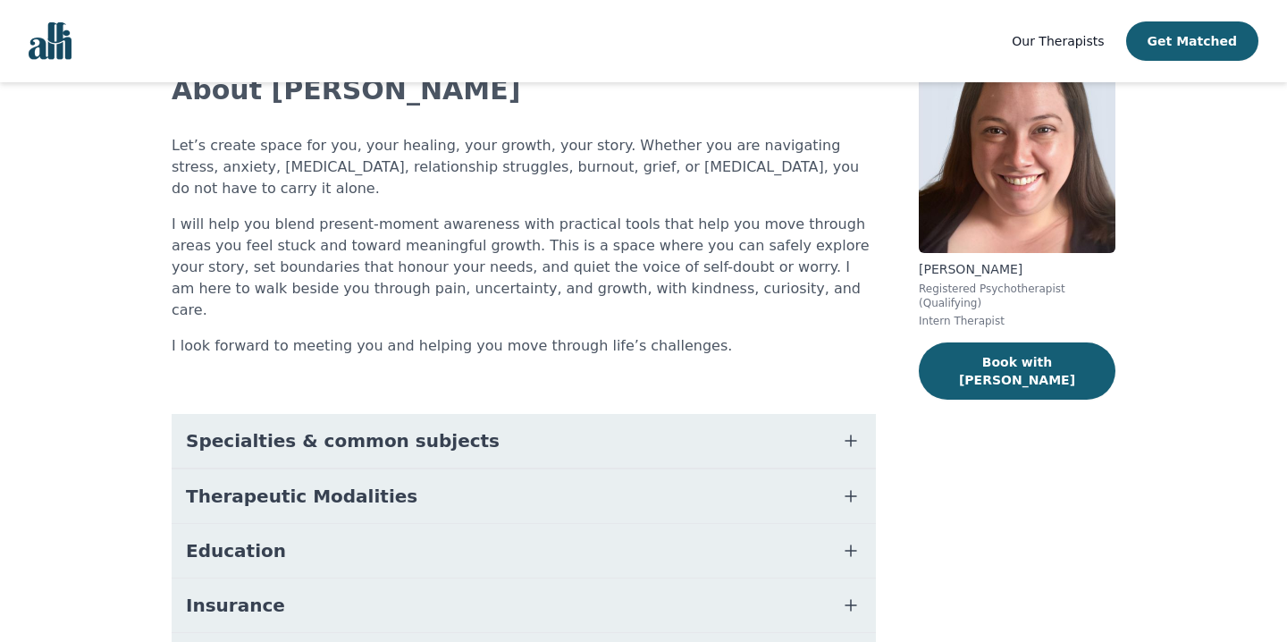
click at [379, 428] on span "Specialties & common subjects" at bounding box center [343, 440] width 314 height 25
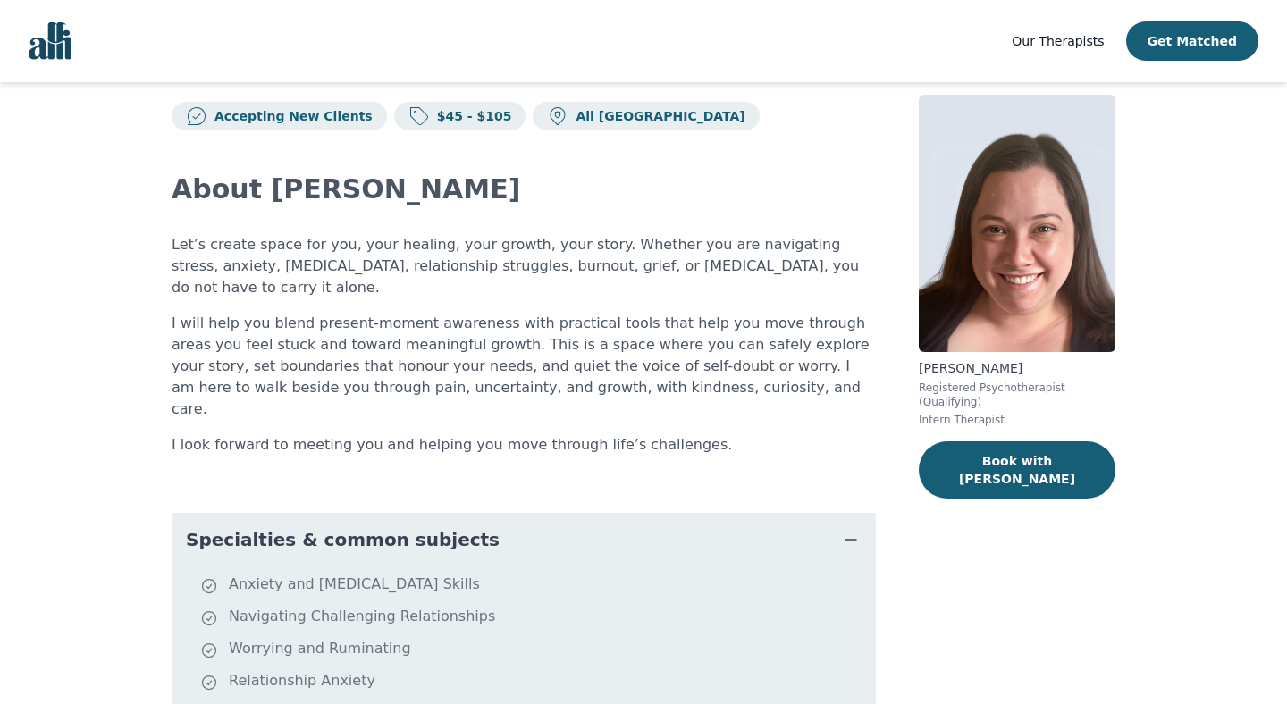
scroll to position [0, 0]
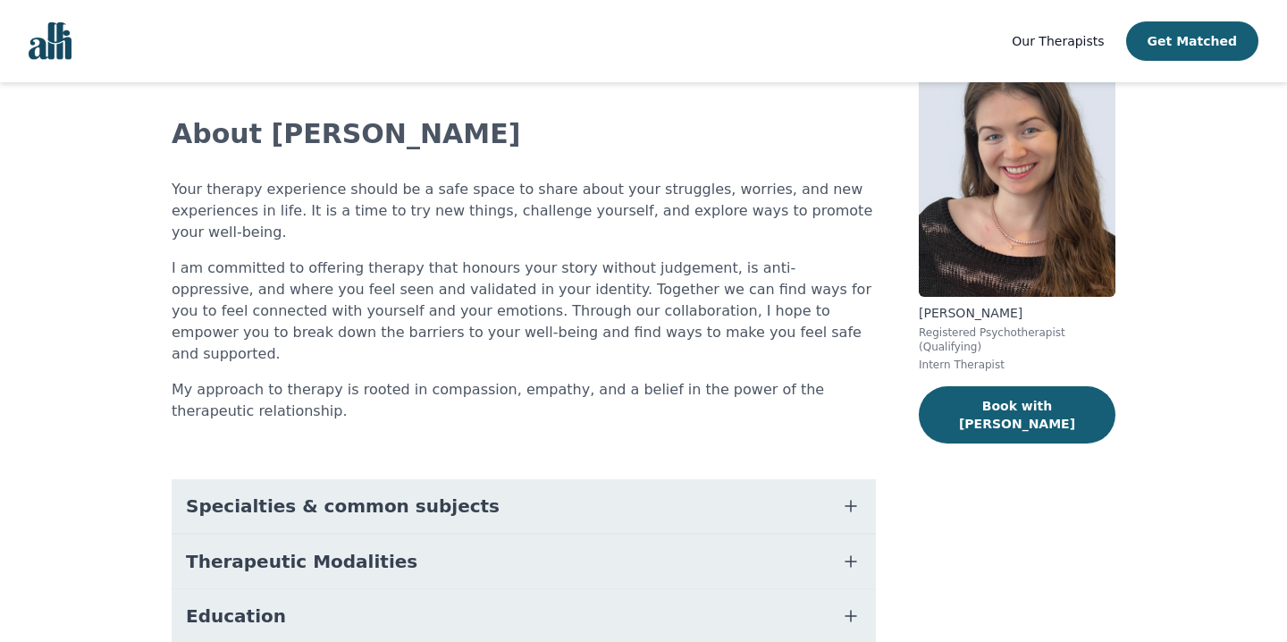
scroll to position [85, 0]
click at [507, 480] on button "Specialties & common subjects" at bounding box center [524, 507] width 704 height 54
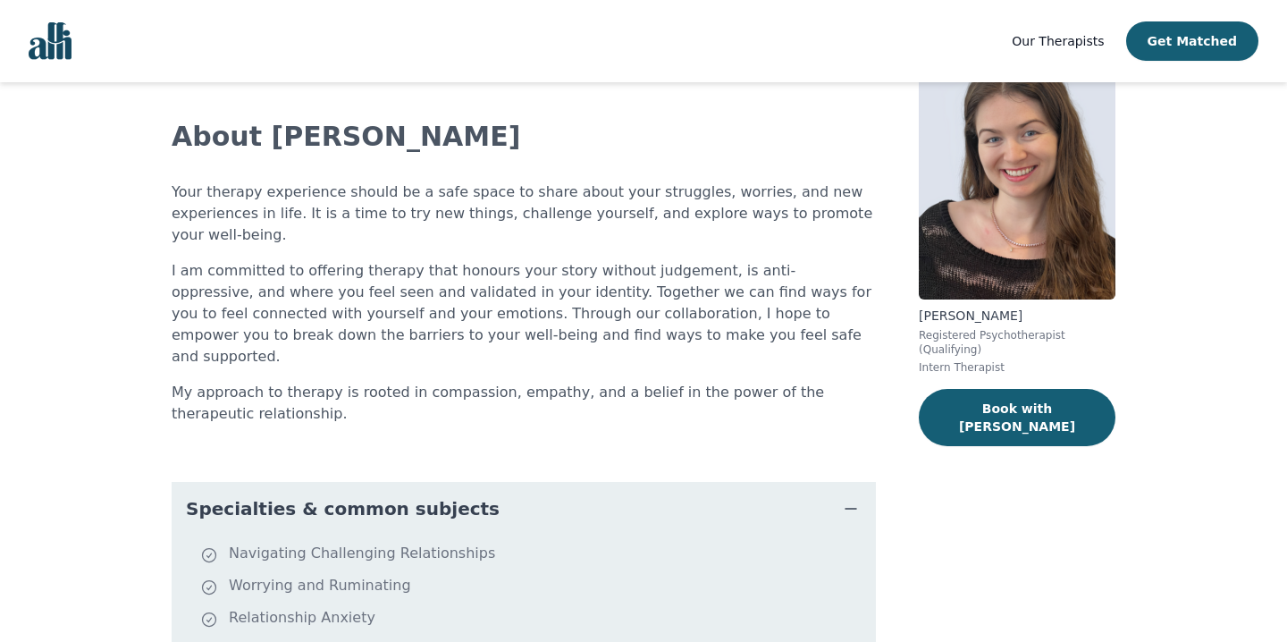
scroll to position [0, 0]
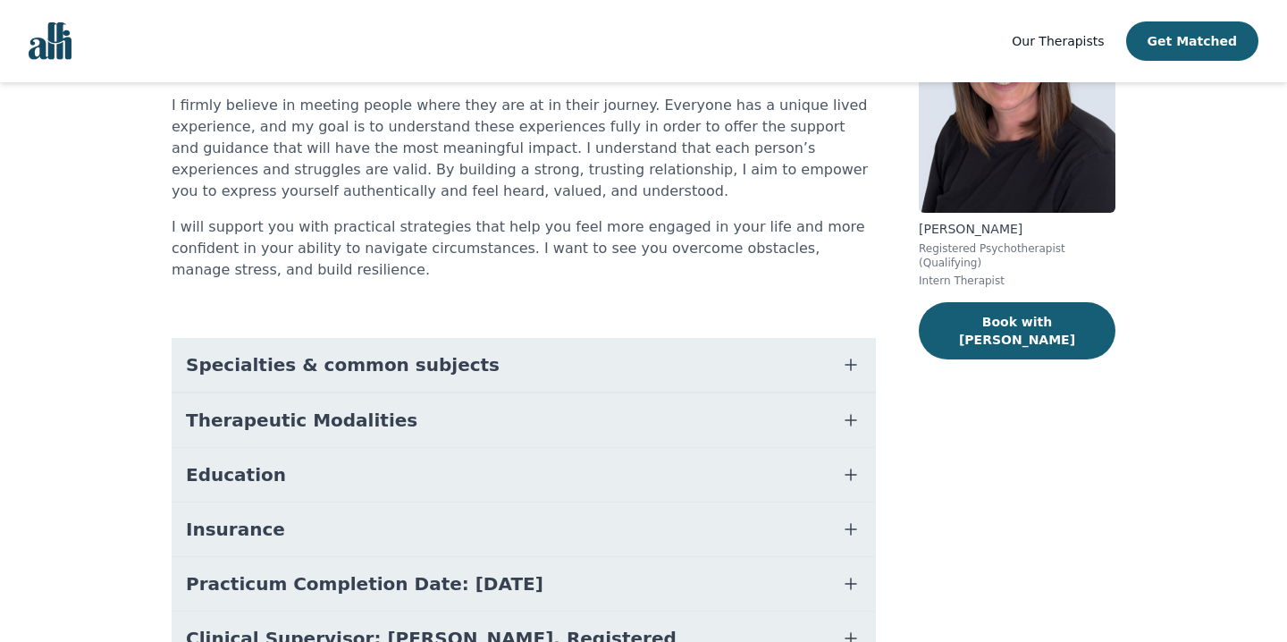
scroll to position [171, 0]
click at [413, 374] on span "Specialties & common subjects" at bounding box center [343, 363] width 314 height 25
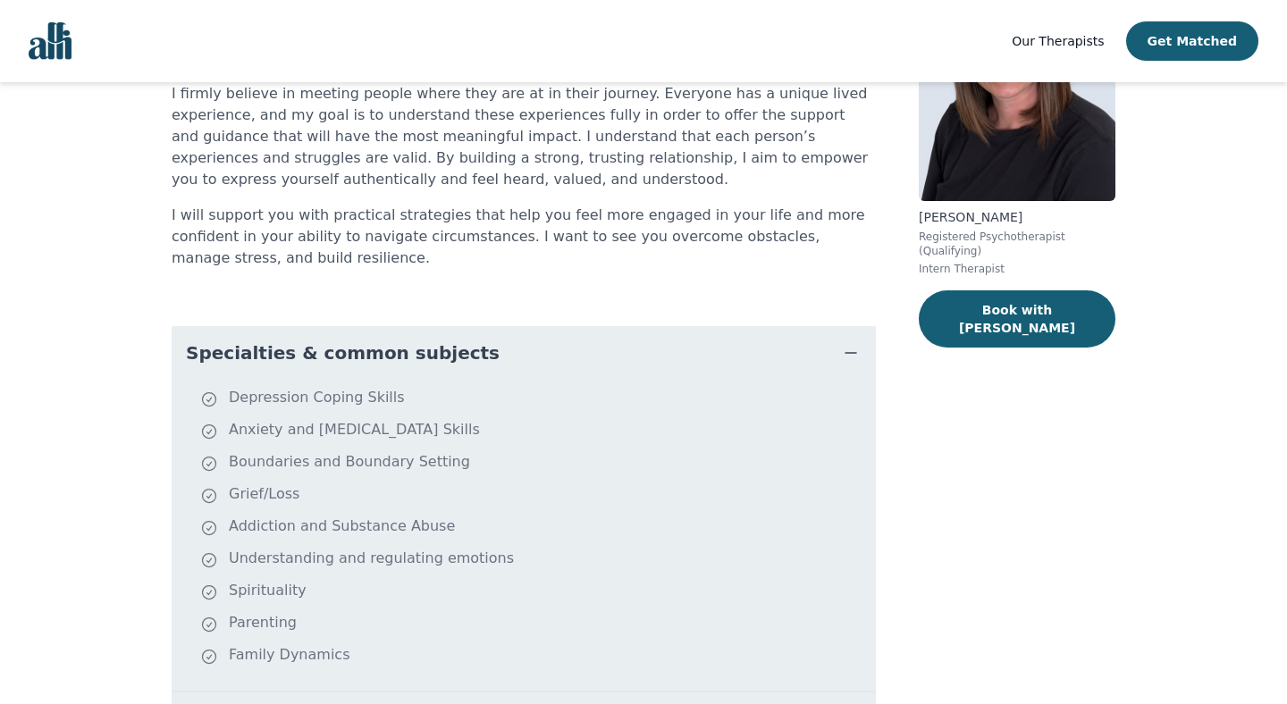
scroll to position [0, 0]
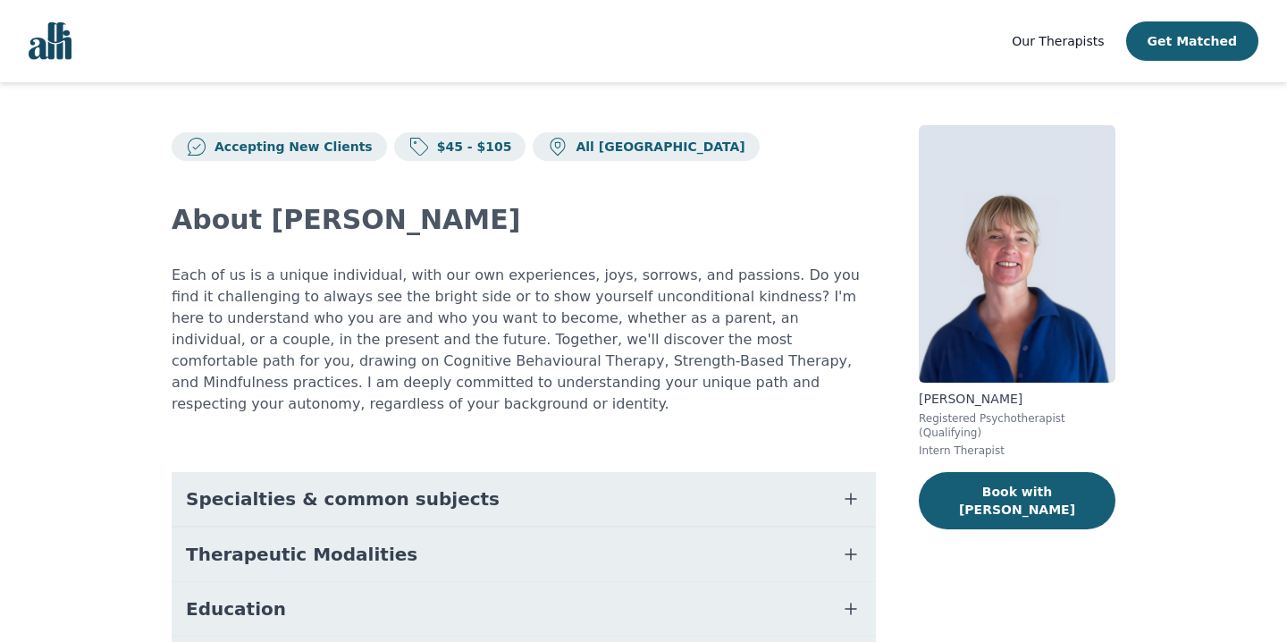
click at [305, 486] on span "Specialties & common subjects" at bounding box center [343, 498] width 314 height 25
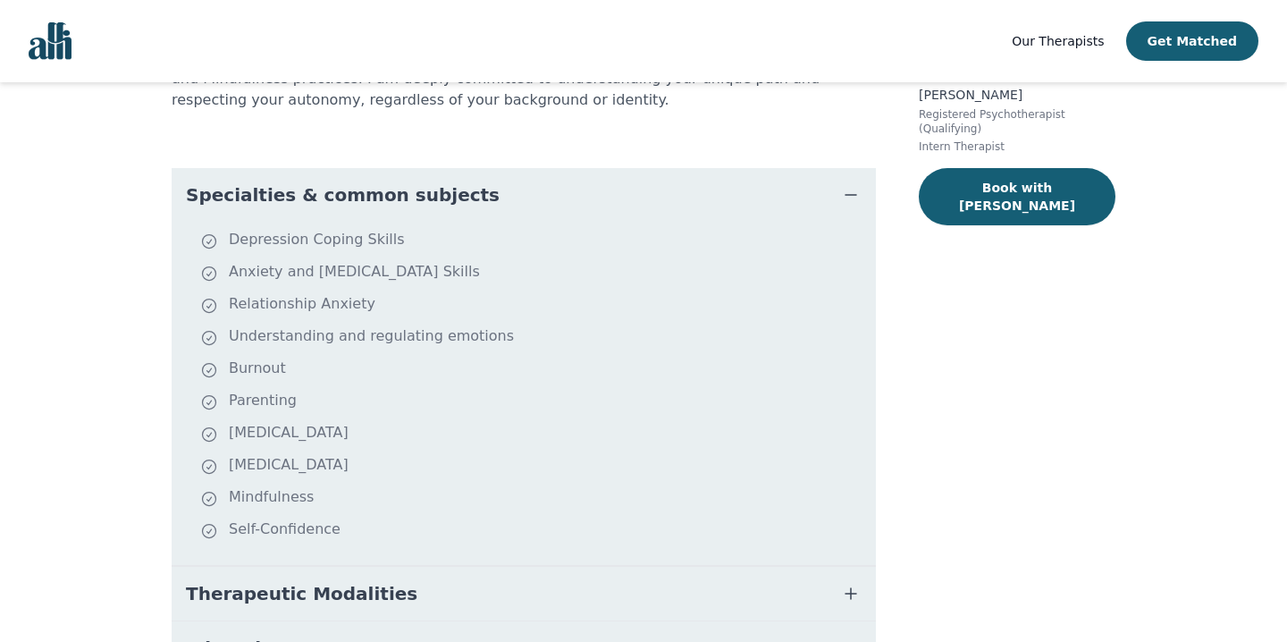
scroll to position [305, 0]
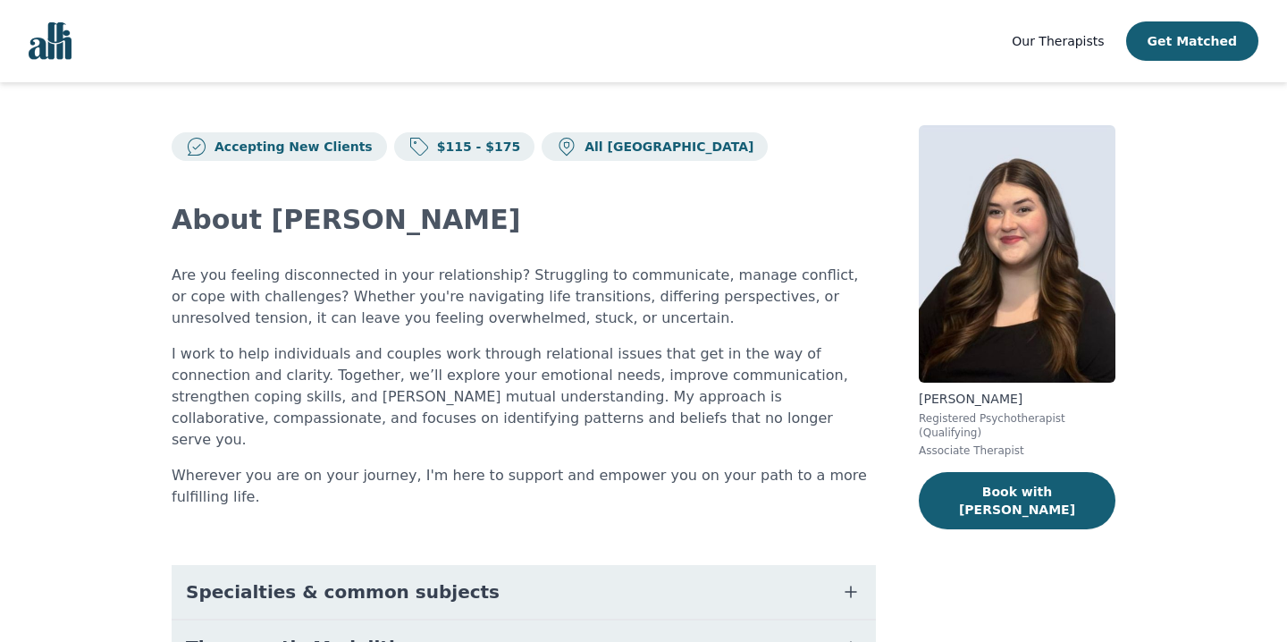
click at [279, 579] on span "Specialties & common subjects" at bounding box center [343, 591] width 314 height 25
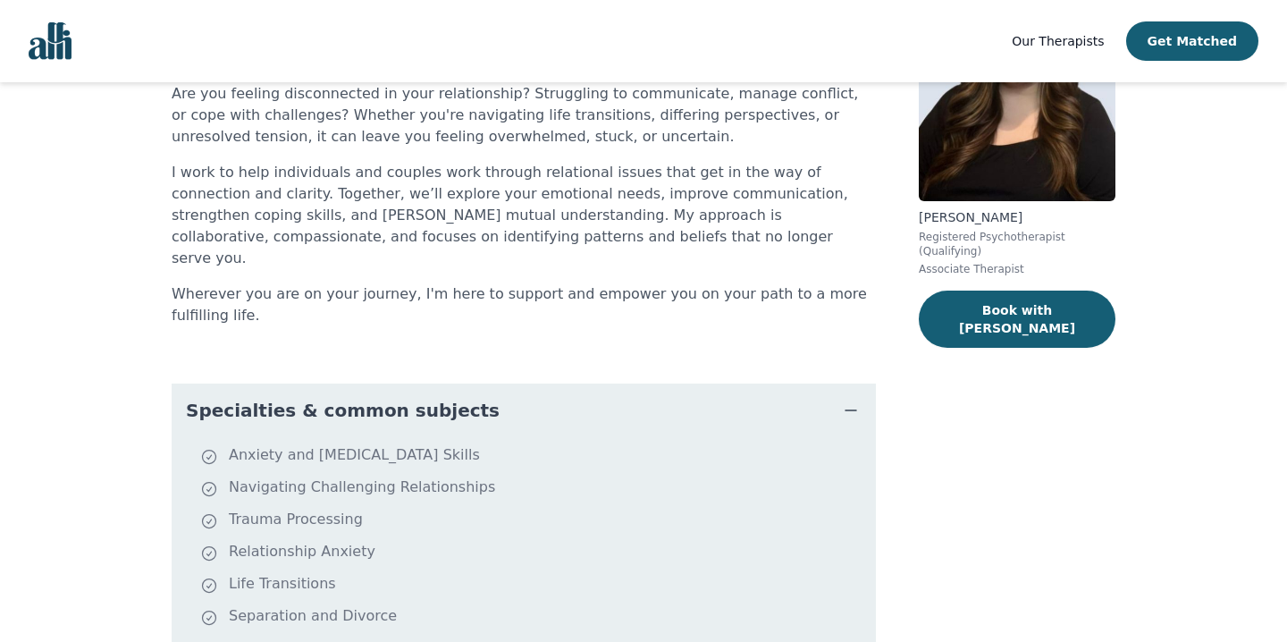
scroll to position [356, 0]
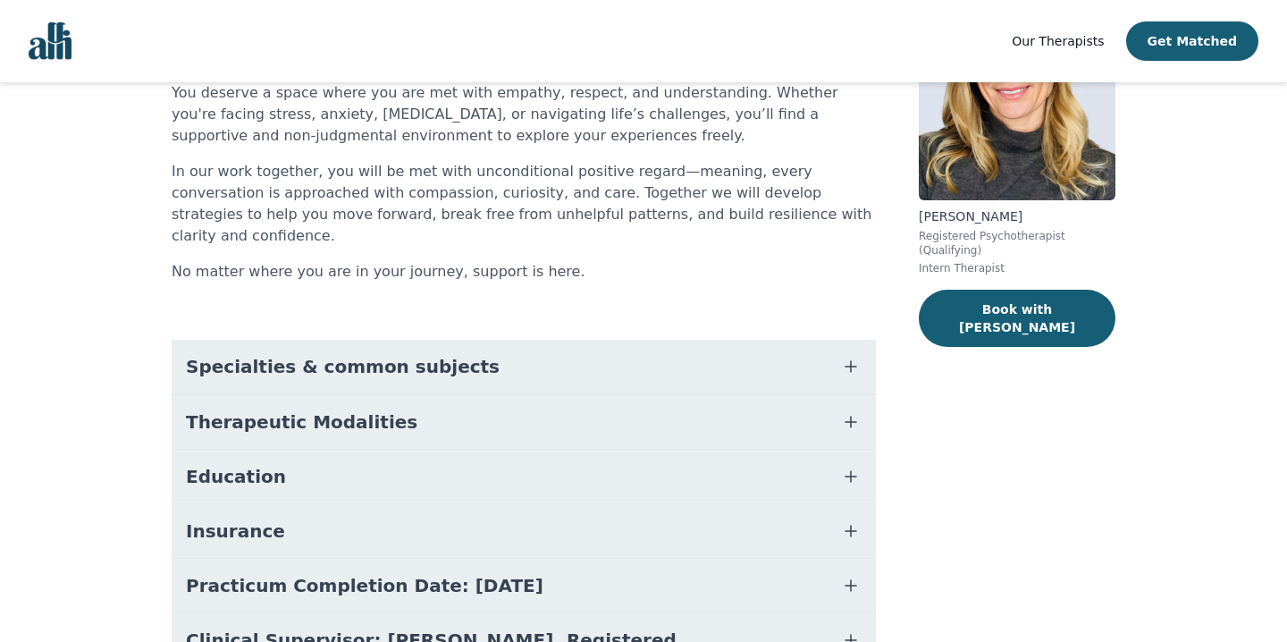
scroll to position [221, 0]
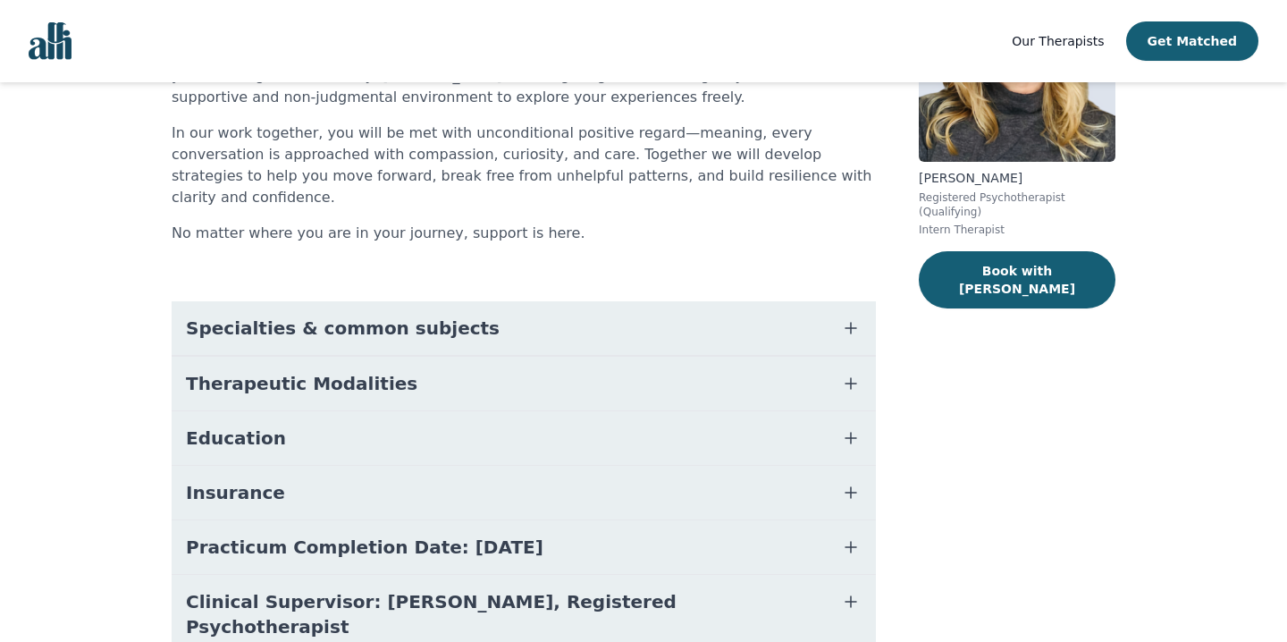
click at [388, 319] on button "Specialties & common subjects" at bounding box center [524, 328] width 704 height 54
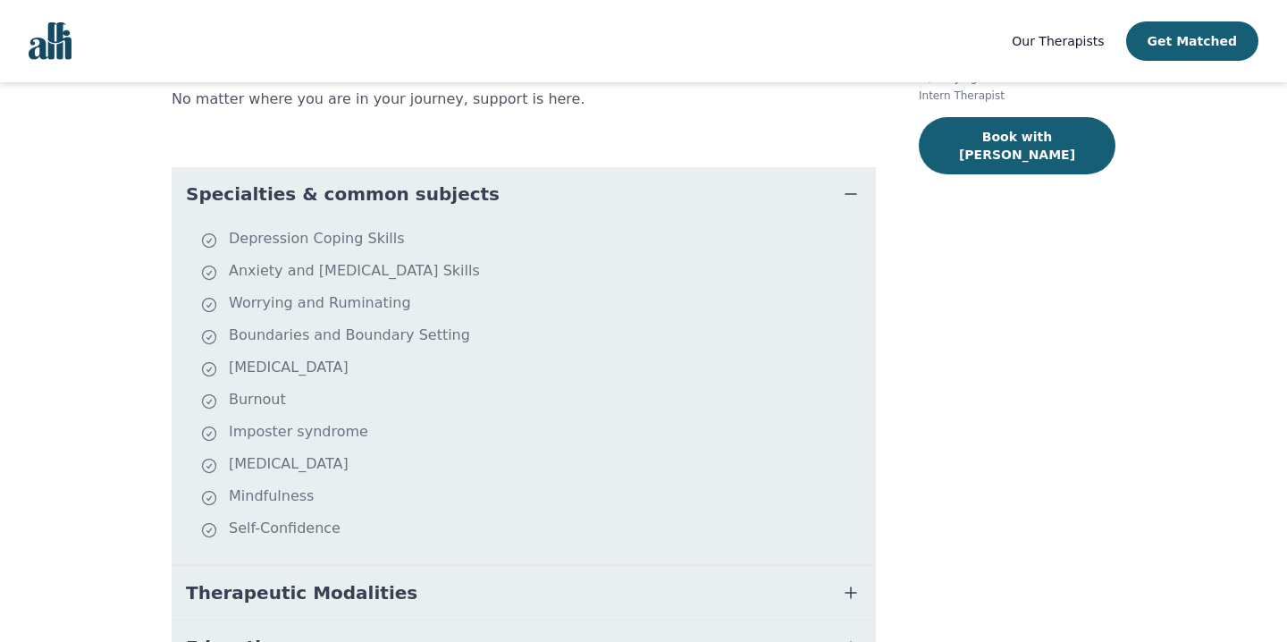
scroll to position [305, 0]
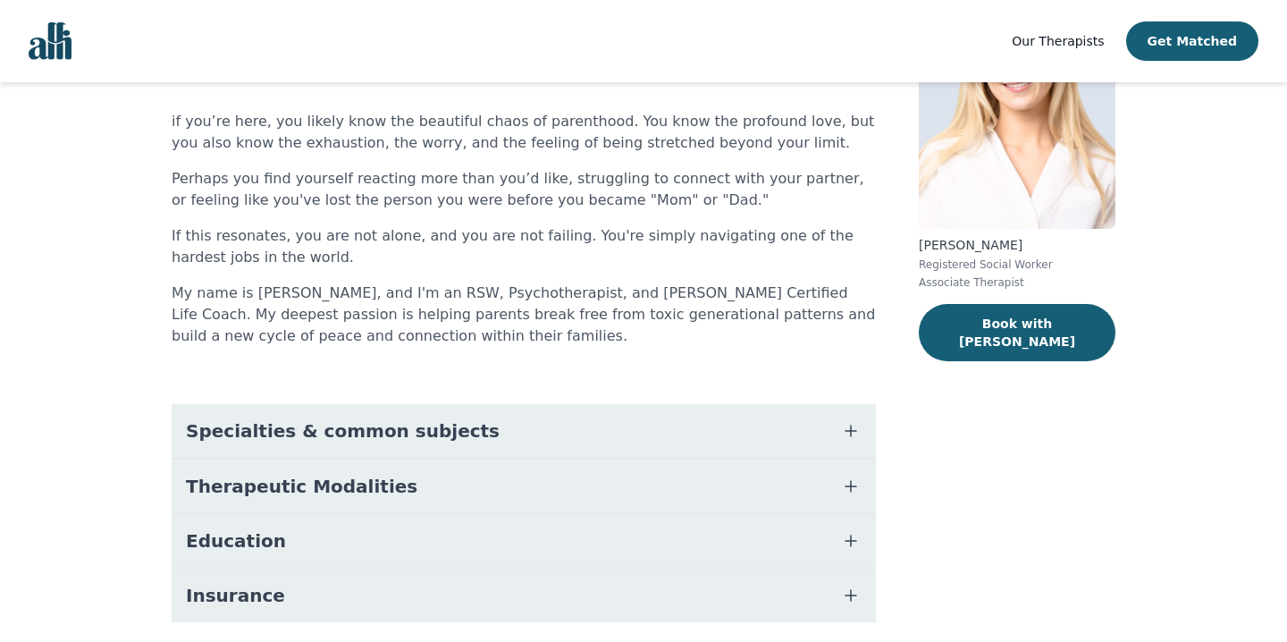
scroll to position [181, 0]
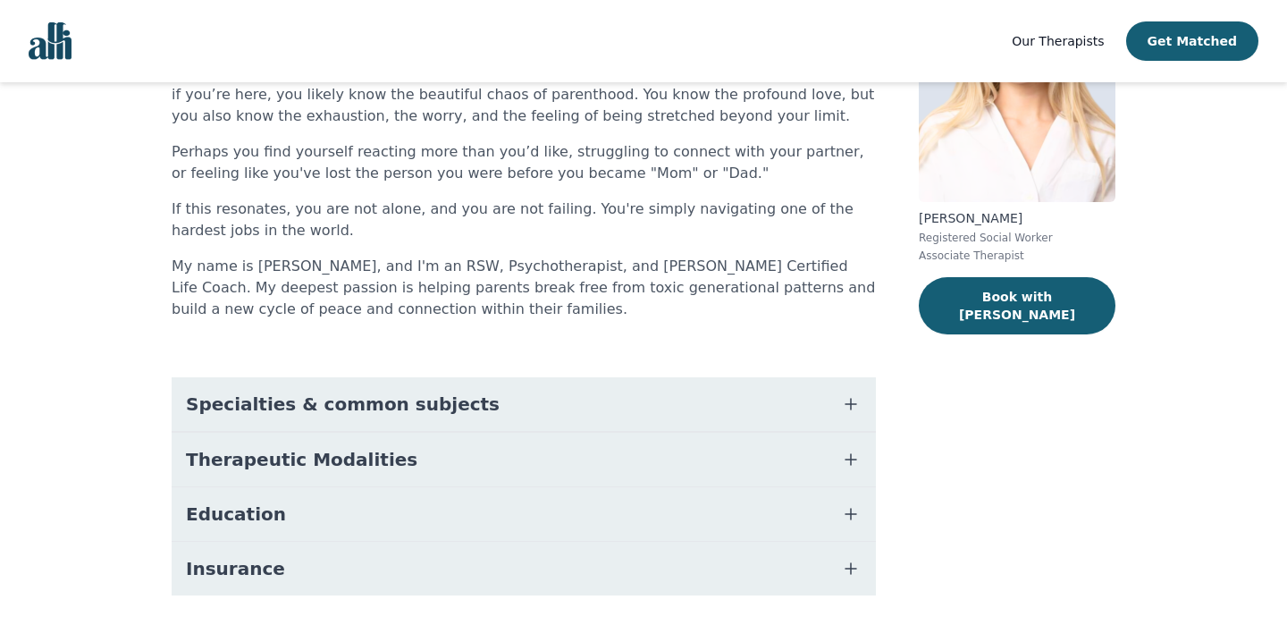
click at [352, 394] on span "Specialties & common subjects" at bounding box center [343, 403] width 314 height 25
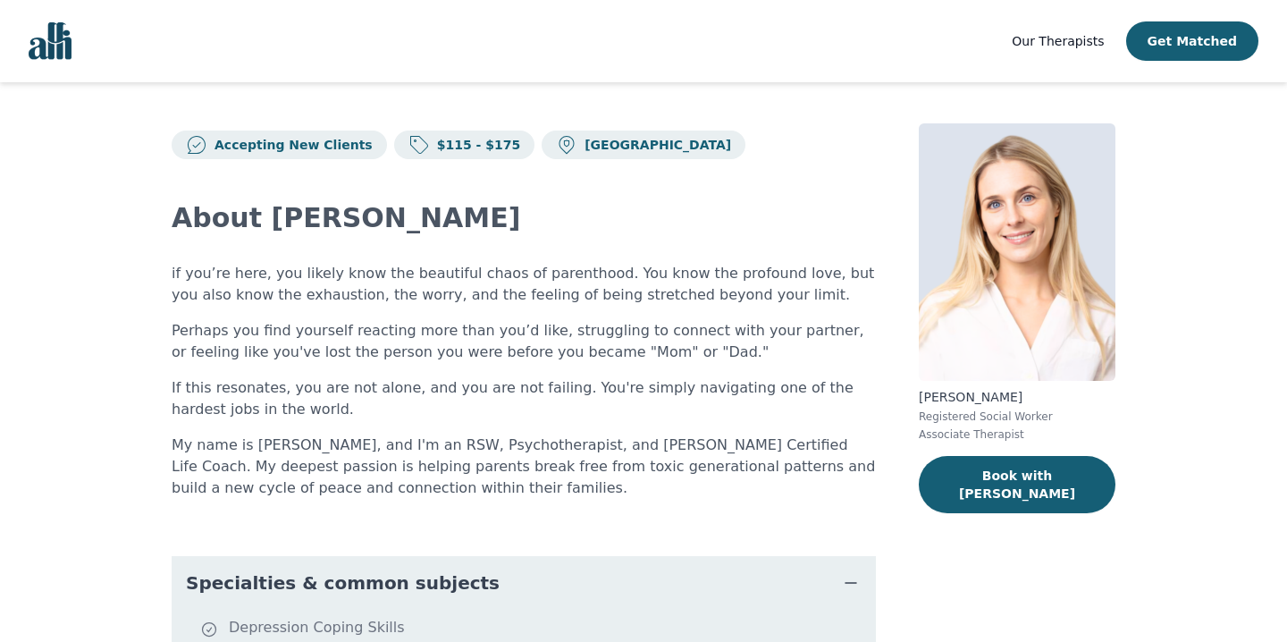
scroll to position [0, 0]
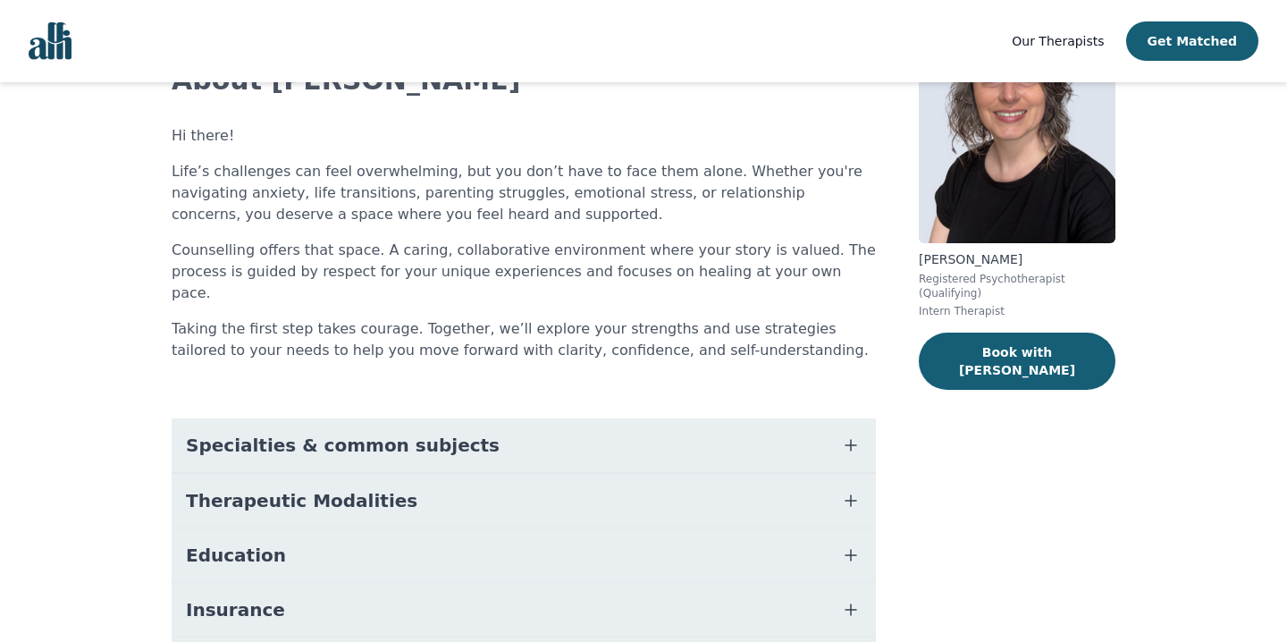
scroll to position [209, 0]
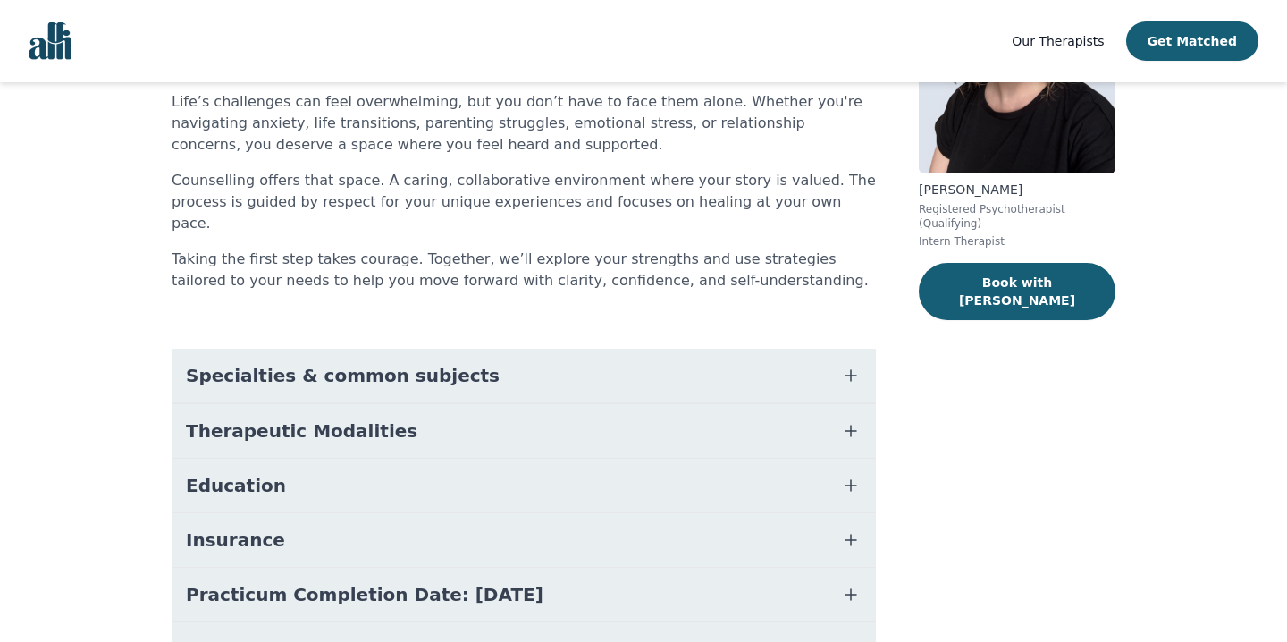
click at [502, 349] on button "Specialties & common subjects" at bounding box center [524, 376] width 704 height 54
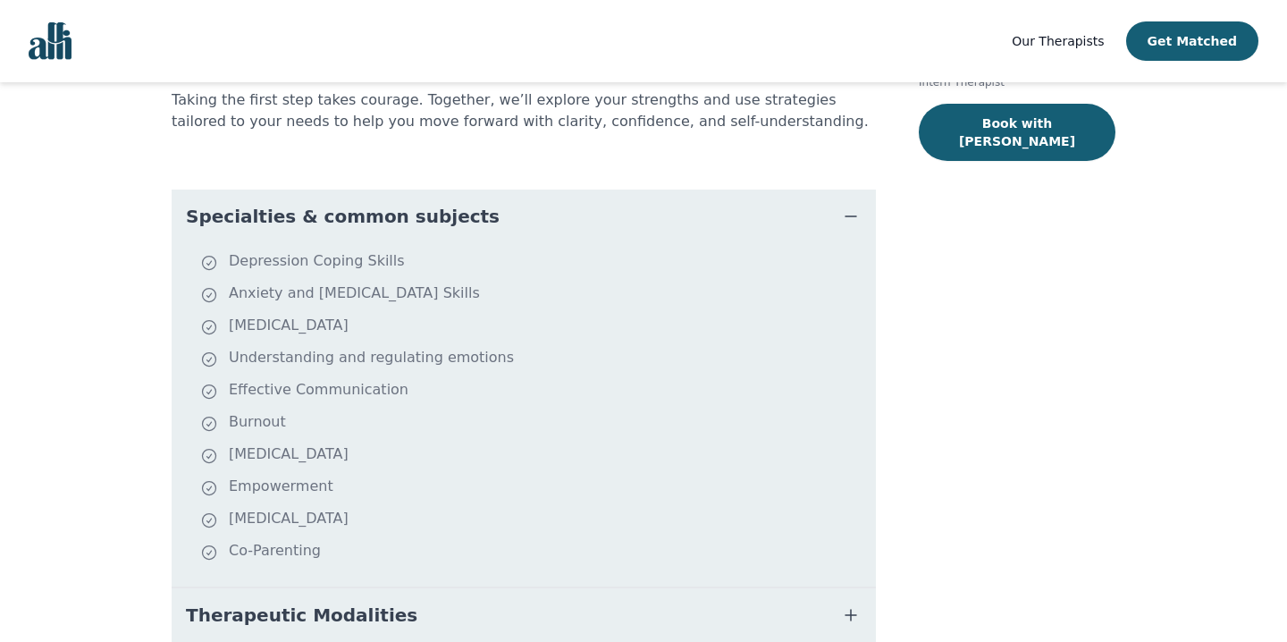
scroll to position [360, 0]
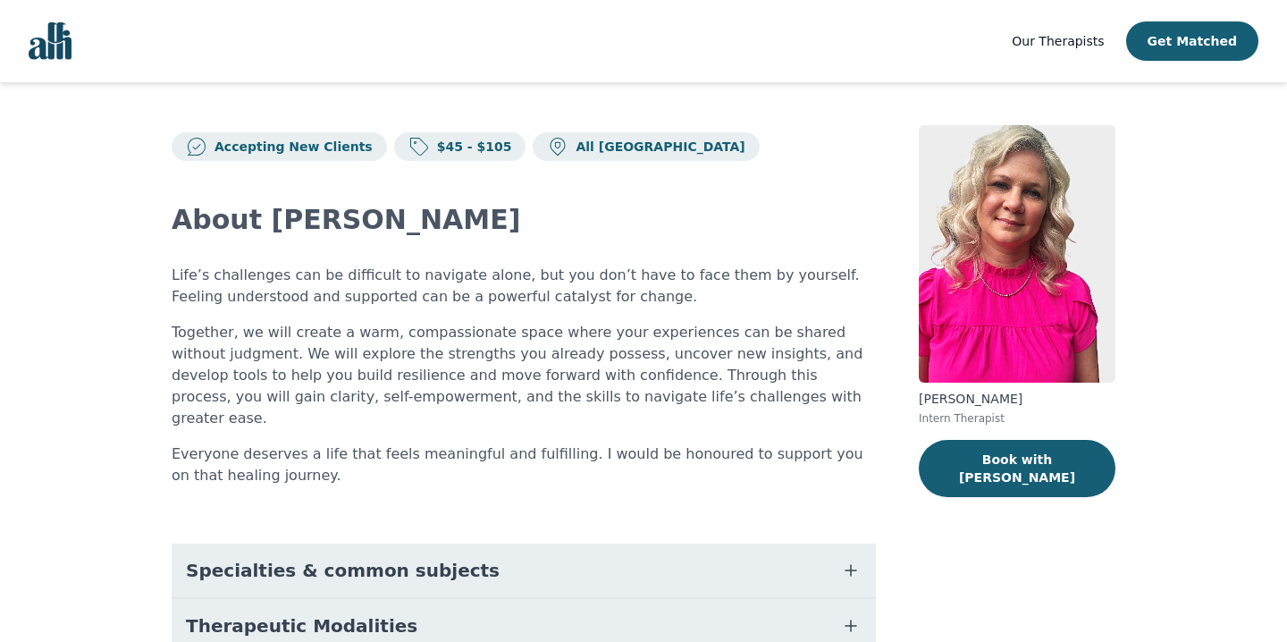
scroll to position [157, 0]
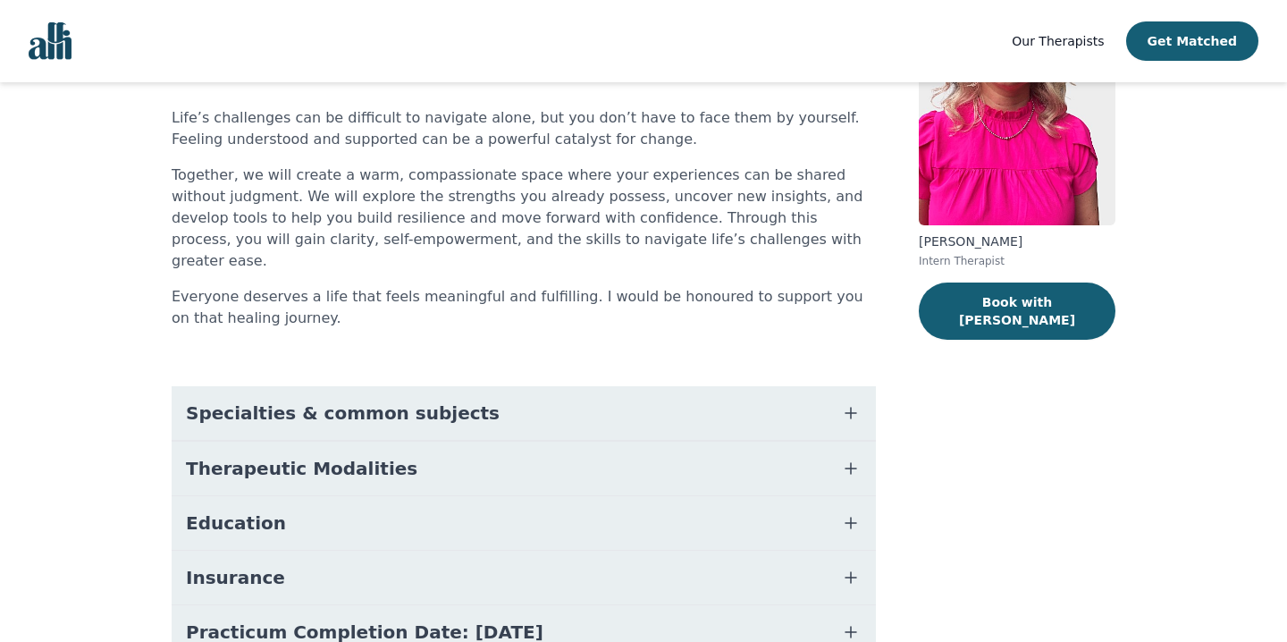
click at [427, 400] on span "Specialties & common subjects" at bounding box center [343, 412] width 314 height 25
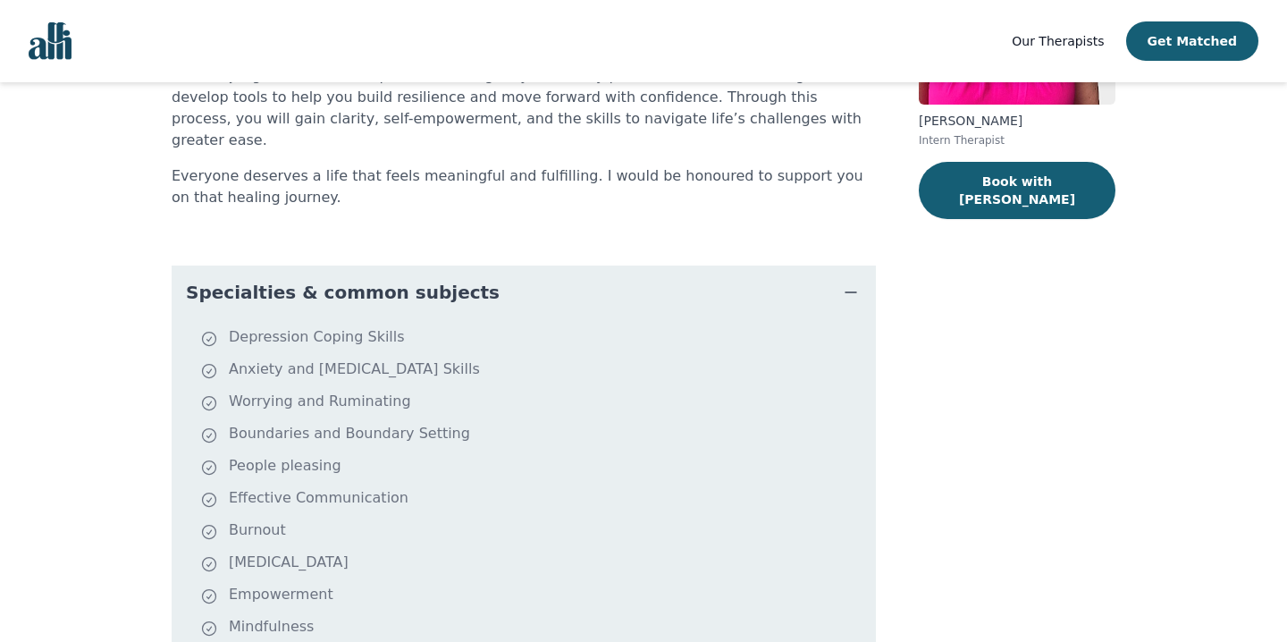
scroll to position [296, 0]
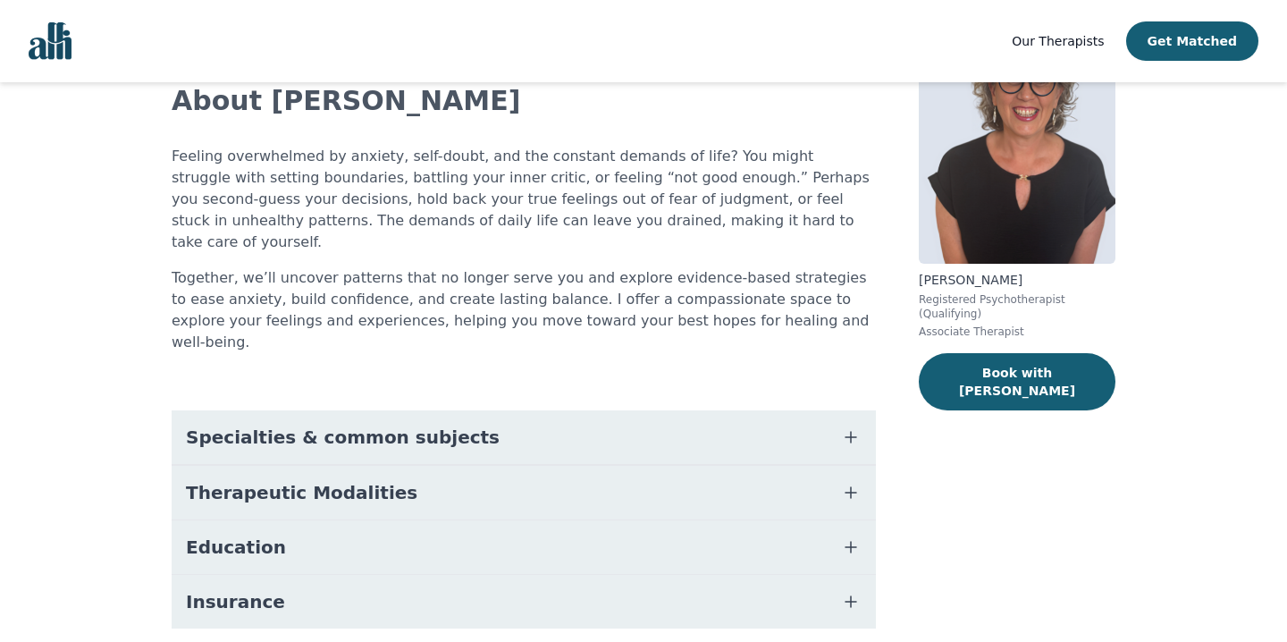
click at [369, 412] on button "Specialties & common subjects" at bounding box center [524, 437] width 704 height 54
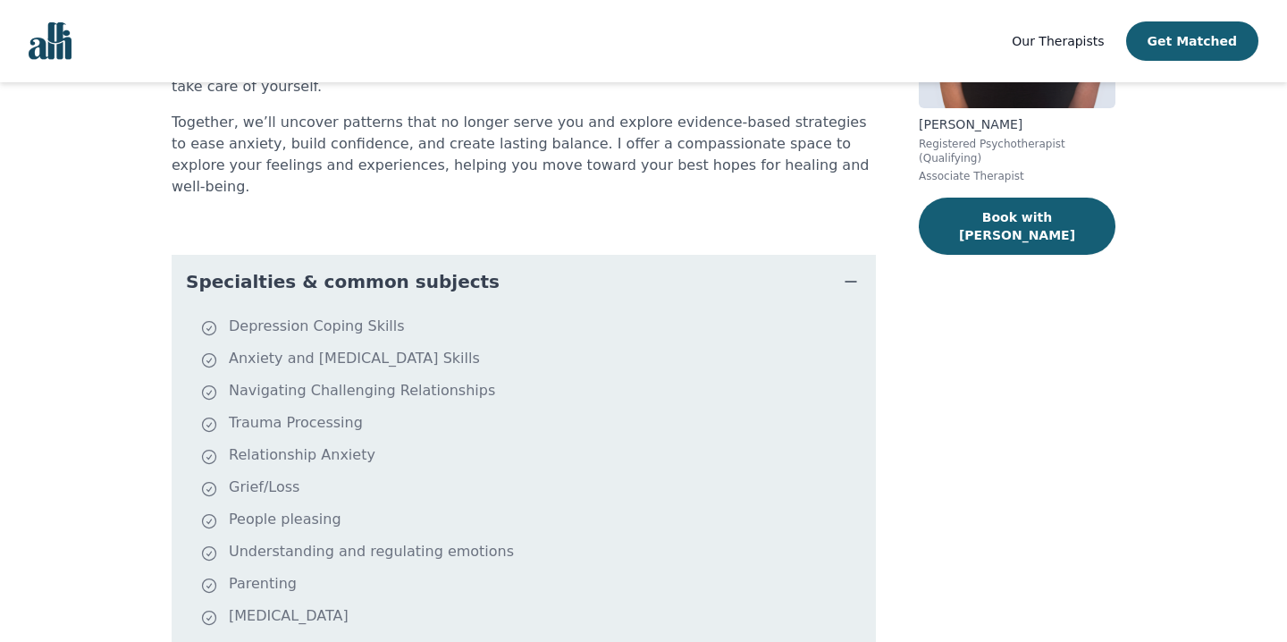
scroll to position [290, 0]
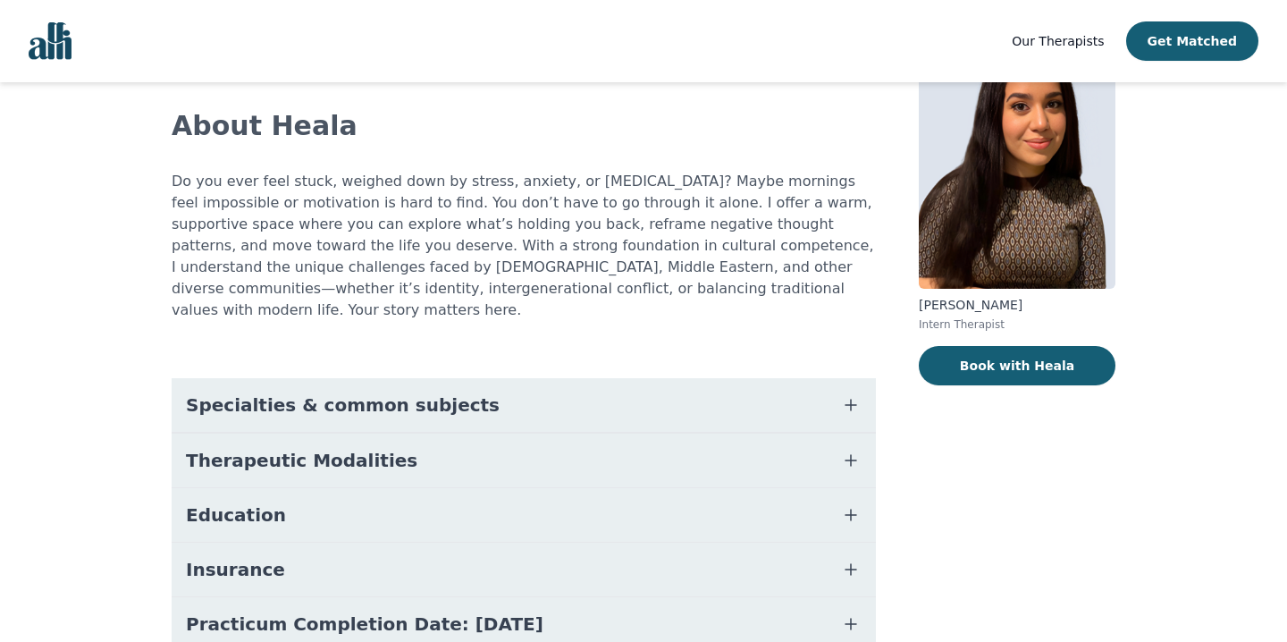
scroll to position [114, 0]
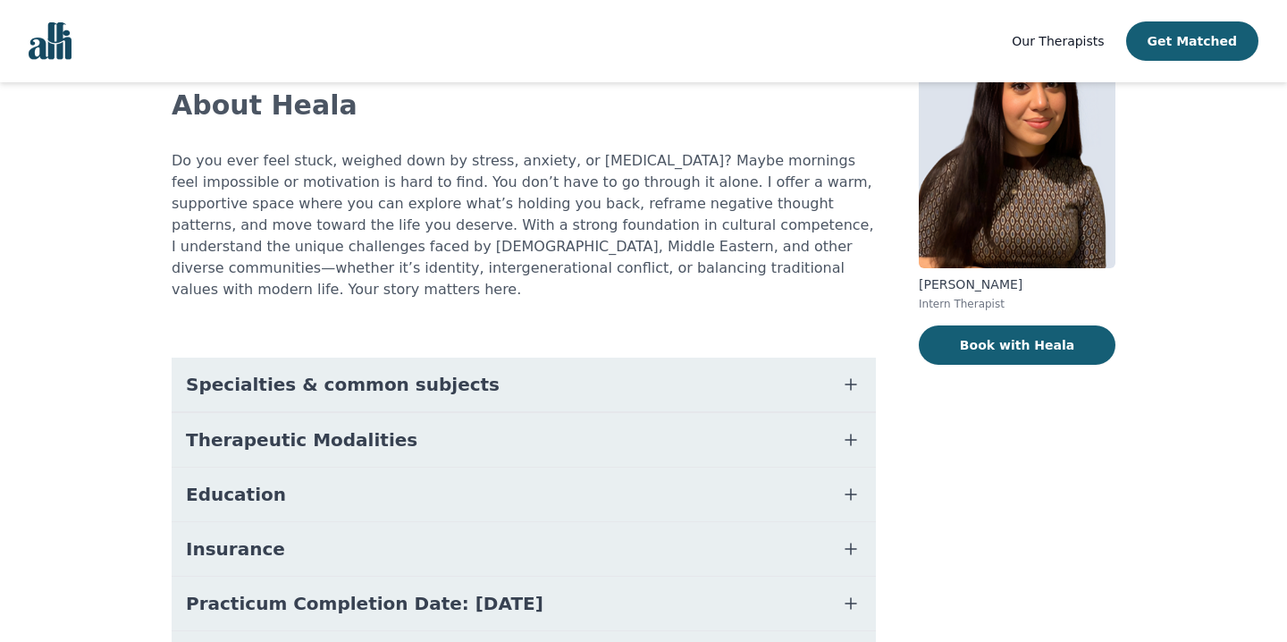
click at [374, 372] on span "Specialties & common subjects" at bounding box center [343, 384] width 314 height 25
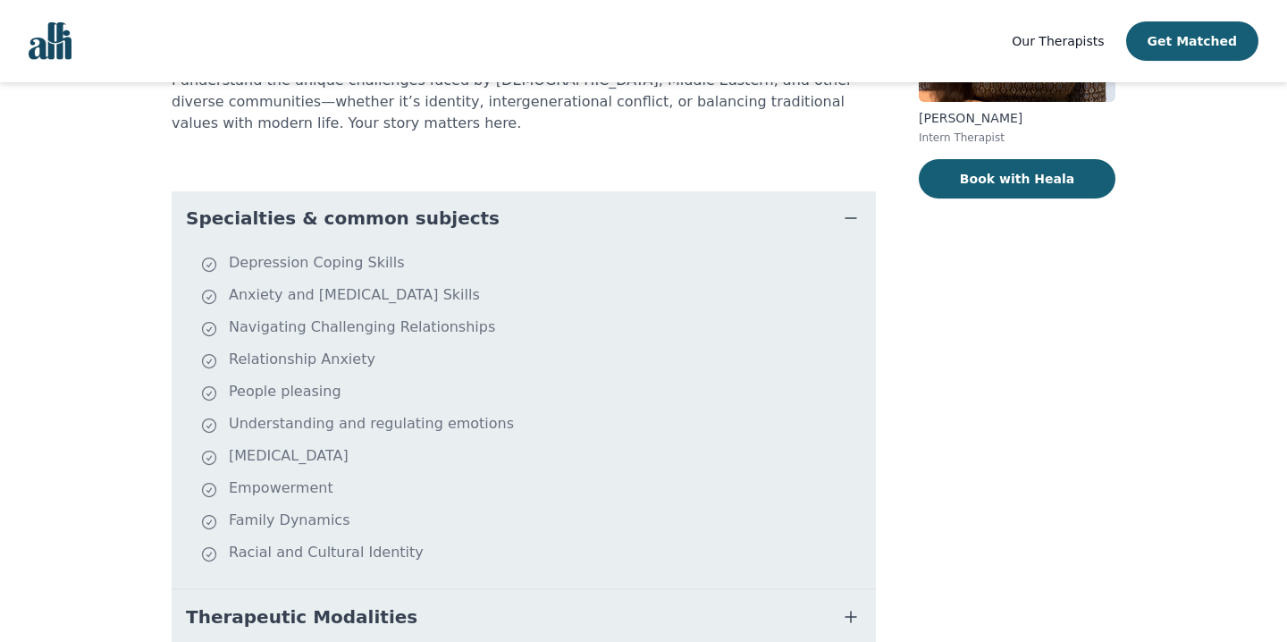
scroll to position [283, 0]
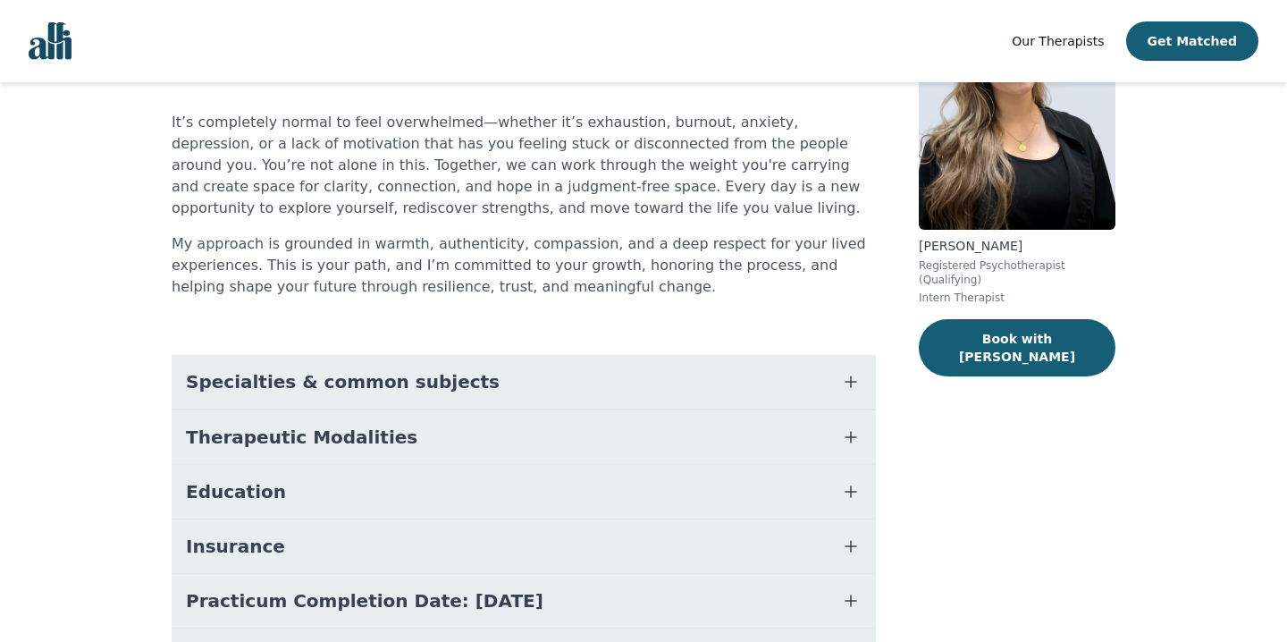
scroll to position [163, 0]
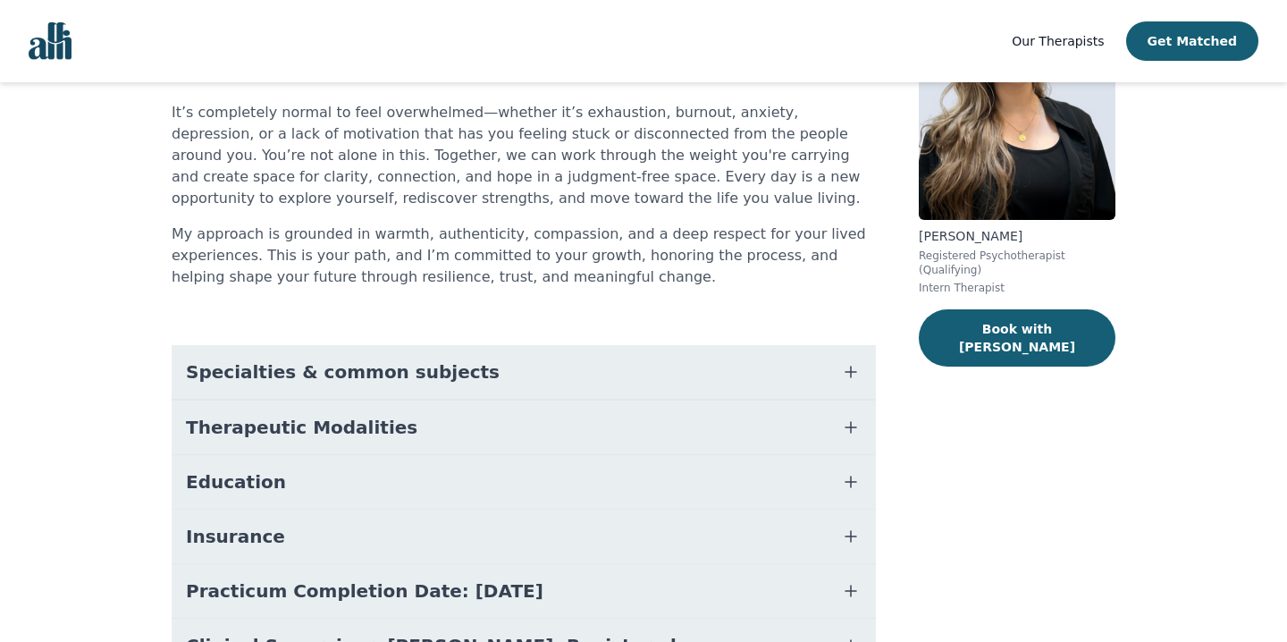
click at [350, 370] on span "Specialties & common subjects" at bounding box center [343, 371] width 314 height 25
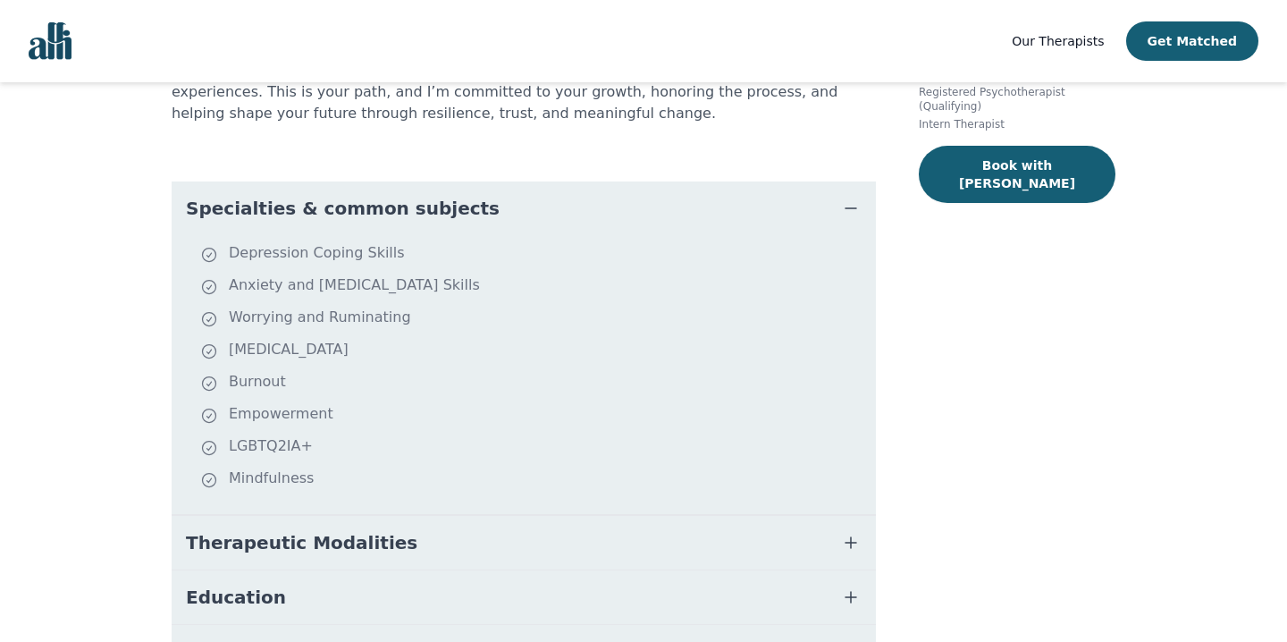
scroll to position [329, 0]
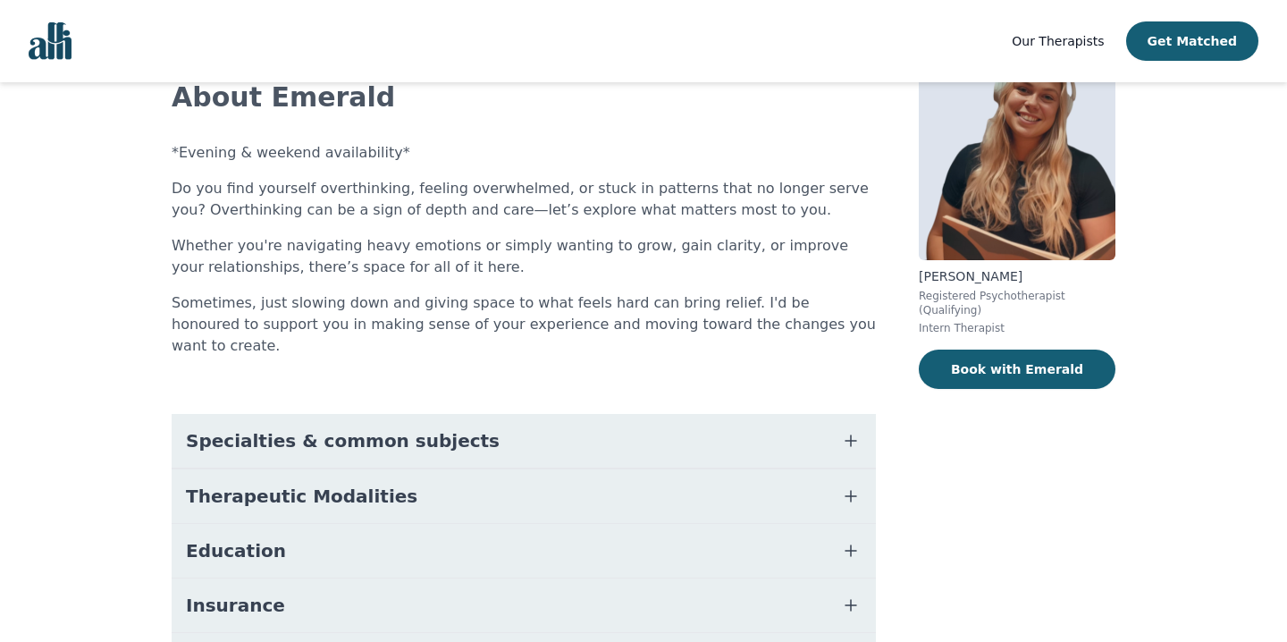
scroll to position [122, 0]
click at [367, 415] on button "Specialties & common subjects" at bounding box center [524, 442] width 704 height 54
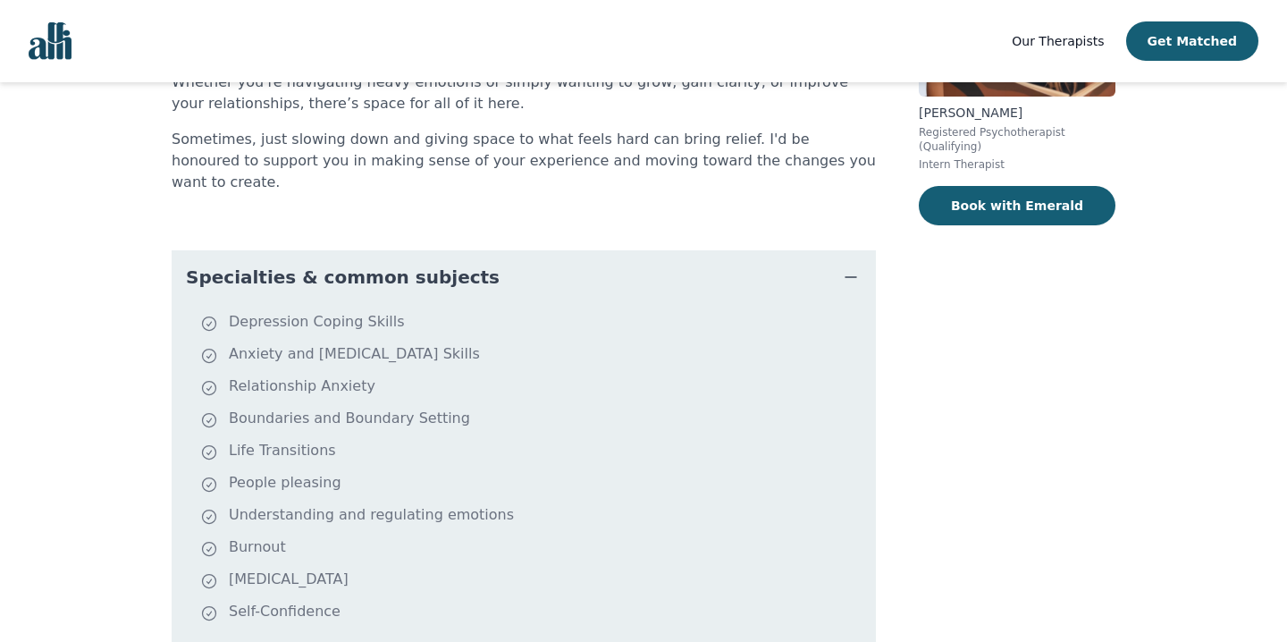
scroll to position [300, 0]
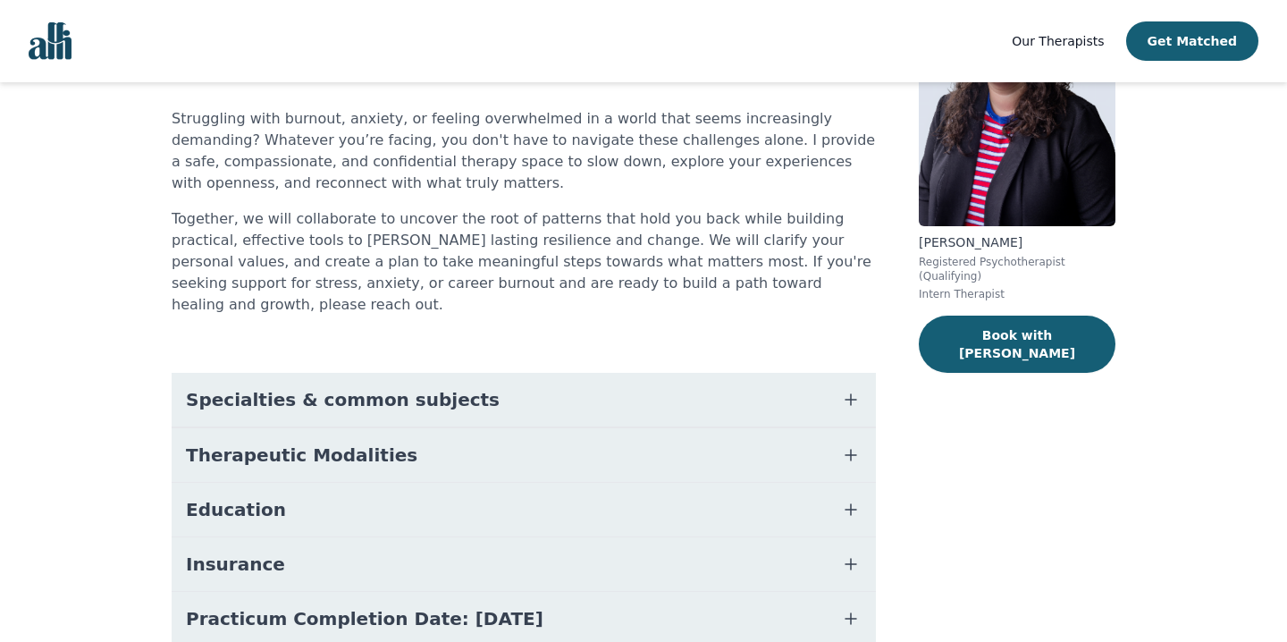
scroll to position [173, 0]
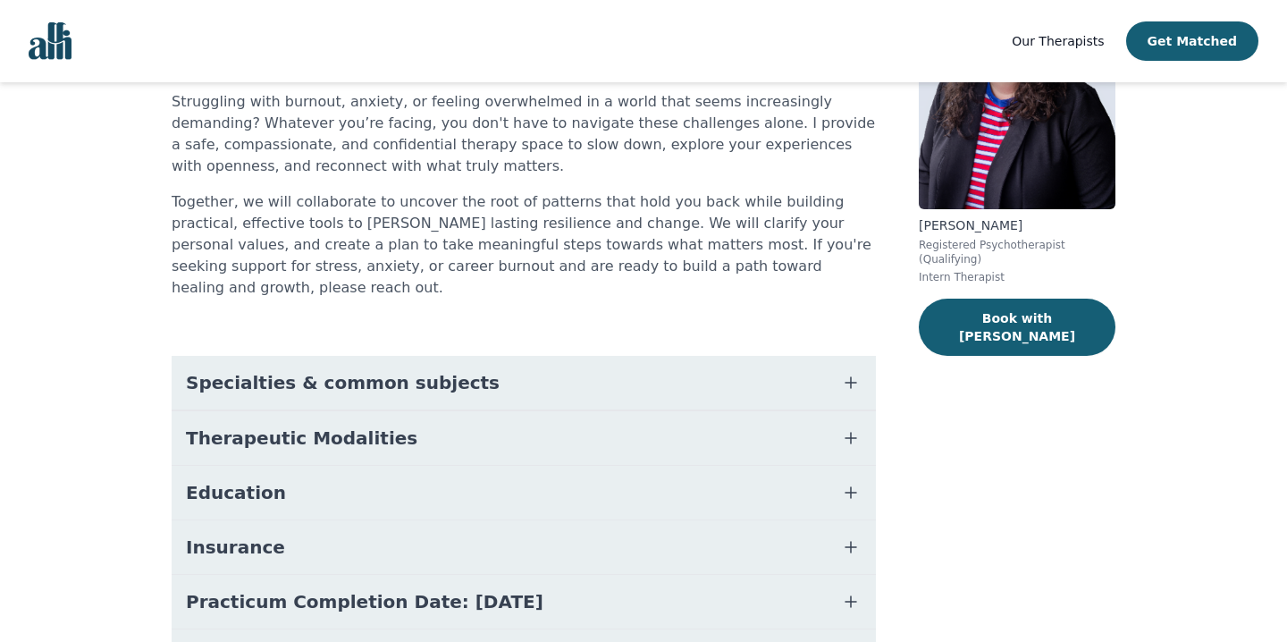
click at [453, 368] on button "Specialties & common subjects" at bounding box center [524, 383] width 704 height 54
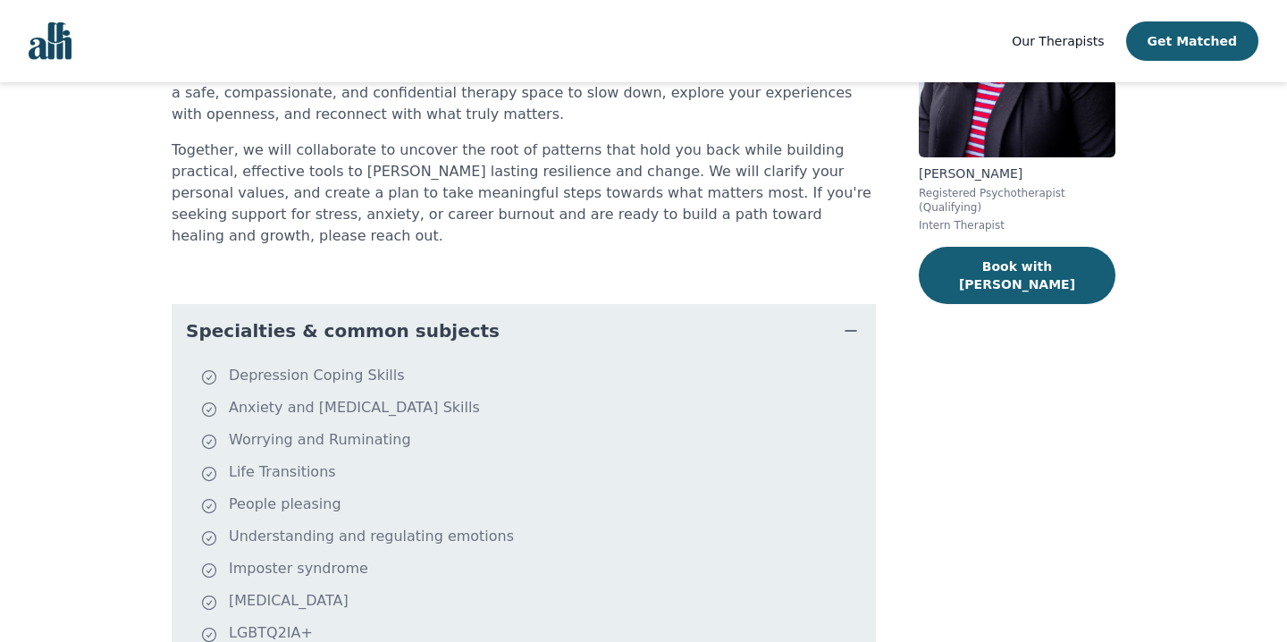
scroll to position [0, 0]
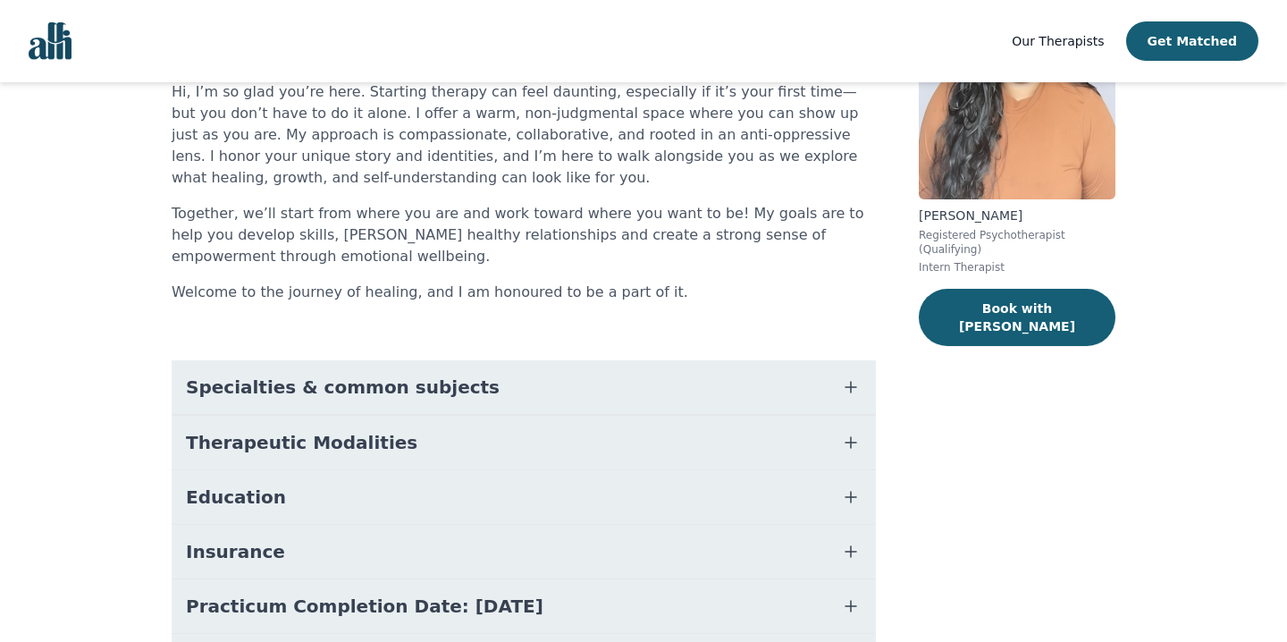
scroll to position [181, 0]
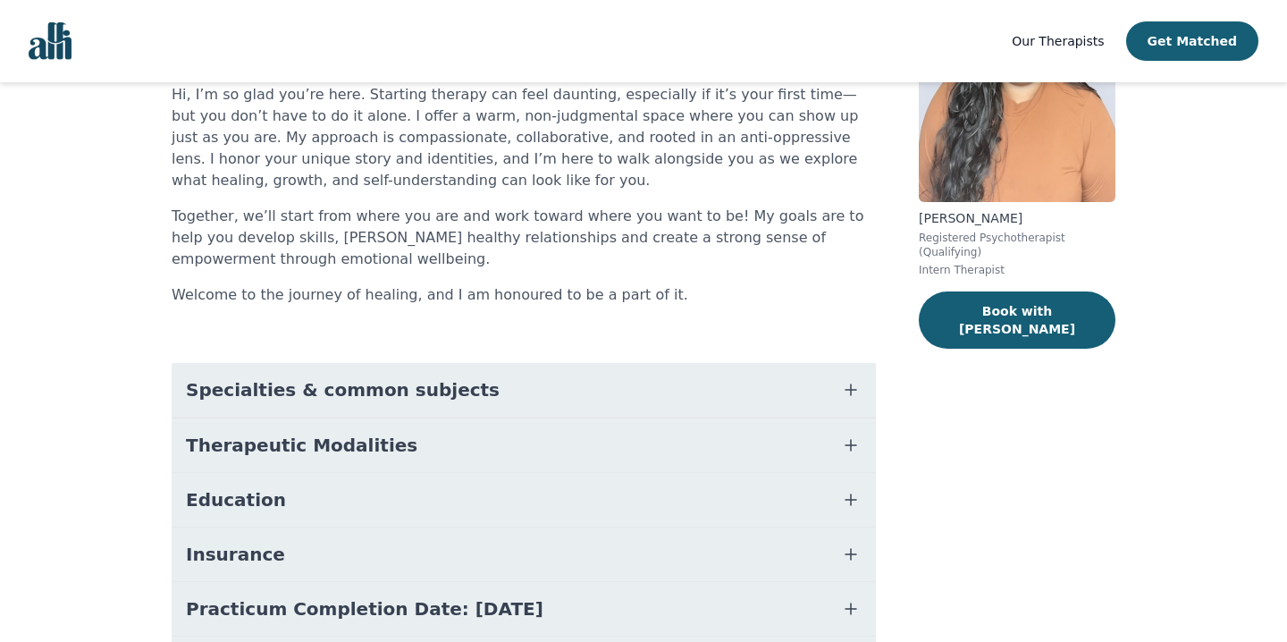
click at [345, 393] on span "Specialties & common subjects" at bounding box center [343, 389] width 314 height 25
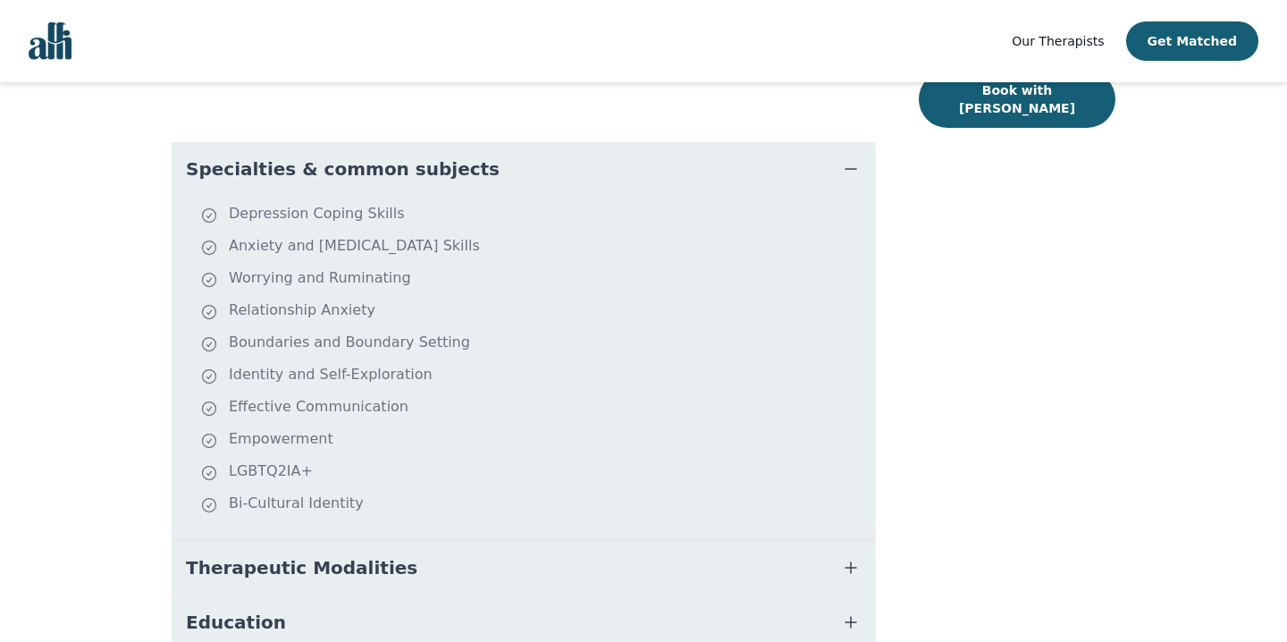
scroll to position [400, 0]
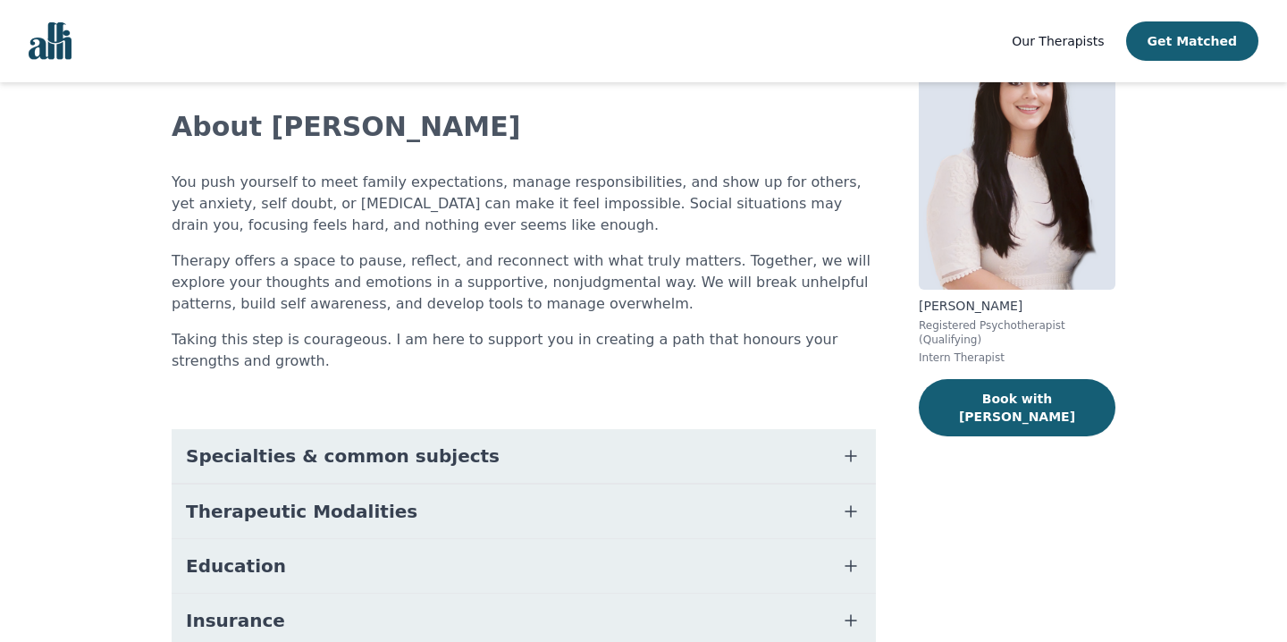
scroll to position [117, 0]
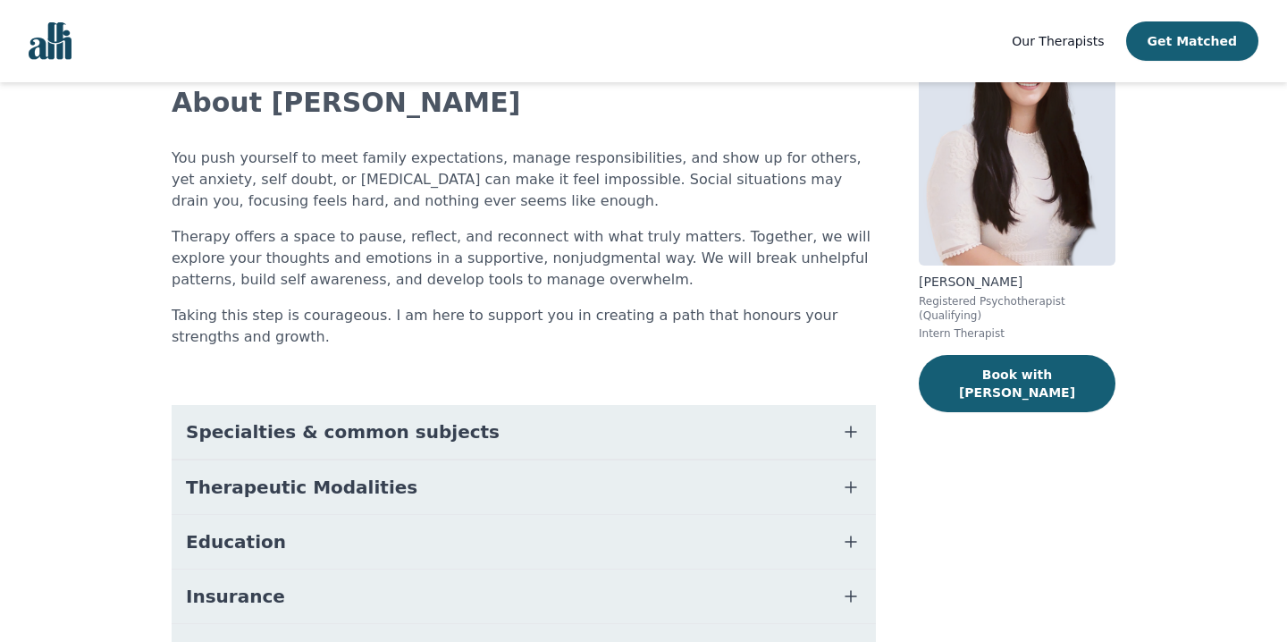
click at [316, 426] on span "Specialties & common subjects" at bounding box center [343, 431] width 314 height 25
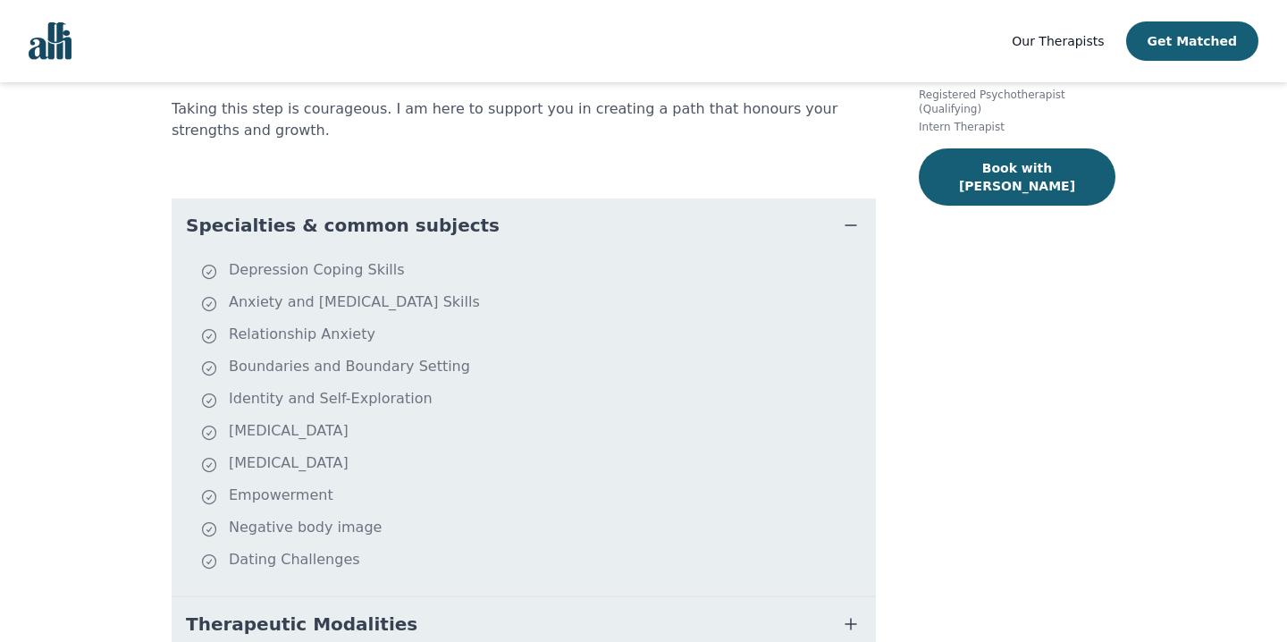
scroll to position [323, 0]
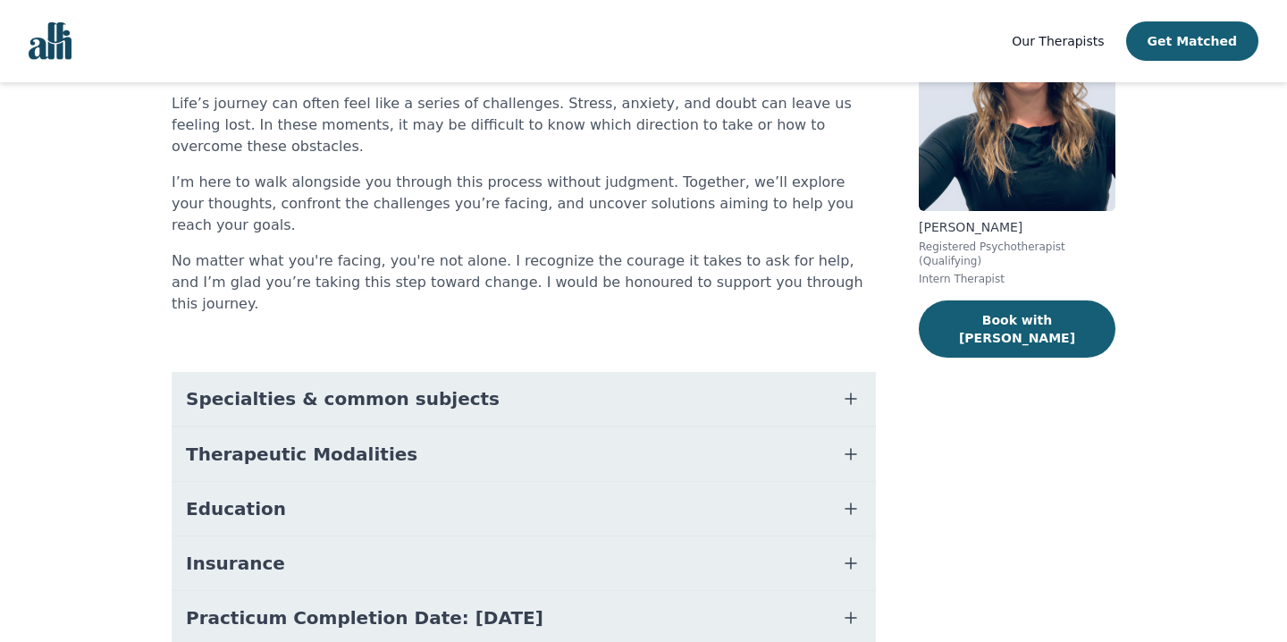
scroll to position [206, 0]
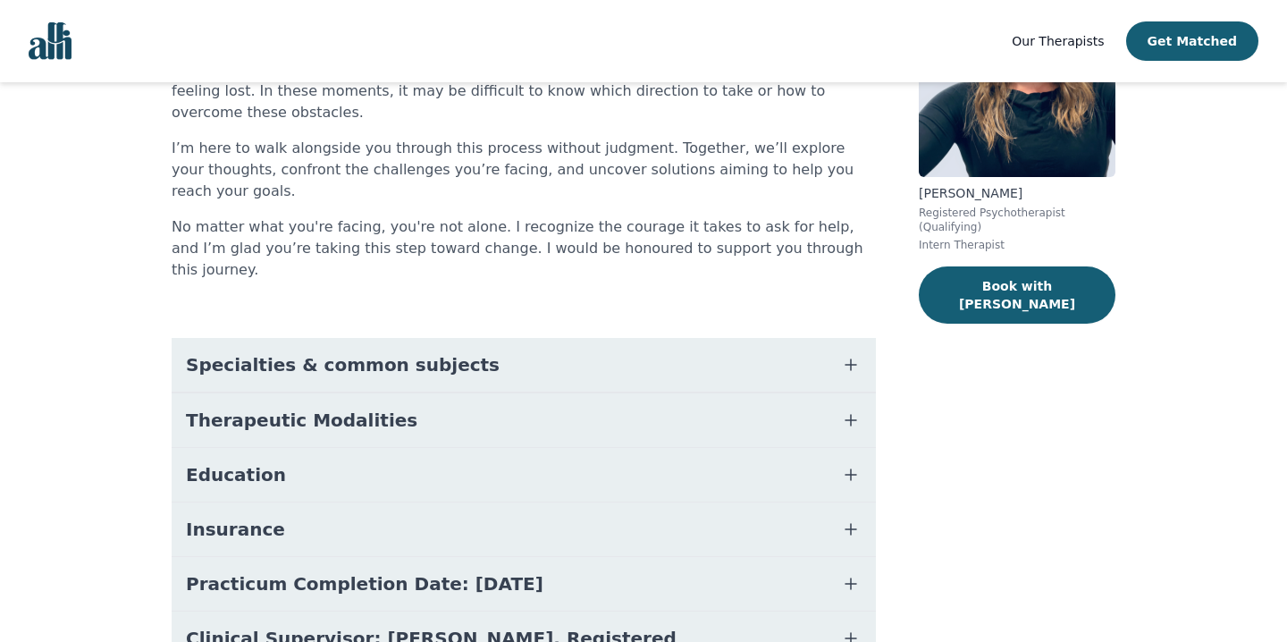
click at [445, 338] on button "Specialties & common subjects" at bounding box center [524, 365] width 704 height 54
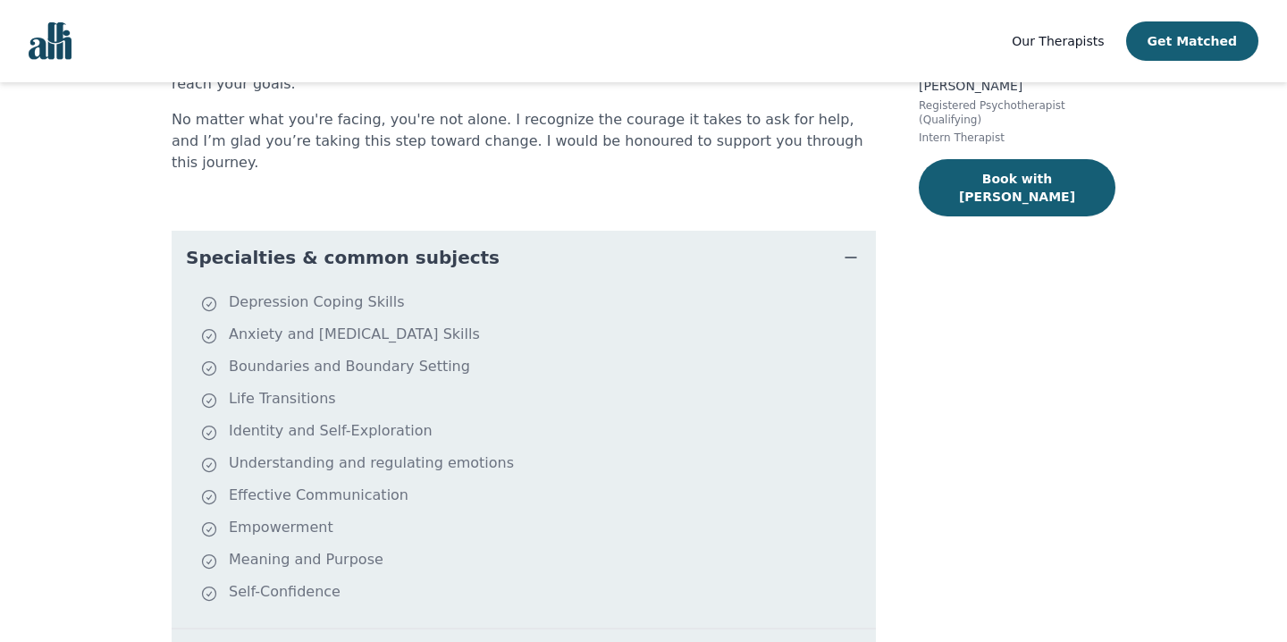
scroll to position [317, 0]
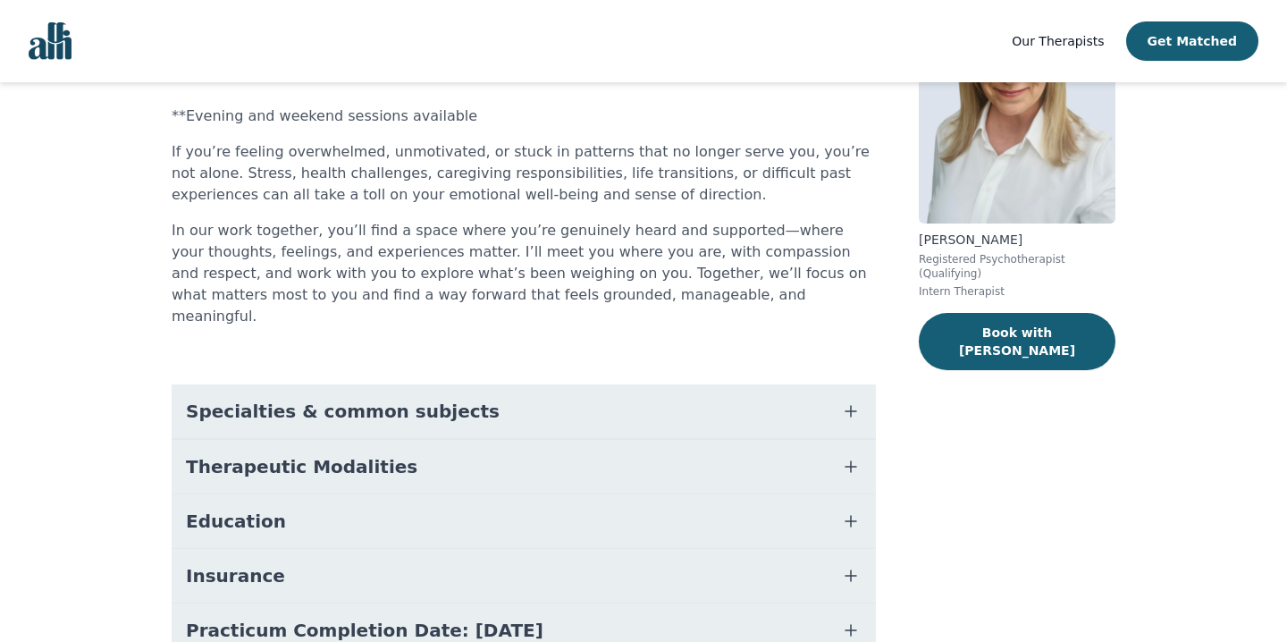
scroll to position [201, 0]
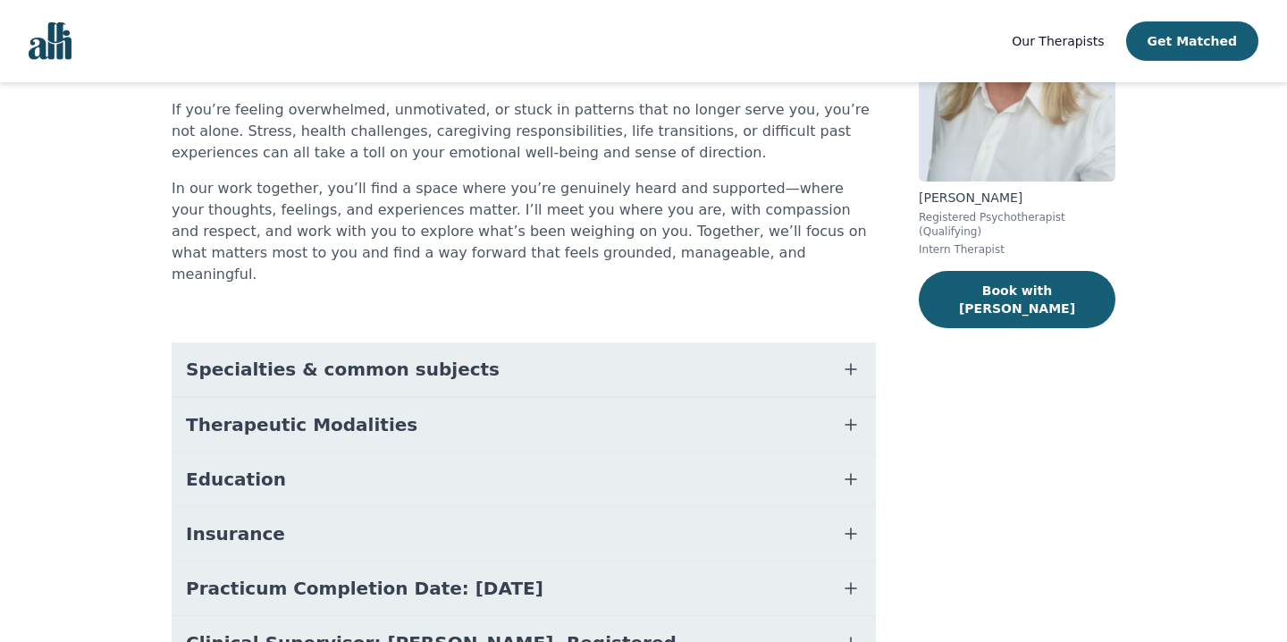
click at [357, 357] on span "Specialties & common subjects" at bounding box center [343, 369] width 314 height 25
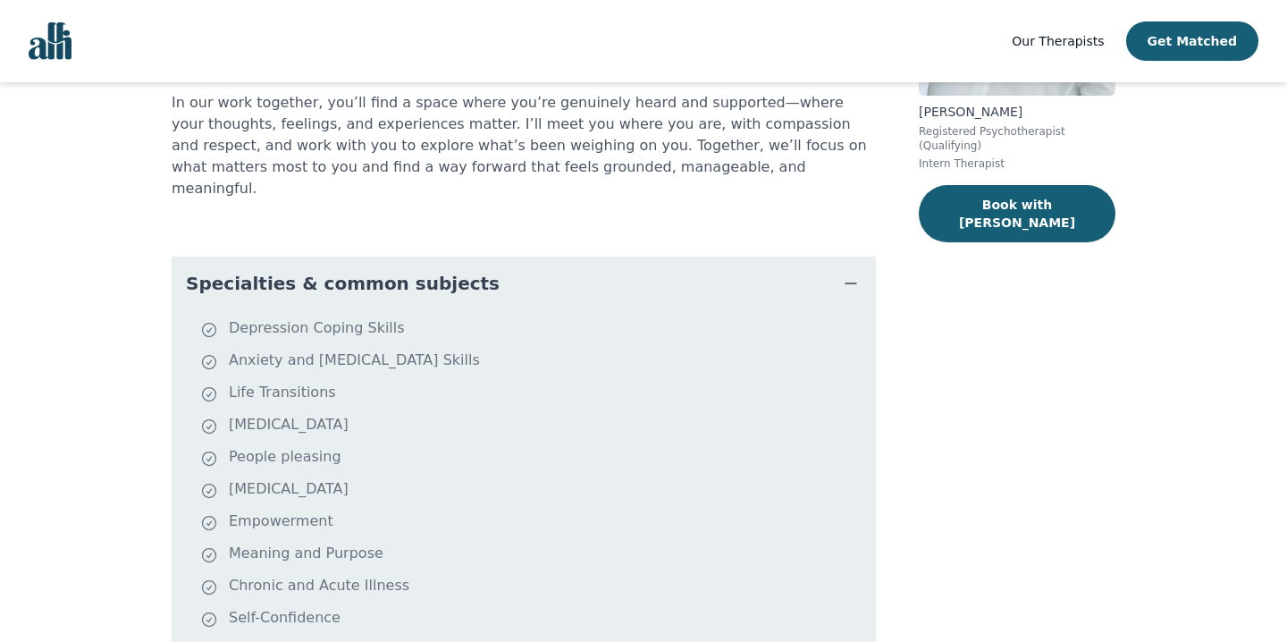
scroll to position [290, 0]
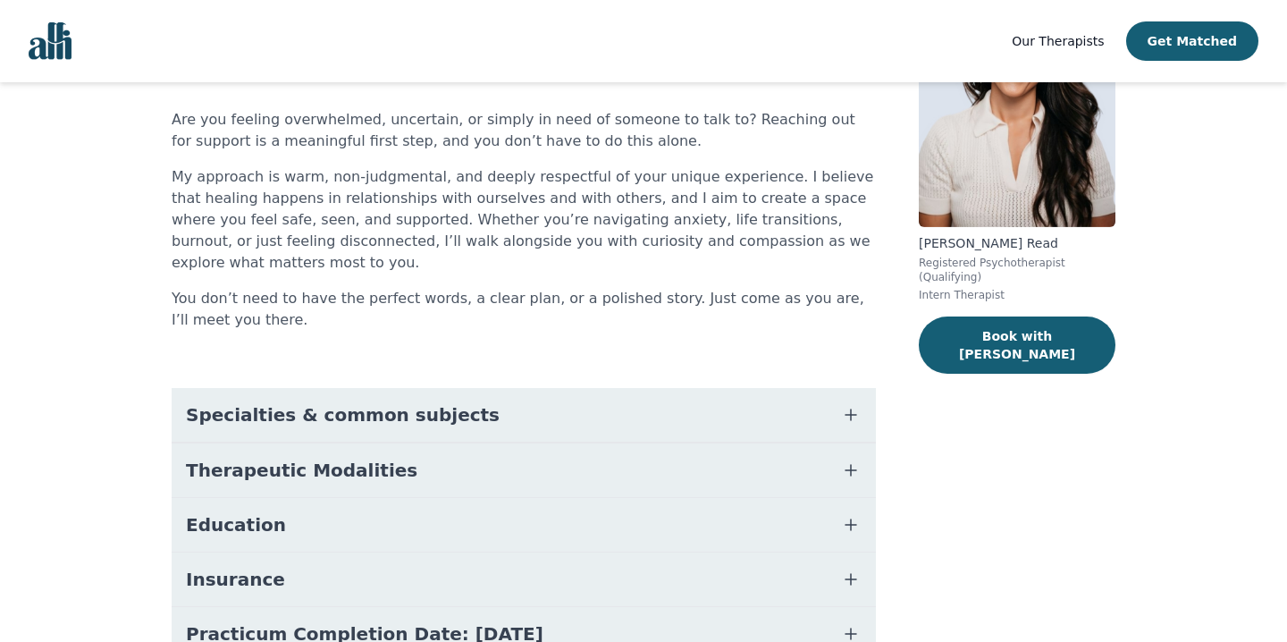
scroll to position [164, 0]
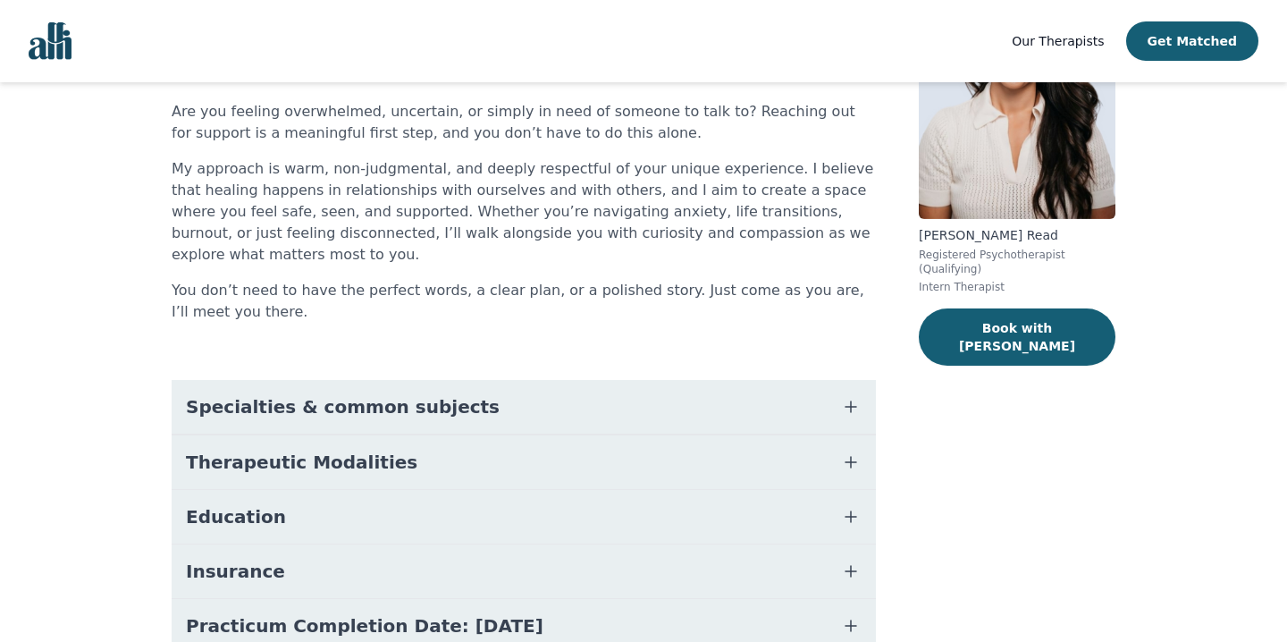
click at [270, 397] on span "Specialties & common subjects" at bounding box center [343, 406] width 314 height 25
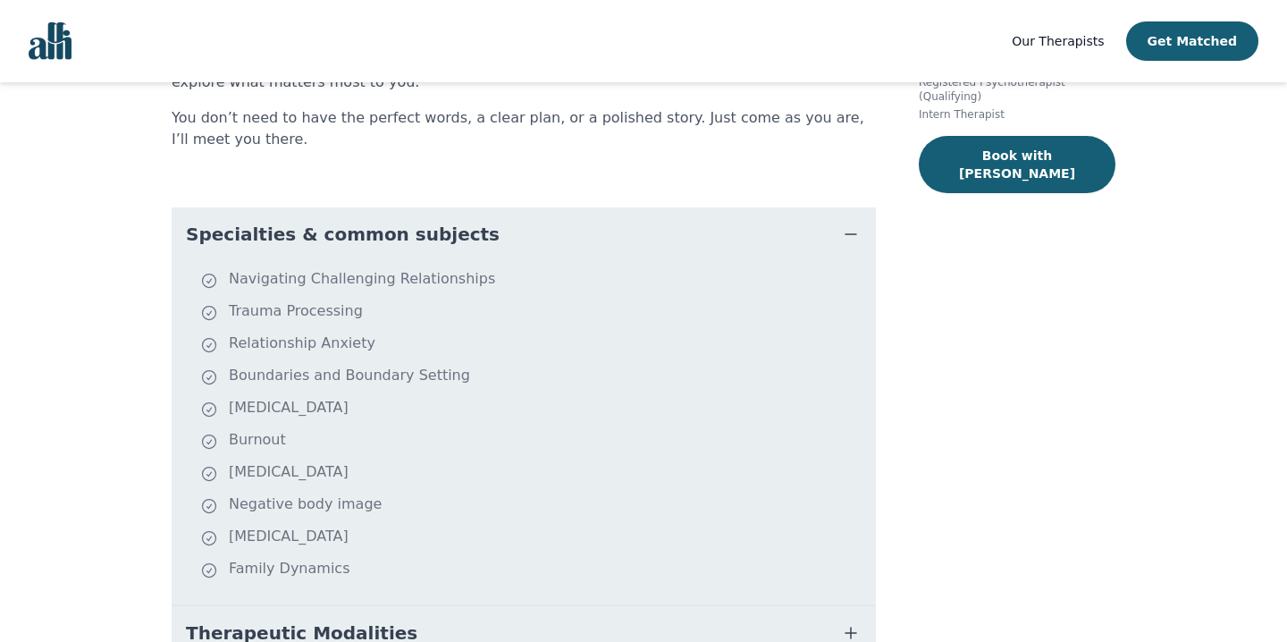
scroll to position [334, 0]
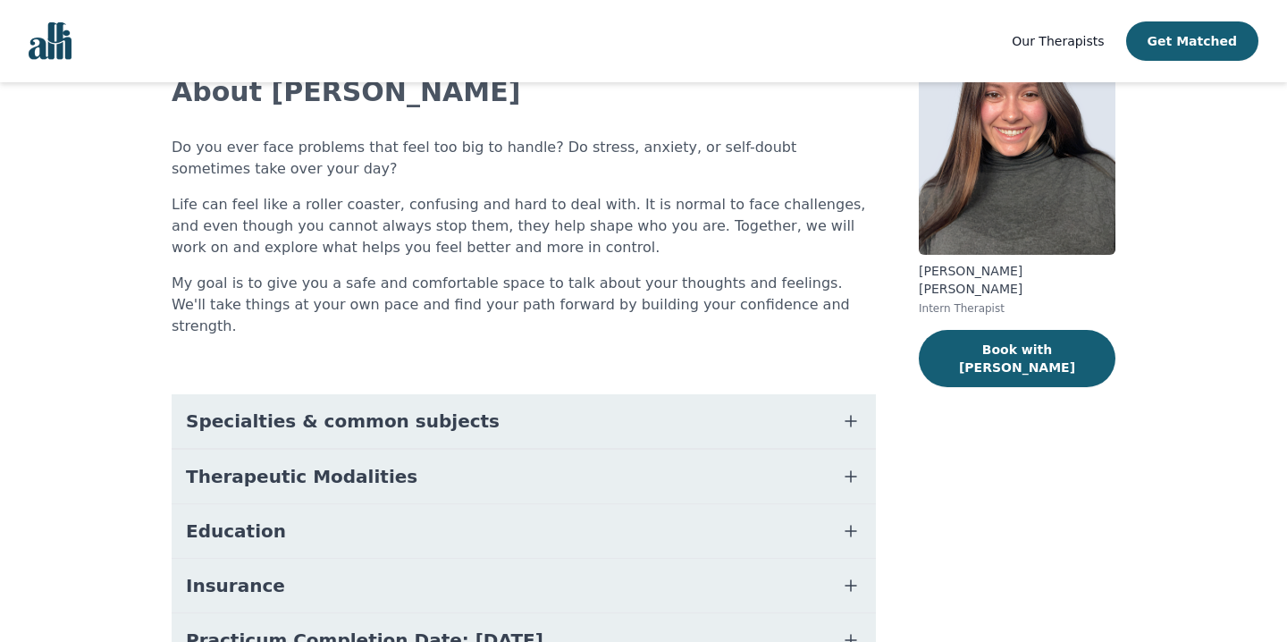
scroll to position [144, 0]
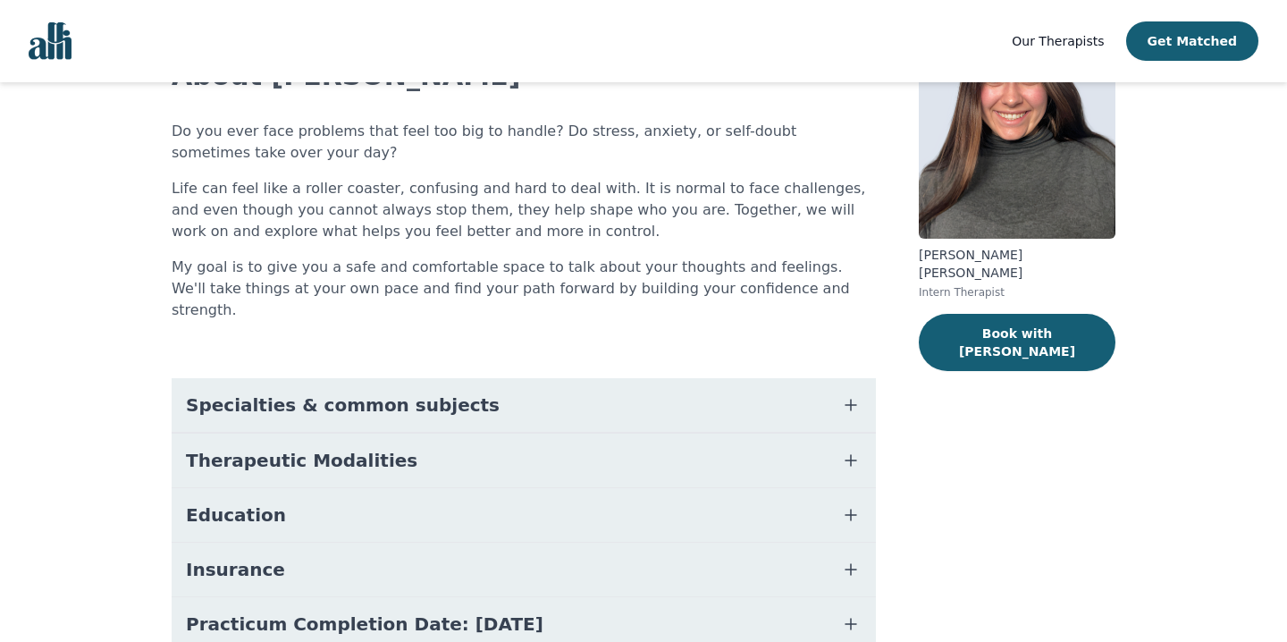
click at [330, 392] on span "Specialties & common subjects" at bounding box center [343, 404] width 314 height 25
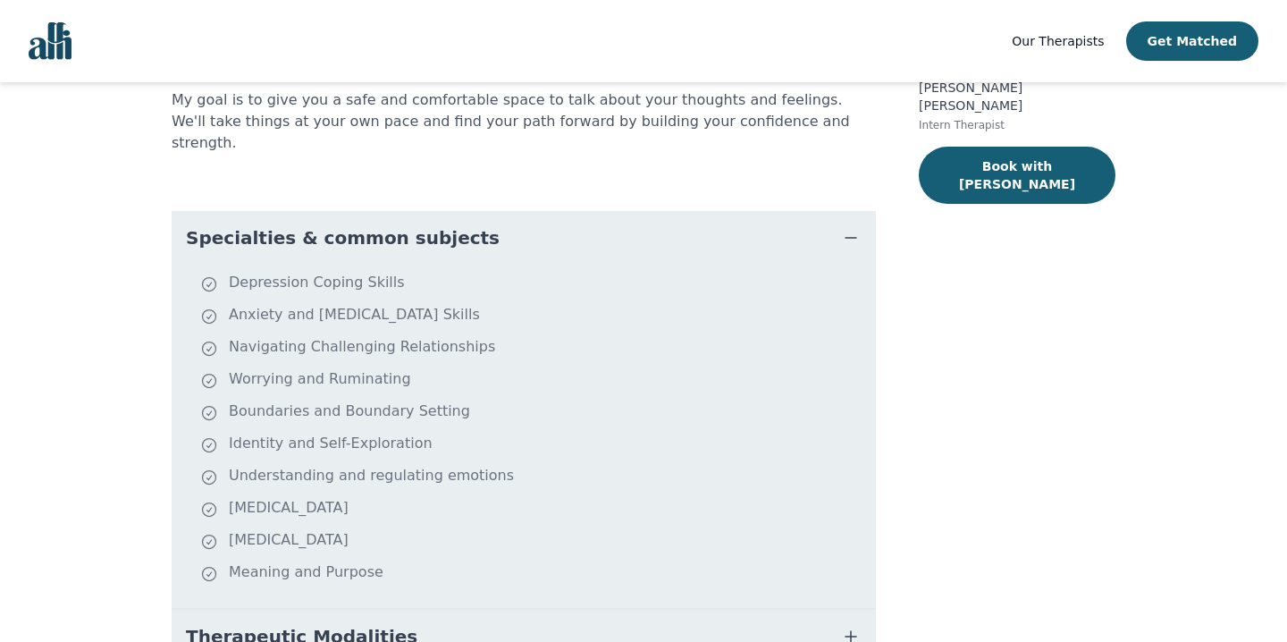
scroll to position [322, 0]
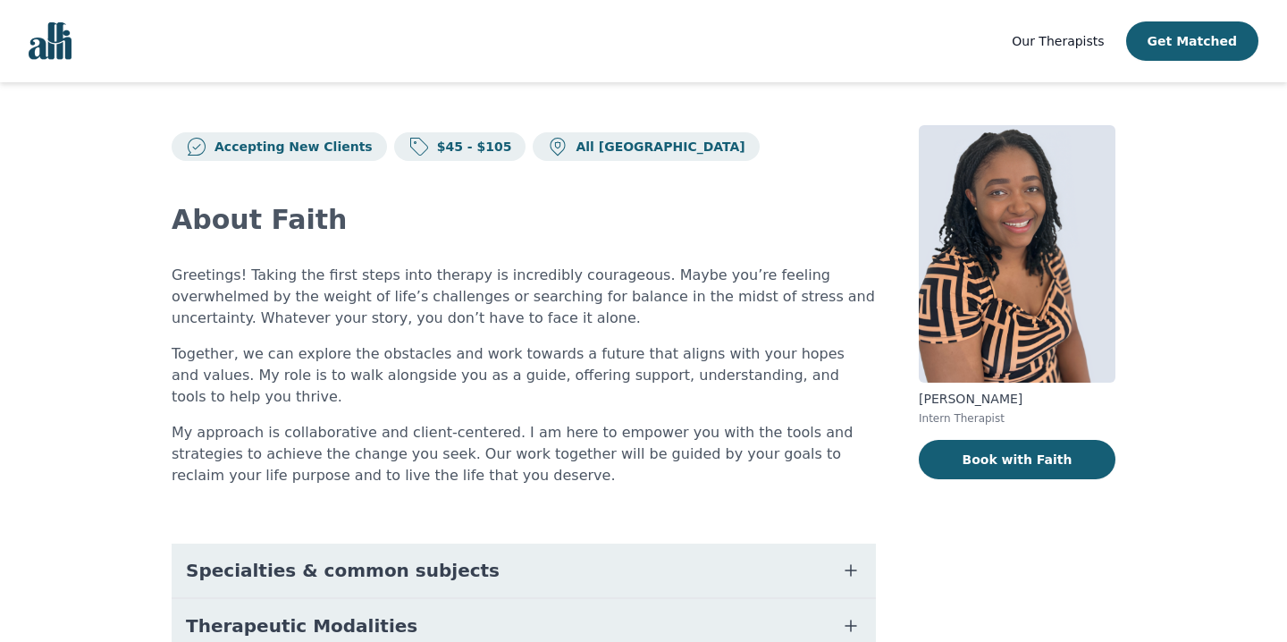
click at [276, 558] on span "Specialties & common subjects" at bounding box center [343, 570] width 314 height 25
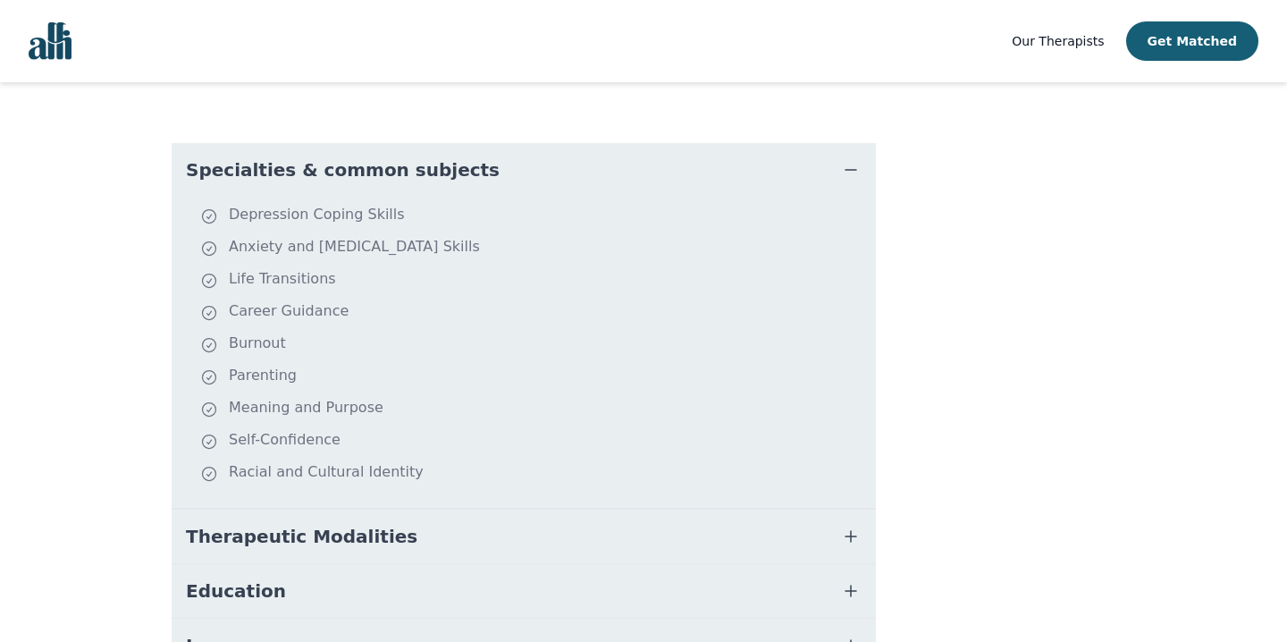
scroll to position [398, 0]
